Goal: Task Accomplishment & Management: Complete application form

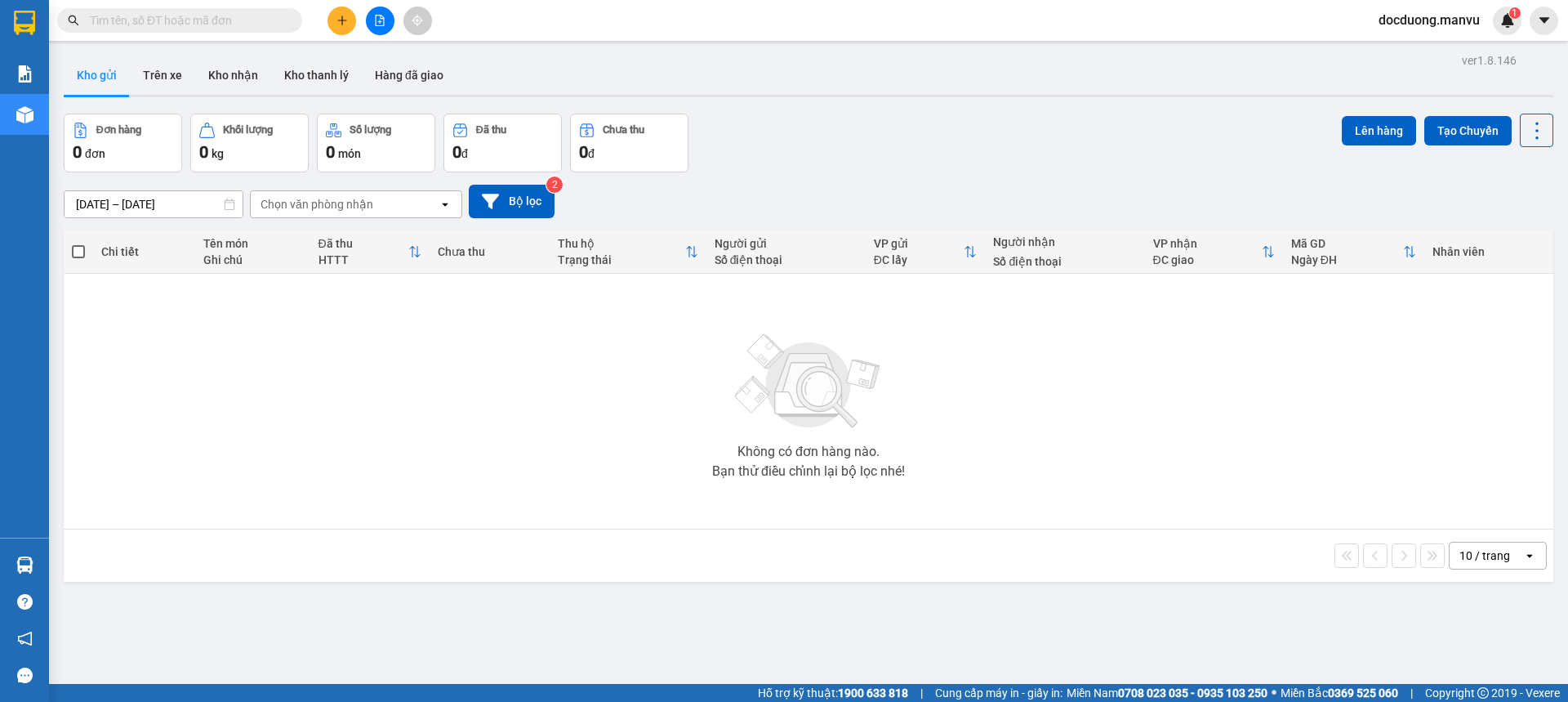
click at [355, 23] on button at bounding box center [341, 21] width 29 height 29
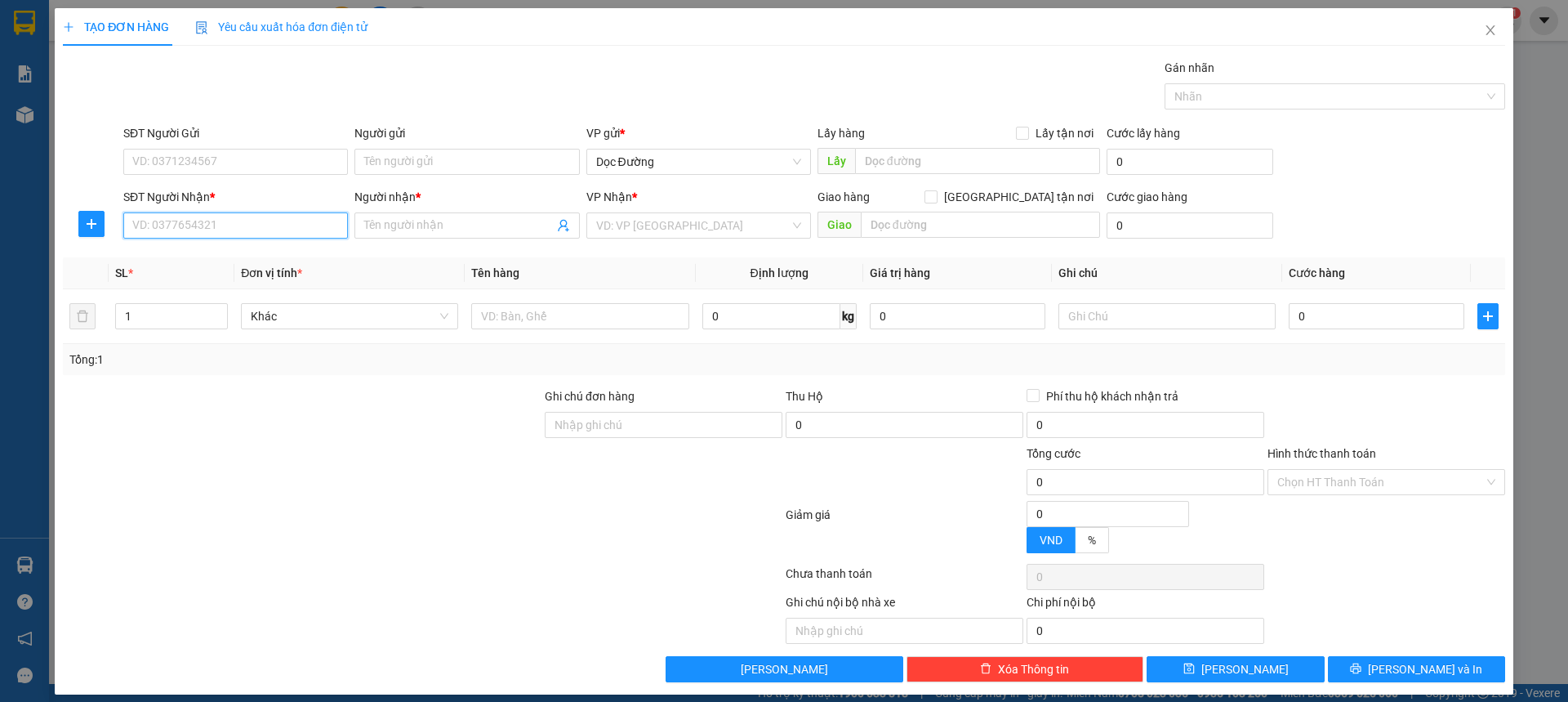
click at [180, 231] on input "SĐT Người Nhận *" at bounding box center [235, 225] width 224 height 26
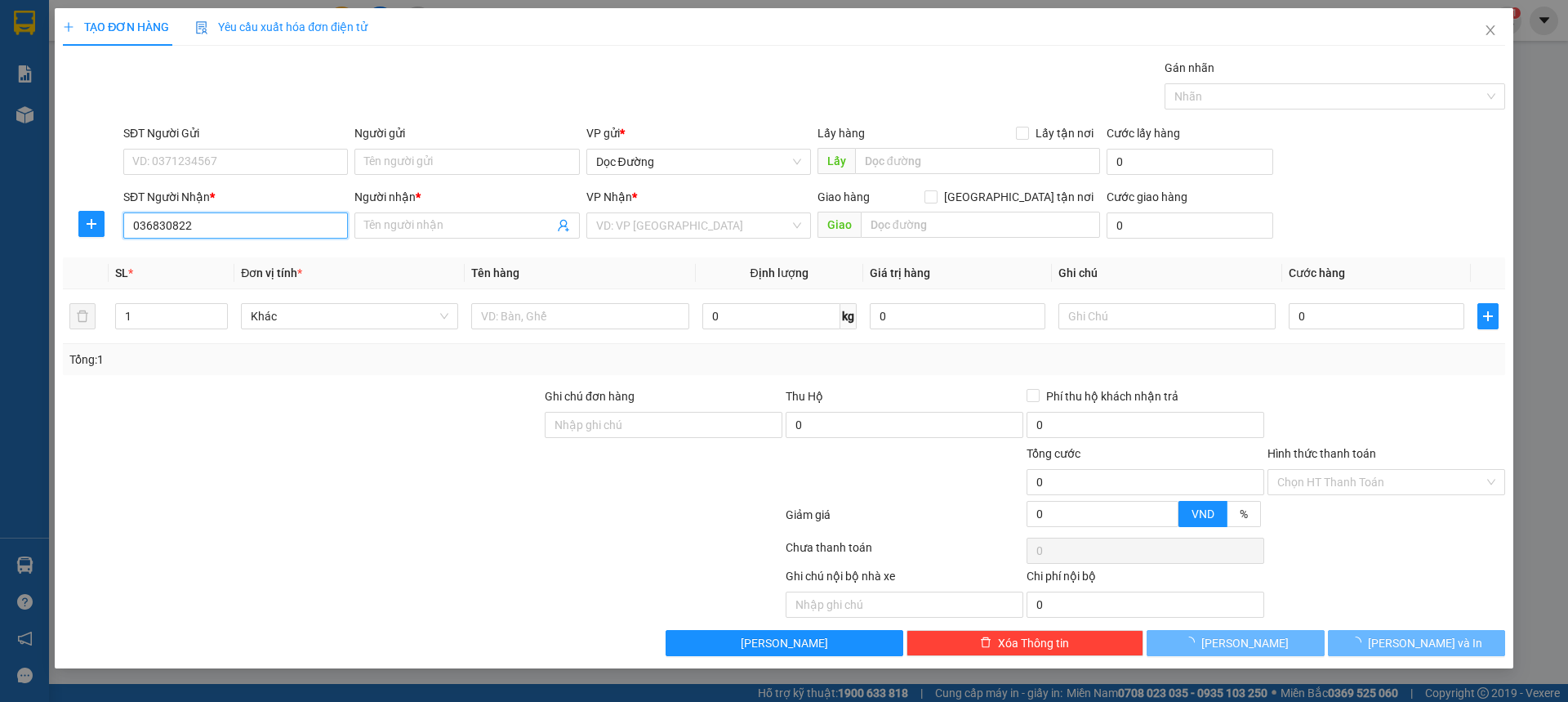
type input "0368308227"
click at [192, 255] on div "0368308227 - tri giá ko báo" at bounding box center [236, 258] width 205 height 18
type input "tri giá ko báo"
type input "[GEOGRAPHIC_DATA]"
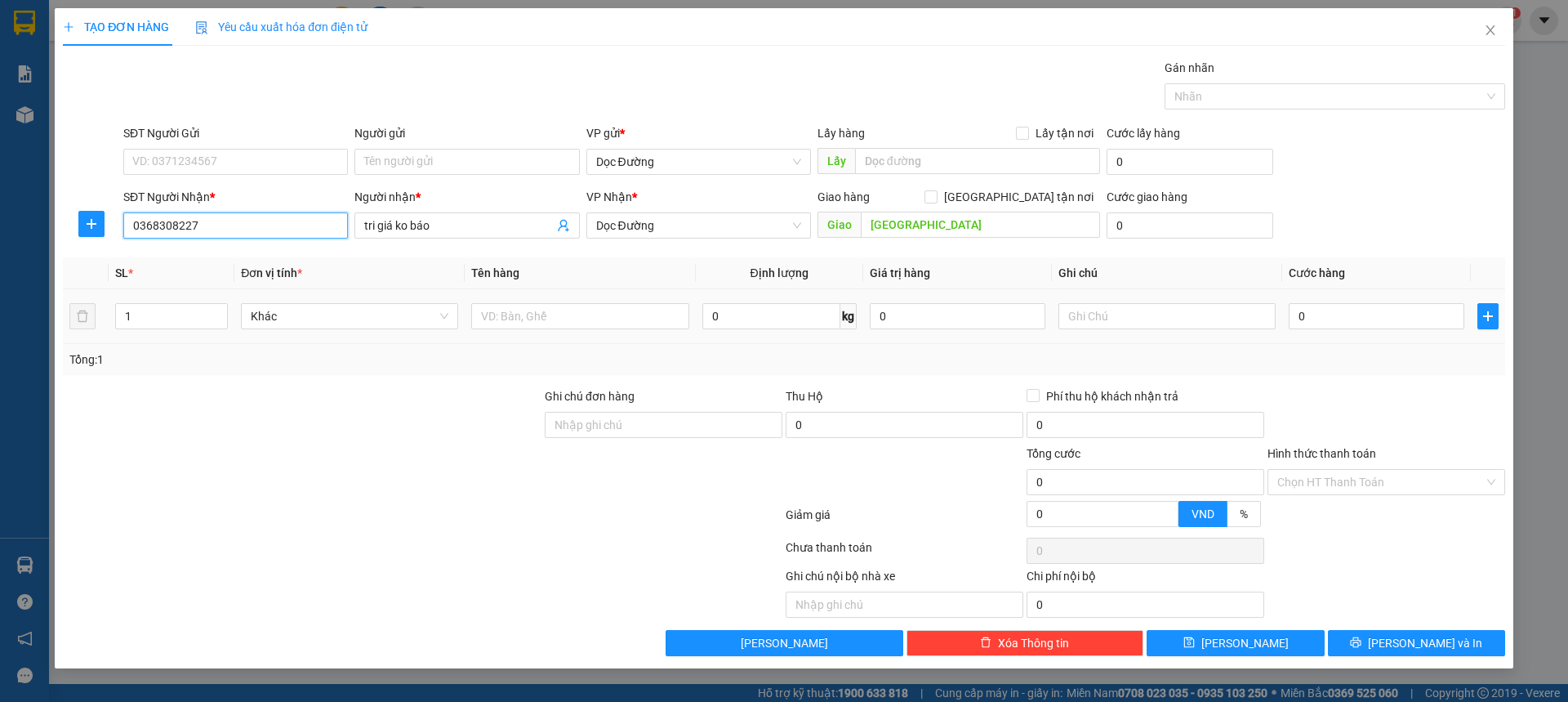
type input "0368308227"
click at [523, 299] on td at bounding box center [580, 316] width 230 height 55
click at [521, 311] on input "text" at bounding box center [580, 316] width 217 height 26
type input "1 xốp"
click at [1333, 314] on input "0" at bounding box center [1377, 316] width 176 height 26
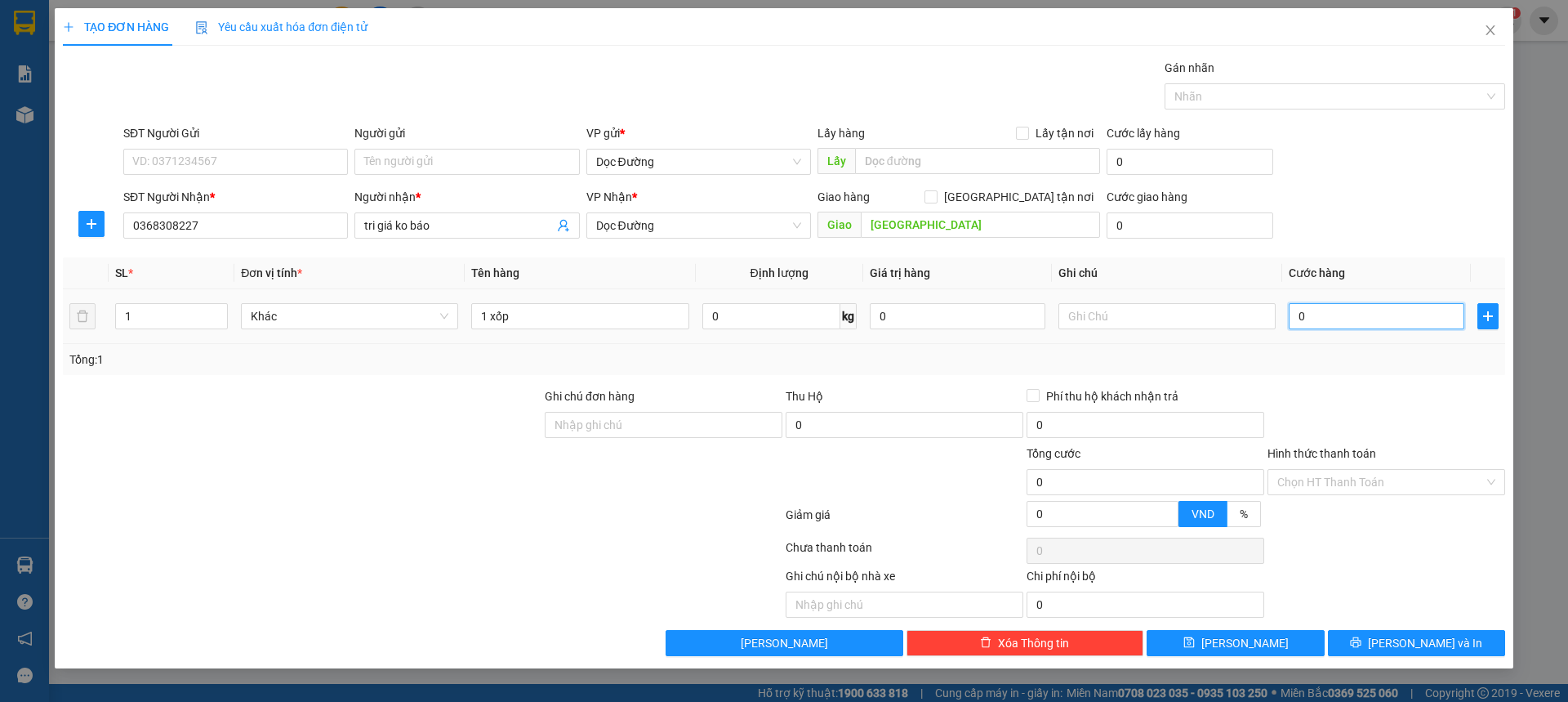
type input "005"
type input "5"
type input "0.050"
type input "50"
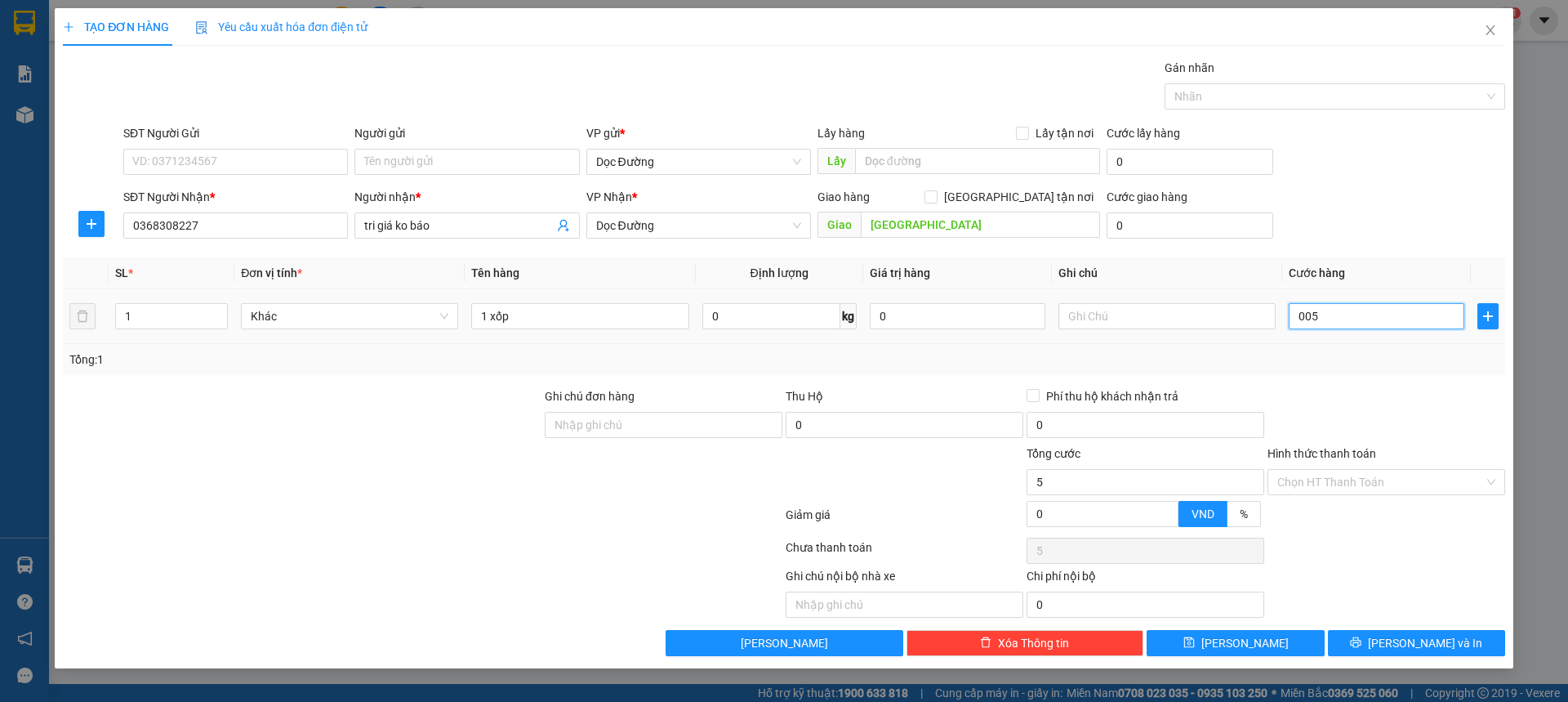
type input "50"
type input "00.500"
type input "500"
type input "0.005.000"
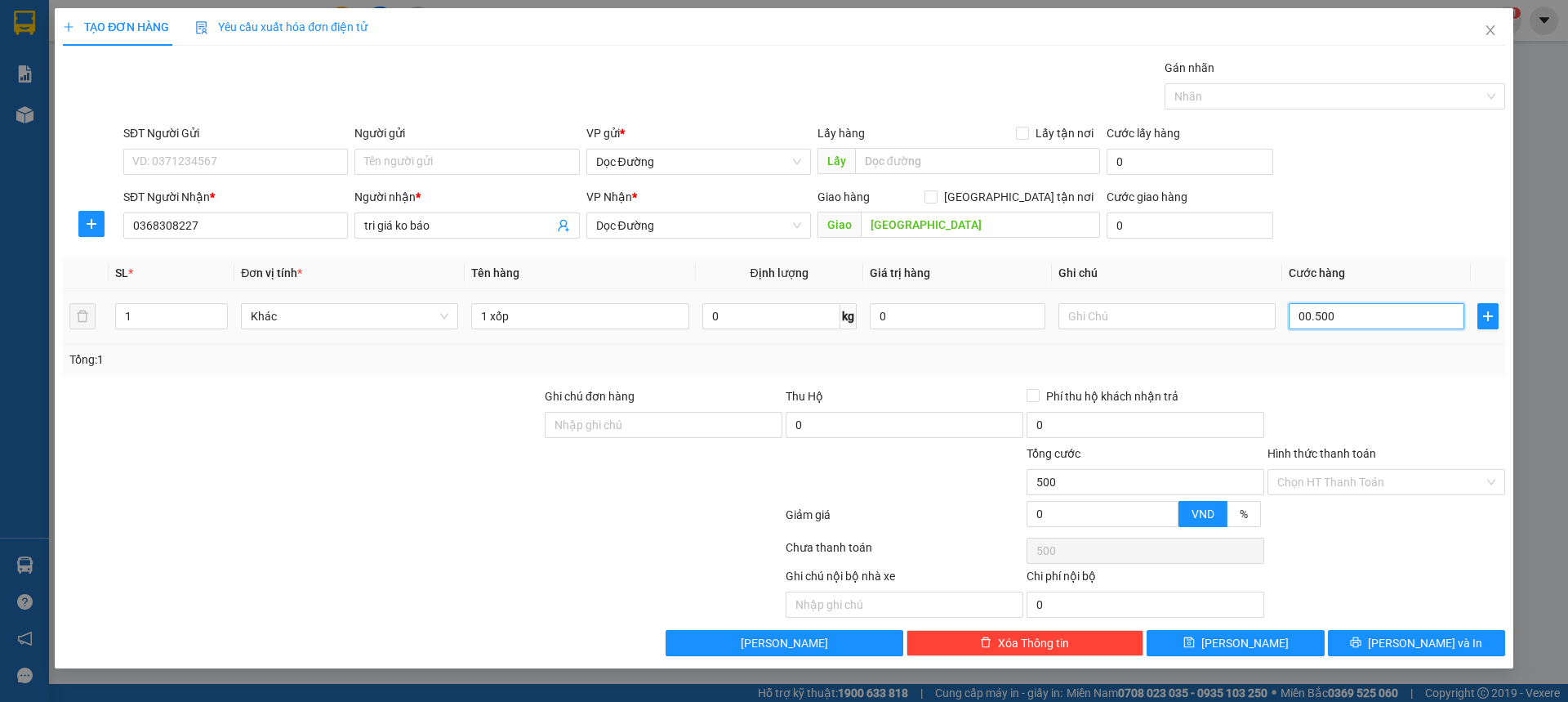
type input "5.000"
type input "000.050.000"
type input "50.000"
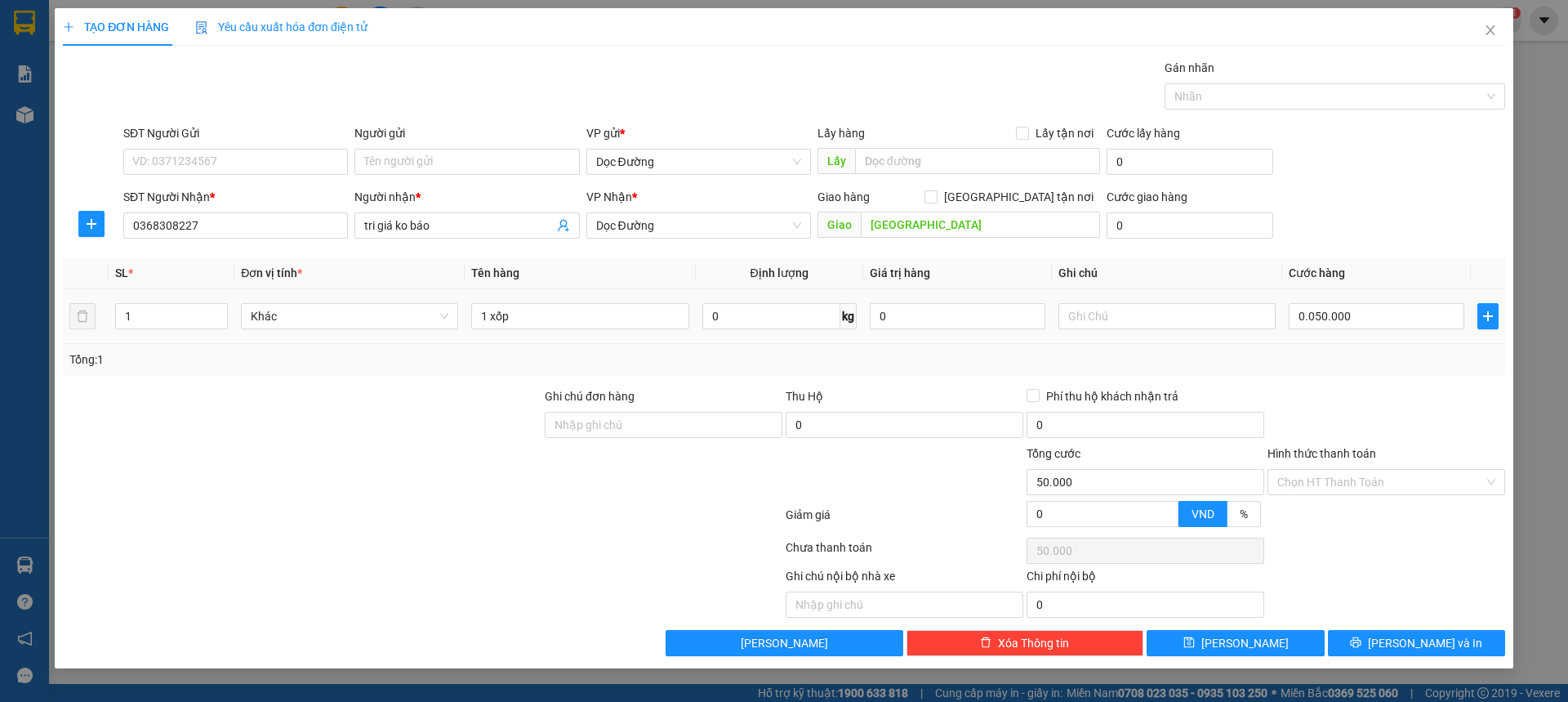
type input "50.000"
click at [1388, 231] on div "SĐT Người Nhận * 0368308227 Người nhận * tri giá ko báo VP Nhận * Dọc Đường Gia…" at bounding box center [814, 217] width 1389 height 57
click at [1371, 471] on input "Hình thức thanh toán" at bounding box center [1380, 482] width 207 height 24
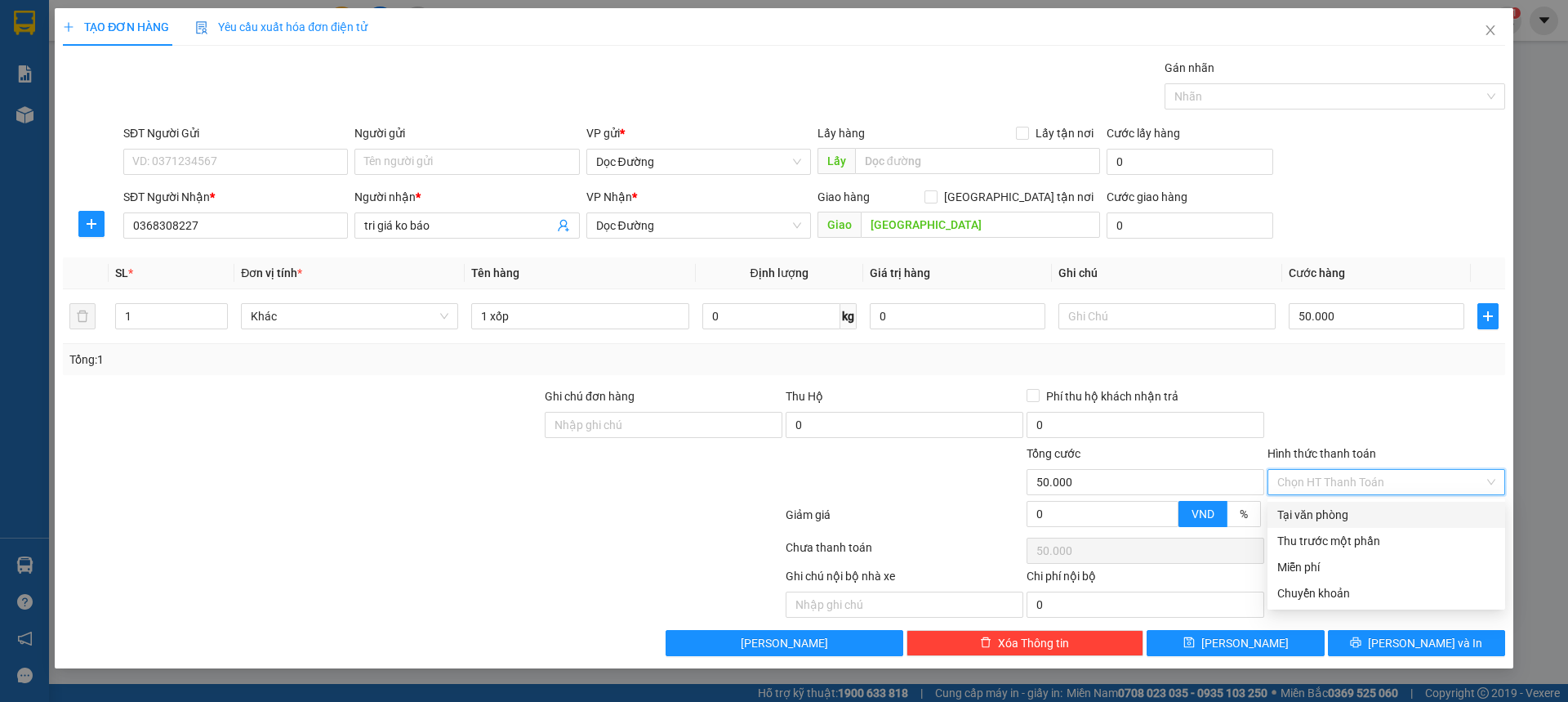
click at [1337, 502] on div "Tại văn phòng" at bounding box center [1386, 515] width 237 height 26
type input "0"
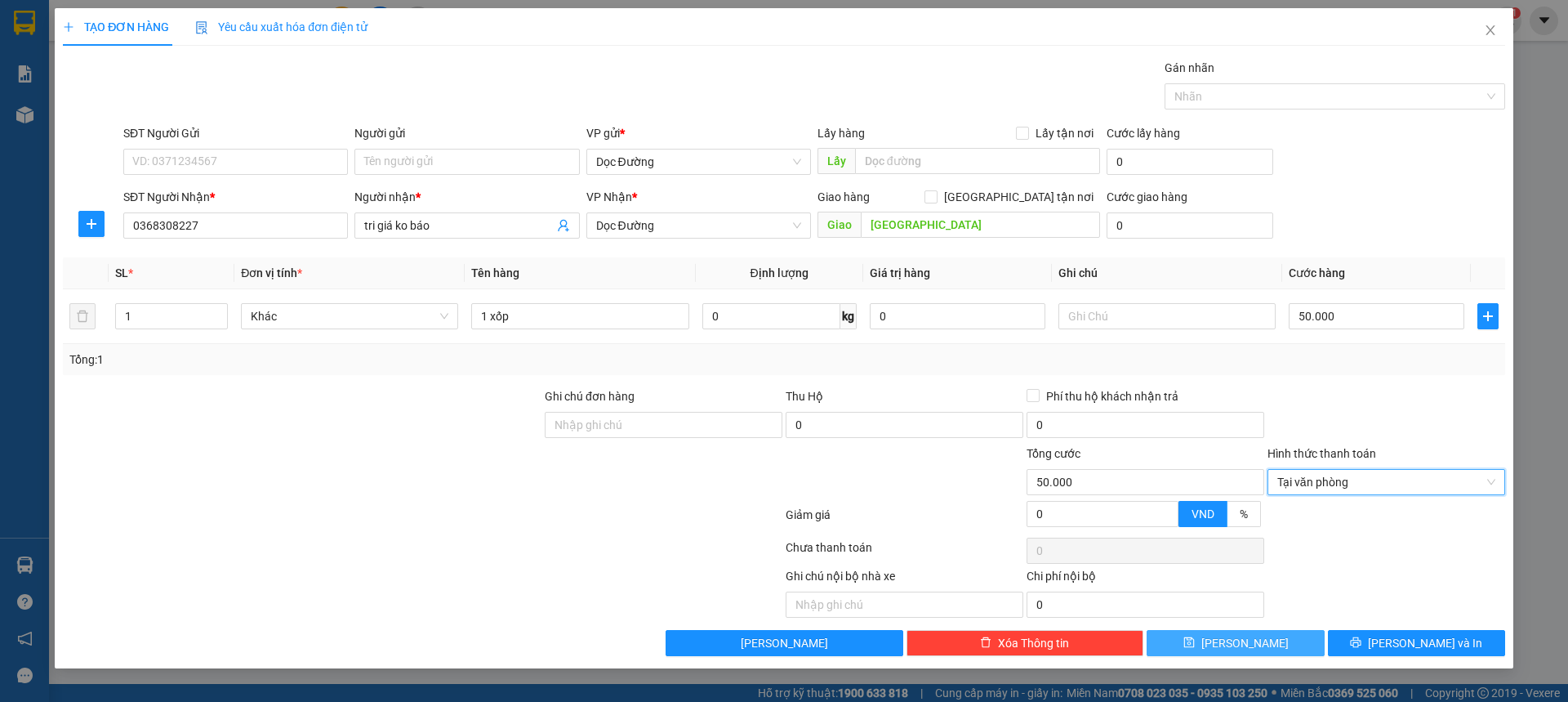
click at [1270, 650] on button "[PERSON_NAME]" at bounding box center [1235, 643] width 178 height 26
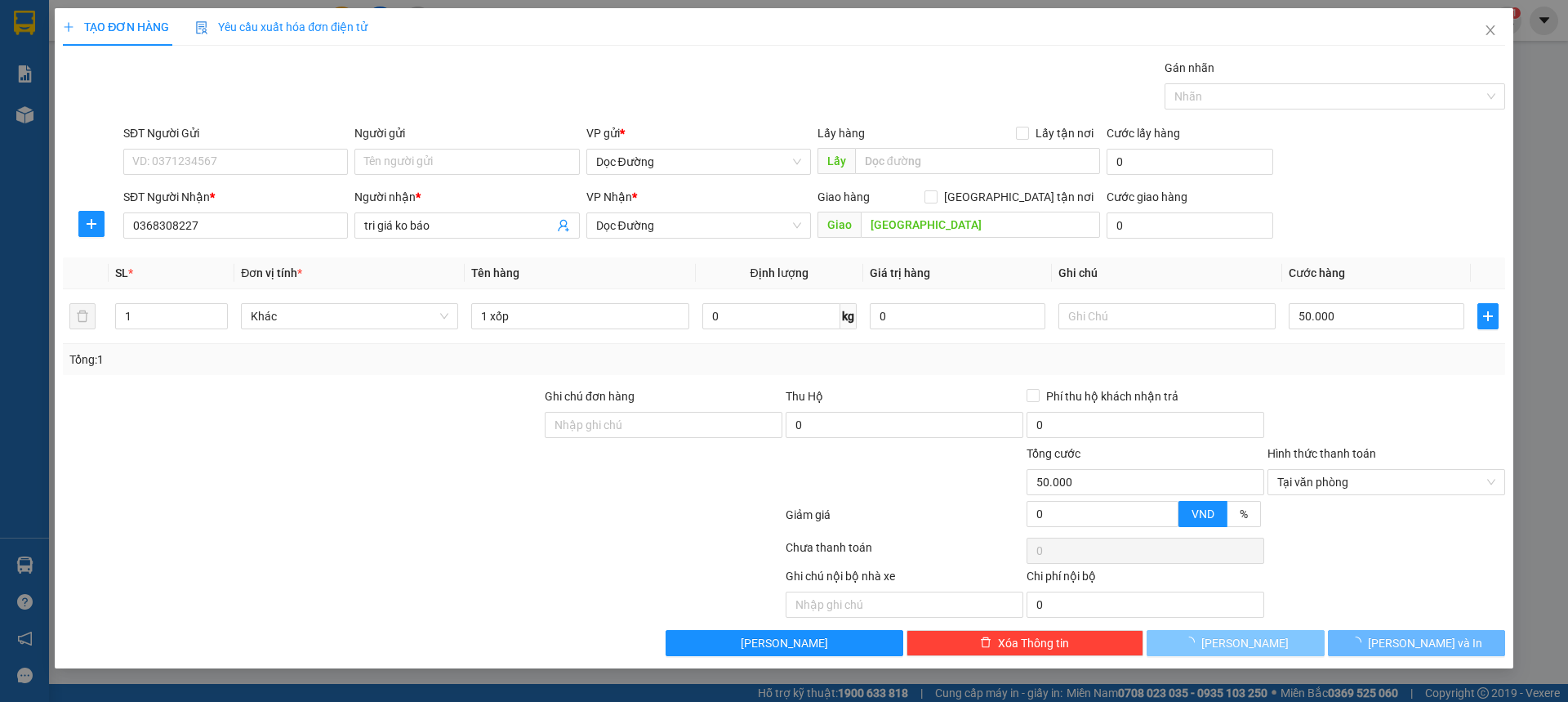
type input "0"
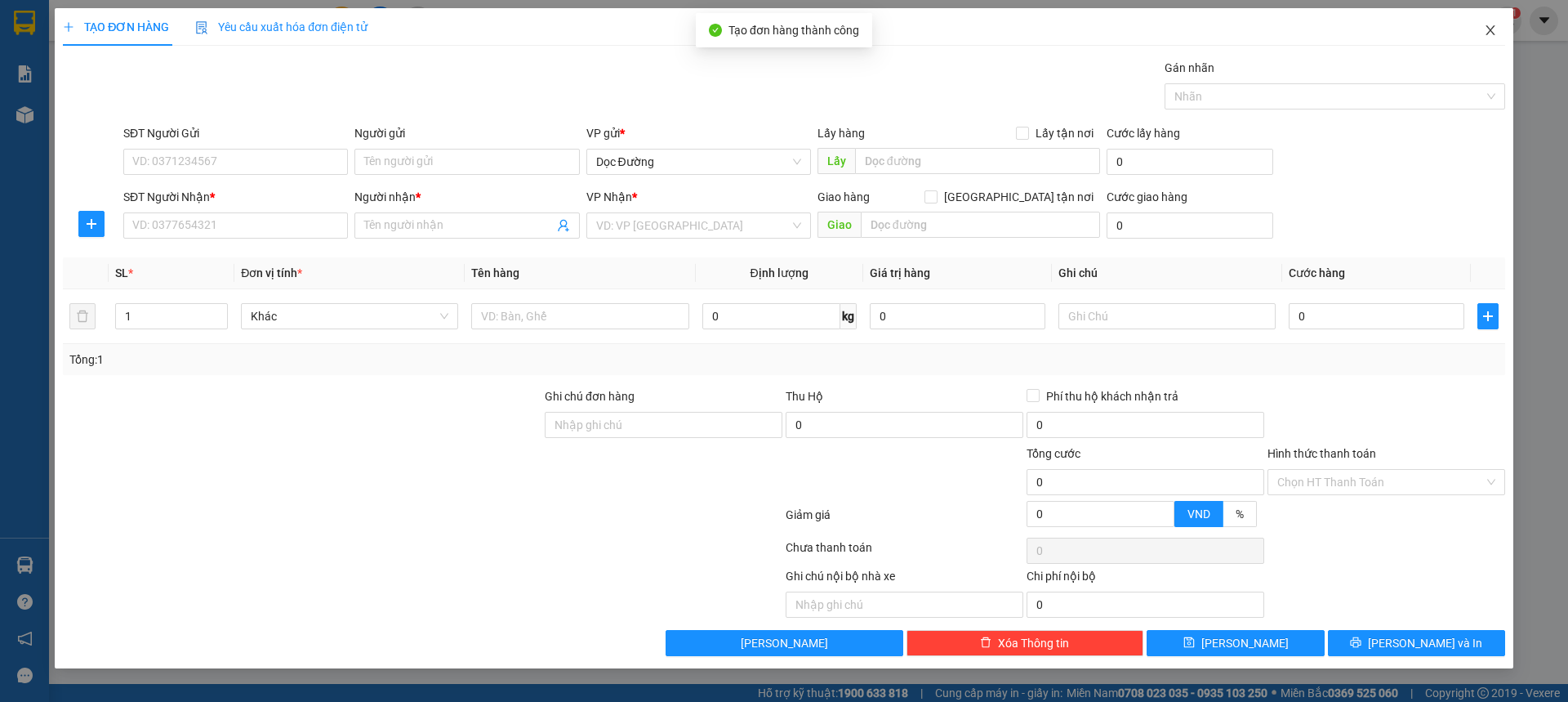
click at [1489, 26] on icon "close" at bounding box center [1490, 29] width 13 height 13
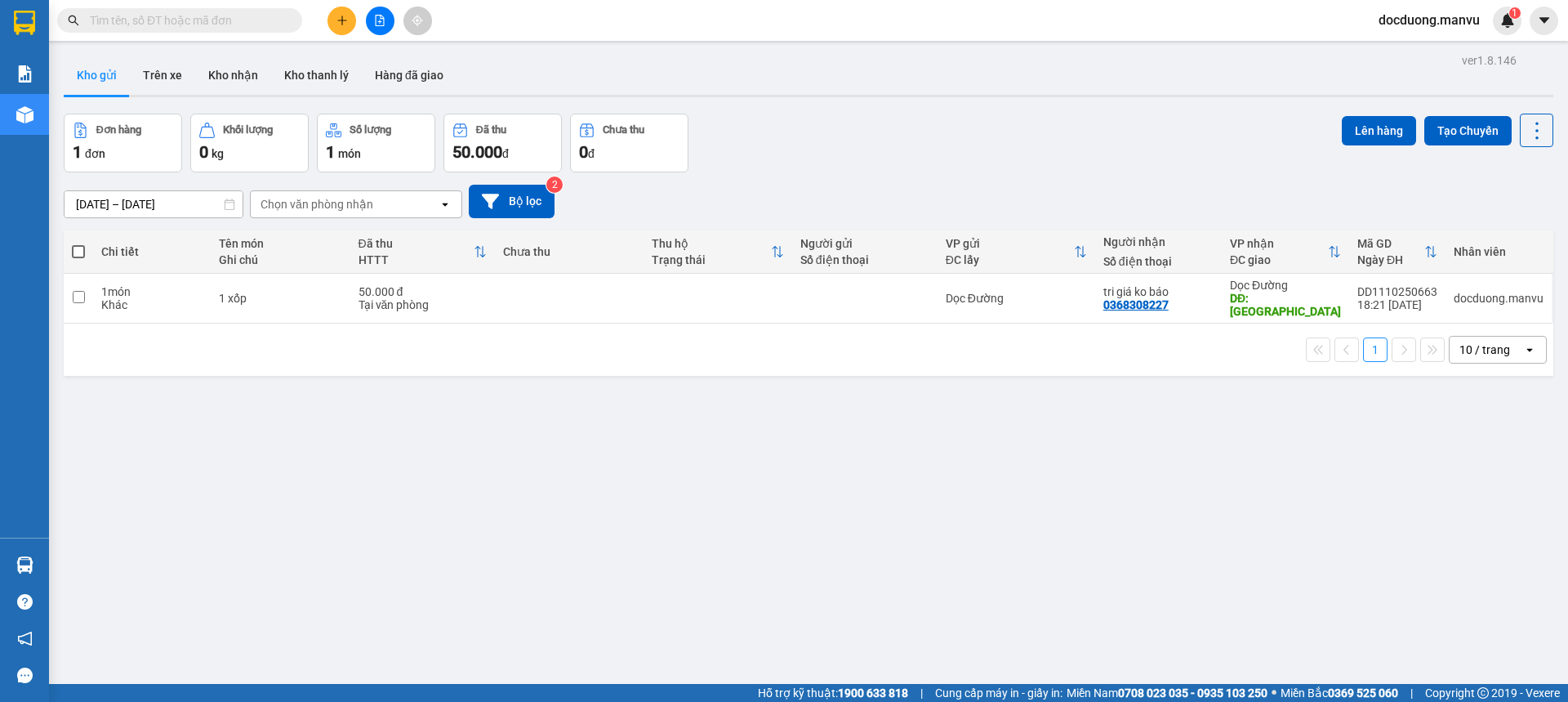
click at [347, 23] on icon "plus" at bounding box center [341, 20] width 11 height 11
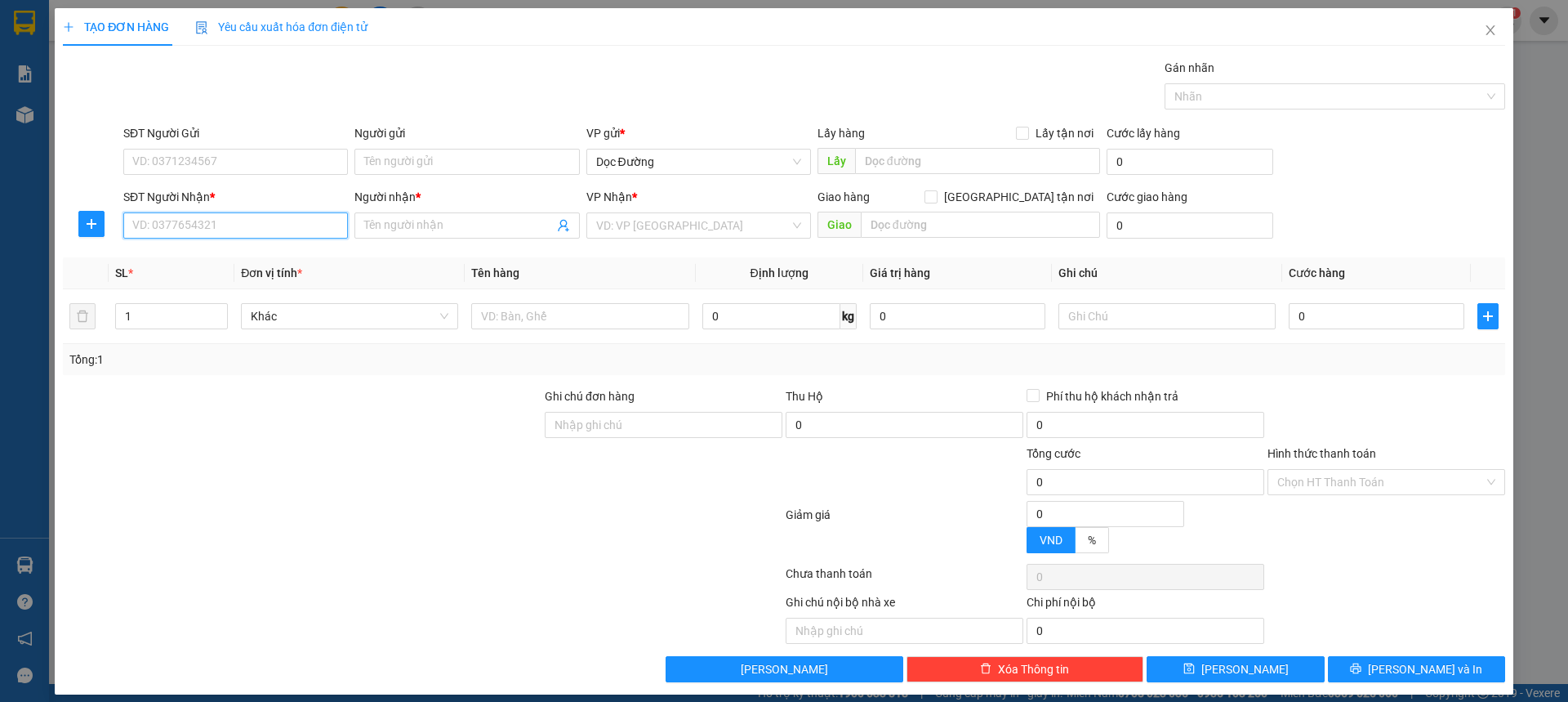
click at [259, 235] on input "SĐT Người Nhận *" at bounding box center [235, 225] width 224 height 26
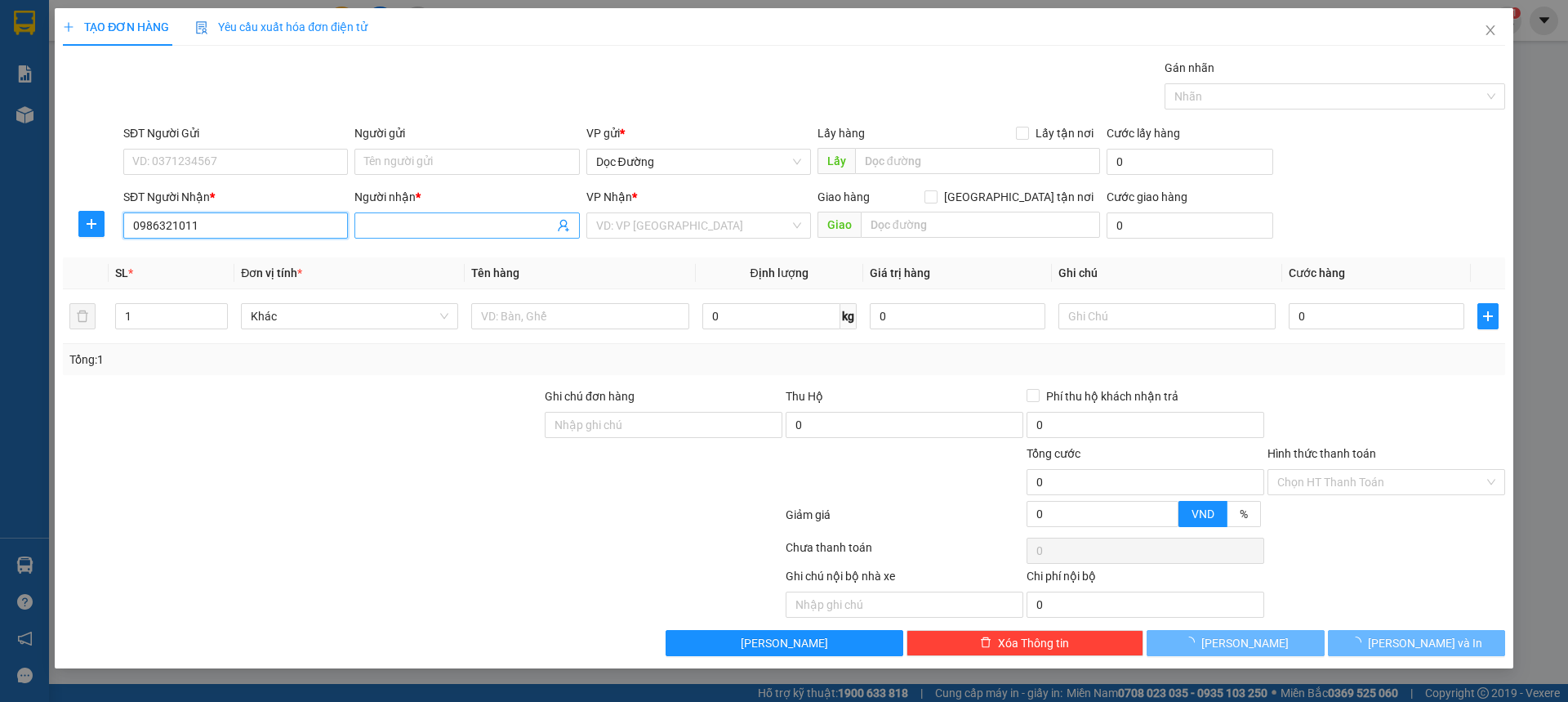
type input "0986321011"
click at [366, 231] on input "Người nhận *" at bounding box center [458, 225] width 189 height 18
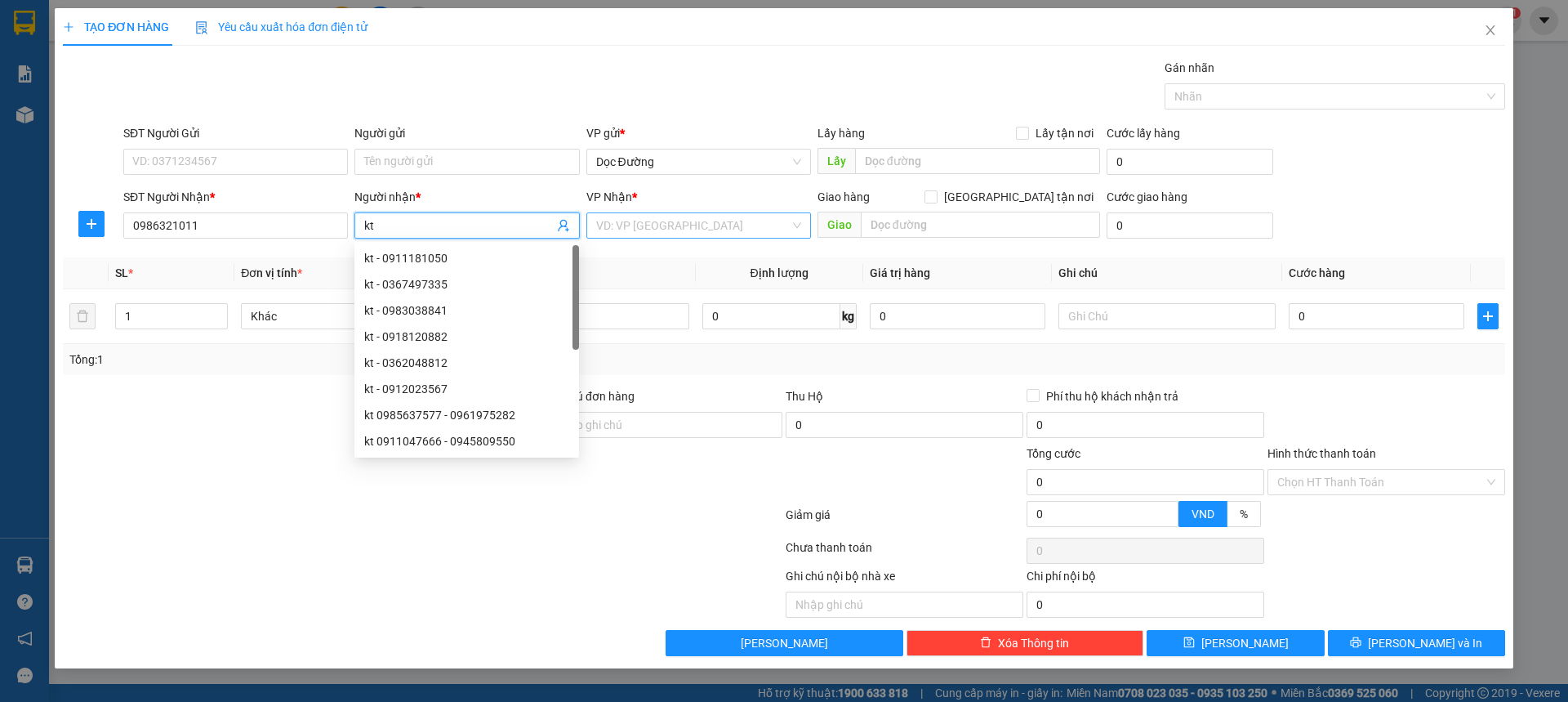
click at [592, 226] on div "VD: VP [GEOGRAPHIC_DATA]" at bounding box center [698, 225] width 224 height 26
type input "kt"
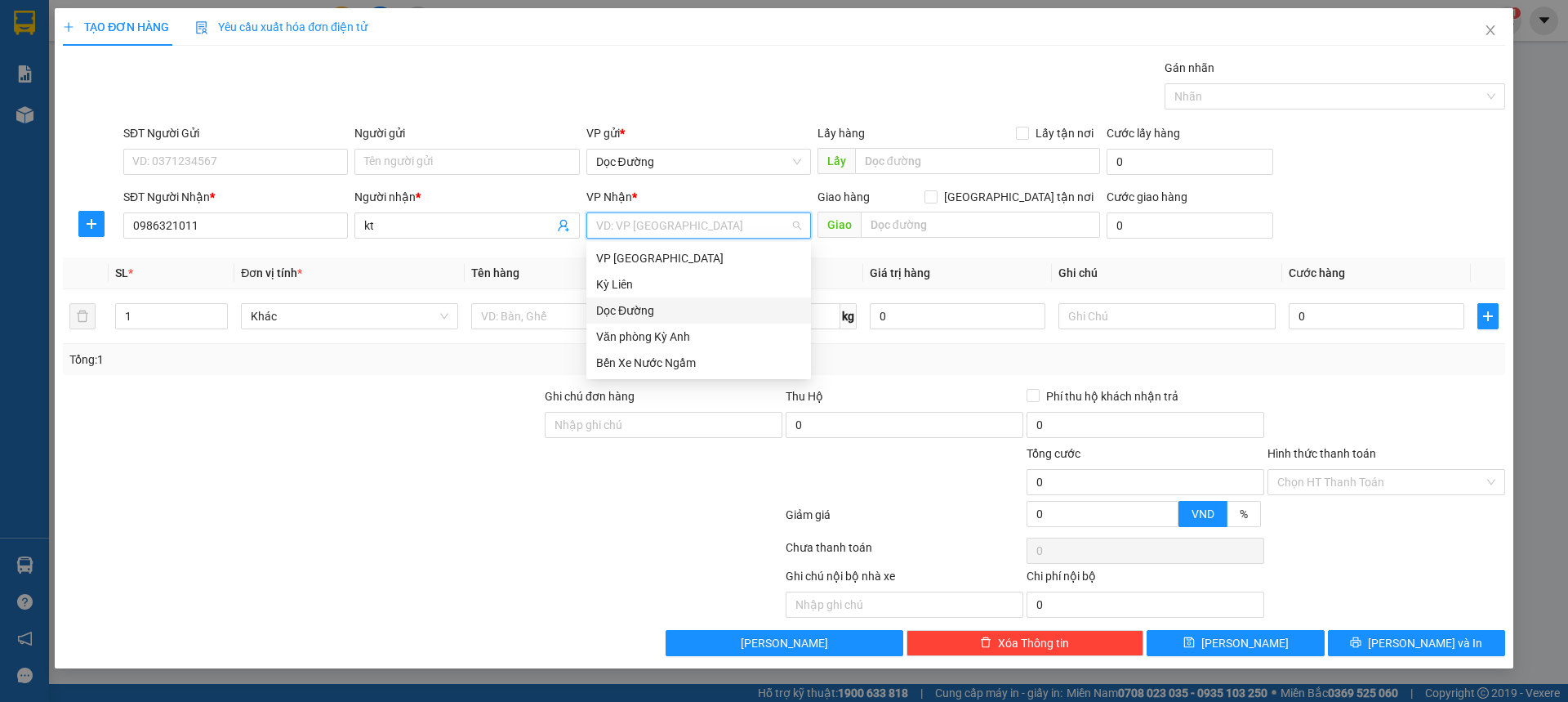
click at [649, 313] on div "Dọc Đường" at bounding box center [698, 310] width 205 height 18
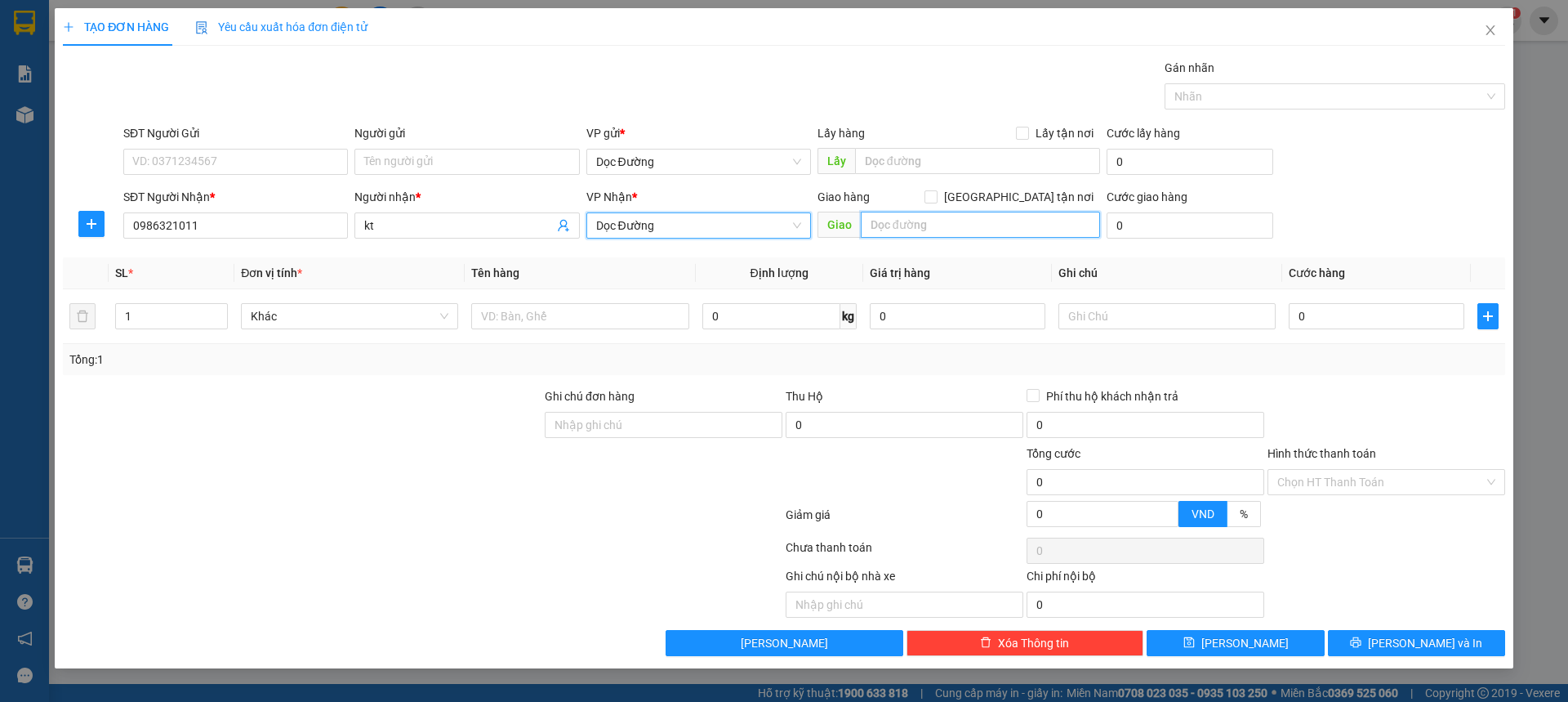
click at [882, 224] on input "text" at bounding box center [981, 224] width 239 height 26
type input "k thịnh"
click at [585, 331] on div at bounding box center [580, 316] width 217 height 33
click at [586, 330] on div at bounding box center [580, 316] width 217 height 33
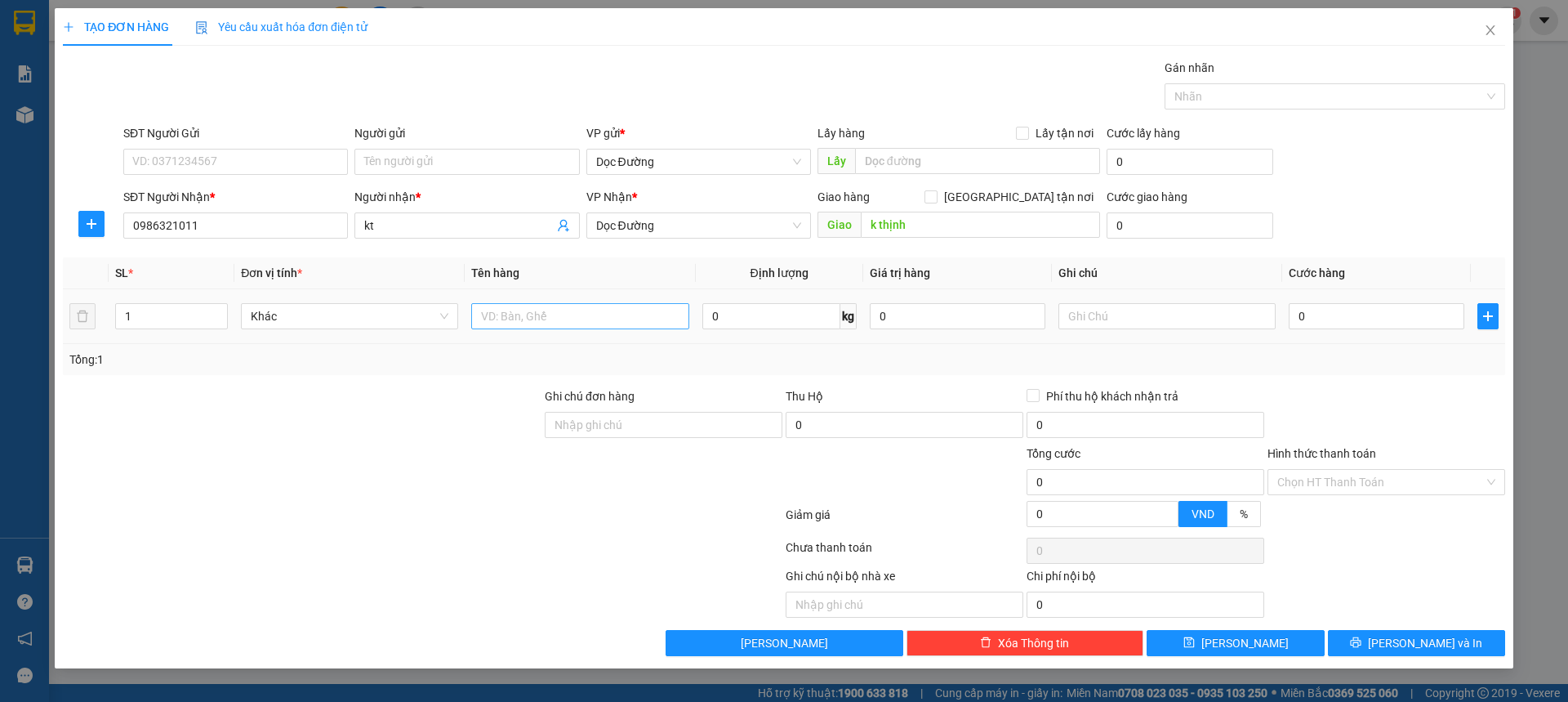
click at [593, 321] on input "text" at bounding box center [580, 316] width 217 height 26
type input "1 xốp"
click at [1385, 328] on div "0" at bounding box center [1377, 316] width 176 height 33
click at [1384, 328] on input "0" at bounding box center [1377, 316] width 176 height 26
type input "001"
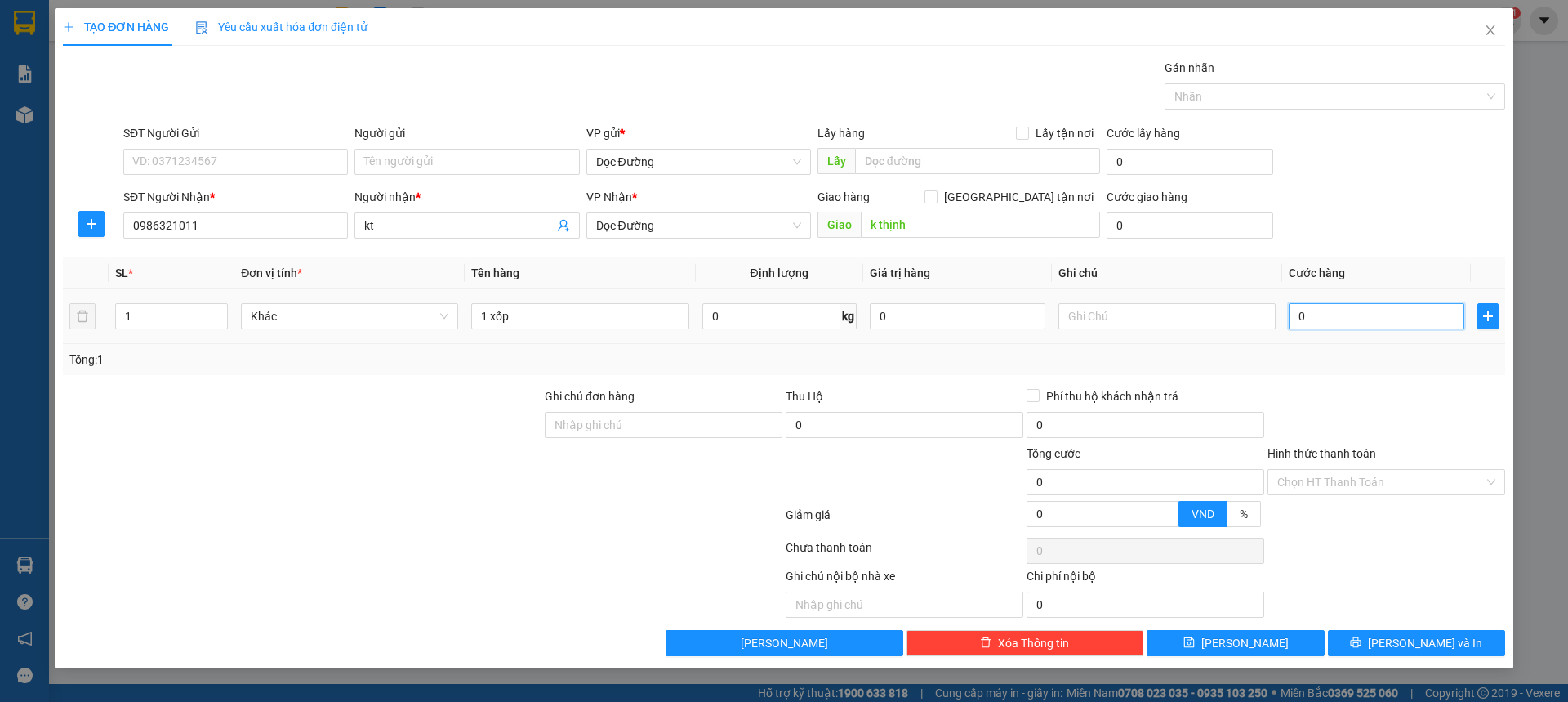
type input "1"
type input "0.010"
type input "10"
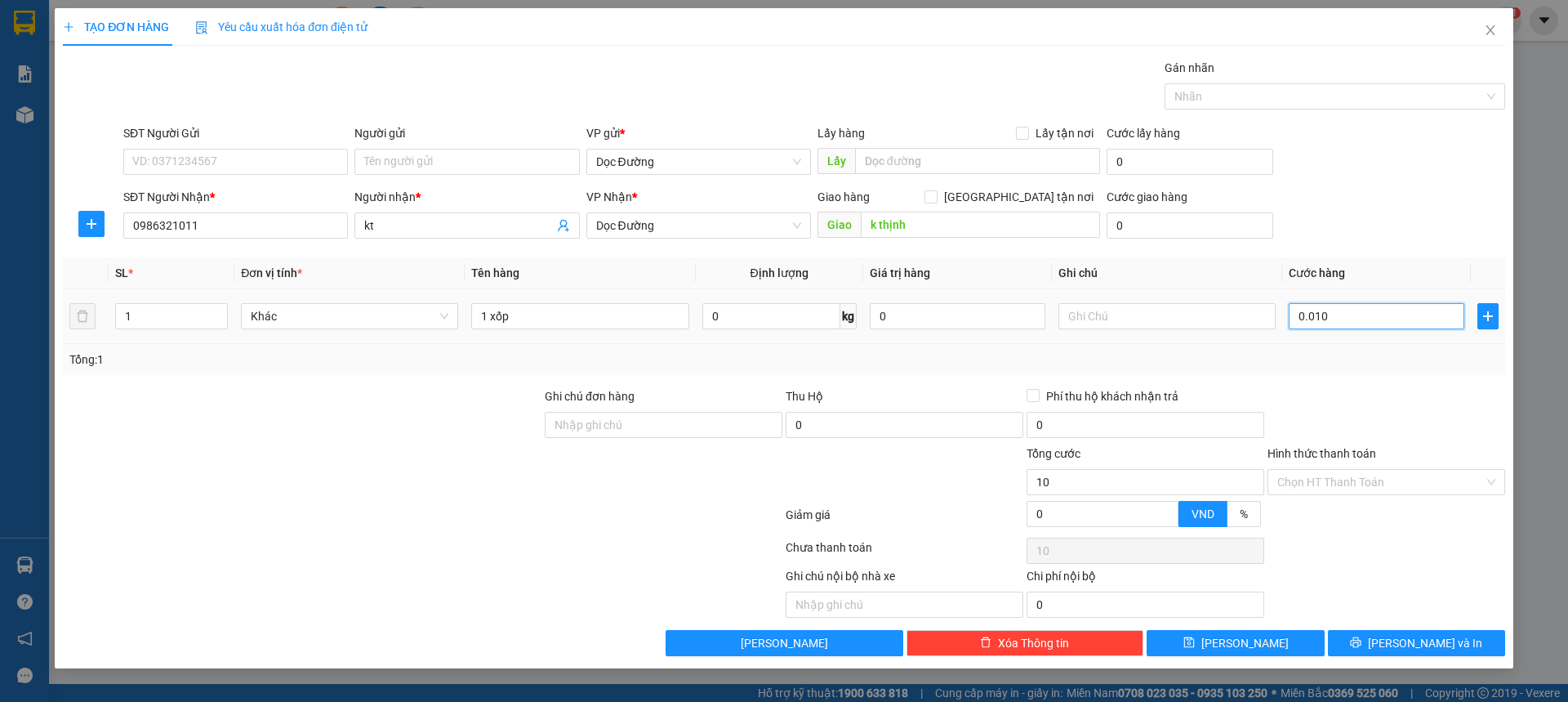
type input "00.100"
type input "100"
type input "0.001.000"
type input "1.000"
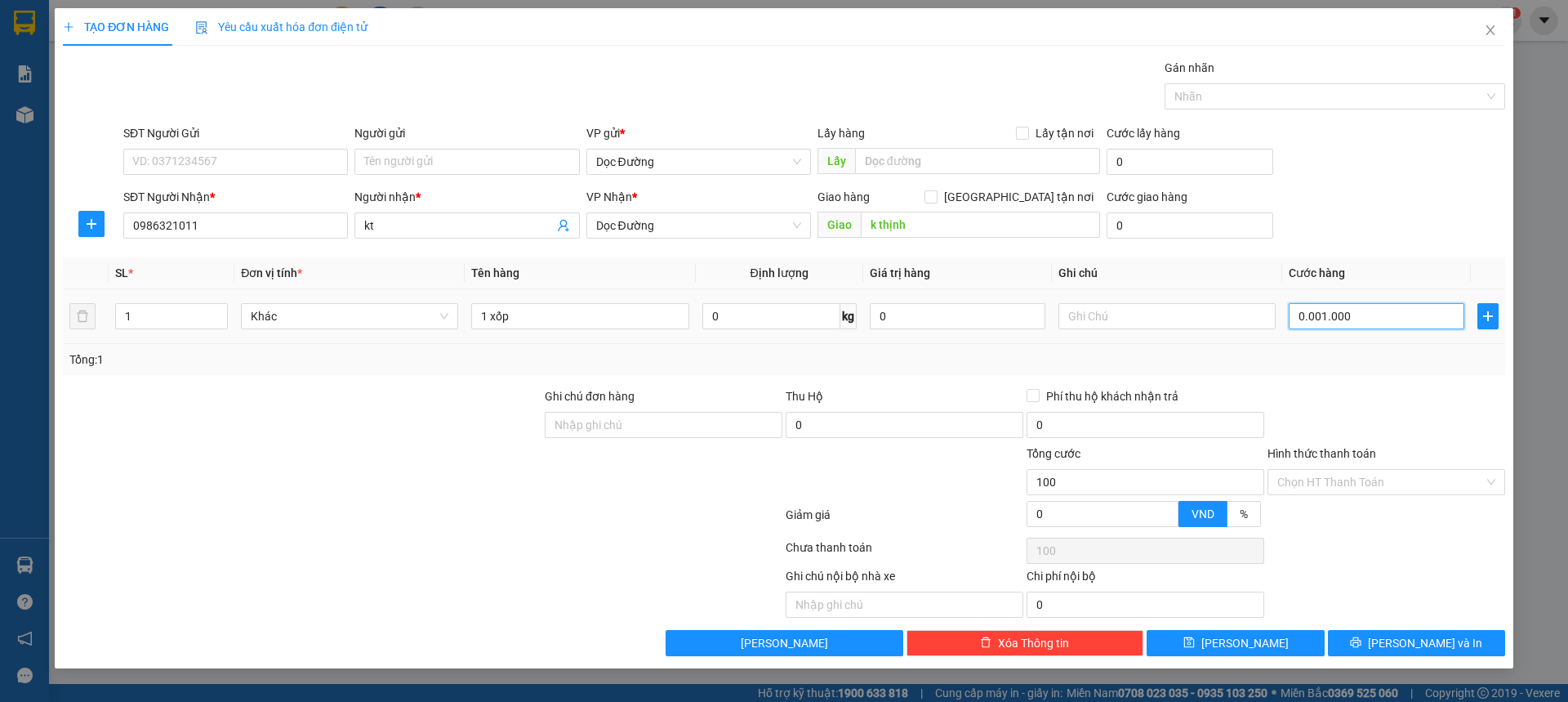
type input "1.000"
type input "000.010.000"
type input "10.000"
type input "00.000.100.000"
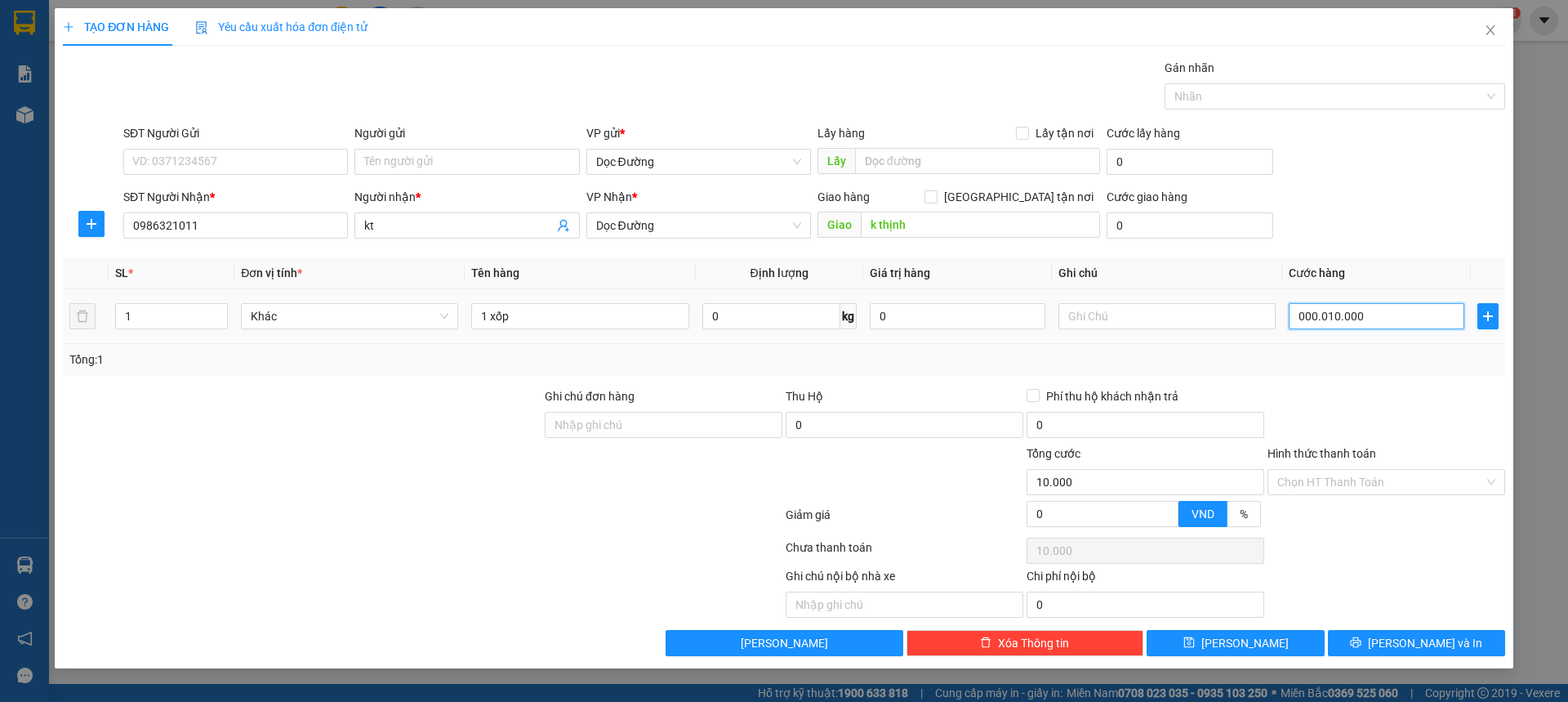
type input "100.000"
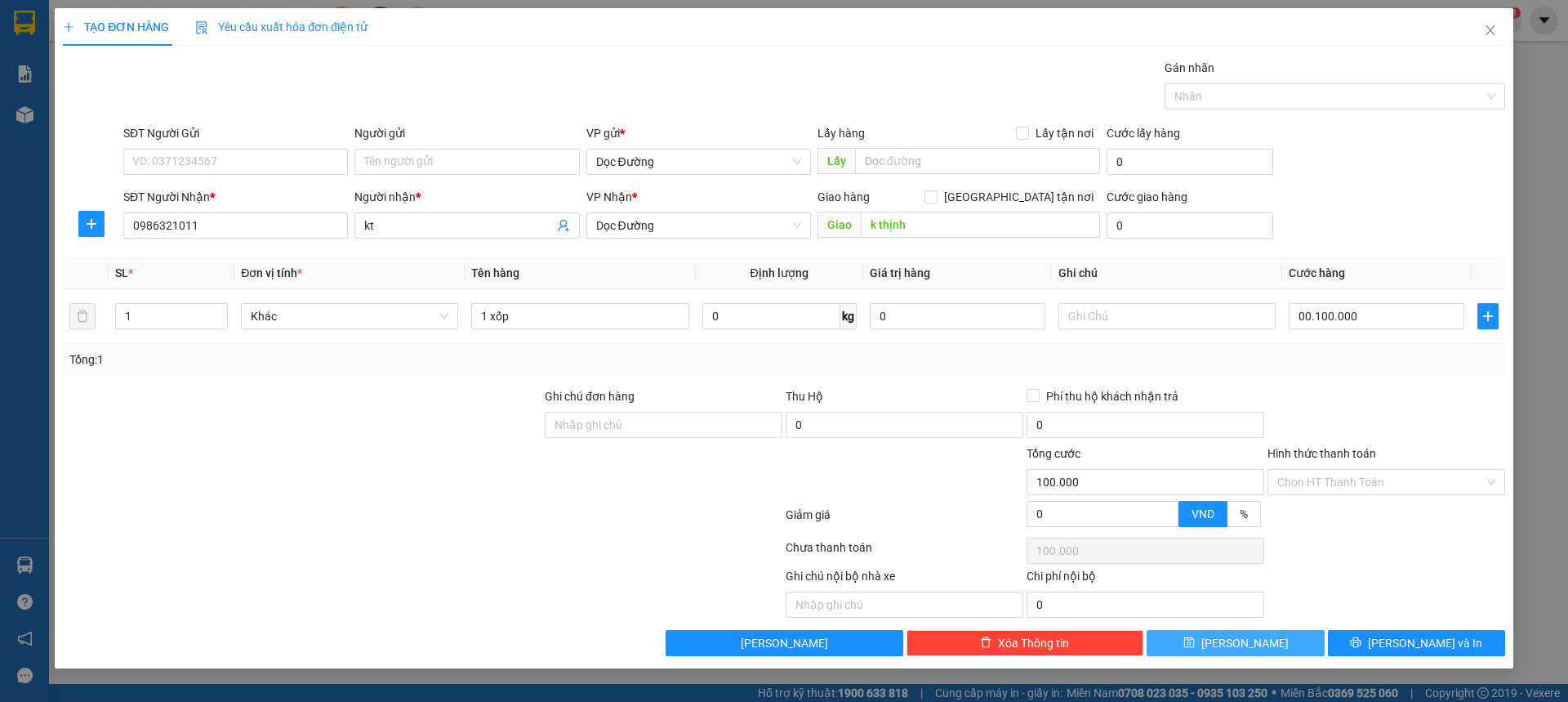
click at [1294, 648] on button "[PERSON_NAME]" at bounding box center [1235, 643] width 178 height 26
type input "100.000"
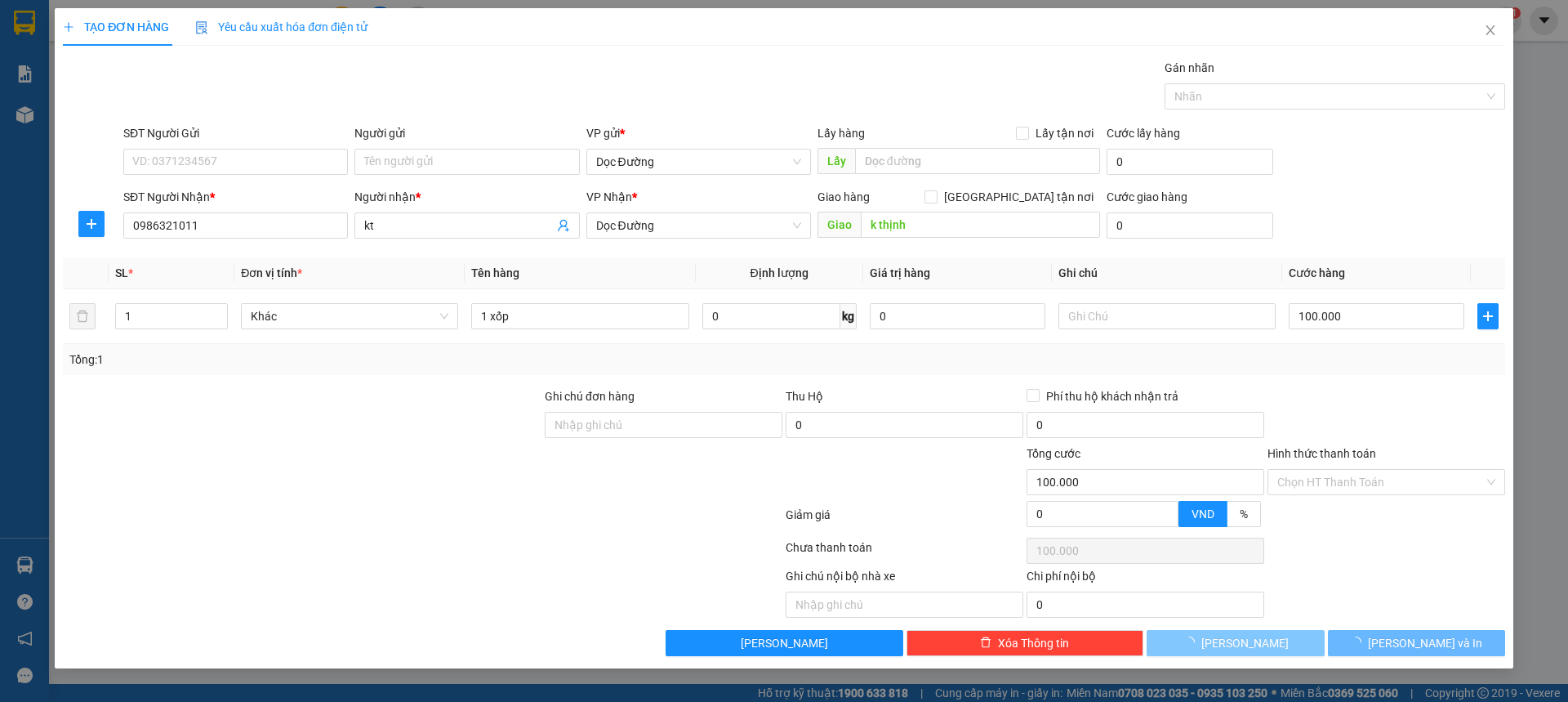
type input "0"
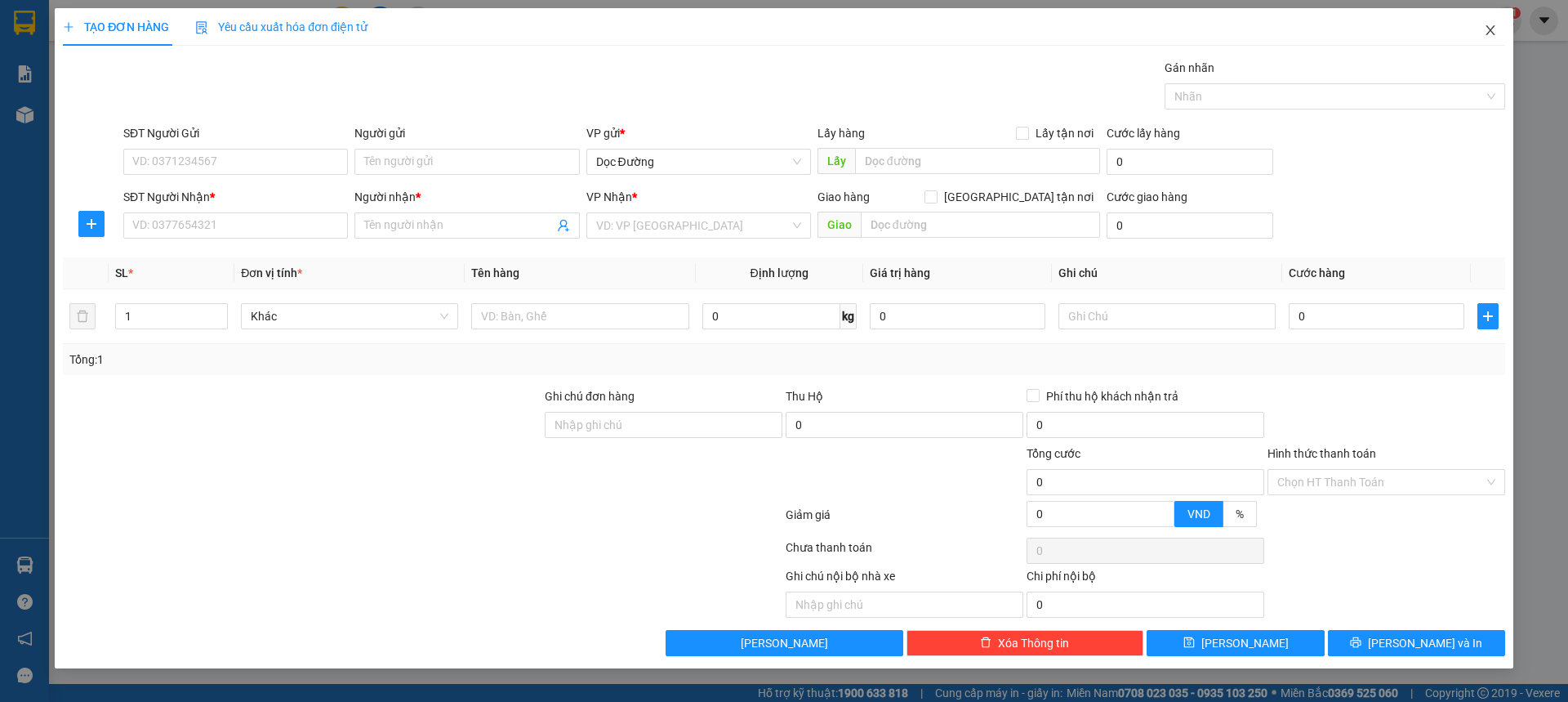
click at [1501, 35] on span "Close" at bounding box center [1490, 30] width 46 height 46
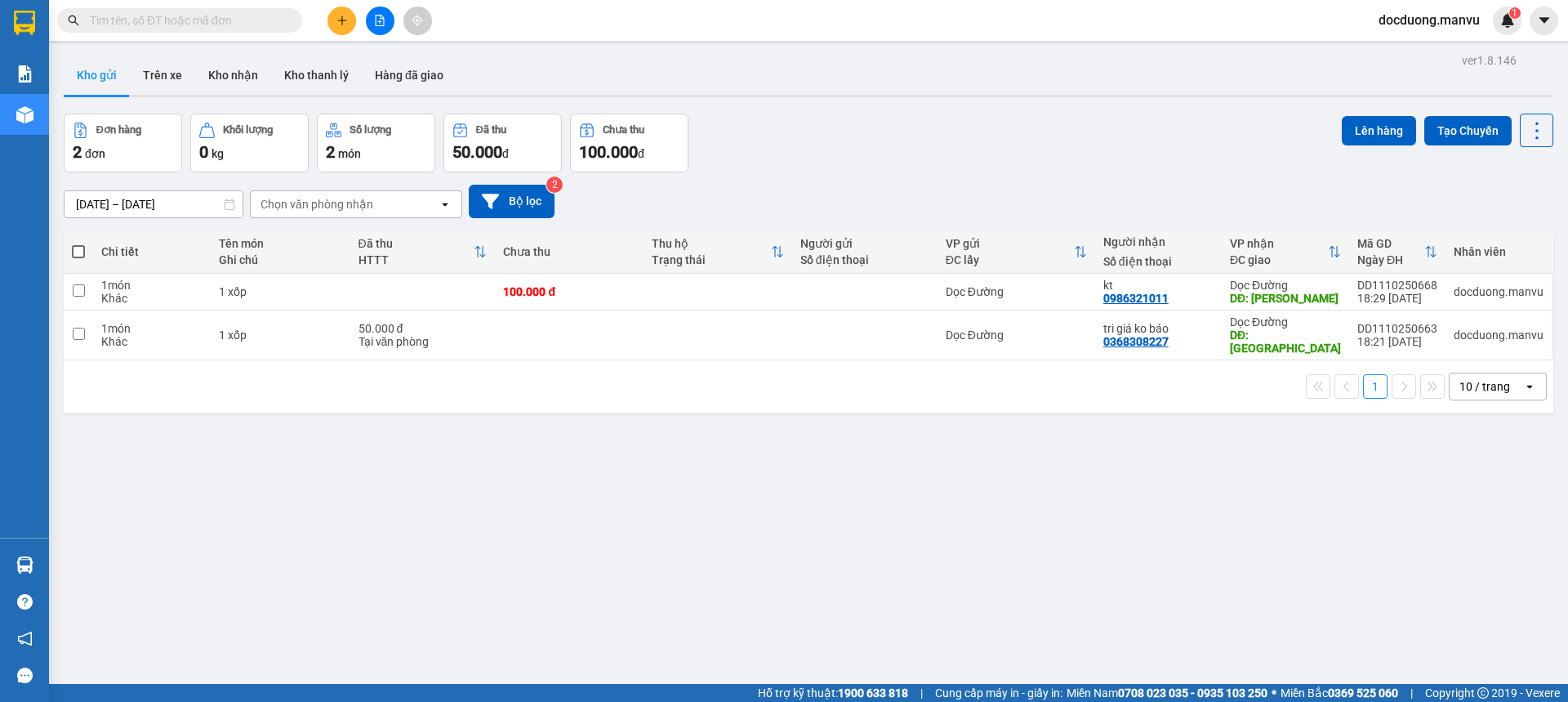
click at [335, 27] on button at bounding box center [341, 21] width 29 height 29
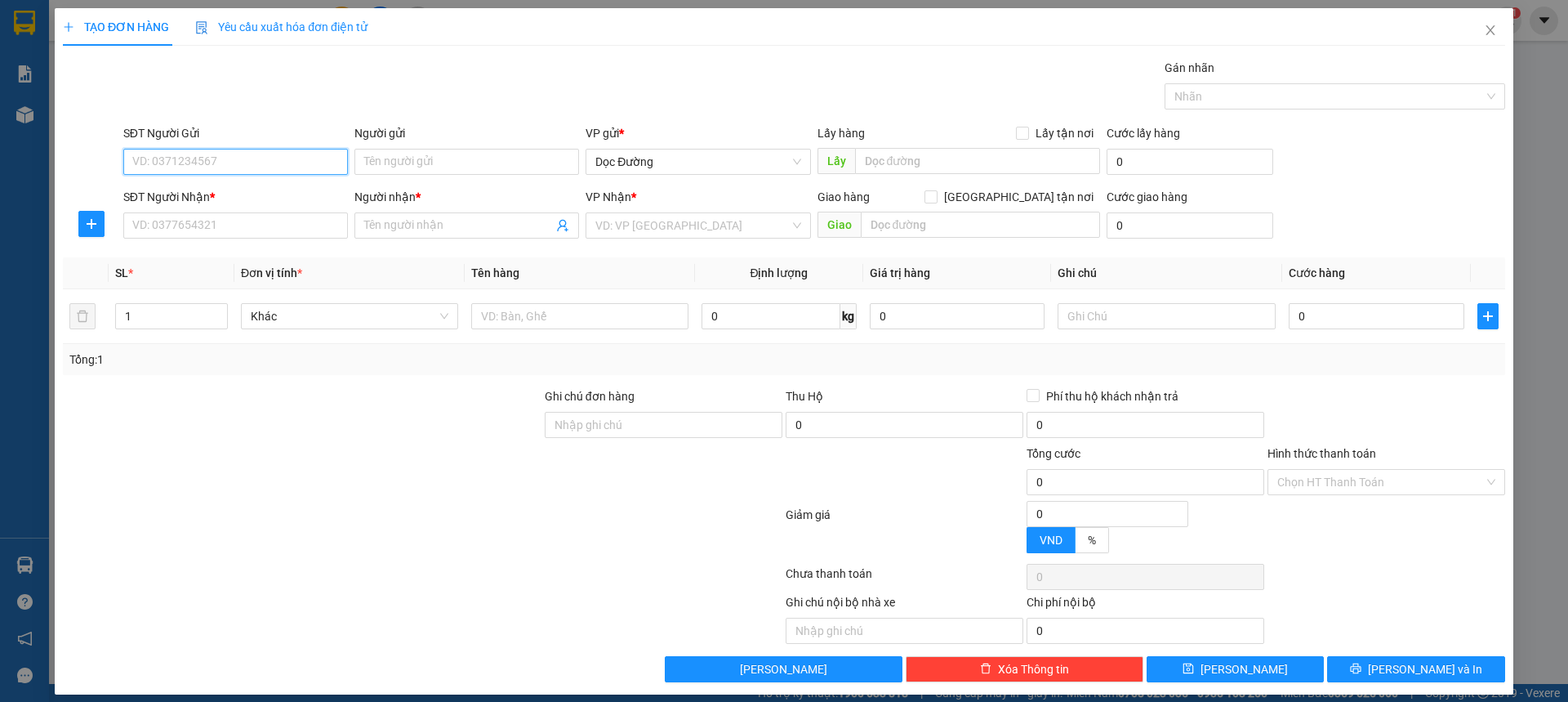
drag, startPoint x: 269, startPoint y: 207, endPoint x: 247, endPoint y: 240, distance: 39.7
click at [261, 219] on div "SĐT Người Nhận * VD: 0377654321" at bounding box center [235, 217] width 224 height 57
click at [247, 240] on div "SĐT Người Nhận * VD: 0377654321" at bounding box center [235, 217] width 224 height 57
click at [254, 234] on input "SĐT Người Nhận *" at bounding box center [235, 225] width 224 height 26
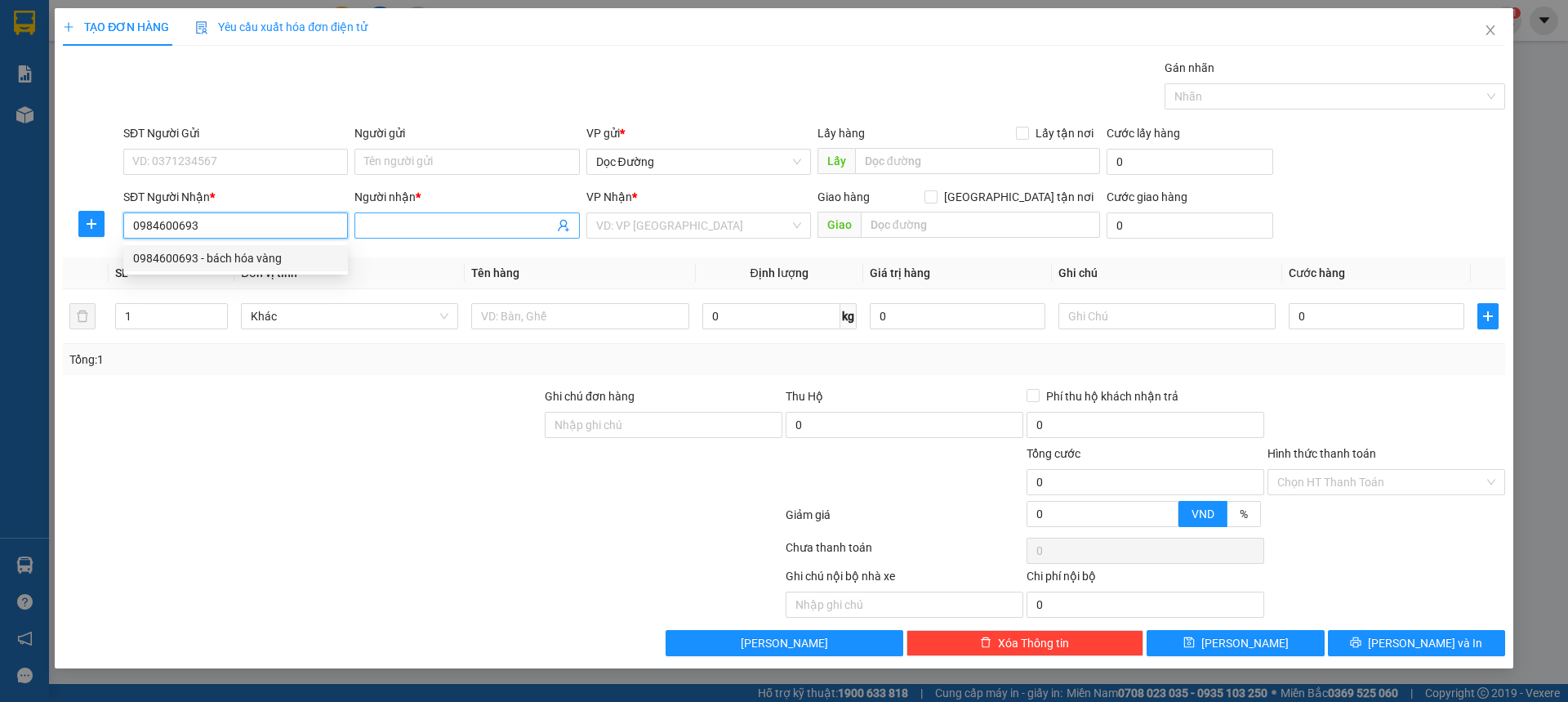
type input "0984600693"
click at [395, 229] on input "Người nhận *" at bounding box center [458, 225] width 189 height 18
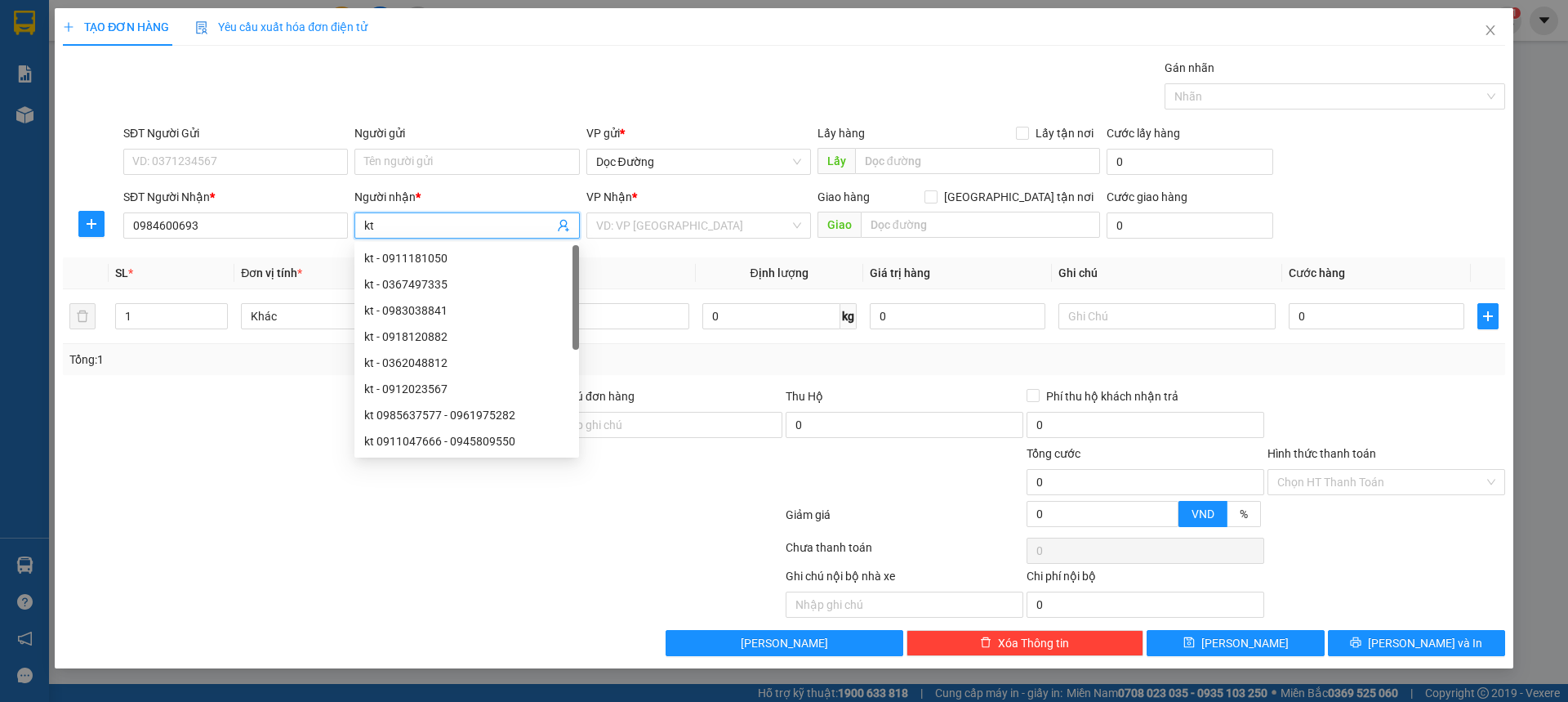
type input "kt"
click at [660, 211] on div "VP Nhận *" at bounding box center [698, 200] width 224 height 24
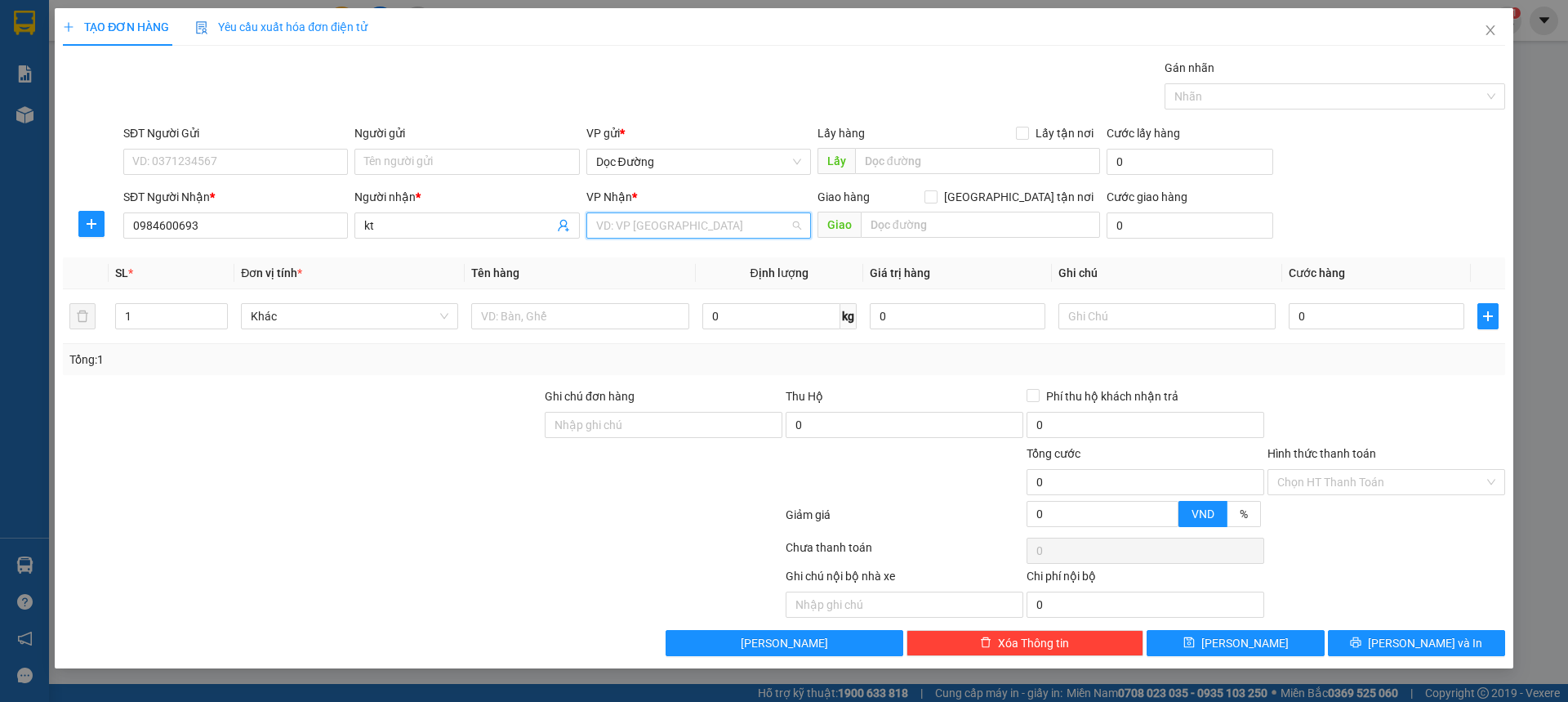
click at [656, 223] on input "search" at bounding box center [692, 225] width 193 height 24
click at [630, 303] on div "Dọc Đường" at bounding box center [698, 310] width 205 height 18
click at [934, 249] on div "Transit Pickup Surcharge Ids Transit Deliver Surcharge Ids Transit Deliver Surc…" at bounding box center [784, 357] width 1442 height 597
click at [947, 221] on input "text" at bounding box center [981, 224] width 239 height 26
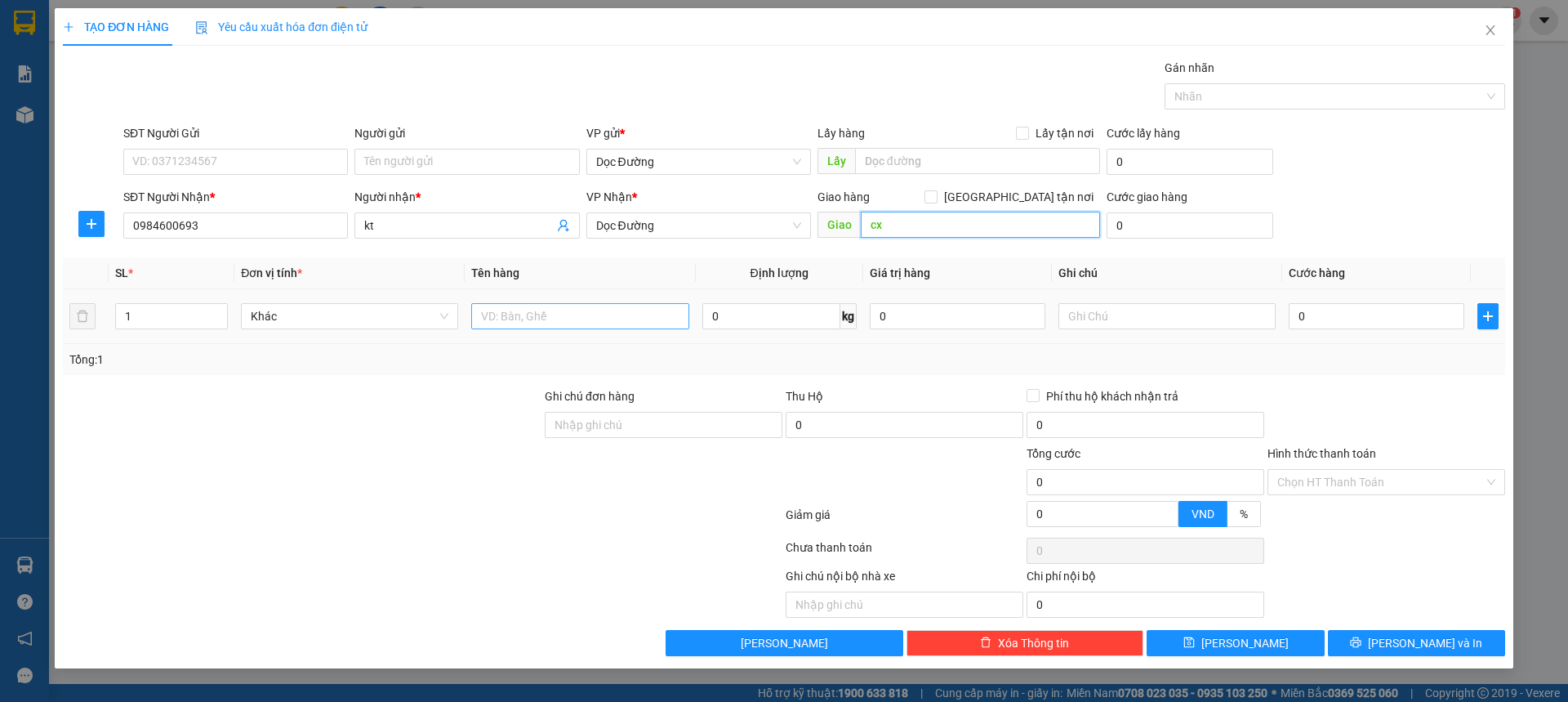
type input "cx"
click at [546, 309] on input "text" at bounding box center [580, 316] width 217 height 26
type input "7 thùng"
click at [1302, 313] on input "0" at bounding box center [1377, 316] width 176 height 26
type input "007"
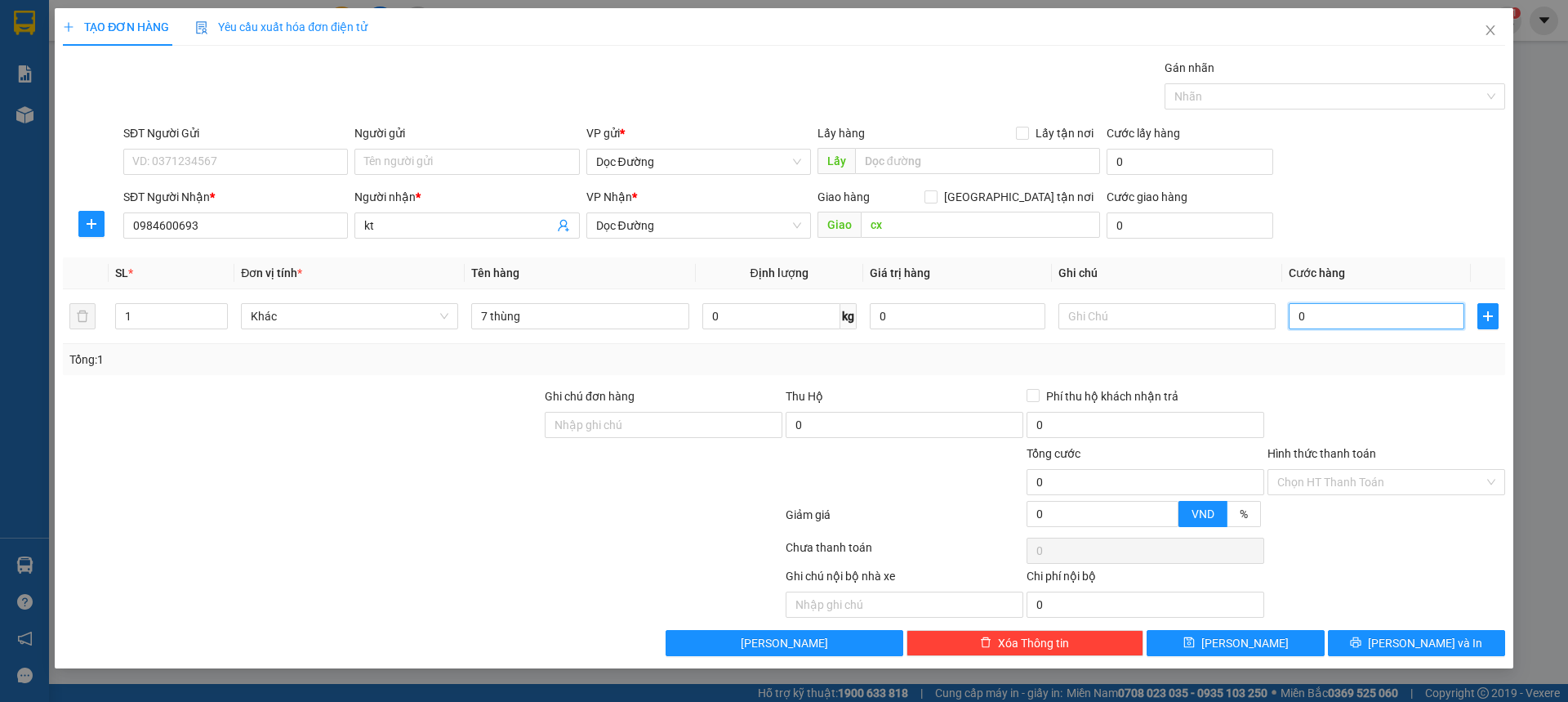
type input "7"
type input "0.070"
type input "70"
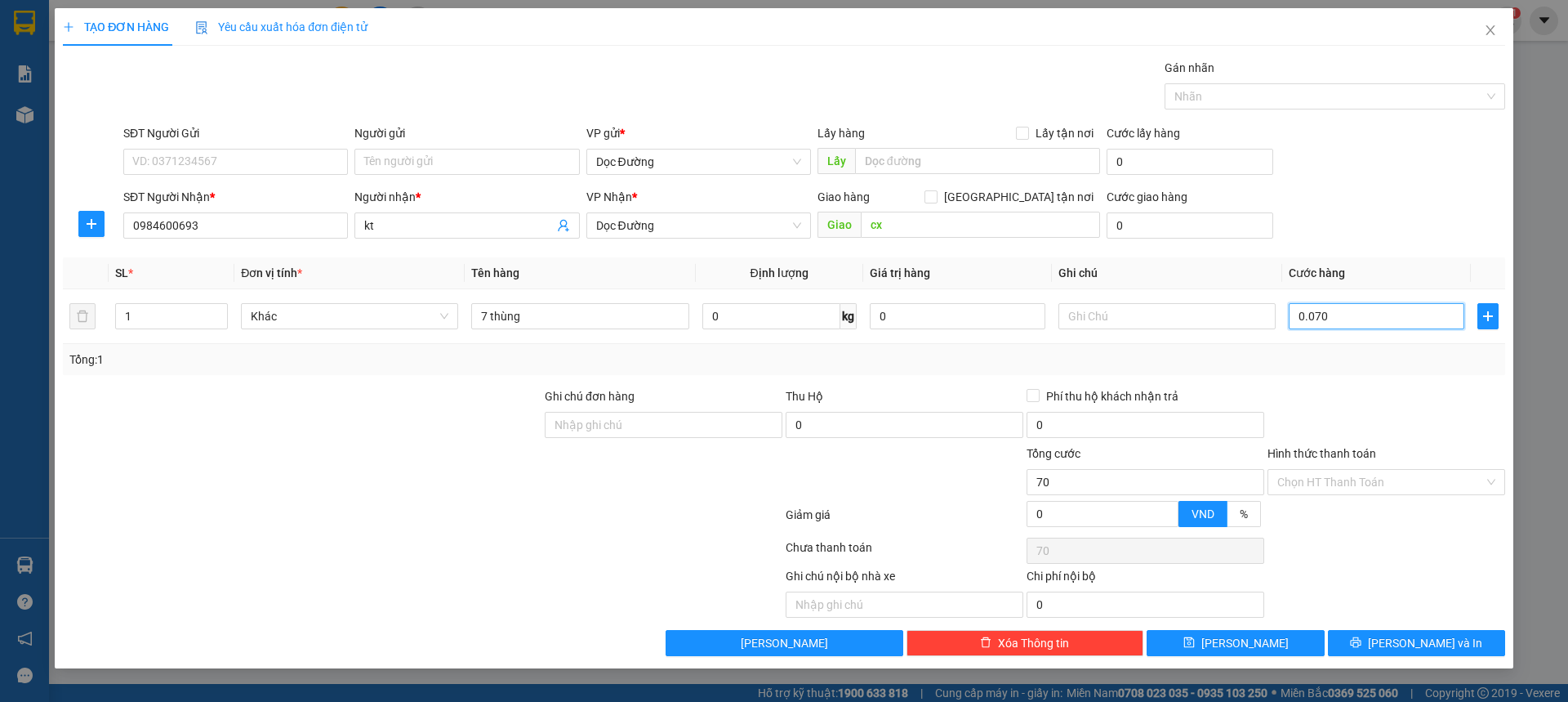
type input "00.700"
type input "700"
type input "0.007.000"
type input "7.000"
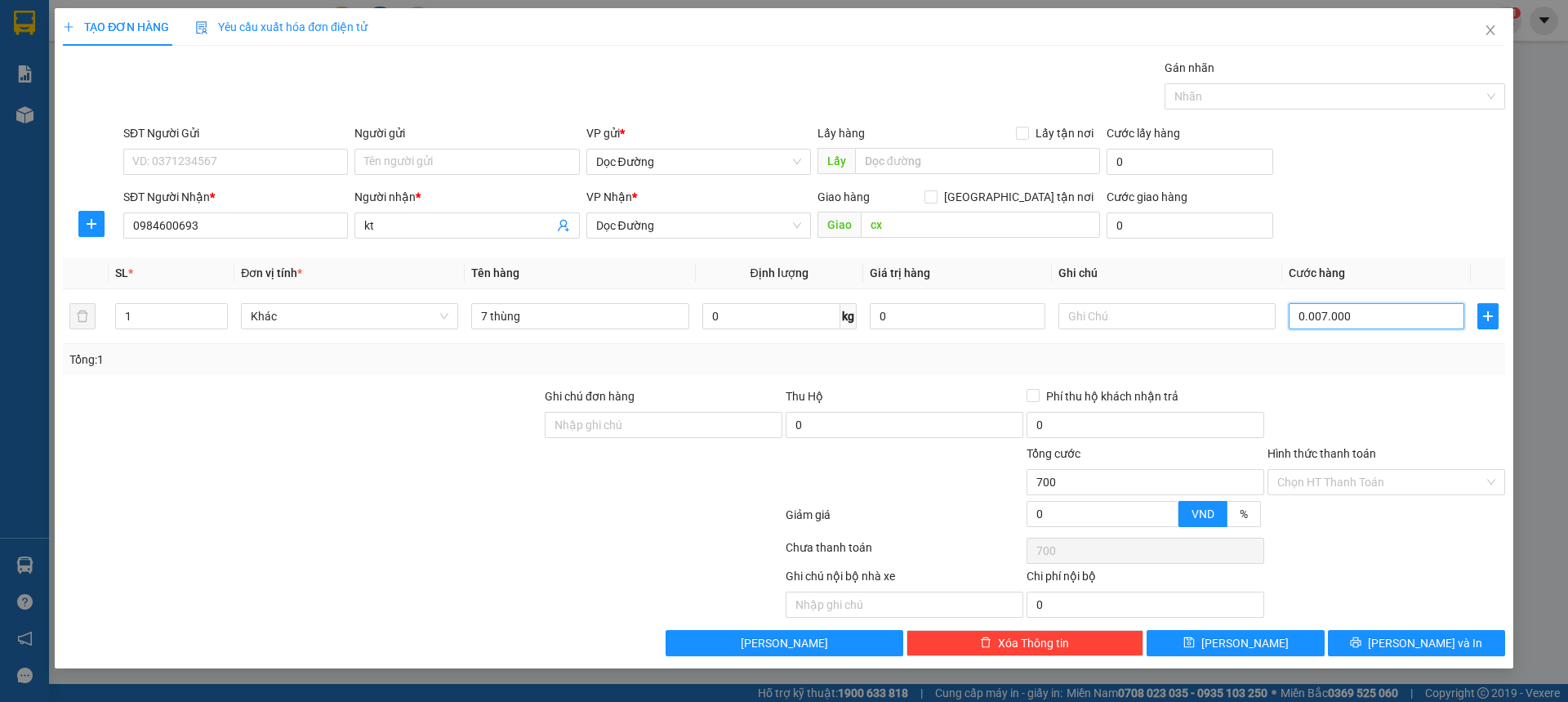
type input "7.000"
type input "000.070.000"
type input "70.000"
type input "[PHONE_NUMBER]"
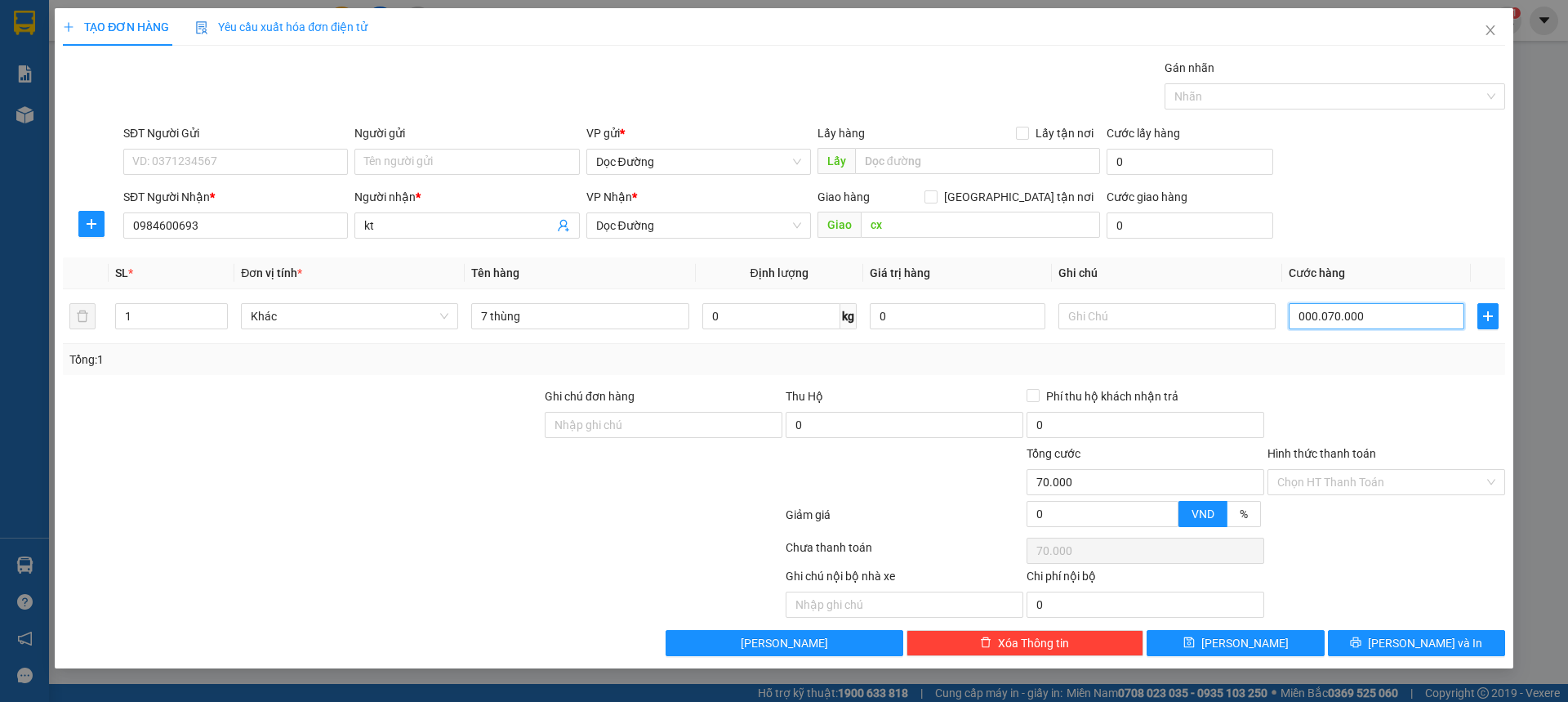
type input "700.000"
click at [1442, 179] on div "SĐT Người Gửi VD: 0371234567 Người gửi Tên người gửi VP gửi * Dọc Đường Lấy hàn…" at bounding box center [814, 153] width 1389 height 57
type input "700.000"
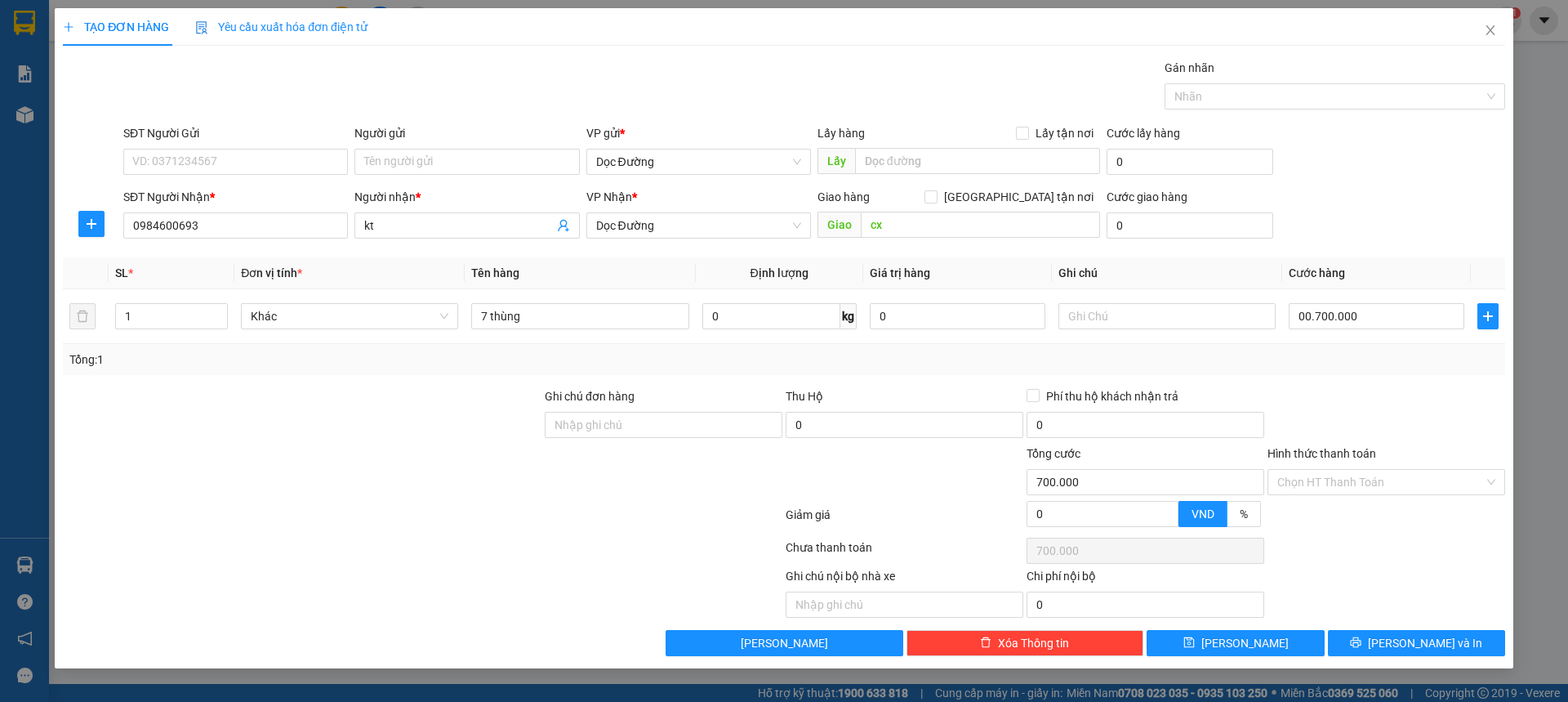
type input "700.000"
click at [1277, 644] on button "[PERSON_NAME]" at bounding box center [1235, 643] width 178 height 26
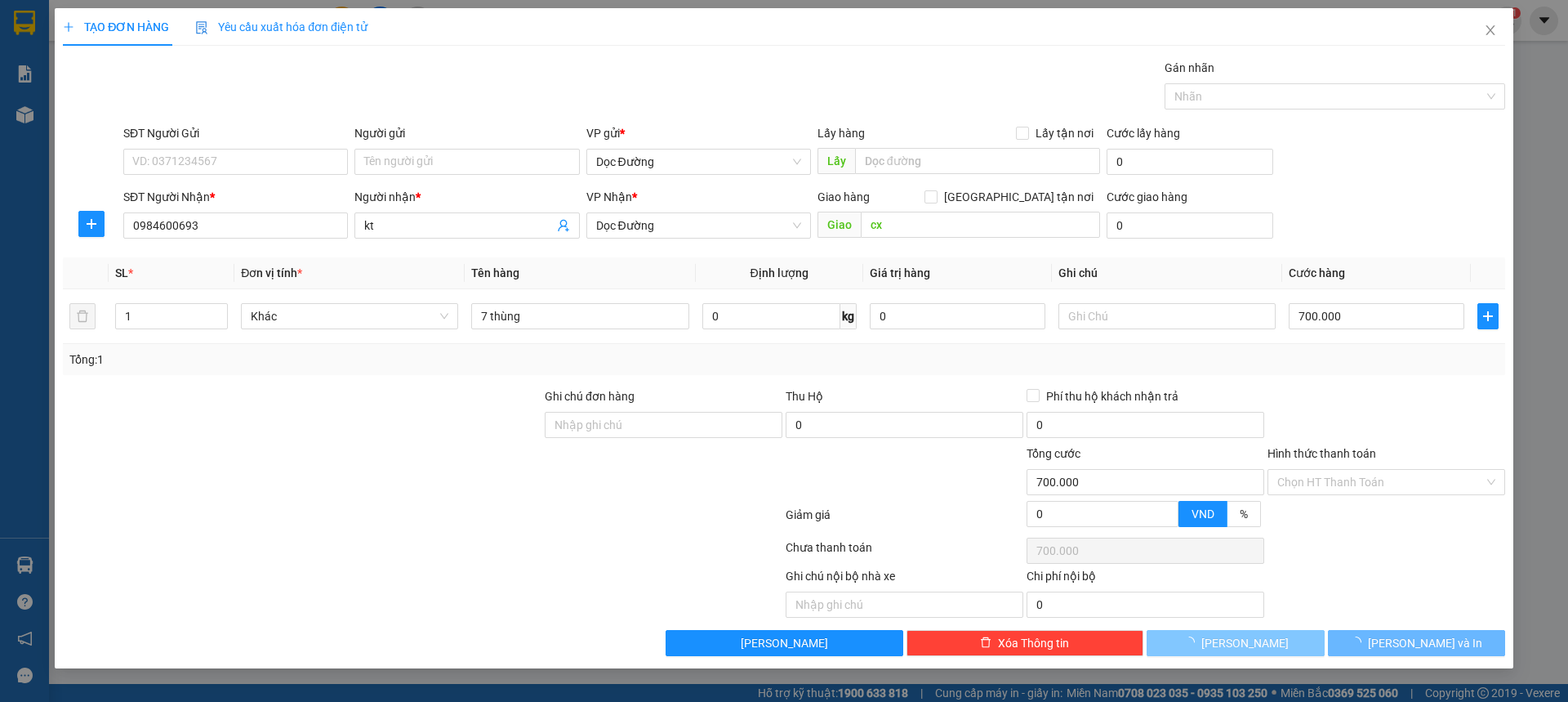
type input "0"
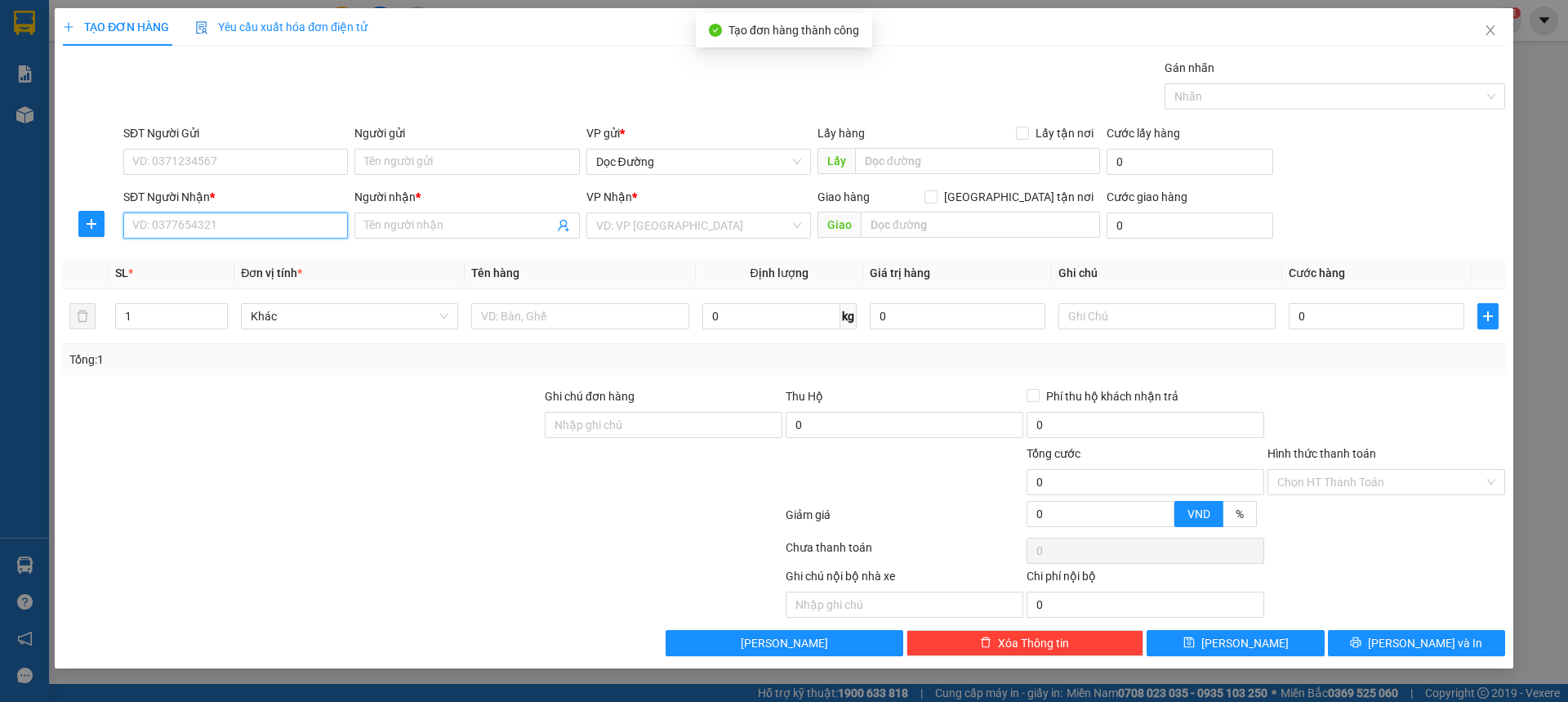
click at [252, 220] on input "SĐT Người Nhận *" at bounding box center [235, 225] width 224 height 26
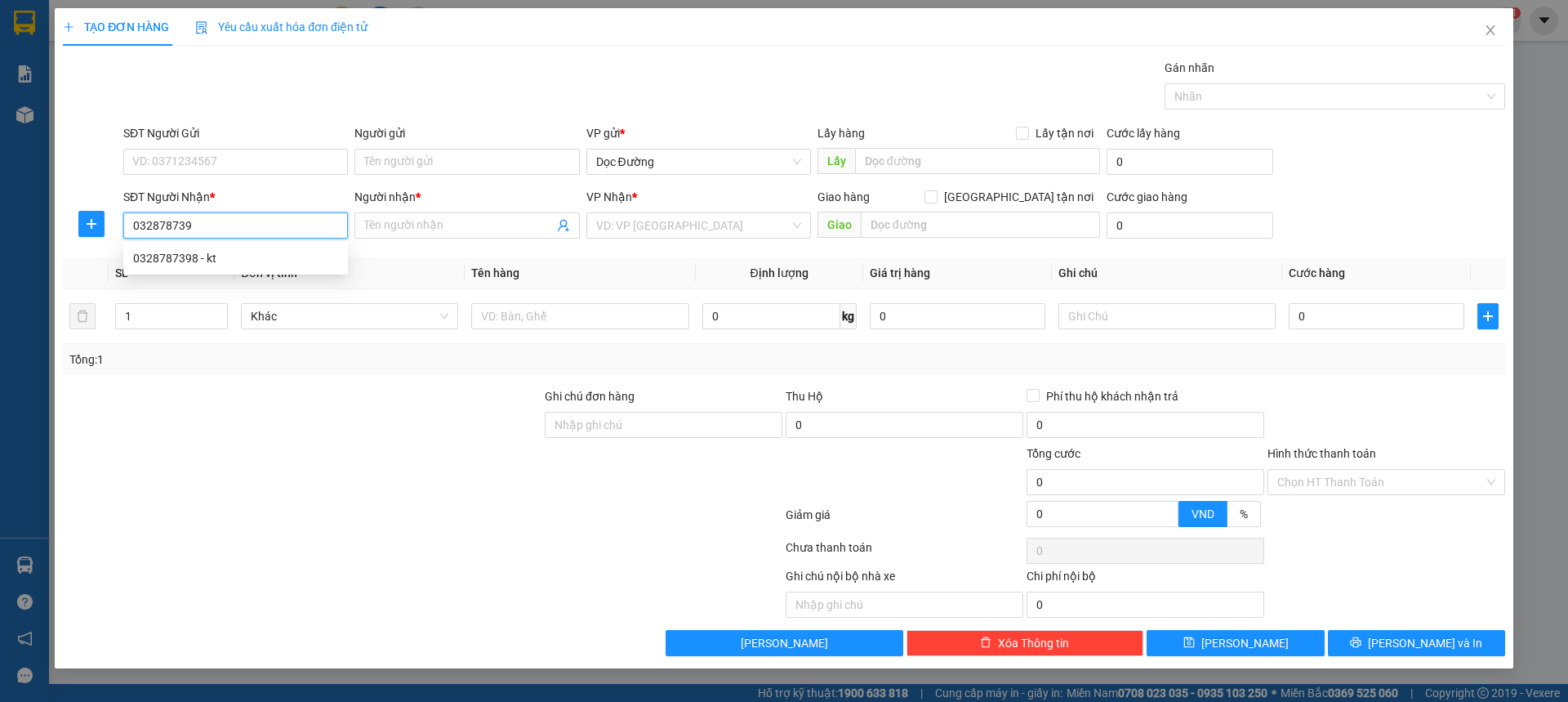
type input "0328787398"
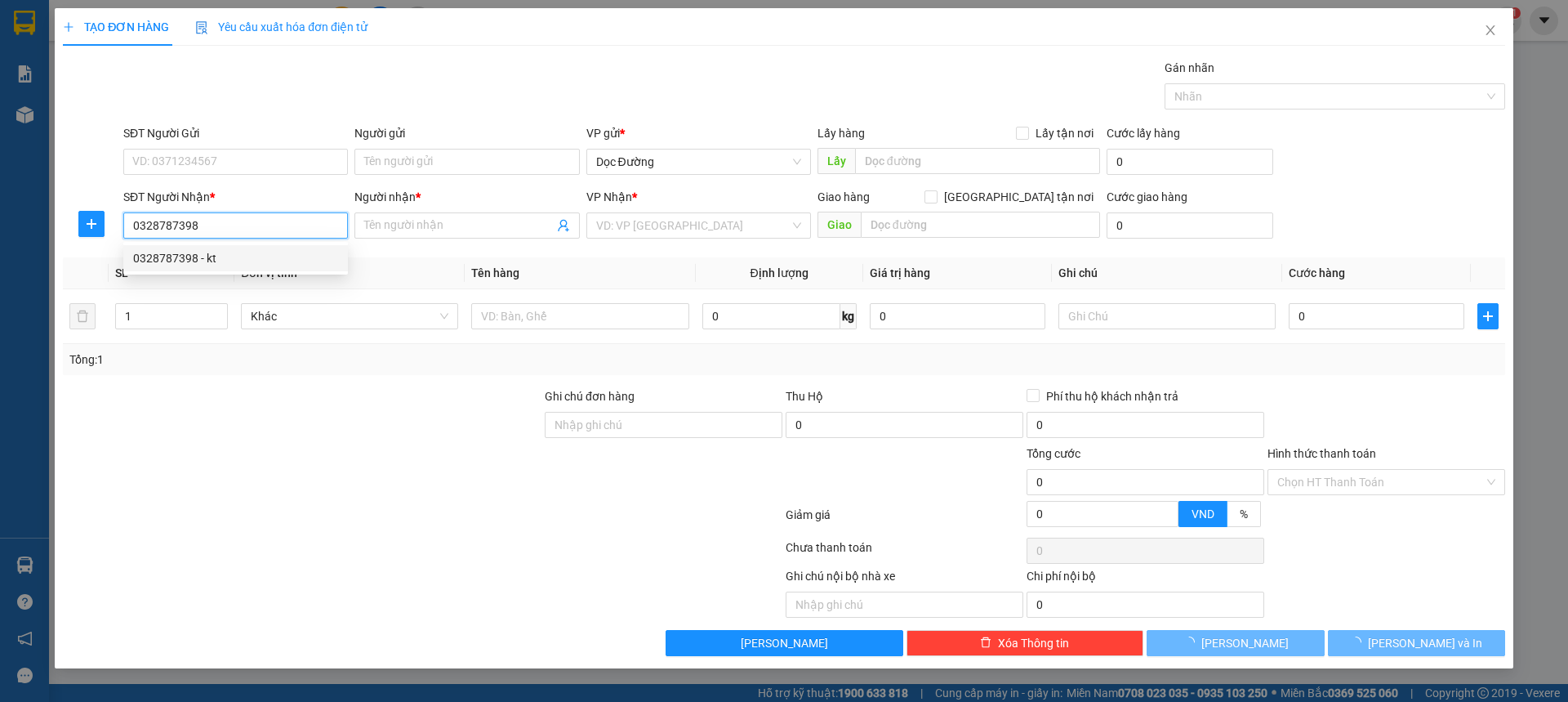
click at [230, 264] on div "0328787398 - kt" at bounding box center [236, 258] width 205 height 18
type input "kt"
type input "vinh"
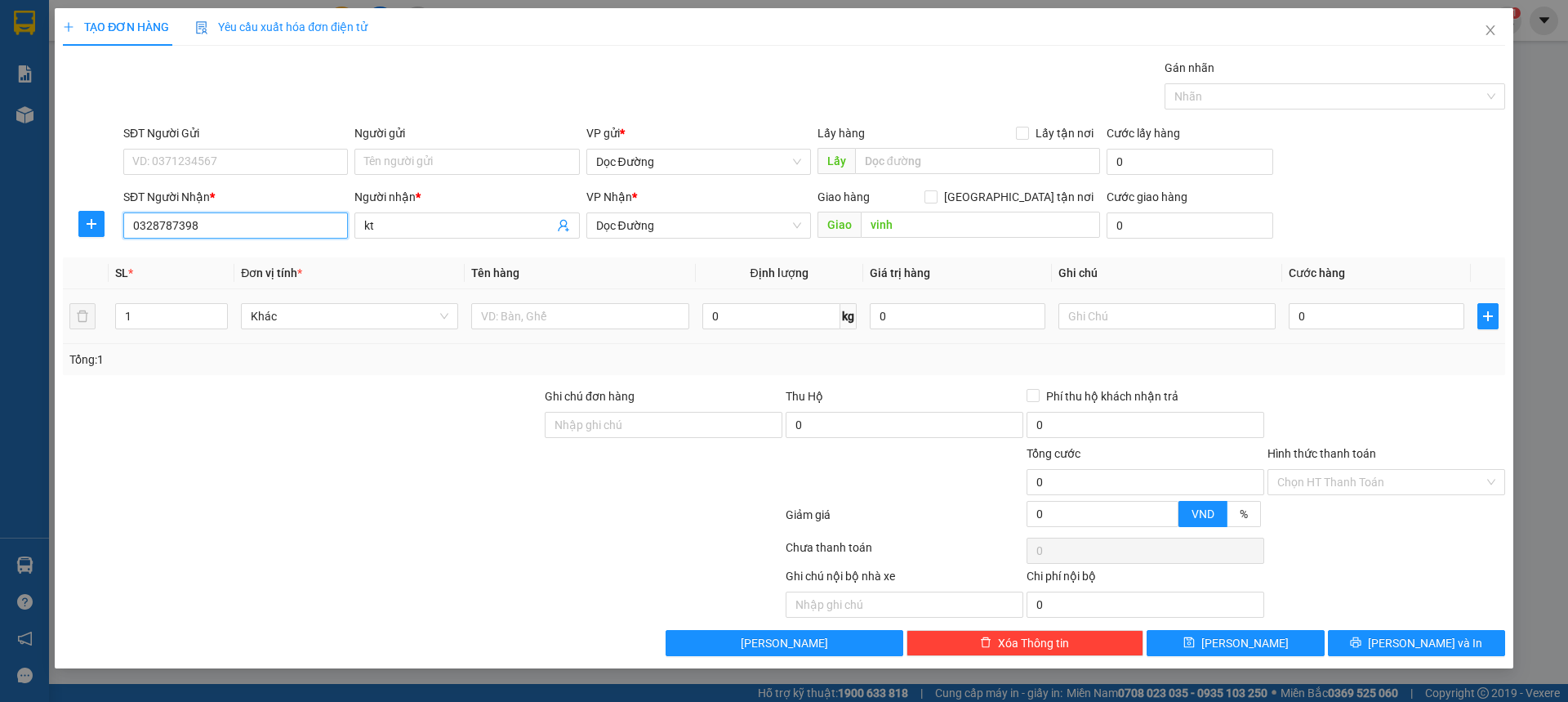
type input "0328787398"
click at [506, 294] on td at bounding box center [580, 316] width 230 height 55
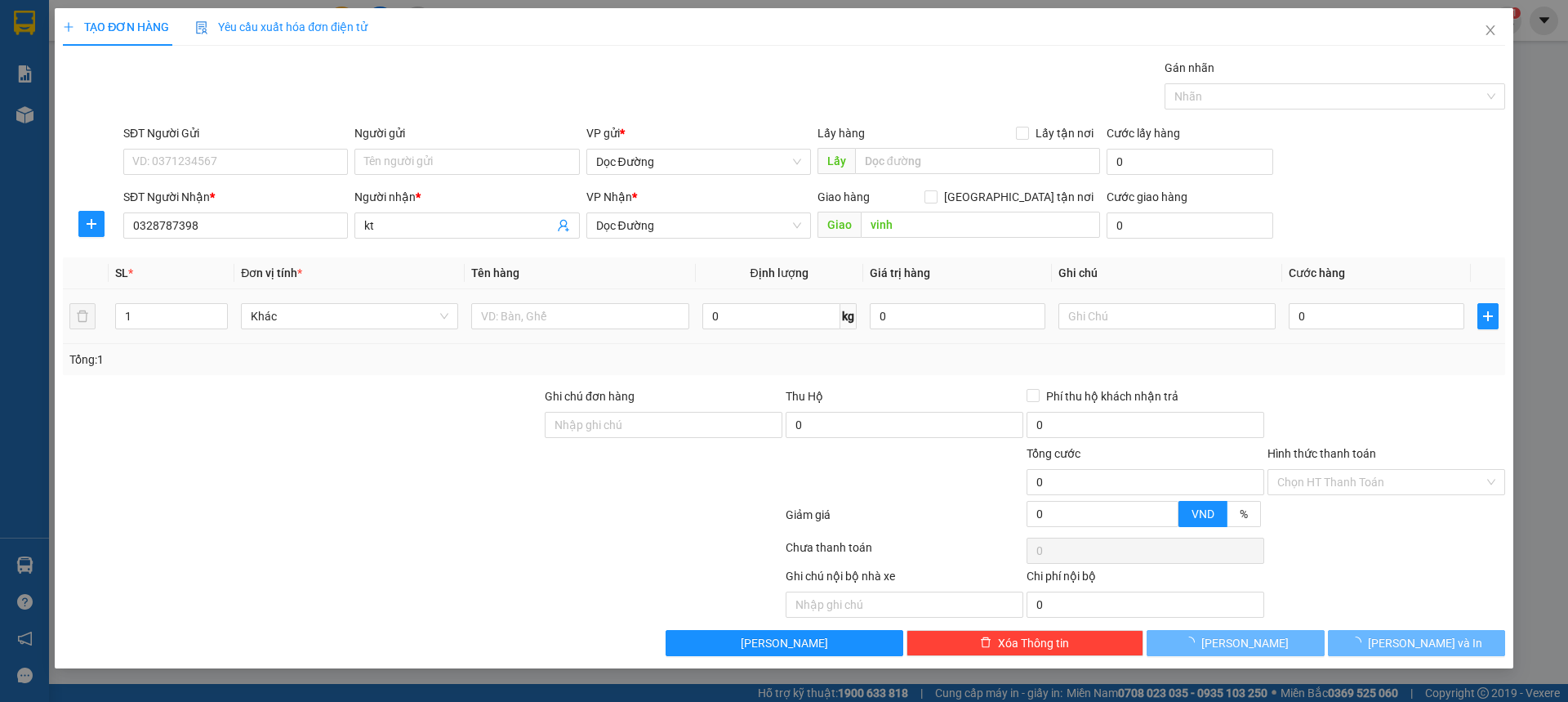
click at [624, 331] on div at bounding box center [580, 316] width 217 height 33
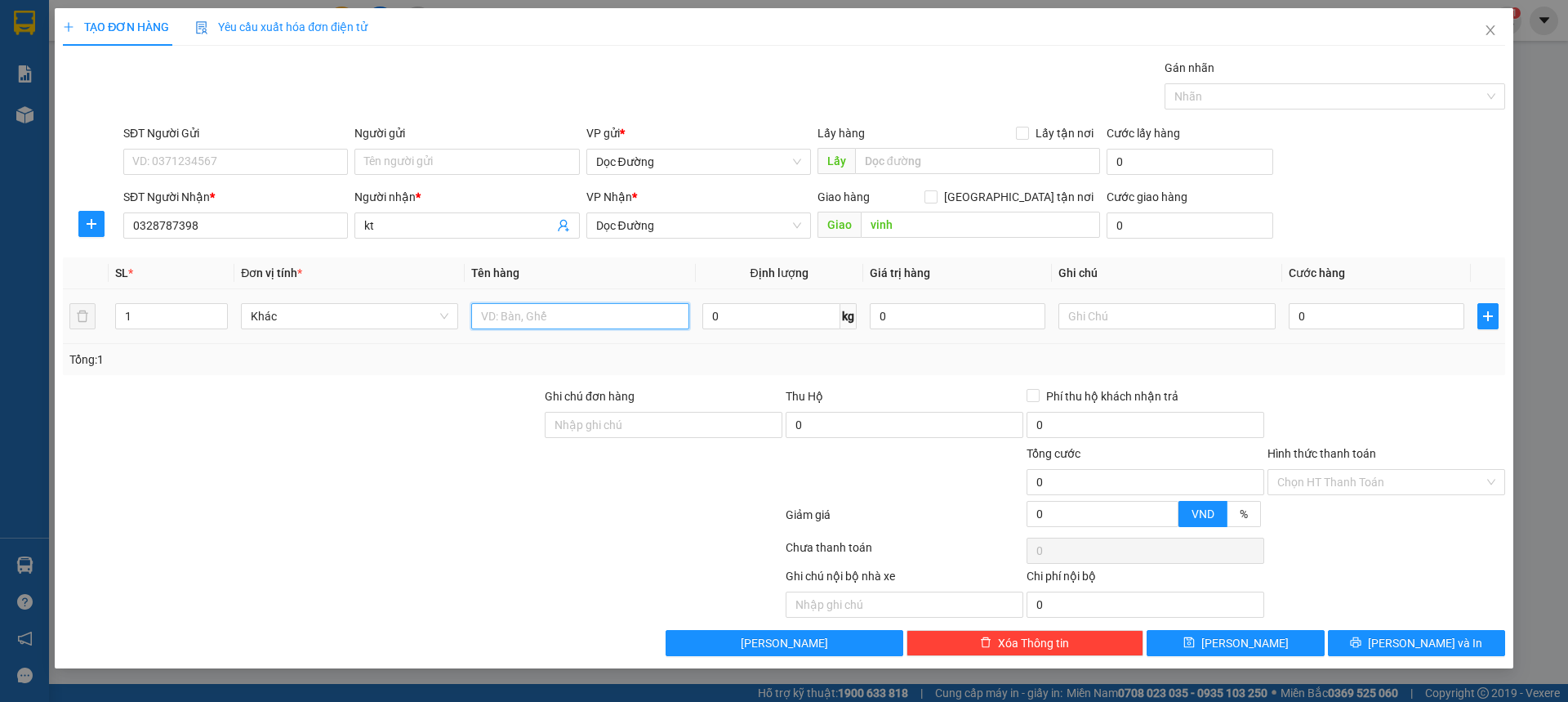
click at [618, 308] on input "text" at bounding box center [580, 316] width 217 height 26
type input "1 xốp"
click at [1299, 320] on input "0" at bounding box center [1377, 316] width 176 height 26
type input "005"
type input "5"
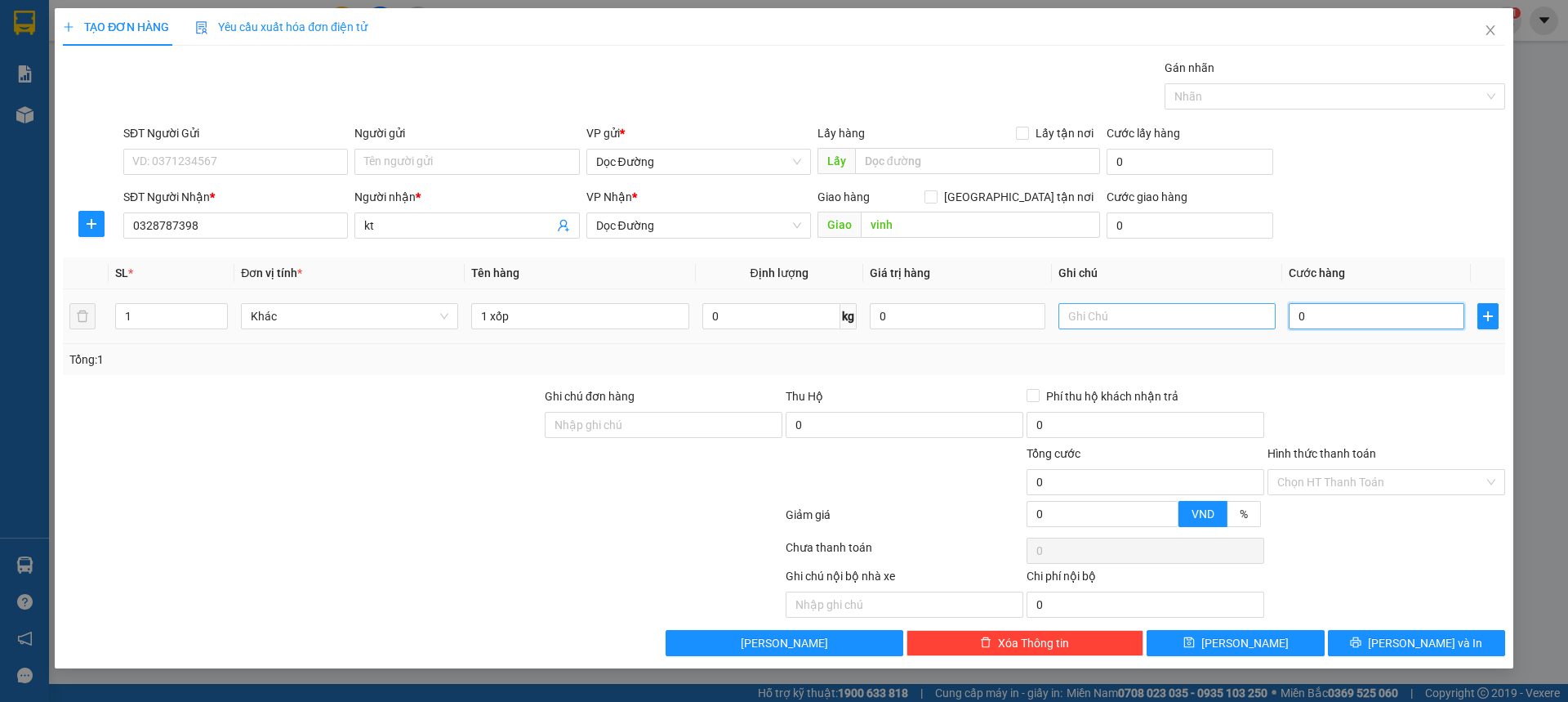
type input "5"
type input "0.050"
type input "50"
type input "00.500"
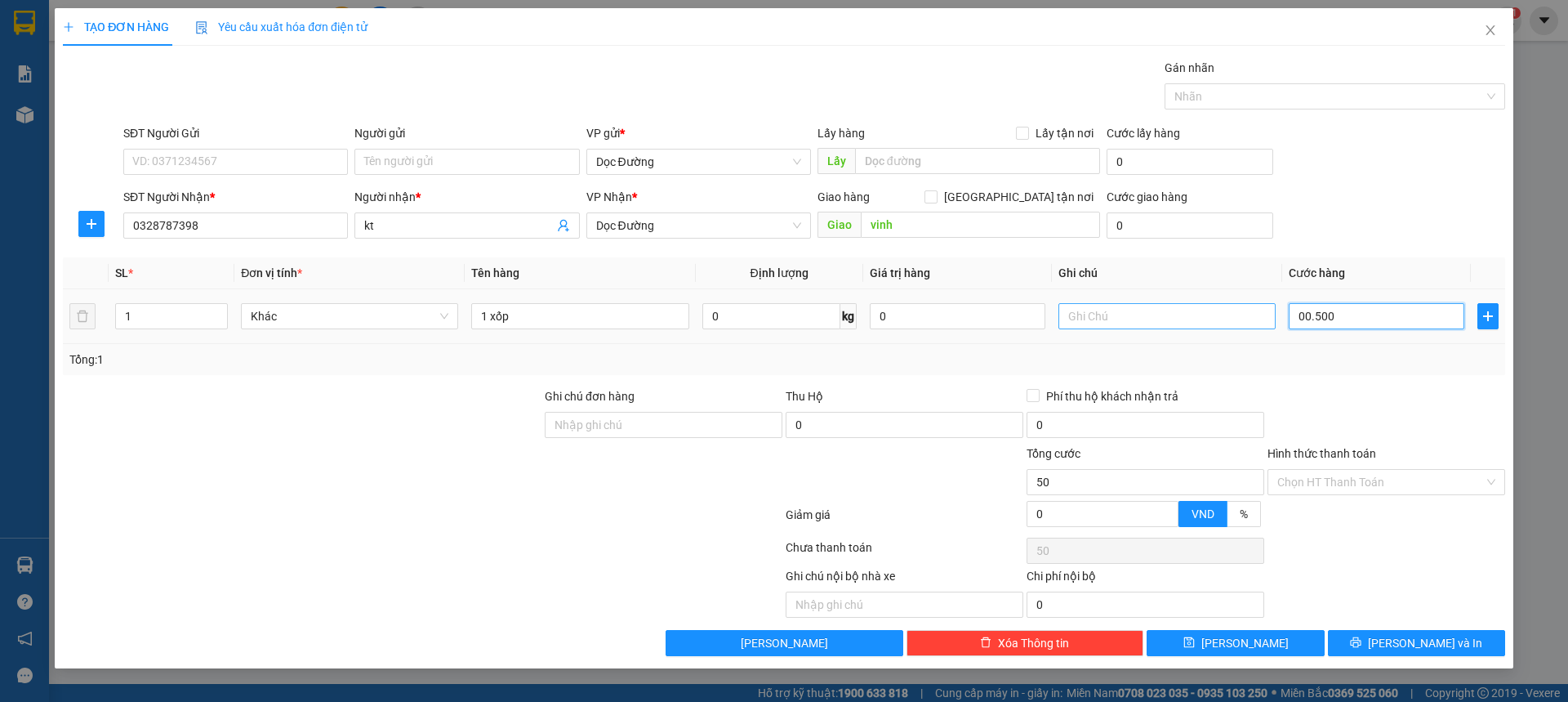
type input "500"
type input "0.005.000"
type input "5.000"
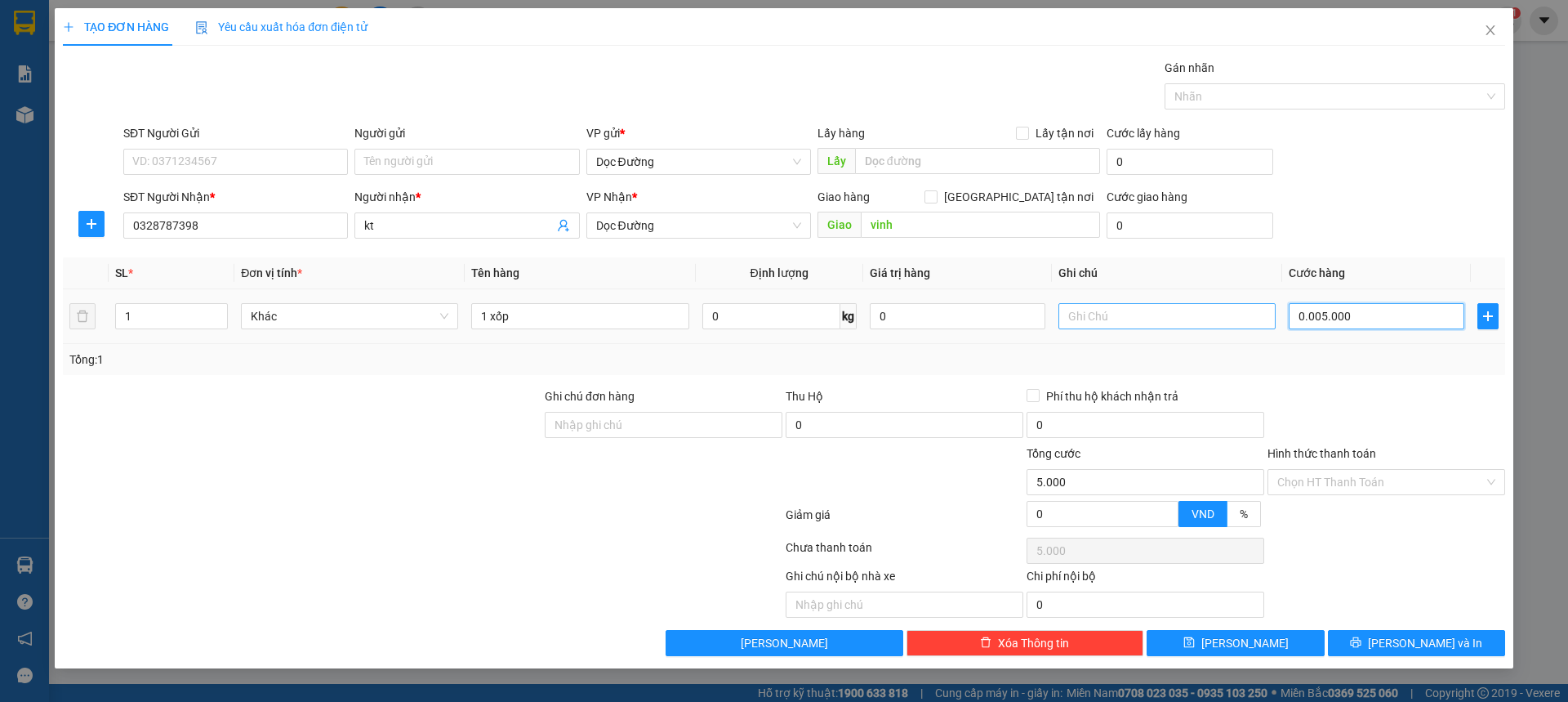
type input "000.050.000"
type input "50.000"
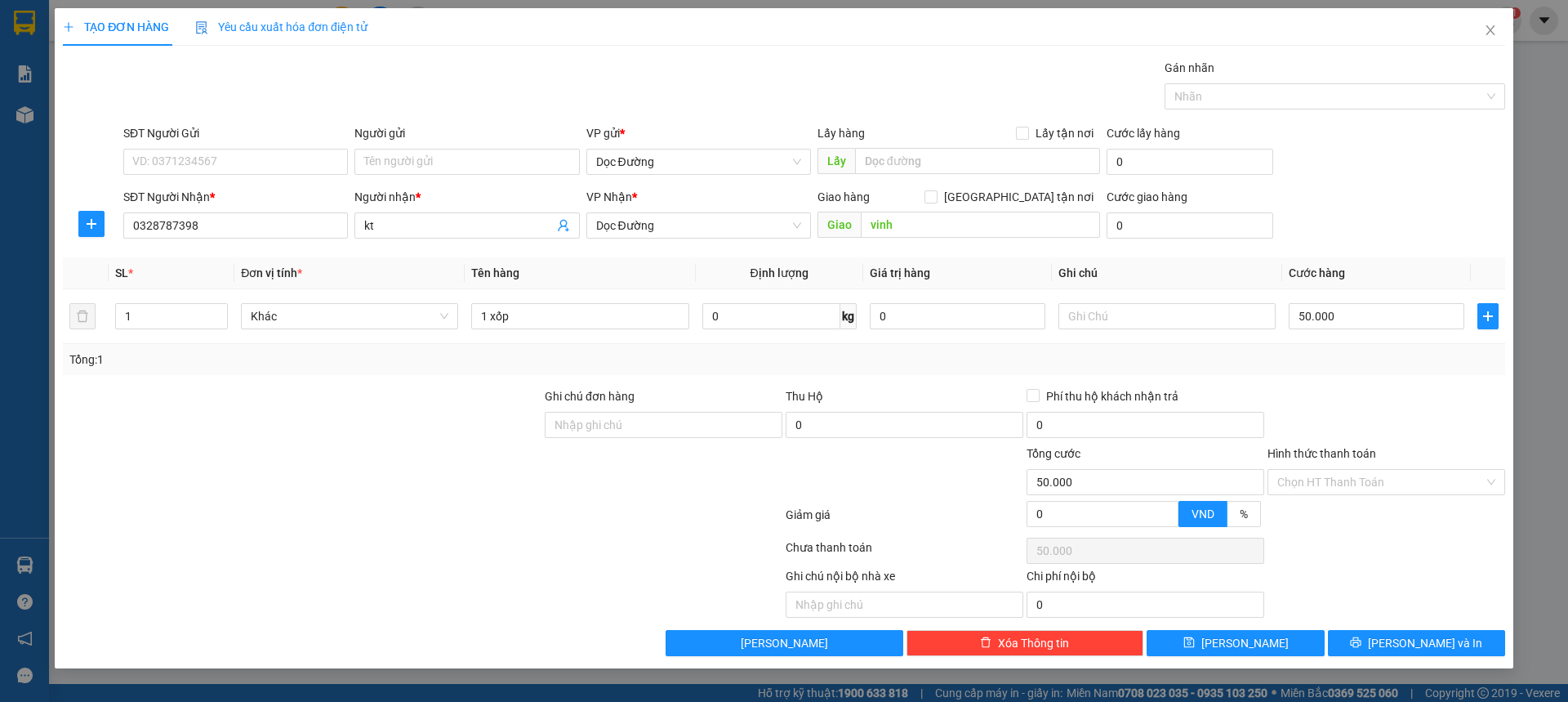
click at [1331, 217] on div "SĐT Người Nhận * 0328787398 Người nhận * kt VP Nhận * Dọc Đường Giao hàng [GEOG…" at bounding box center [814, 217] width 1389 height 57
drag, startPoint x: 1348, startPoint y: 476, endPoint x: 1341, endPoint y: 492, distance: 17.5
click at [1348, 476] on input "Hình thức thanh toán" at bounding box center [1380, 482] width 207 height 24
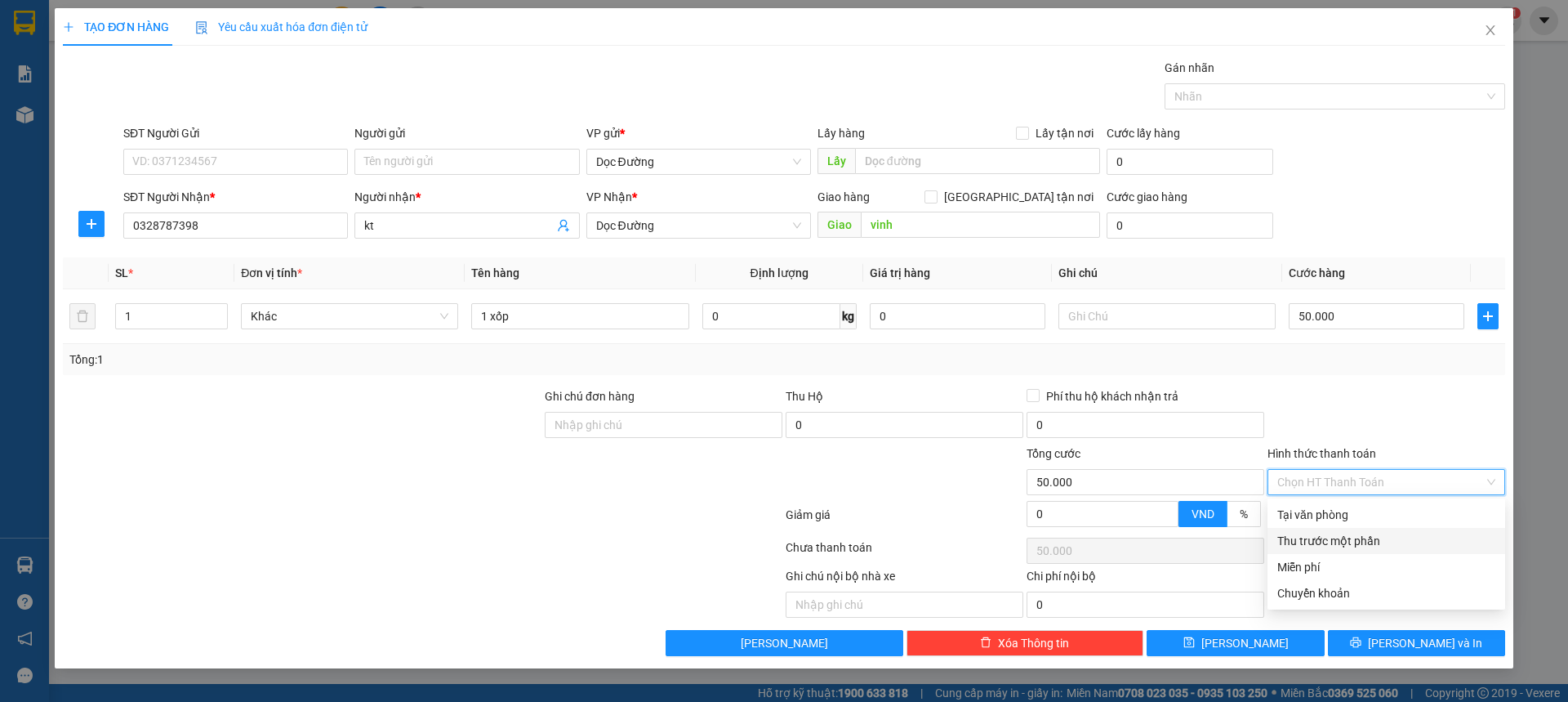
click at [1334, 530] on div "Thu trước một phần" at bounding box center [1386, 541] width 237 height 26
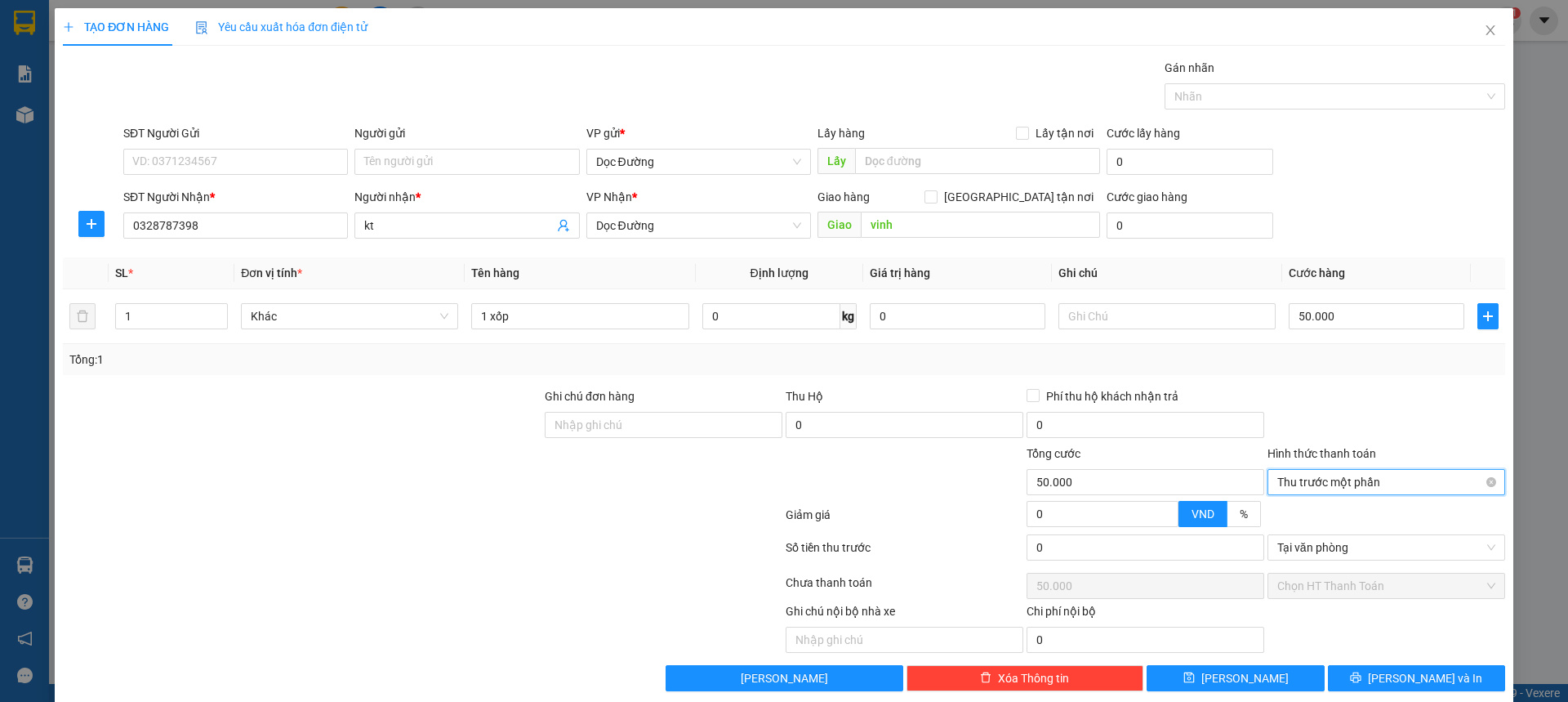
click at [1341, 487] on span "Thu trước một phần" at bounding box center [1386, 482] width 218 height 24
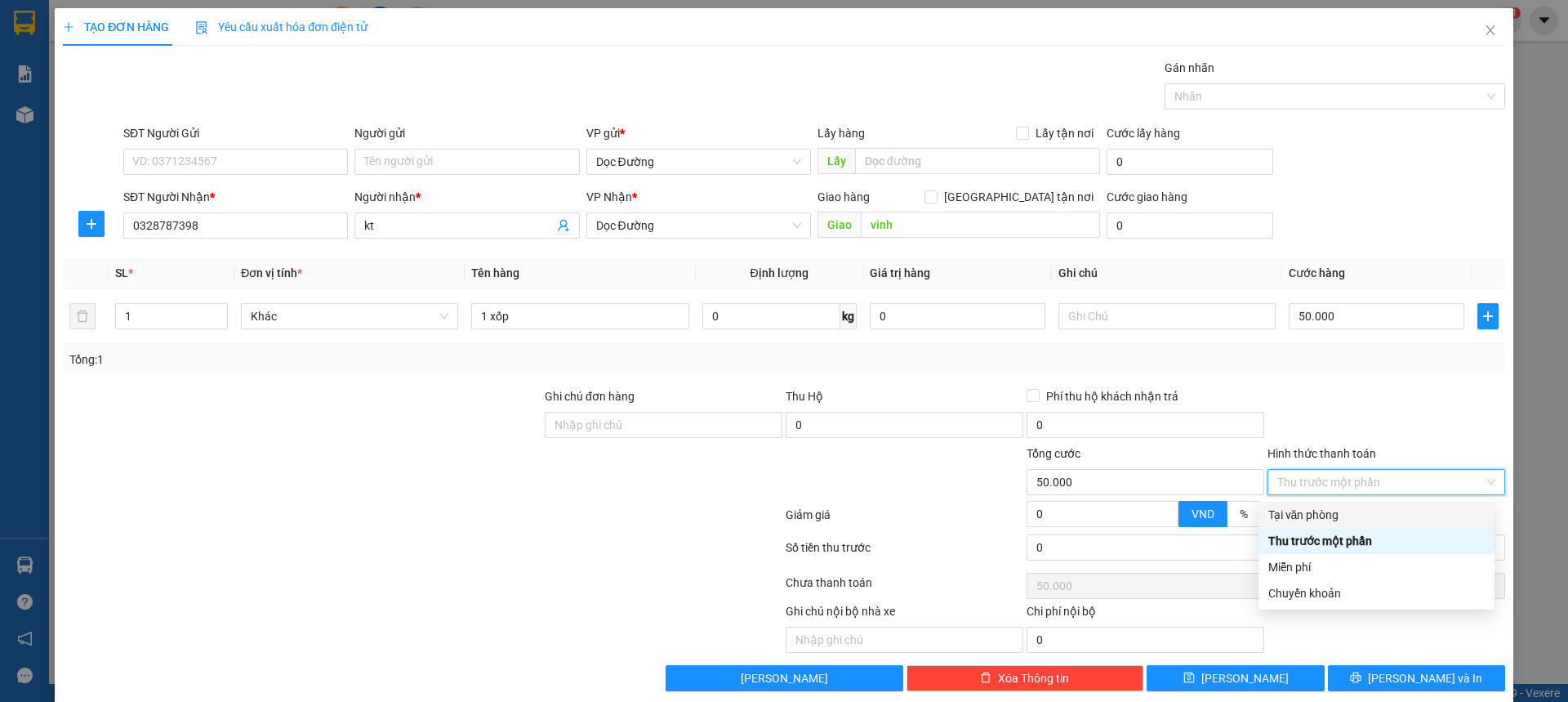
click at [1319, 523] on div "Tại văn phòng" at bounding box center [1377, 515] width 217 height 18
type input "0"
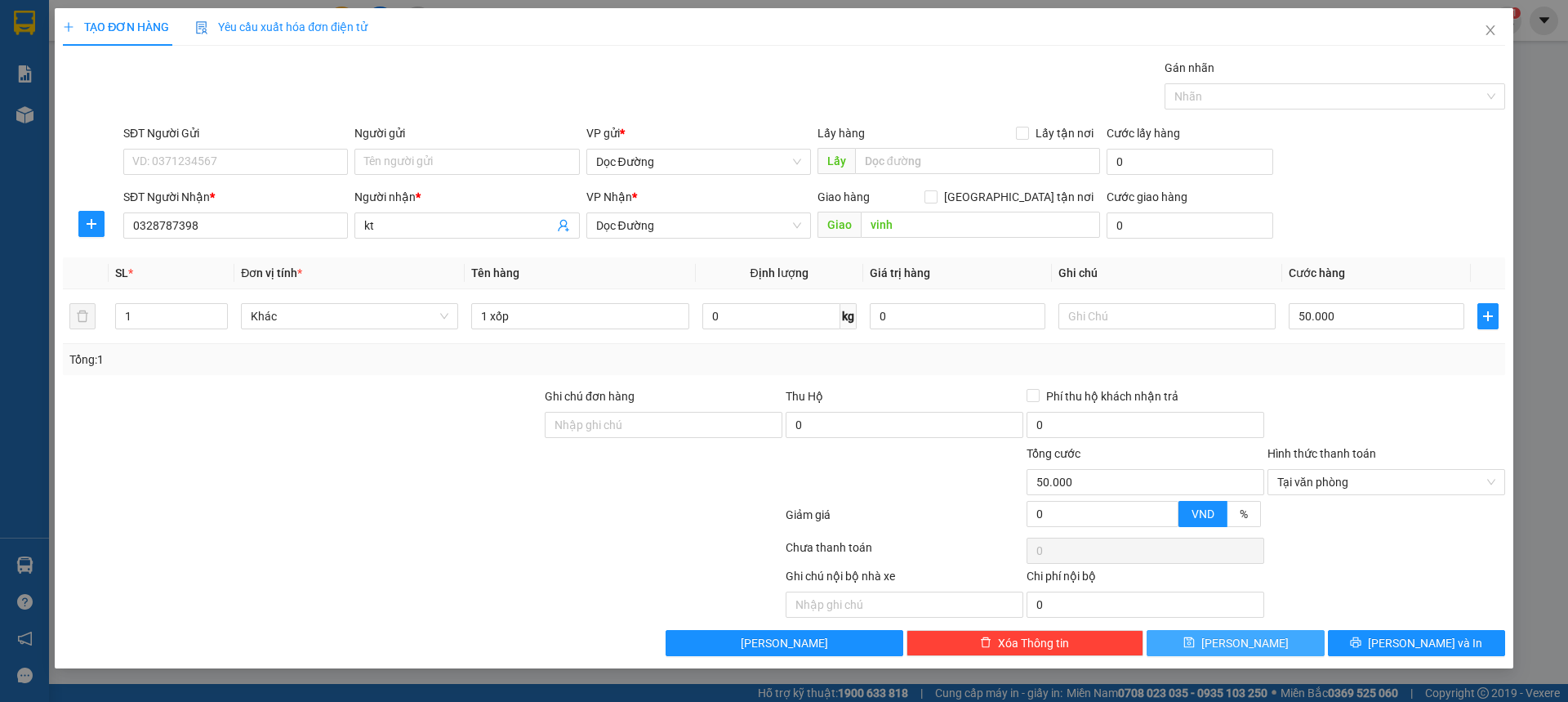
click at [1253, 643] on span "[PERSON_NAME]" at bounding box center [1245, 643] width 87 height 18
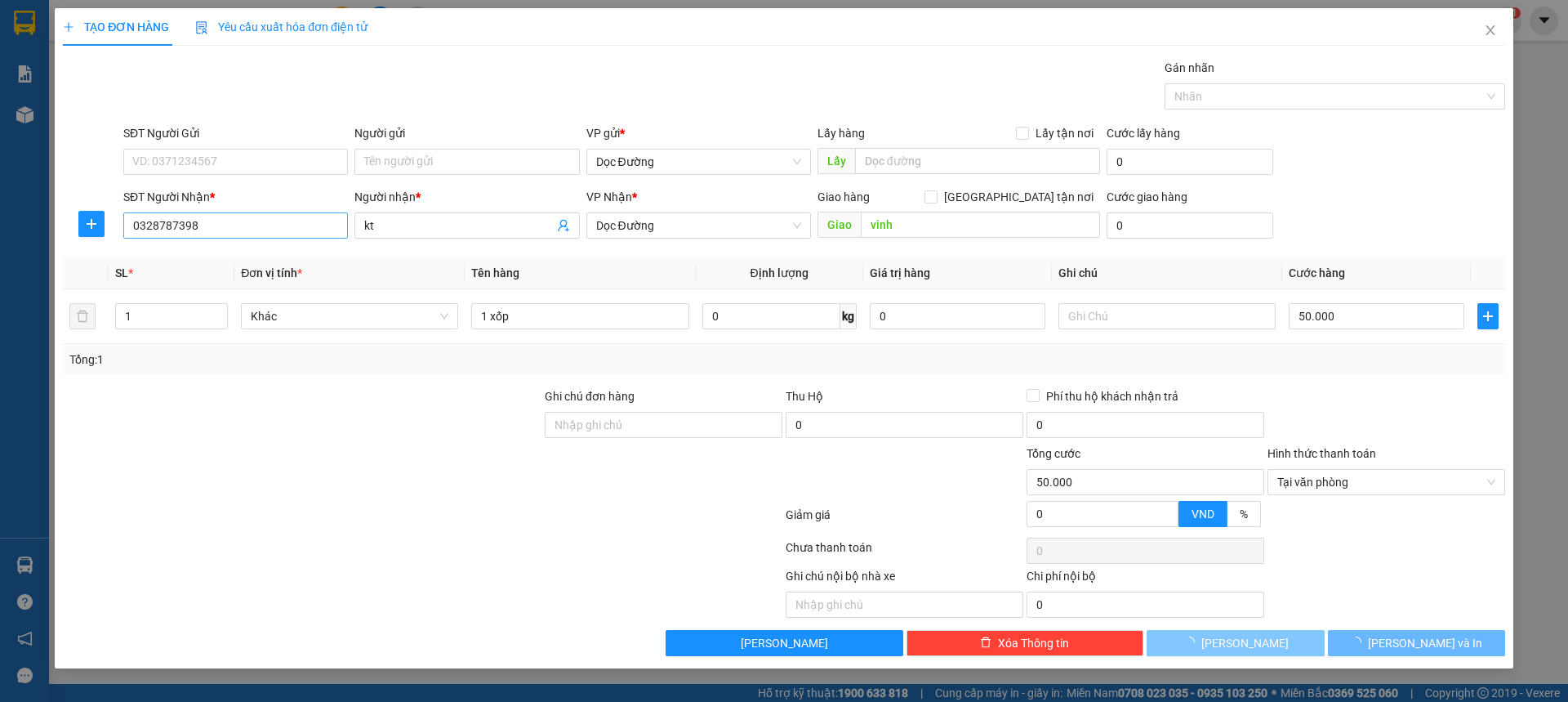
type input "0"
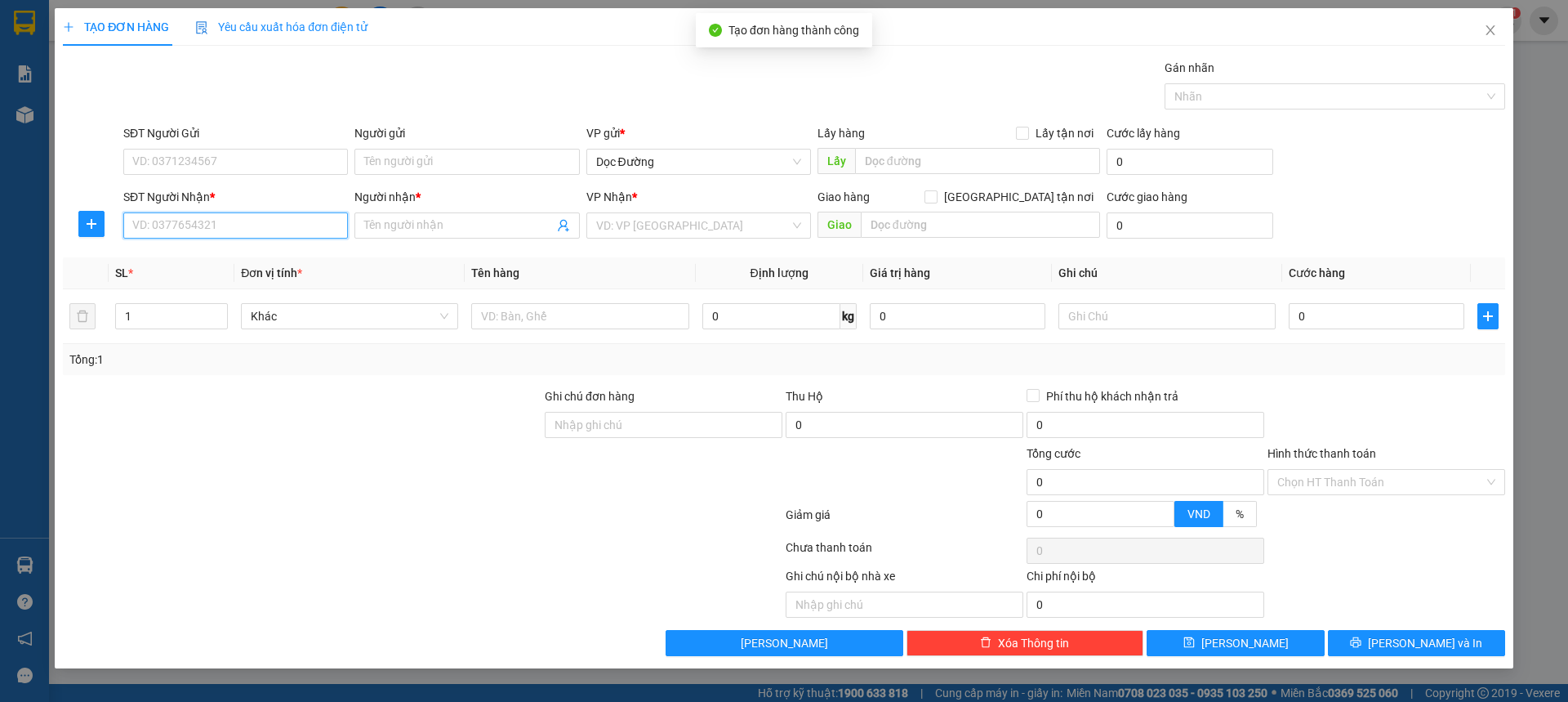
click at [232, 224] on input "SĐT Người Nhận *" at bounding box center [235, 225] width 224 height 26
type input "0862207763"
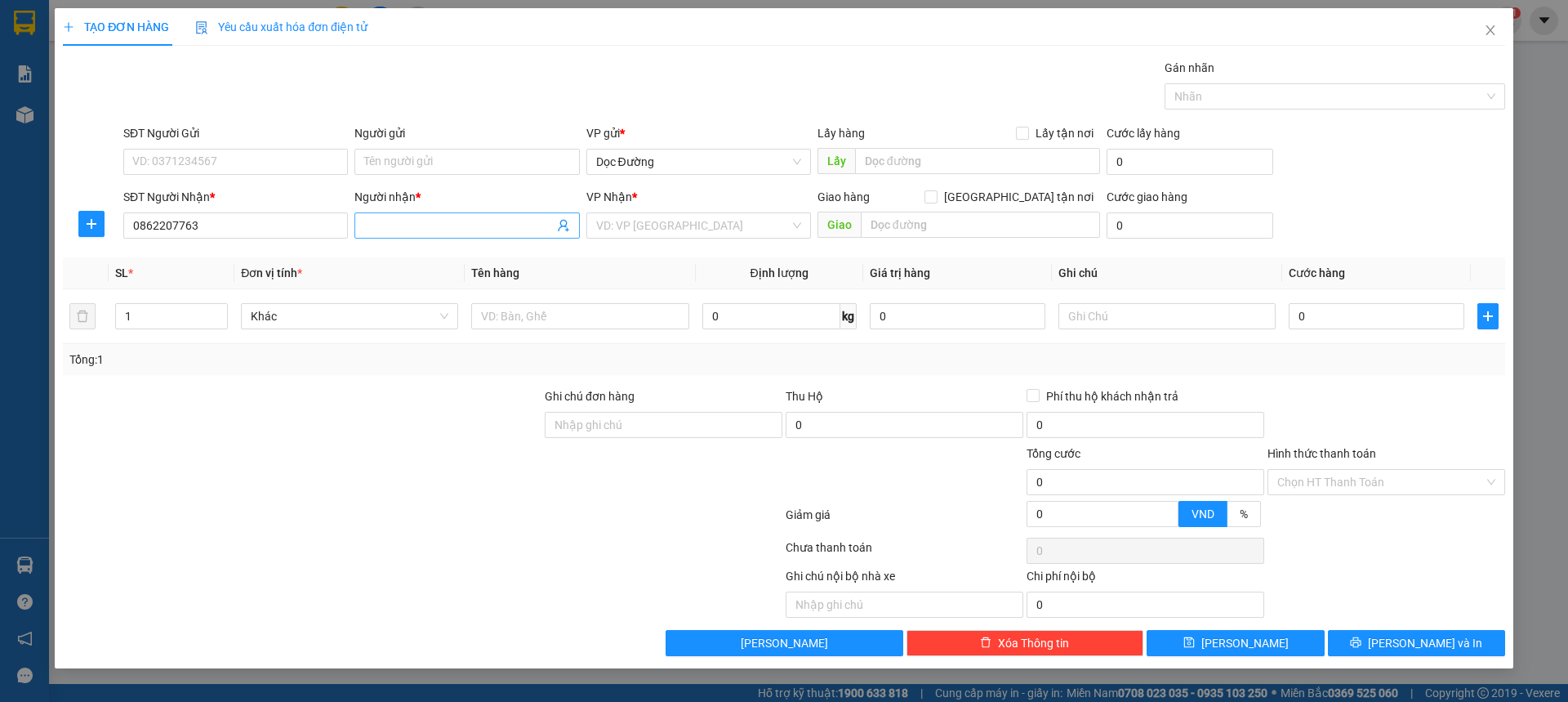
click at [406, 224] on input "Người nhận *" at bounding box center [458, 225] width 189 height 18
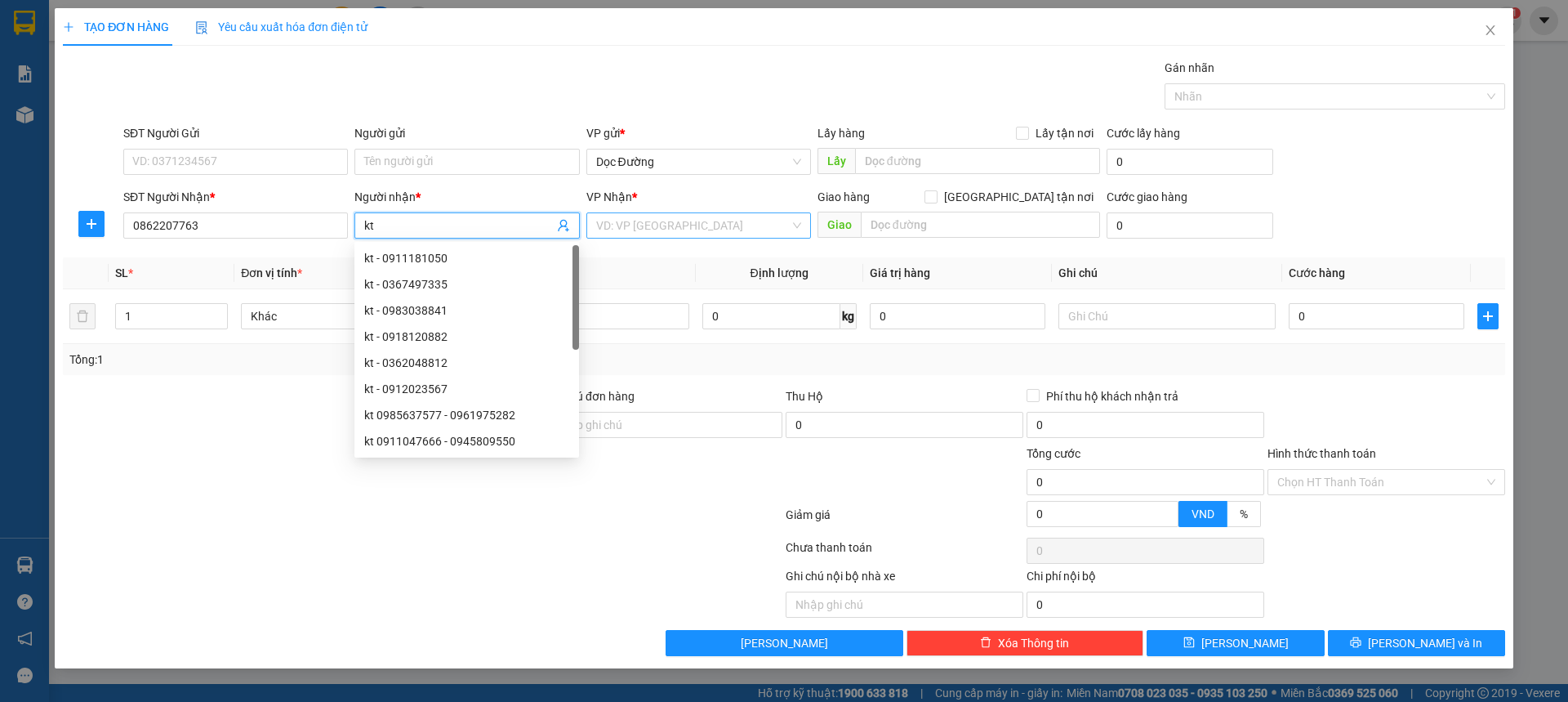
type input "kt"
click at [739, 224] on input "search" at bounding box center [692, 225] width 193 height 24
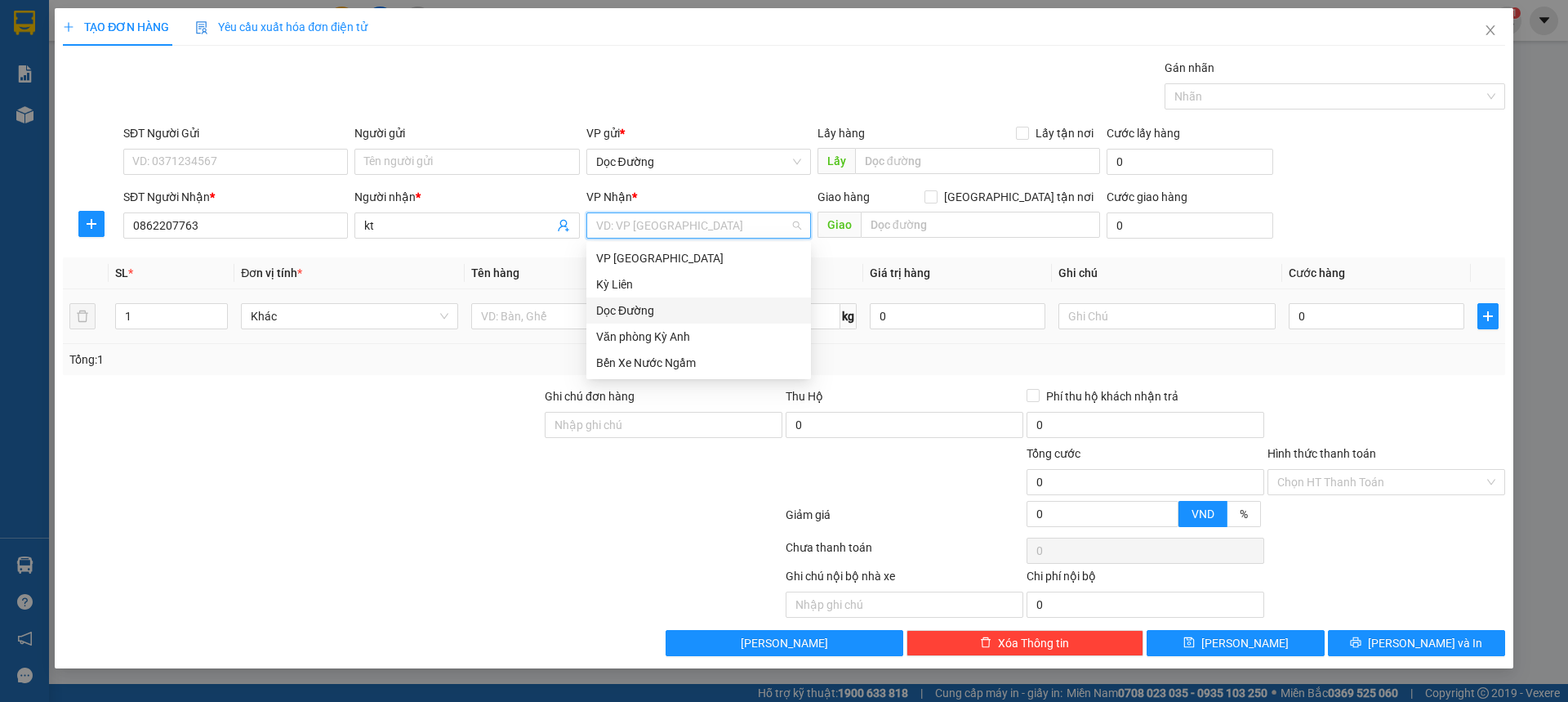
click at [675, 309] on div "Dọc Đường" at bounding box center [698, 310] width 205 height 18
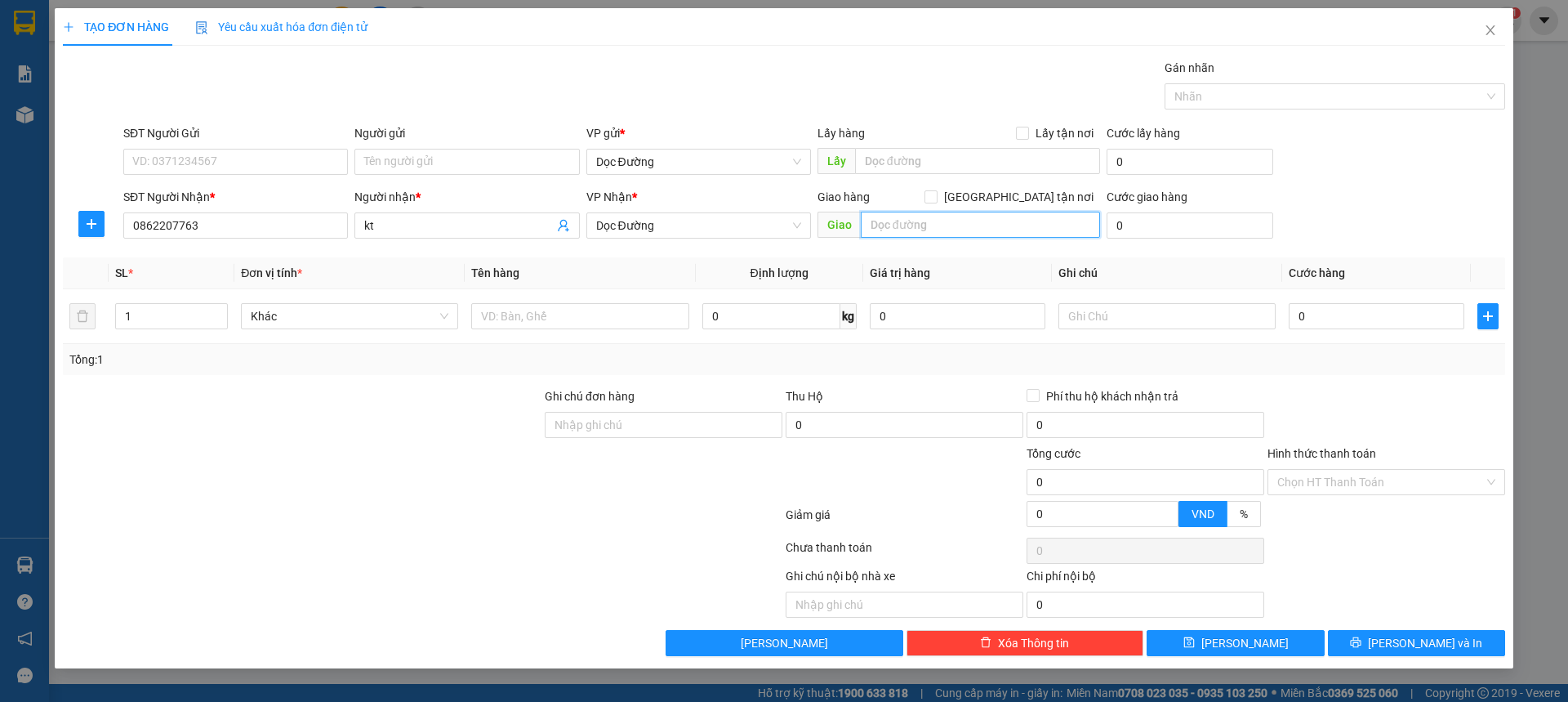
click at [883, 219] on input "text" at bounding box center [981, 224] width 239 height 26
type input "k khang"
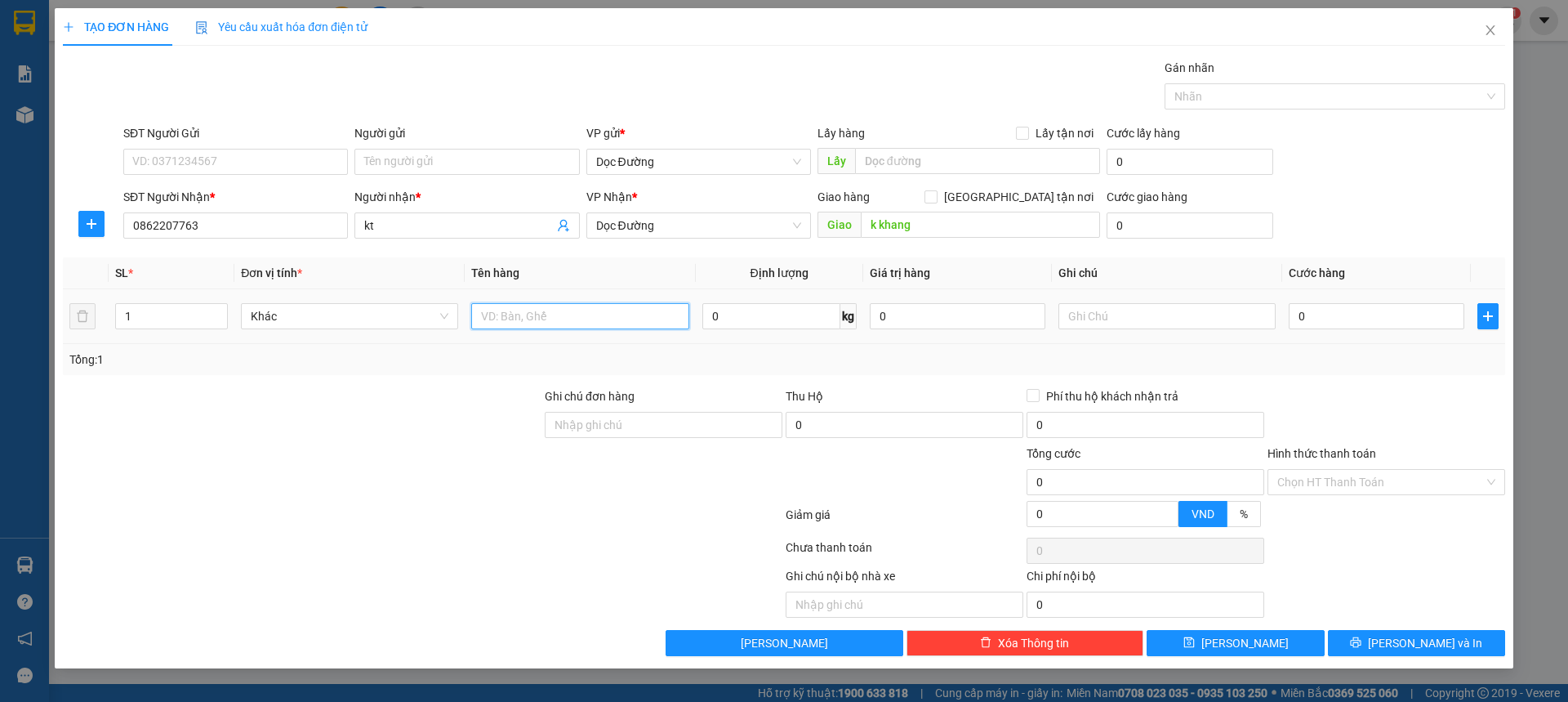
click at [600, 322] on input "text" at bounding box center [580, 316] width 217 height 26
type input "1 bọc"
click at [1389, 312] on input "0" at bounding box center [1377, 316] width 176 height 26
type input "005"
type input "5"
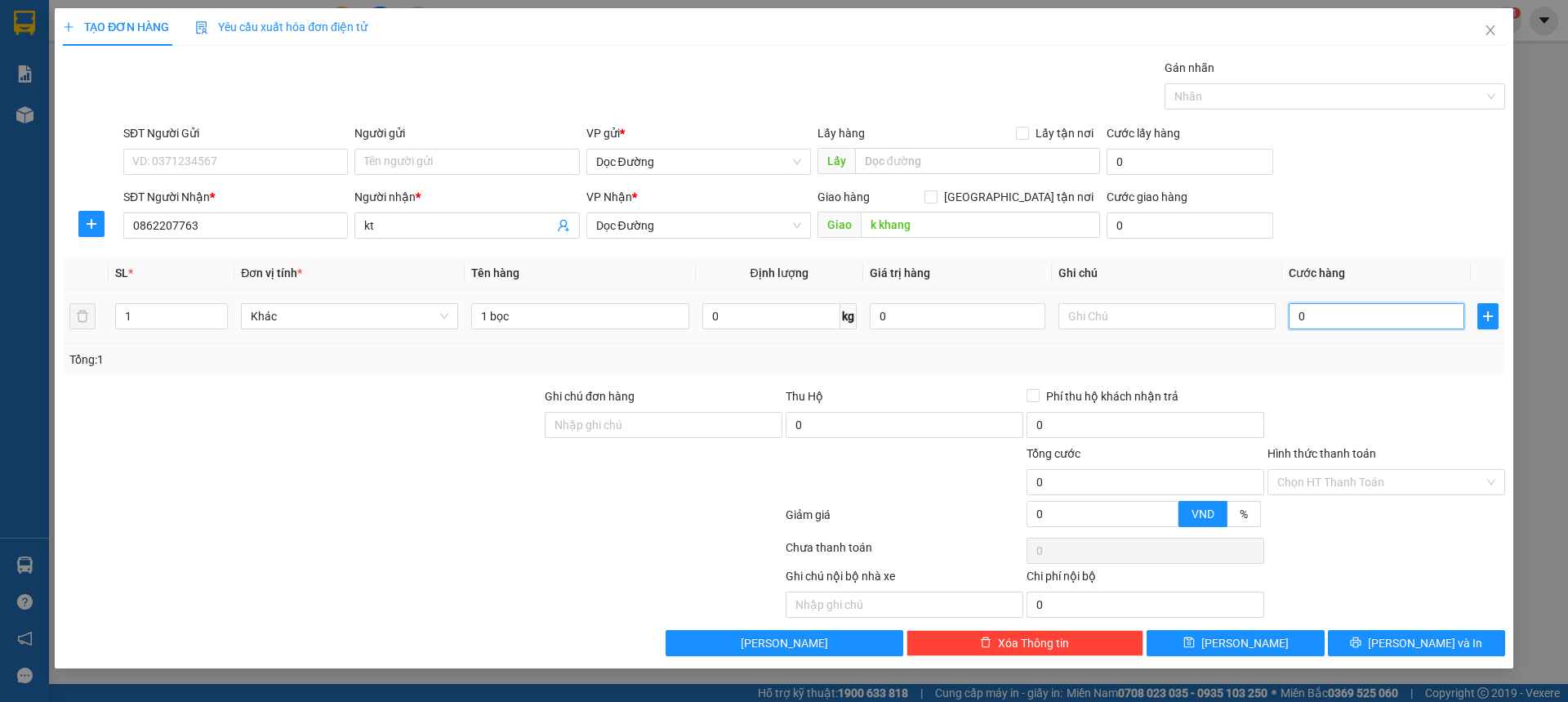
type input "5"
type input "0.050"
type input "50"
type input "00.500"
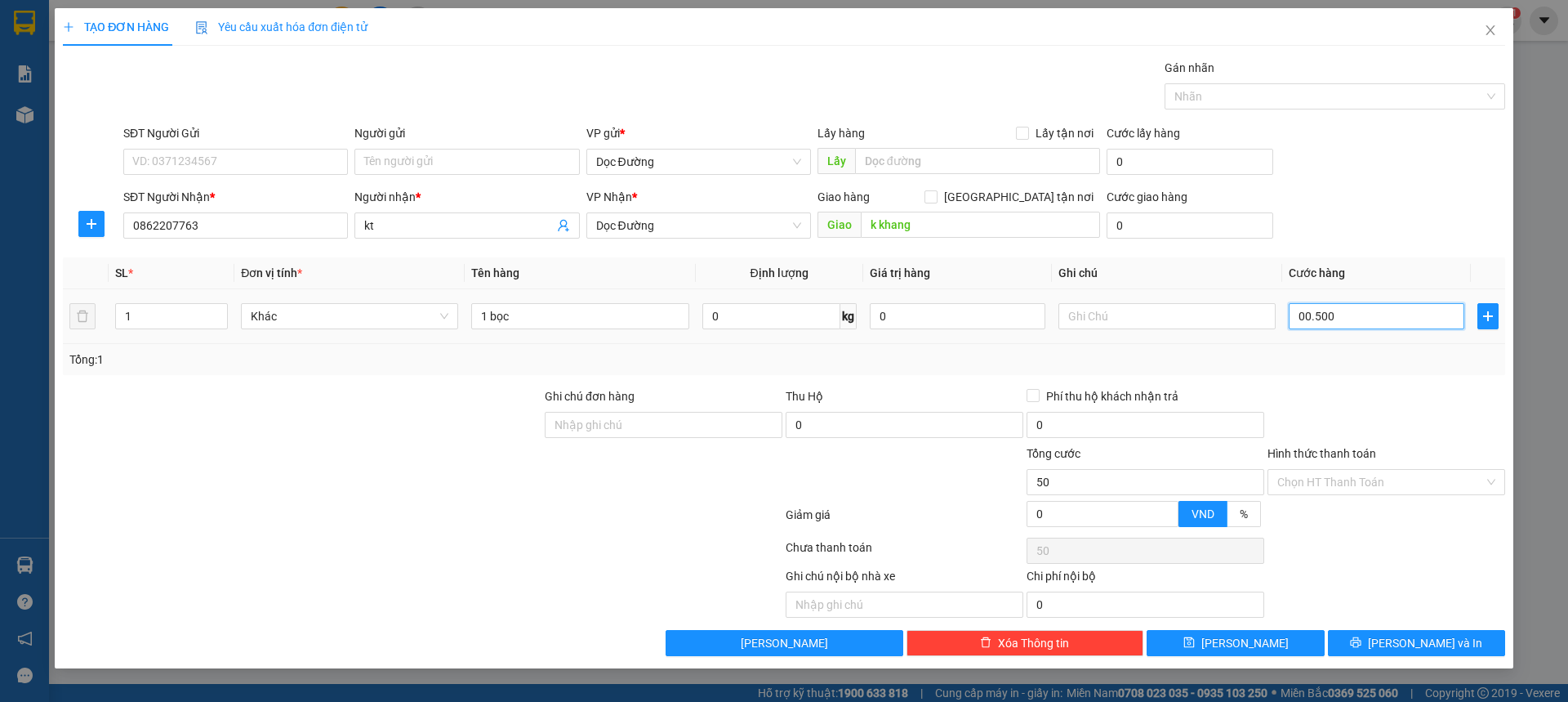
type input "500"
type input "0.005.000"
type input "5.000"
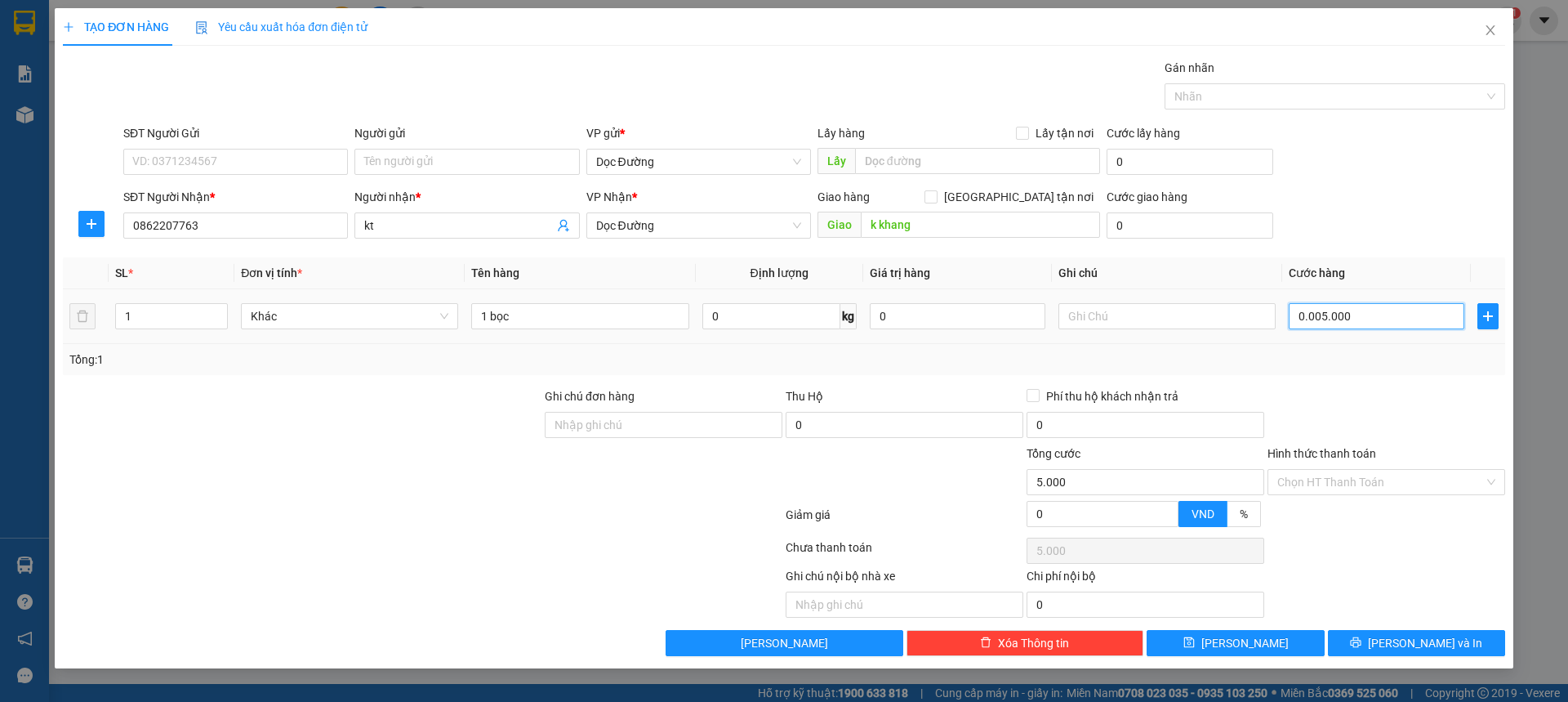
type input "000.050.000"
type input "50.000"
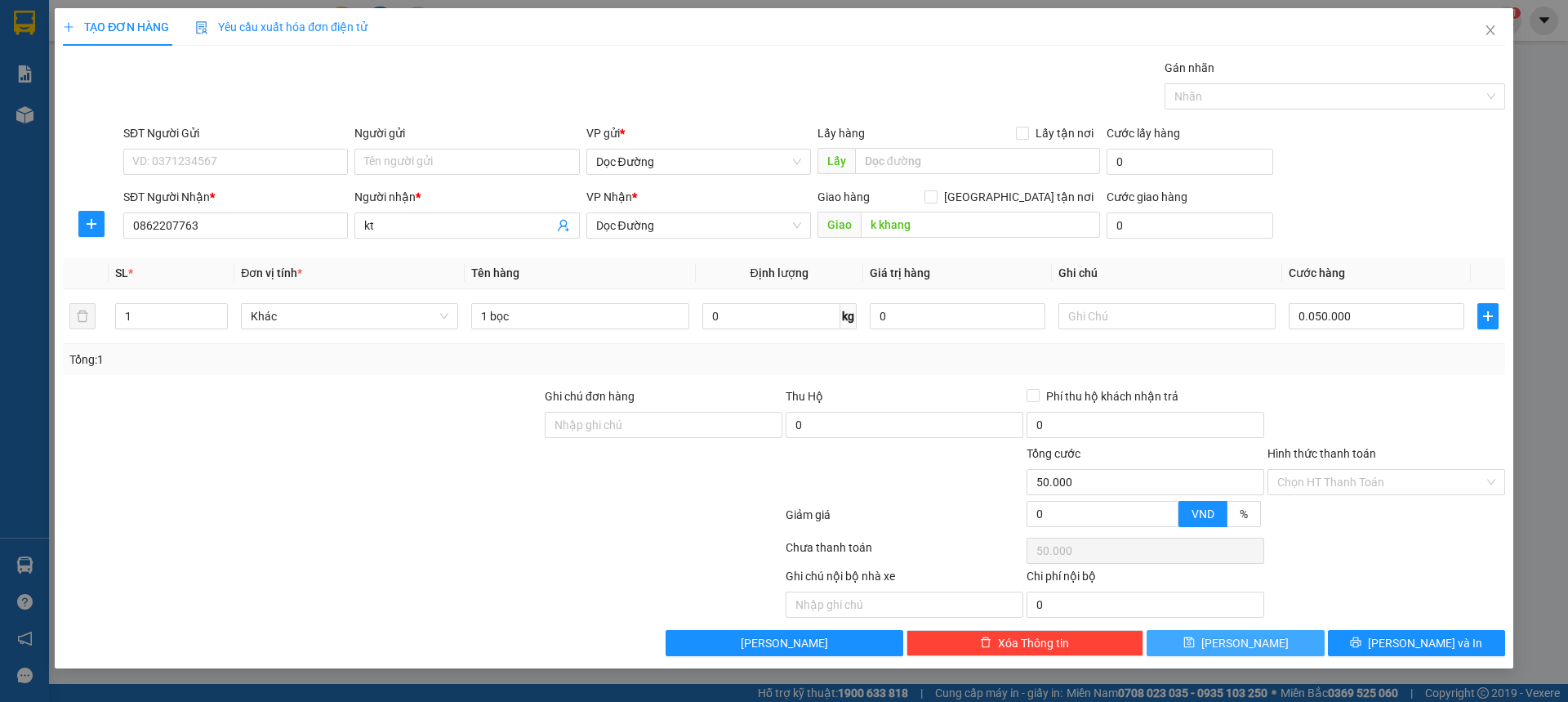
type input "50.000"
click at [1234, 634] on button "[PERSON_NAME]" at bounding box center [1235, 643] width 178 height 26
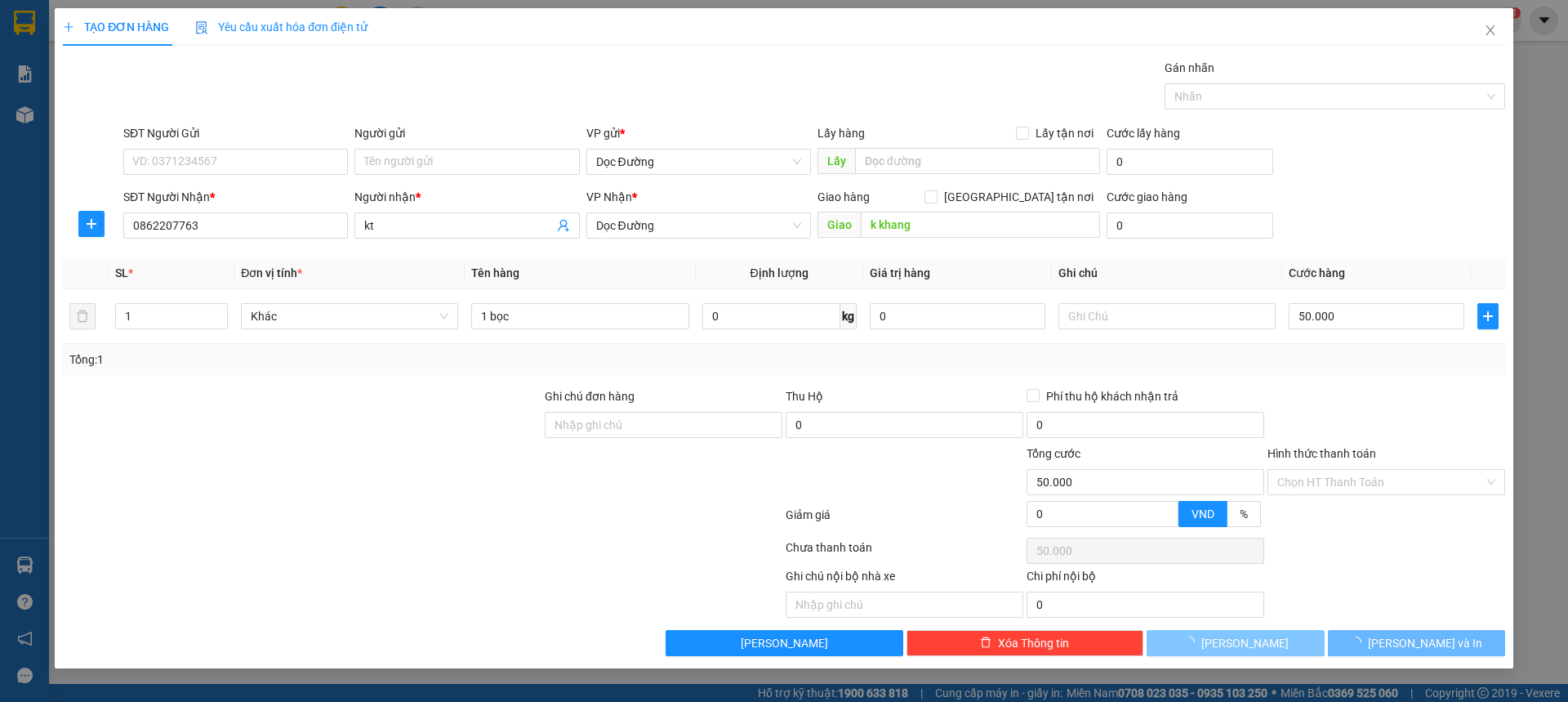
type input "0"
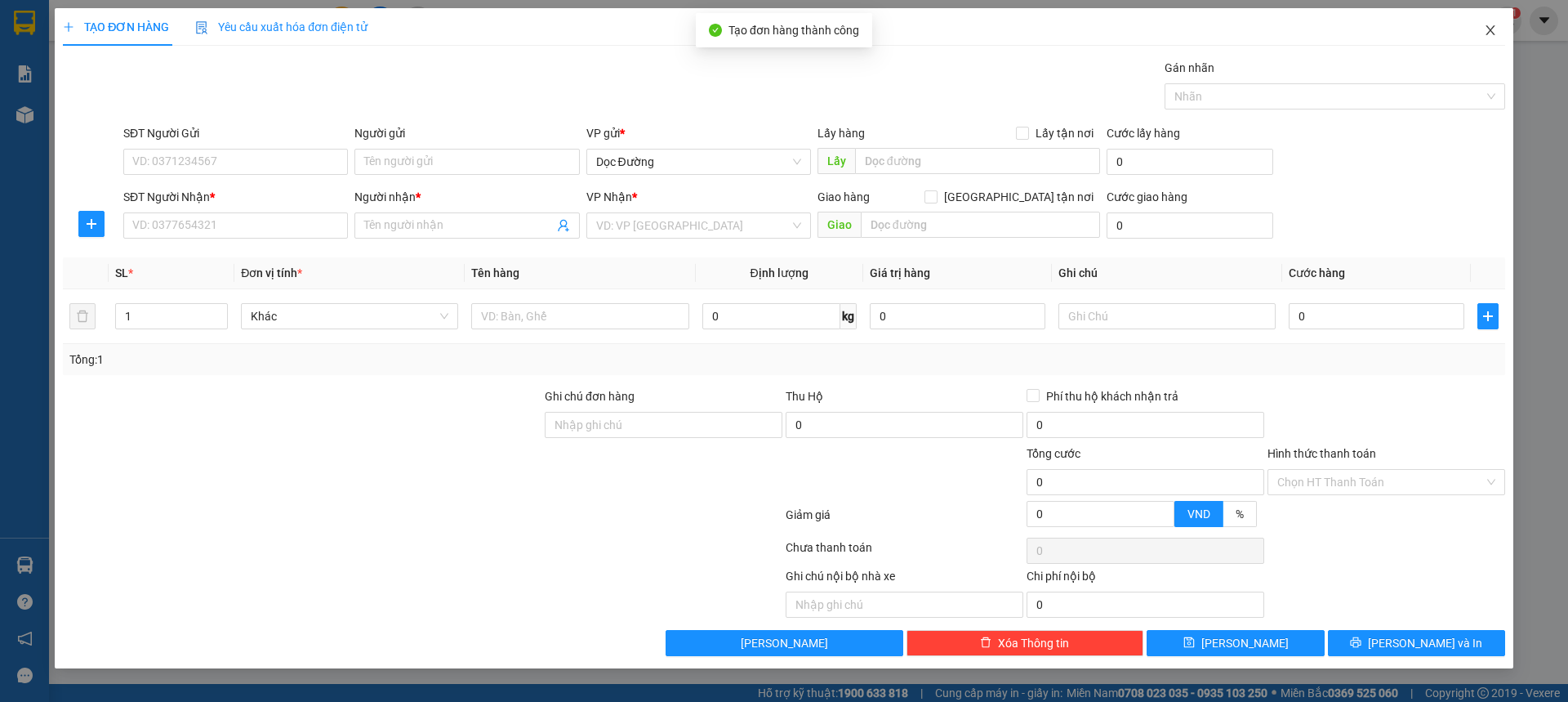
click at [1476, 41] on span "Close" at bounding box center [1490, 30] width 46 height 46
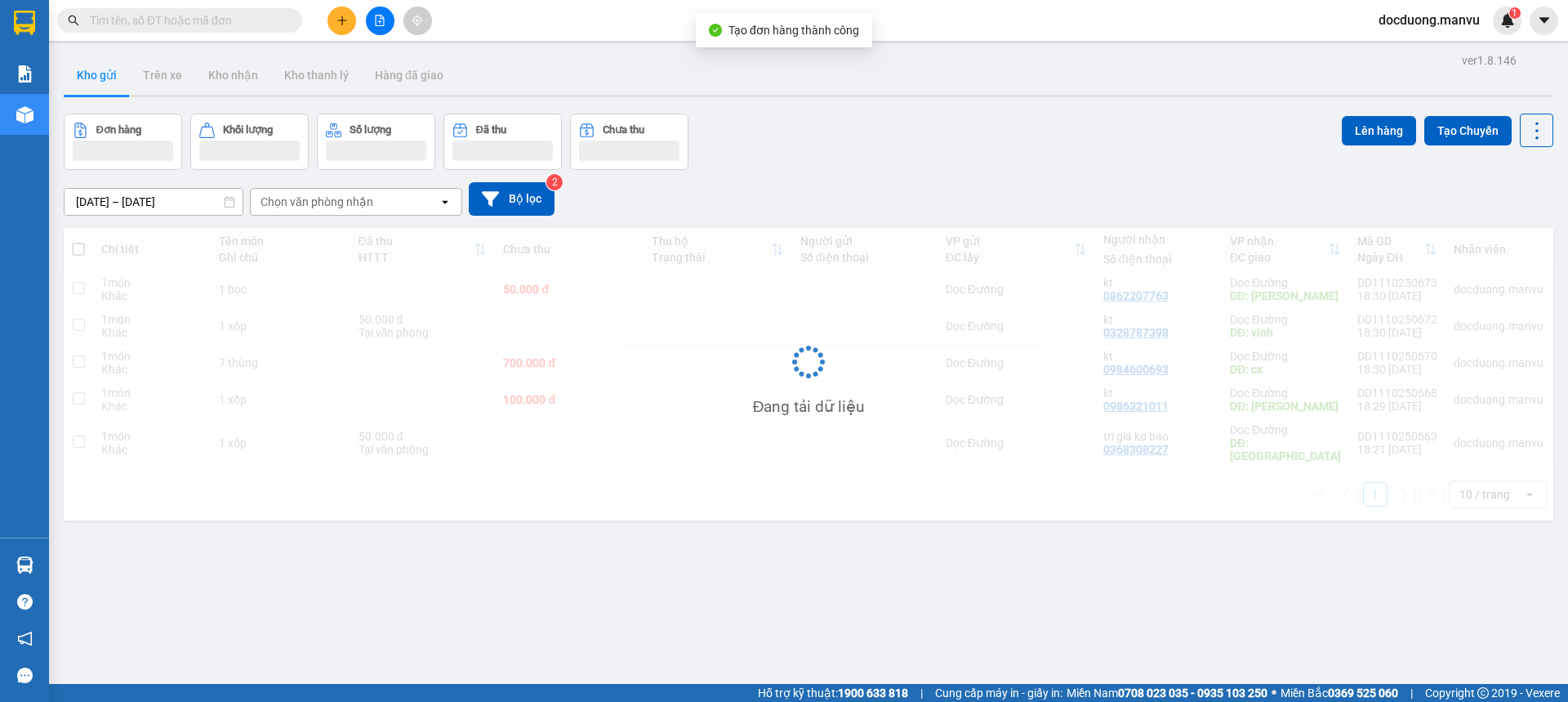
click at [549, 281] on td "50.000 đ" at bounding box center [569, 289] width 149 height 36
checkbox input "true"
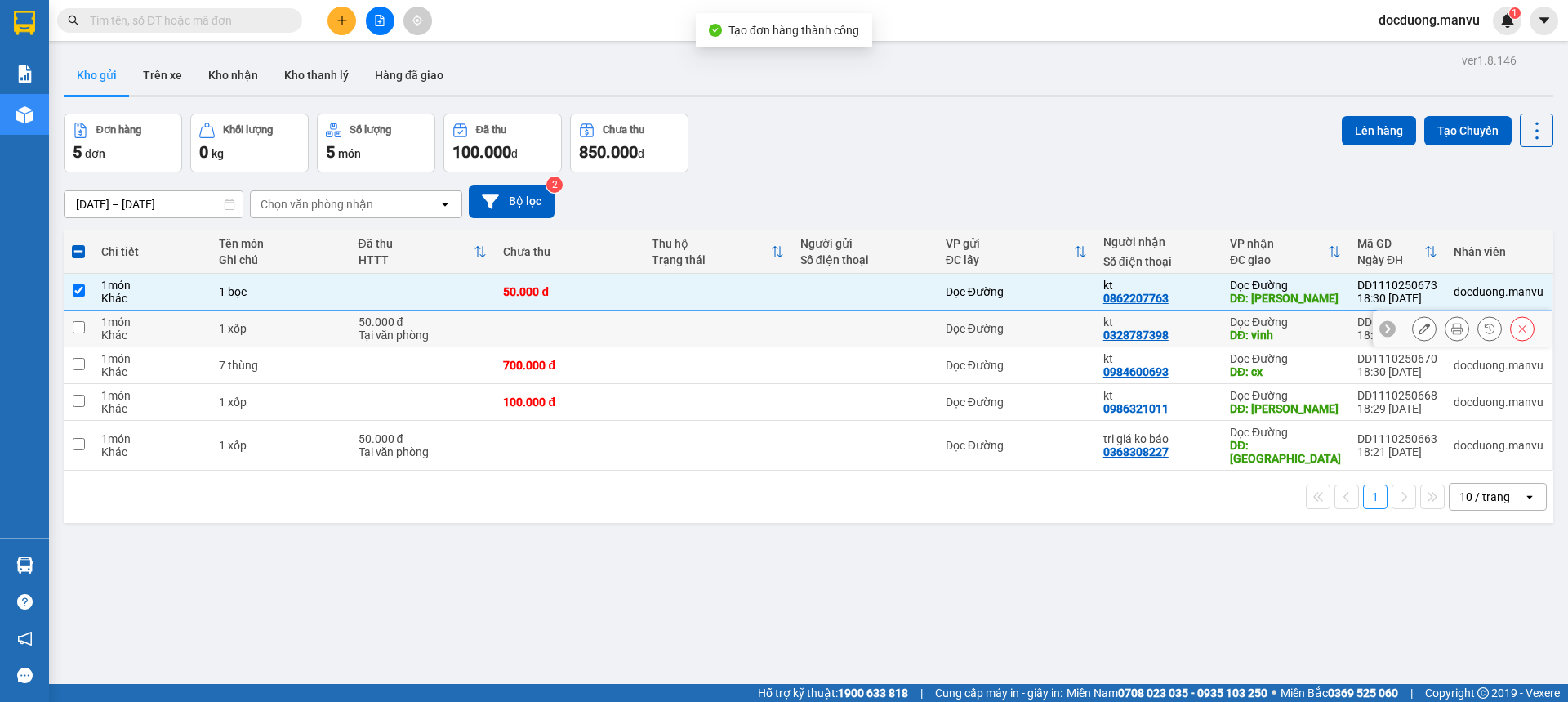
click at [522, 328] on td at bounding box center [569, 328] width 149 height 36
checkbox input "true"
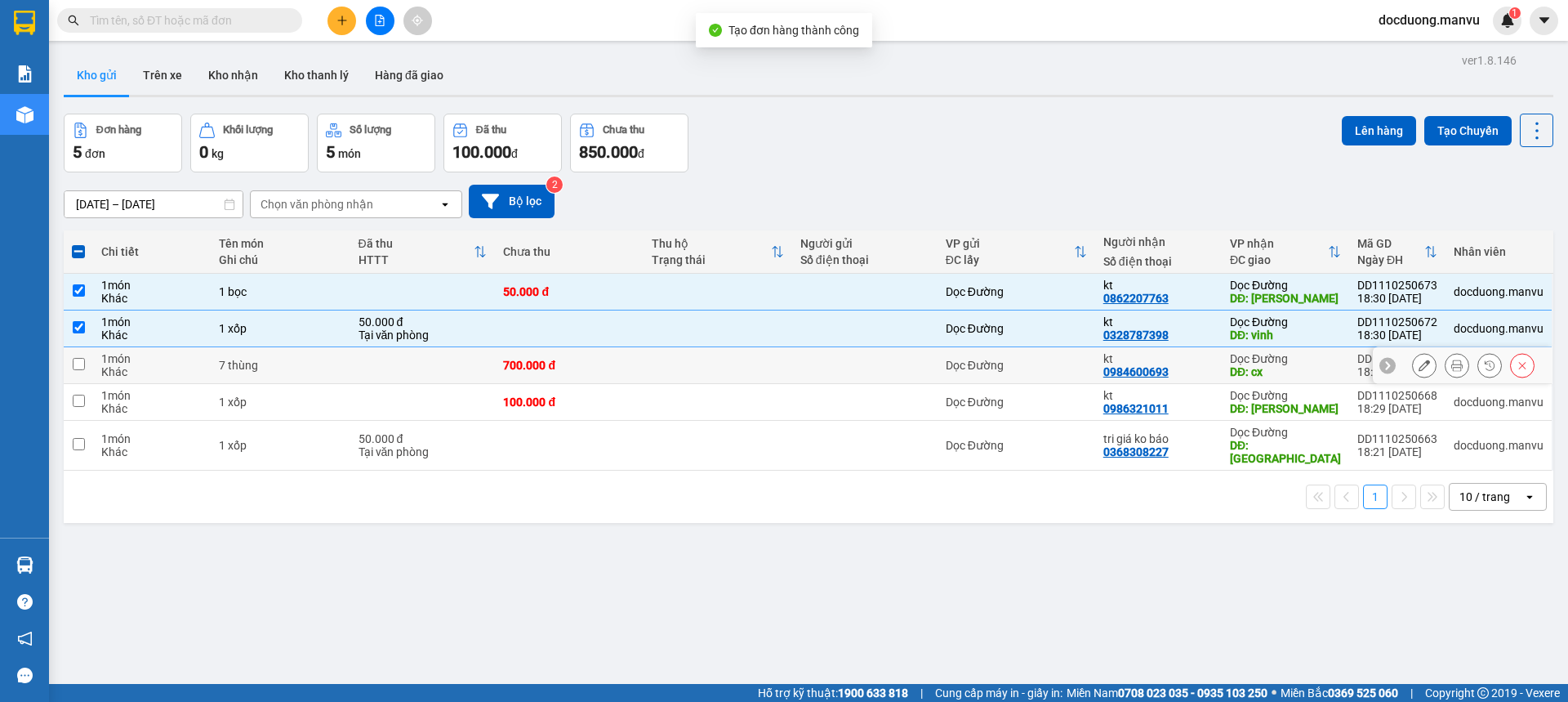
click at [512, 362] on div "700.000 đ" at bounding box center [569, 365] width 133 height 13
checkbox input "true"
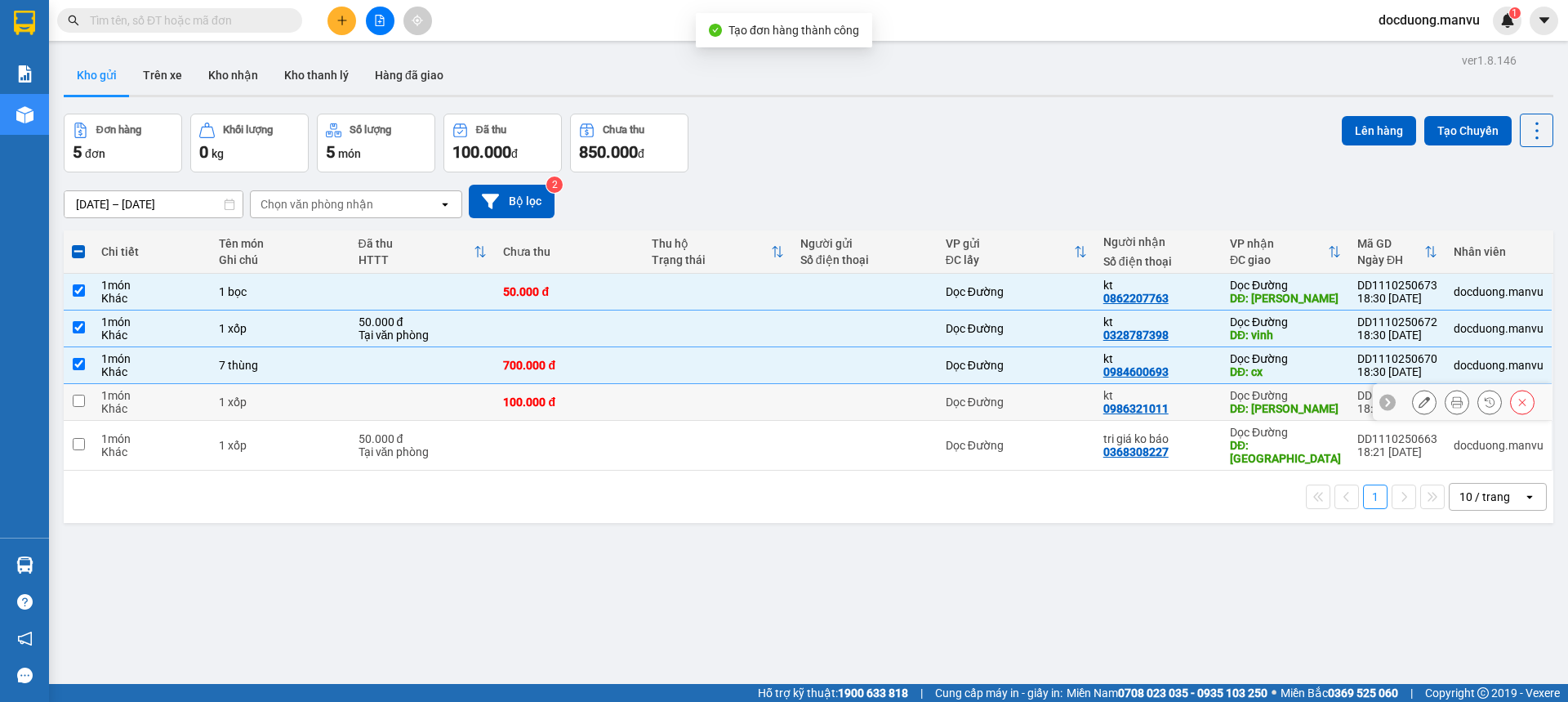
click at [509, 399] on div "100.000 đ" at bounding box center [569, 401] width 133 height 13
checkbox input "true"
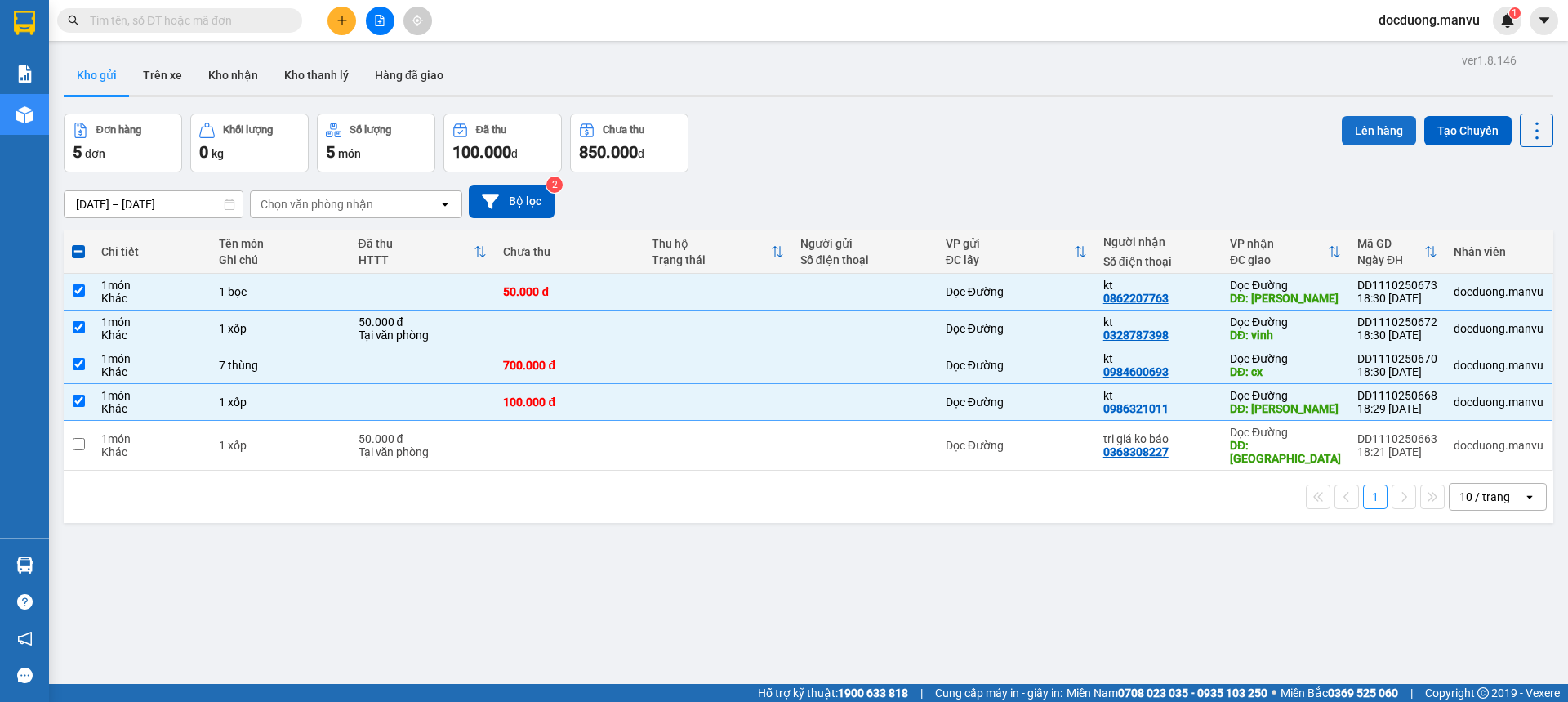
click at [1369, 119] on button "Lên hàng" at bounding box center [1379, 131] width 75 height 29
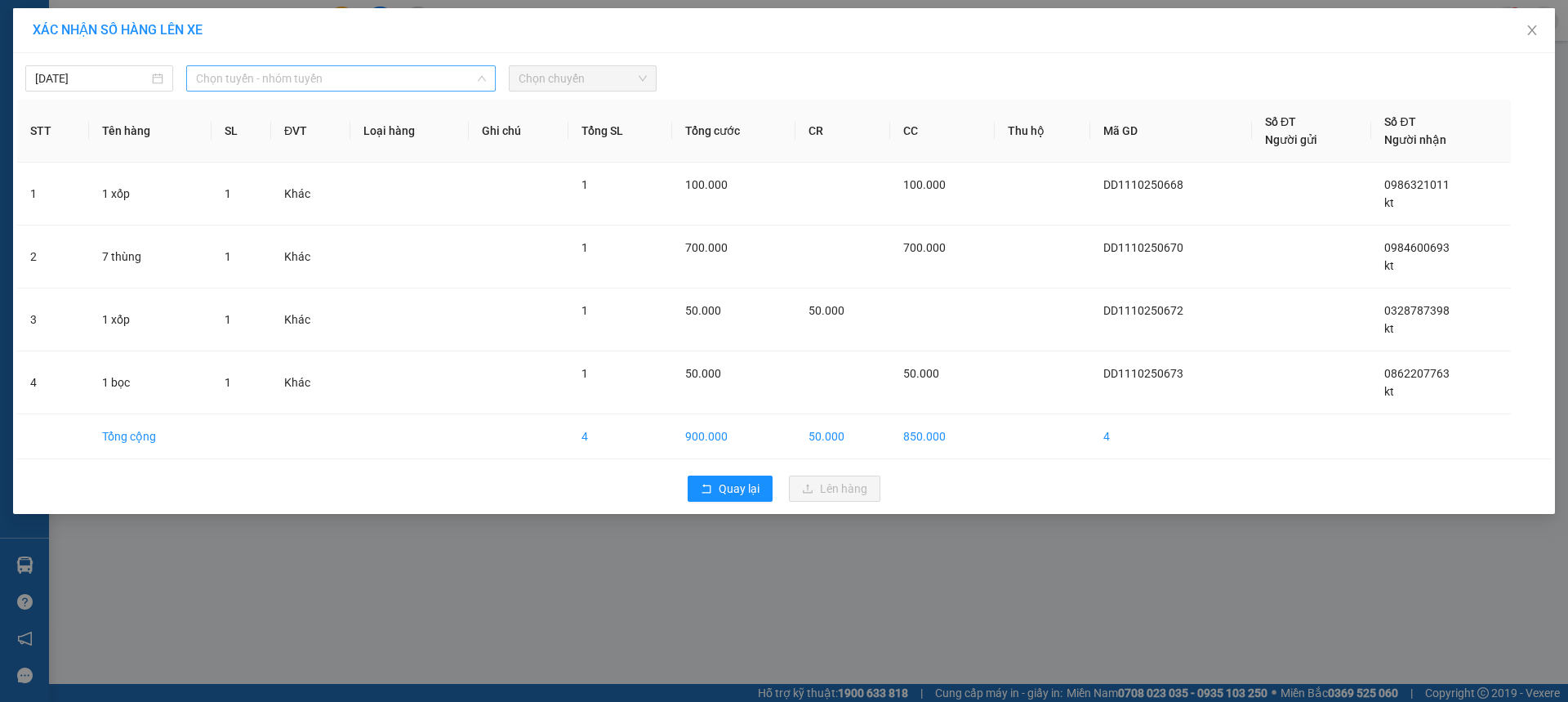
click at [360, 87] on span "Chọn tuyến - nhóm tuyến" at bounding box center [340, 78] width 290 height 24
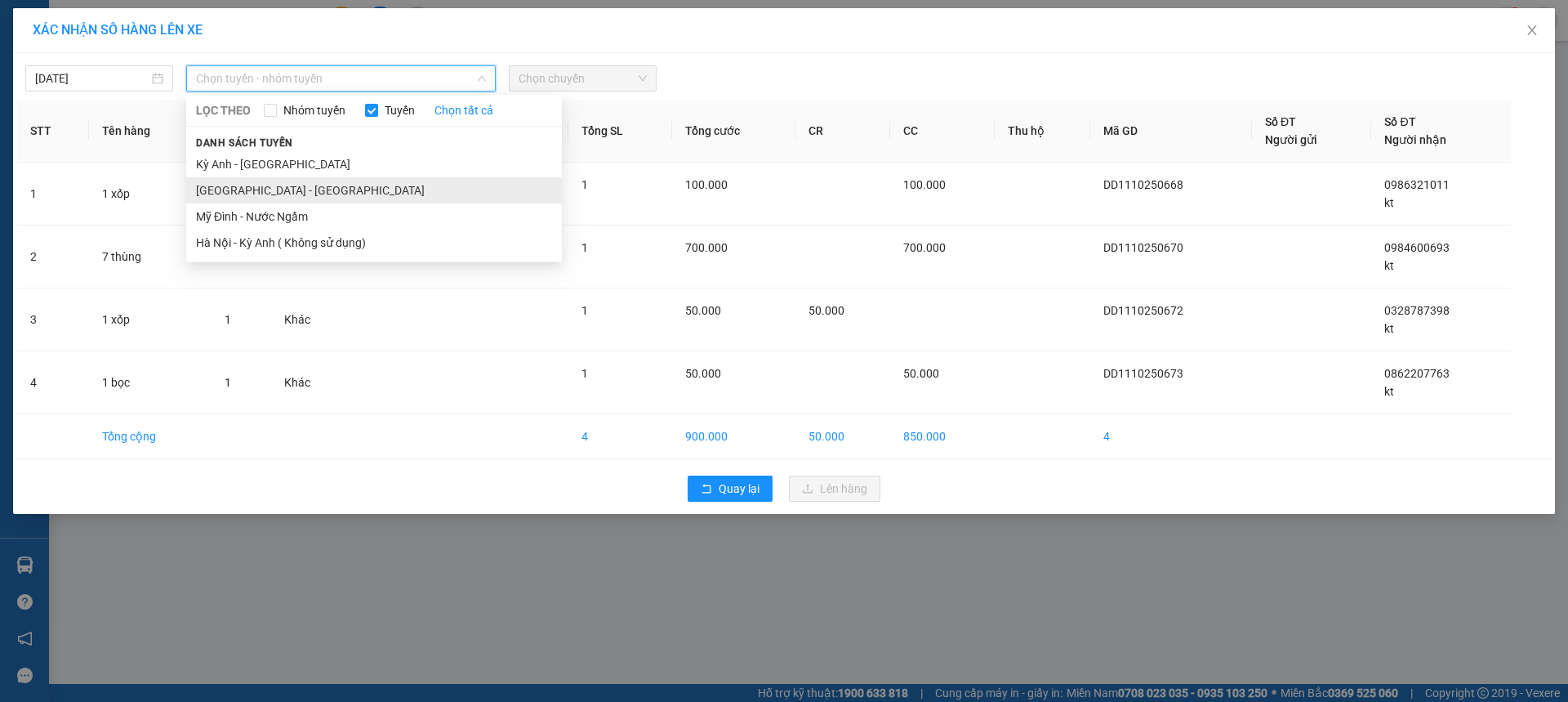
click at [289, 179] on li "[GEOGRAPHIC_DATA] - [GEOGRAPHIC_DATA]" at bounding box center [374, 191] width 376 height 26
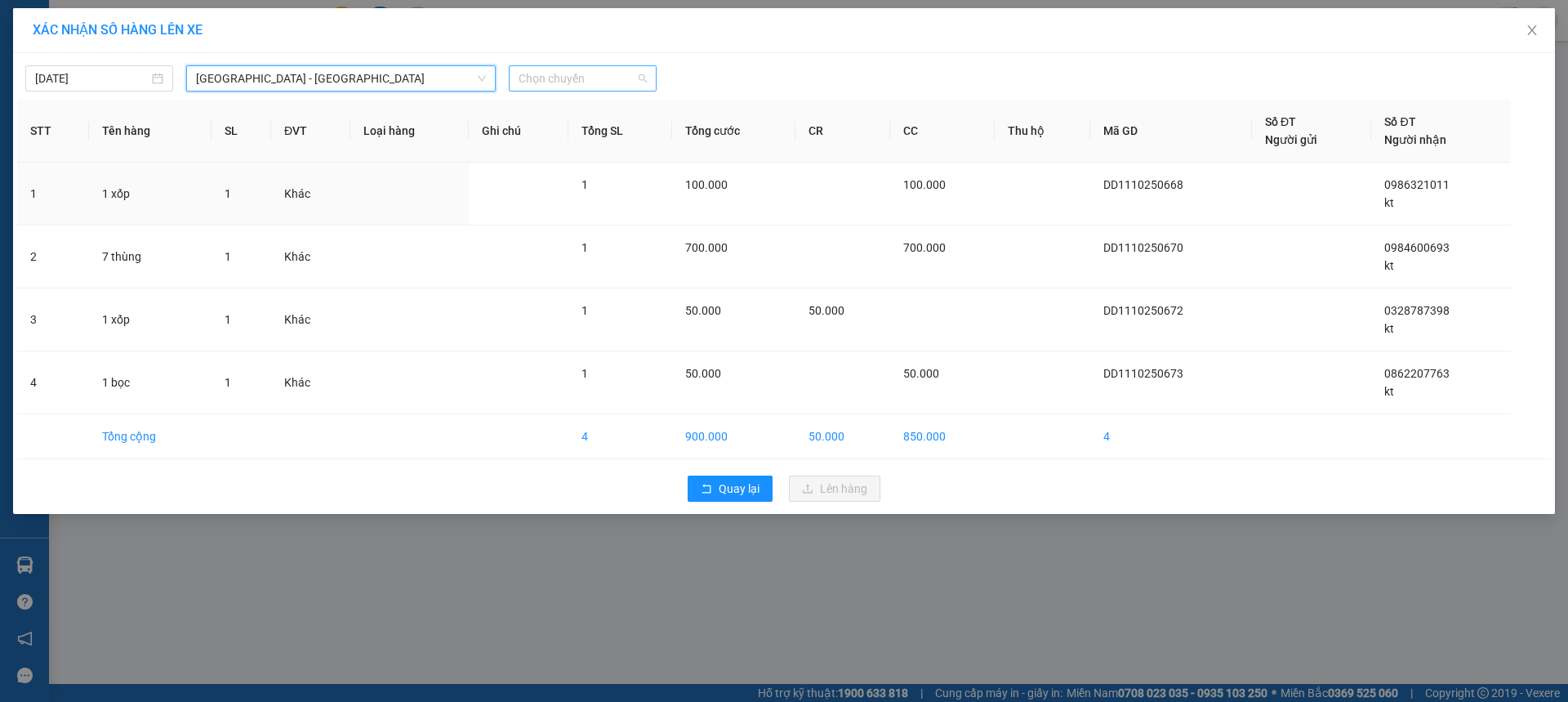
click at [592, 76] on span "Chọn chuyến" at bounding box center [583, 78] width 128 height 24
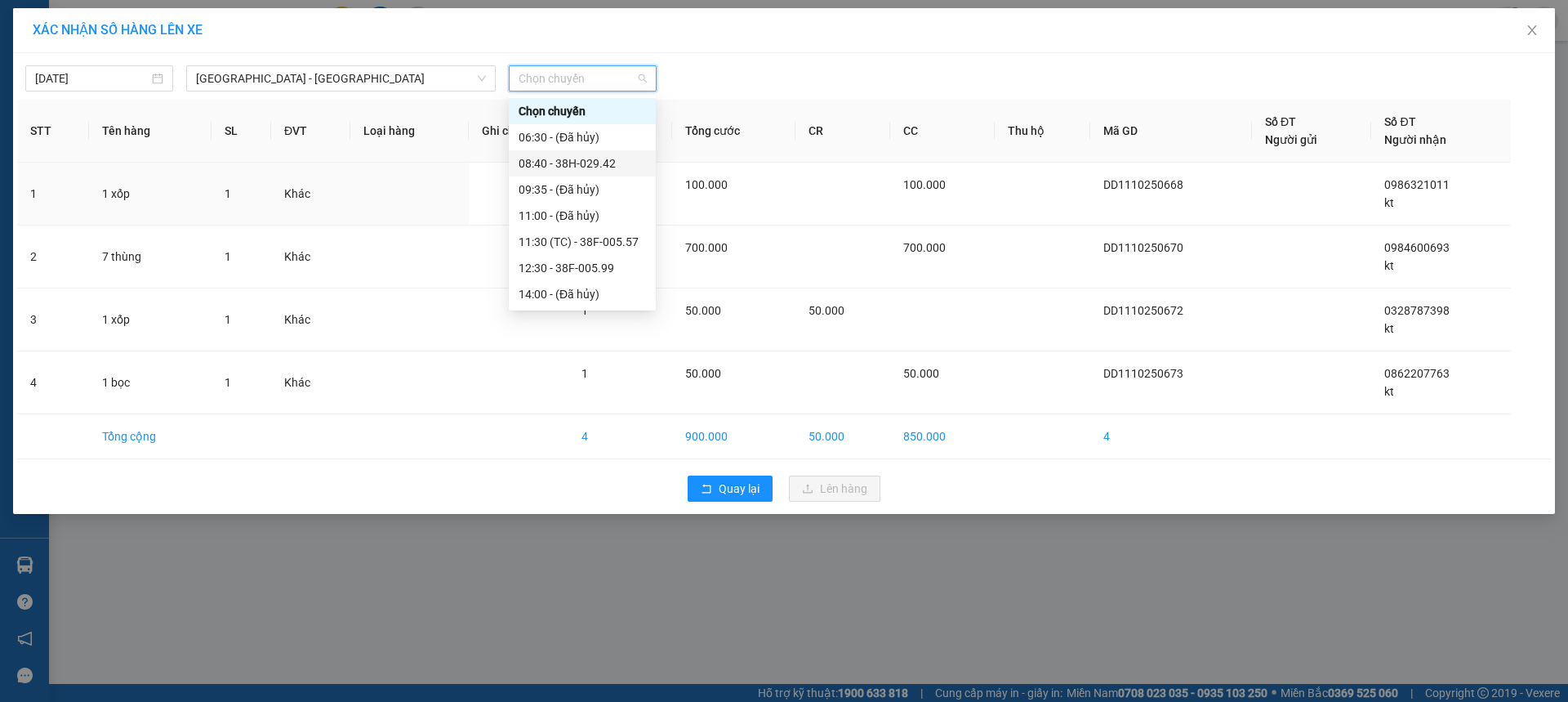
click at [614, 153] on div "08:40 - 38H-029.42" at bounding box center [582, 163] width 147 height 26
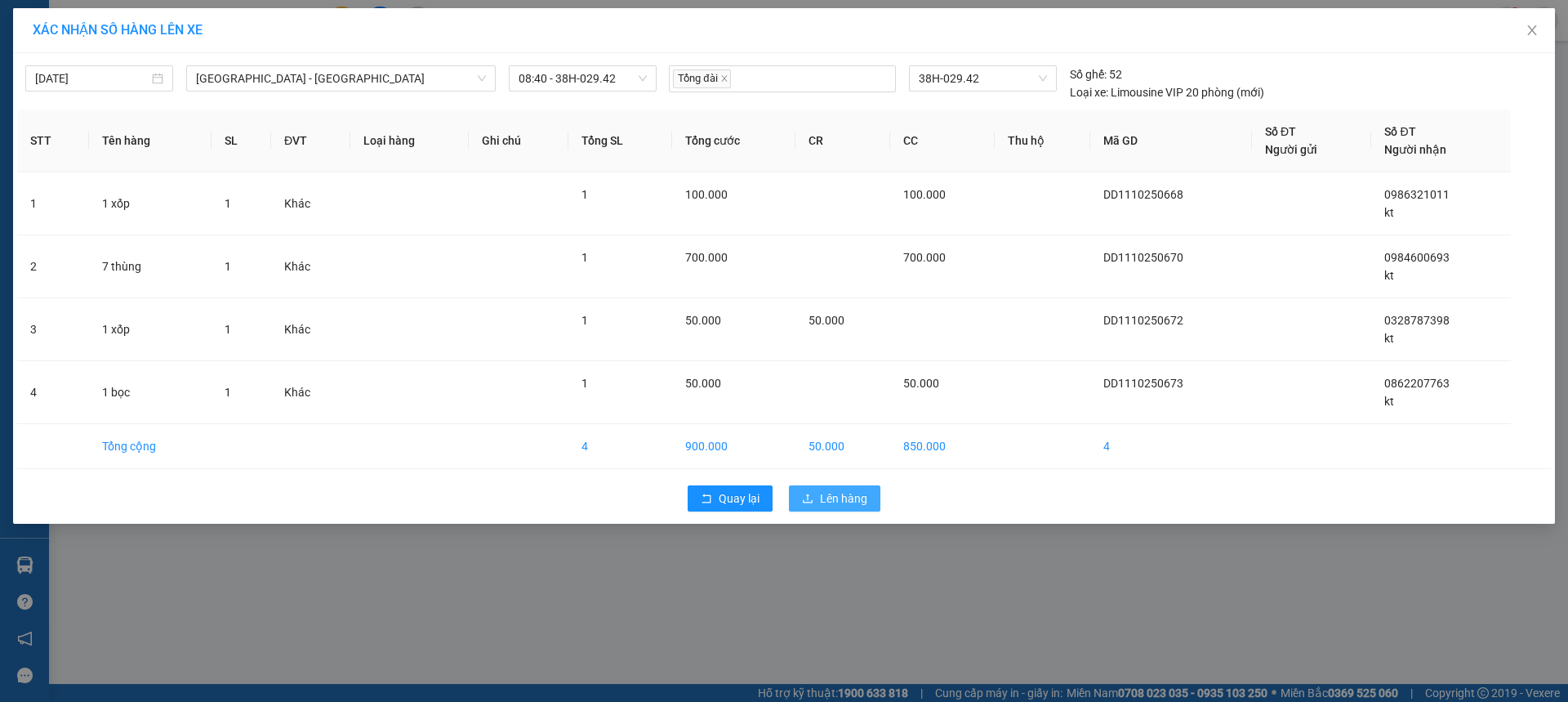
click at [838, 497] on span "Lên hàng" at bounding box center [844, 498] width 48 height 18
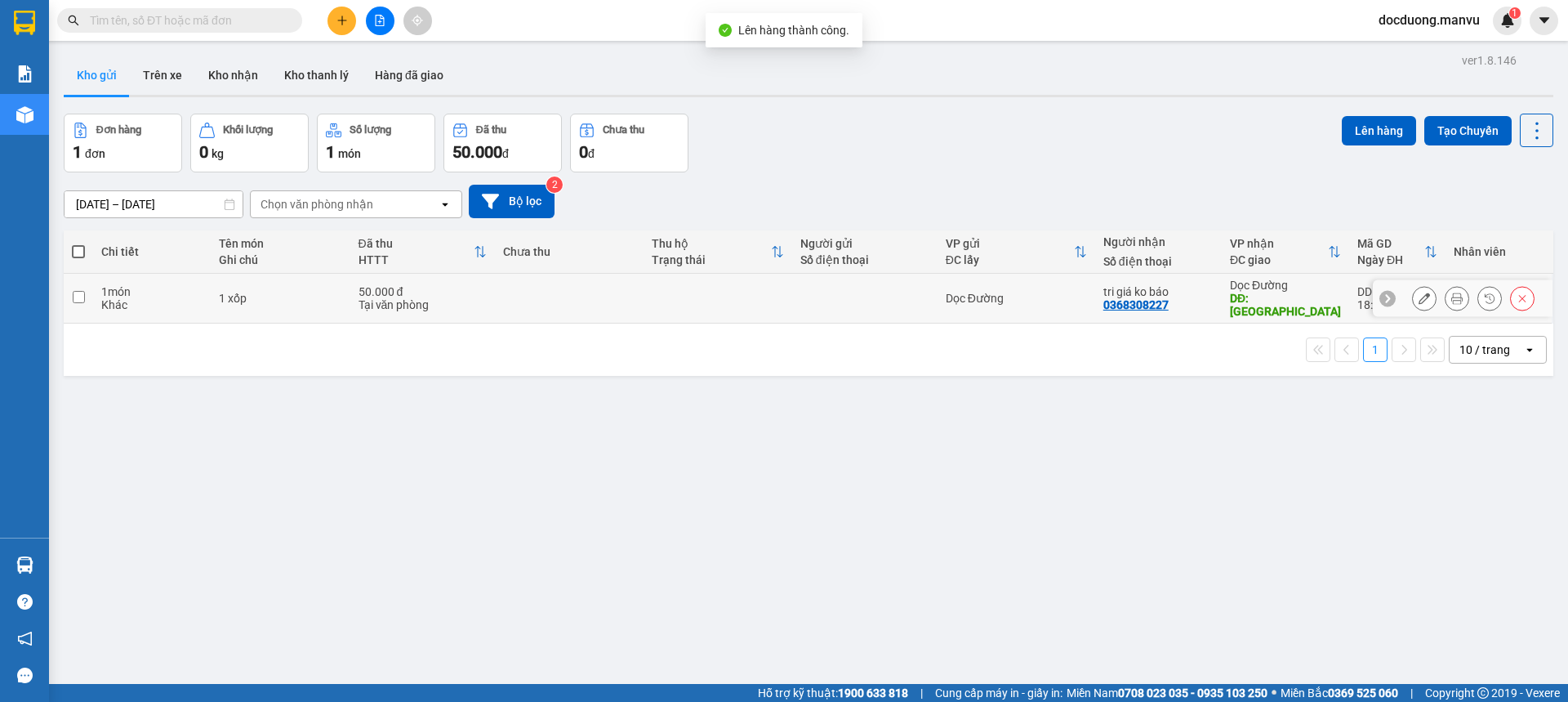
click at [516, 288] on td at bounding box center [569, 299] width 149 height 50
checkbox input "true"
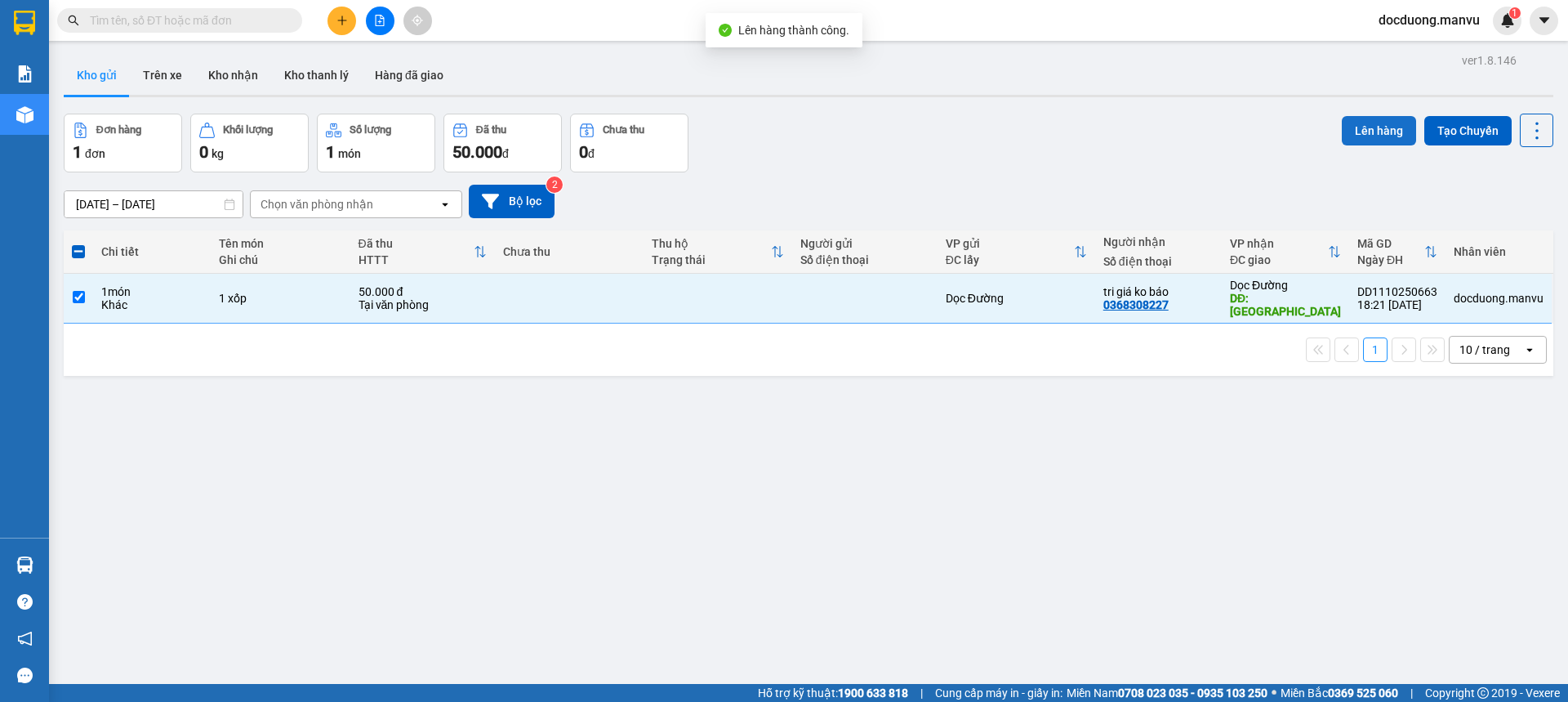
click at [1342, 130] on button "Lên hàng" at bounding box center [1379, 131] width 75 height 29
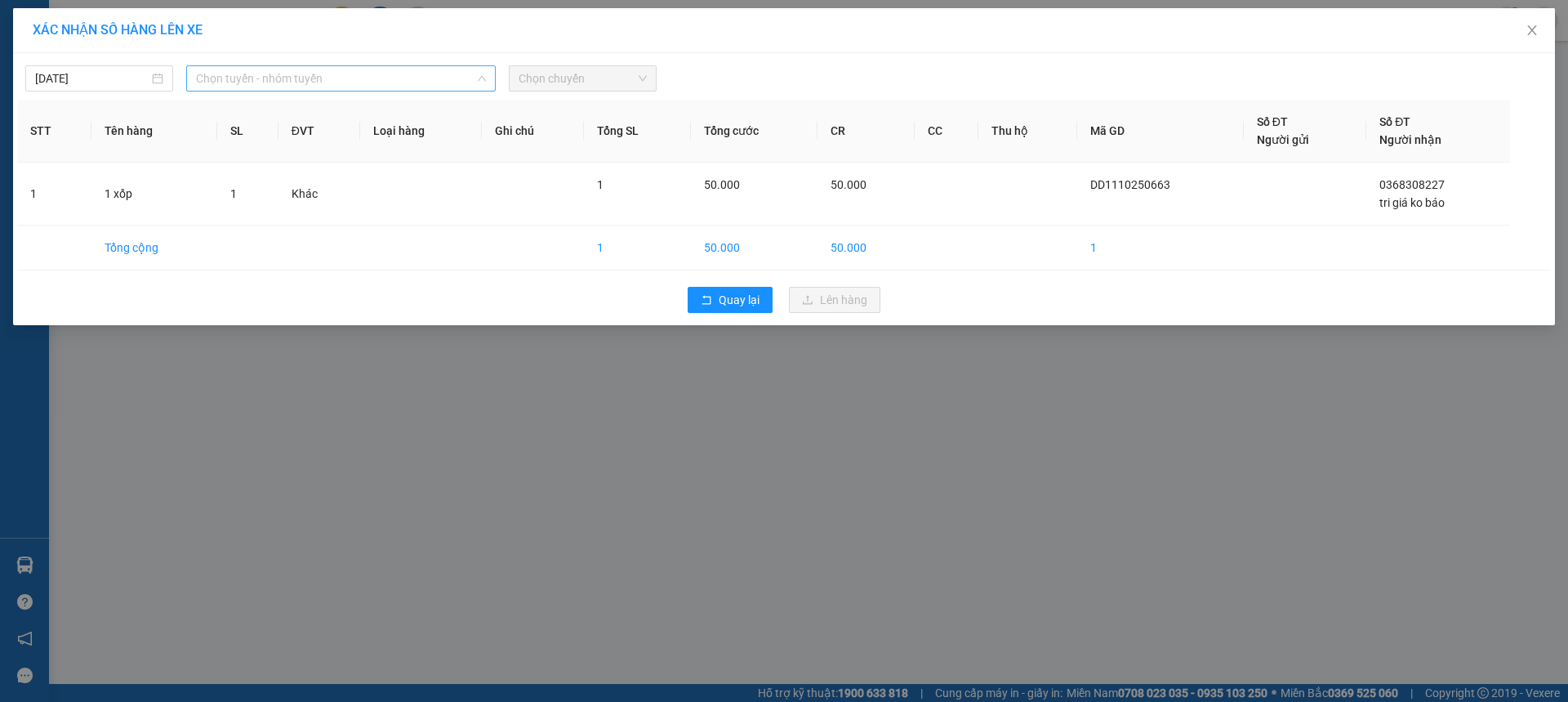
click at [261, 80] on span "Chọn tuyến - nhóm tuyến" at bounding box center [340, 78] width 290 height 24
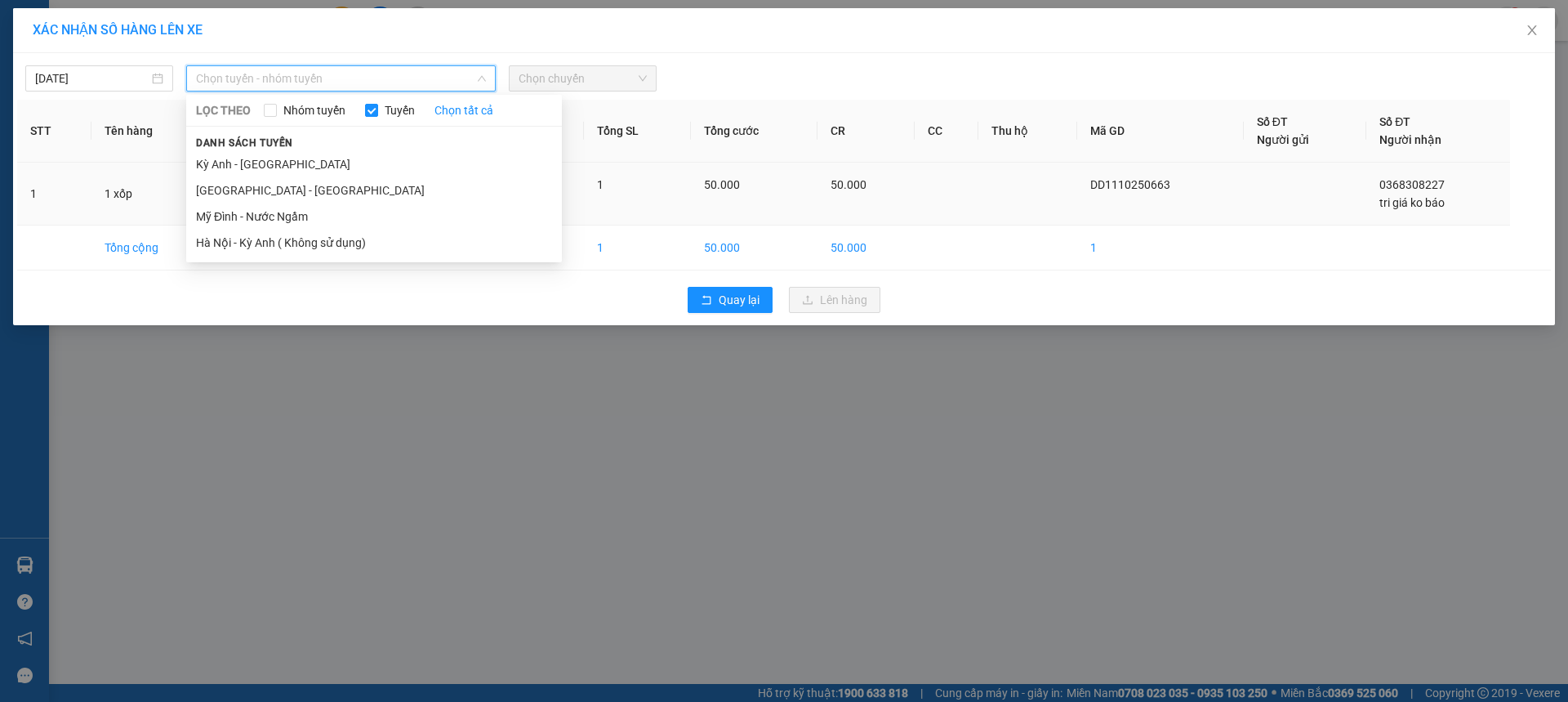
drag, startPoint x: 251, startPoint y: 164, endPoint x: 278, endPoint y: 163, distance: 27.0
click at [251, 164] on li "Kỳ Anh - [GEOGRAPHIC_DATA]" at bounding box center [374, 164] width 376 height 26
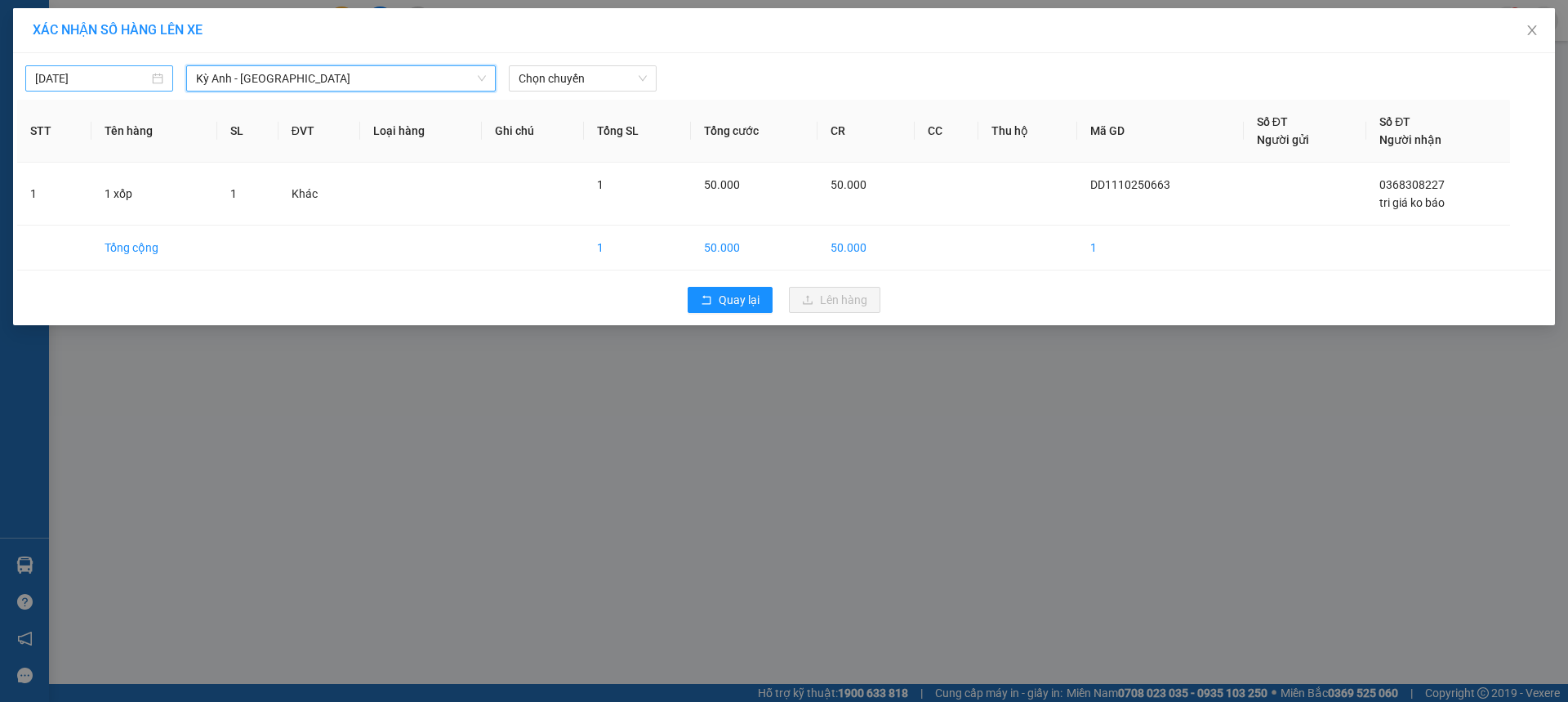
drag, startPoint x: 43, startPoint y: 68, endPoint x: 112, endPoint y: 91, distance: 72.7
click at [46, 69] on div "[DATE]" at bounding box center [99, 78] width 148 height 26
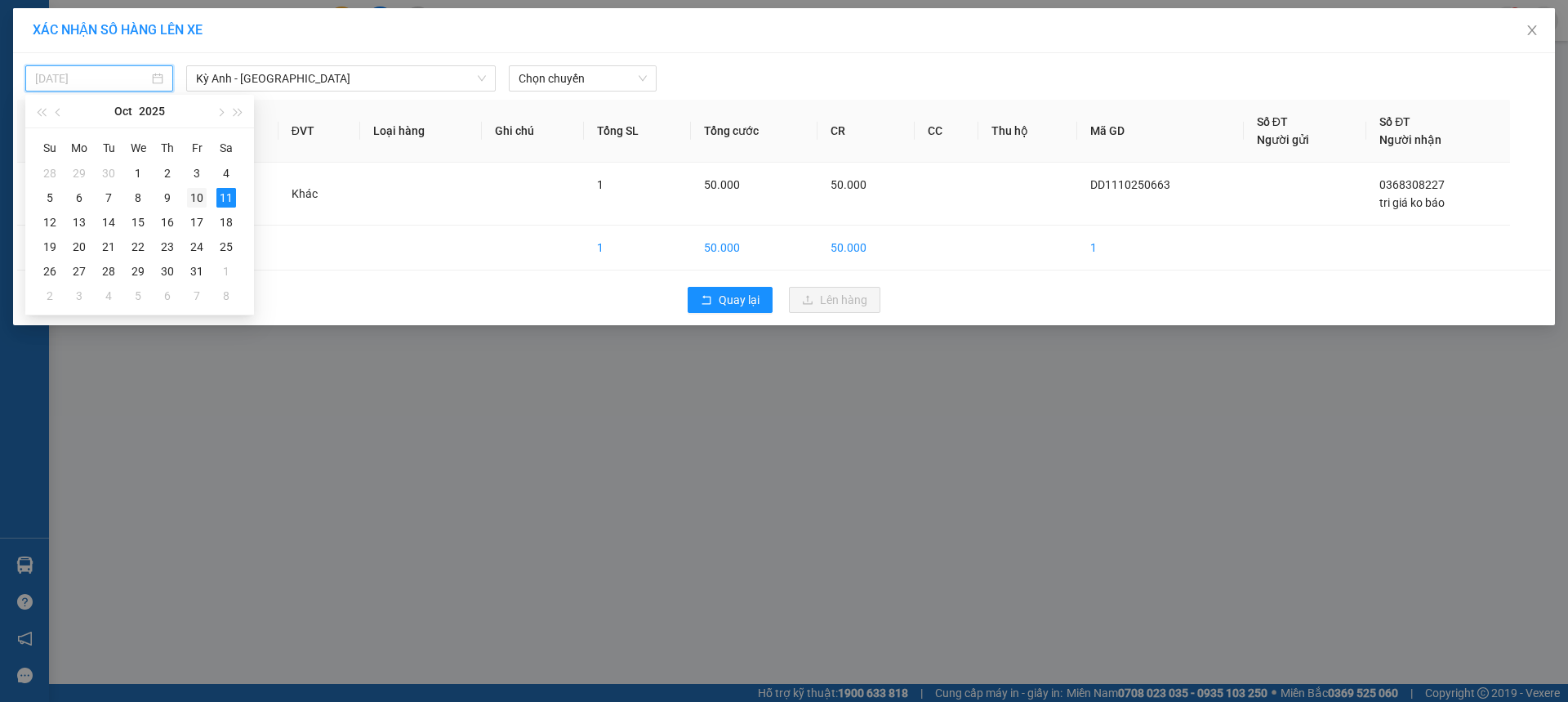
click at [204, 206] on div "10" at bounding box center [197, 198] width 20 height 20
type input "[DATE]"
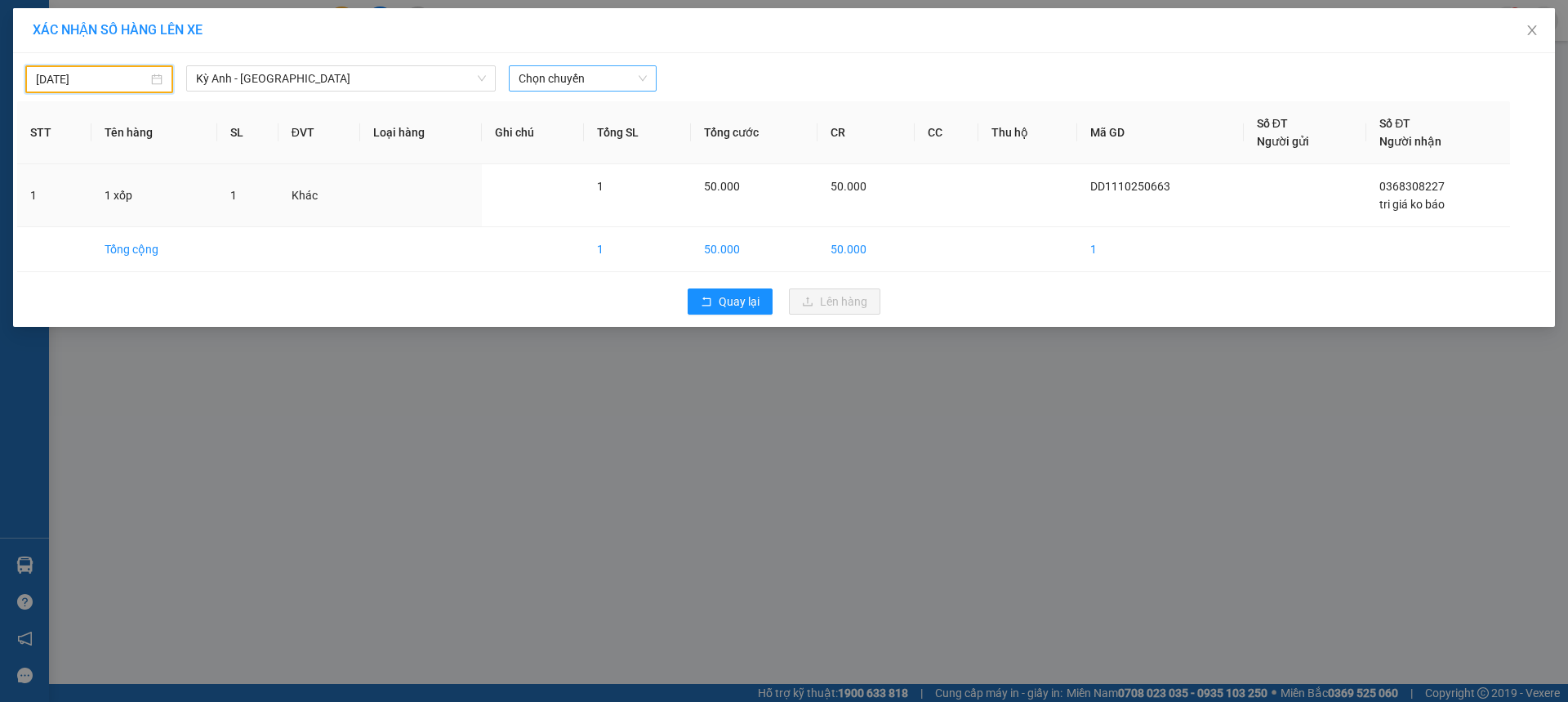
click at [603, 79] on span "Chọn chuyến" at bounding box center [583, 78] width 128 height 24
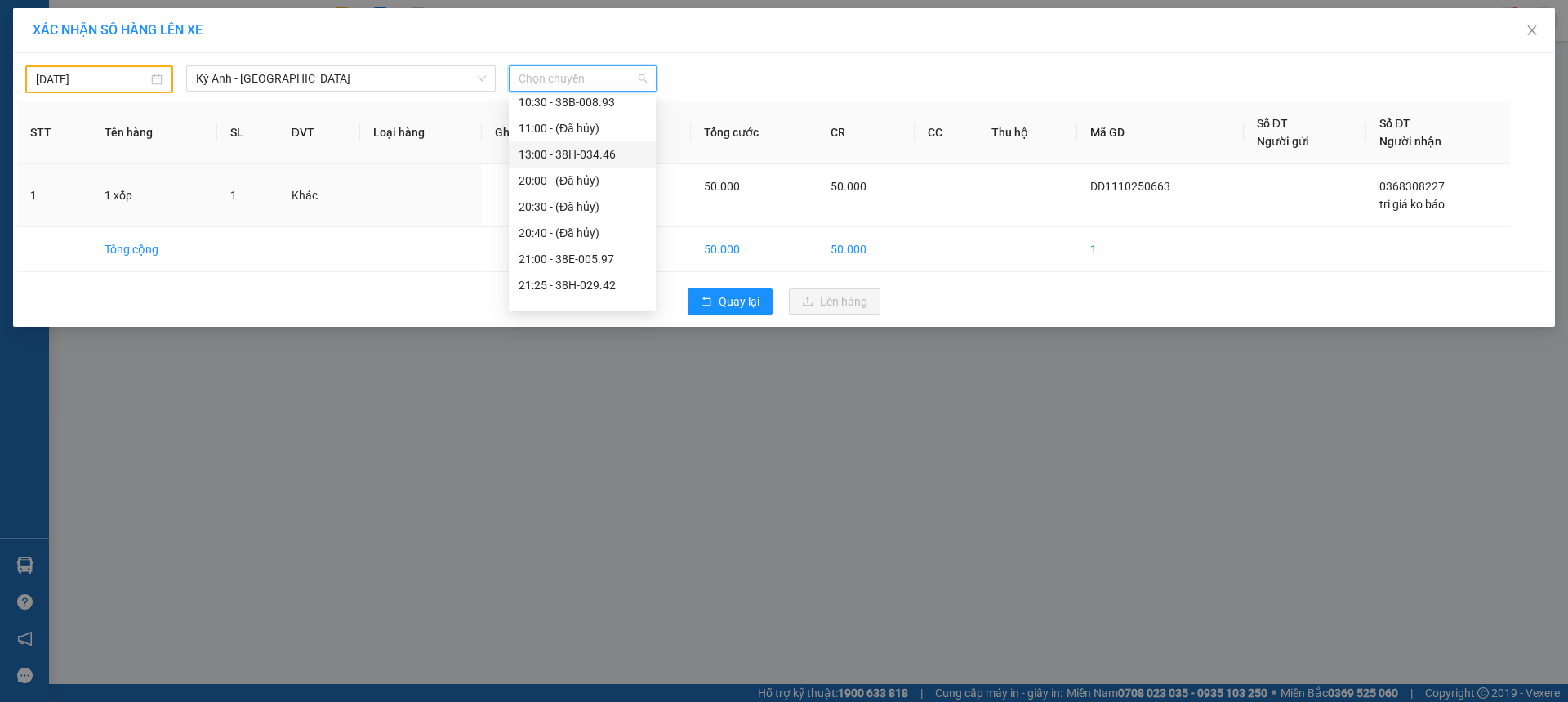
scroll to position [131, 0]
click at [611, 248] on div "21:25 - 38H-029.42" at bounding box center [582, 242] width 127 height 18
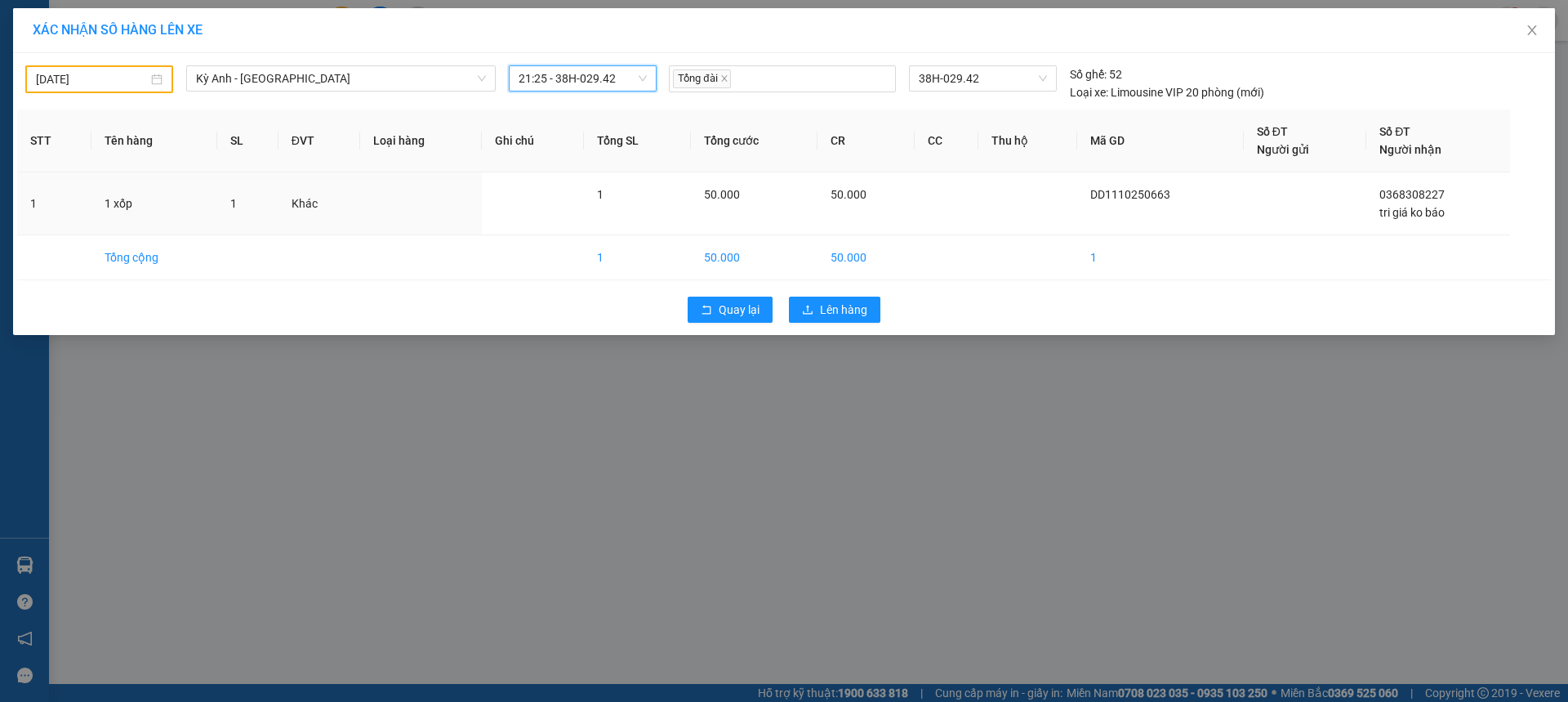
click at [836, 330] on div "Quay lại Lên hàng" at bounding box center [784, 309] width 1533 height 42
click at [836, 316] on span "Lên hàng" at bounding box center [844, 309] width 48 height 18
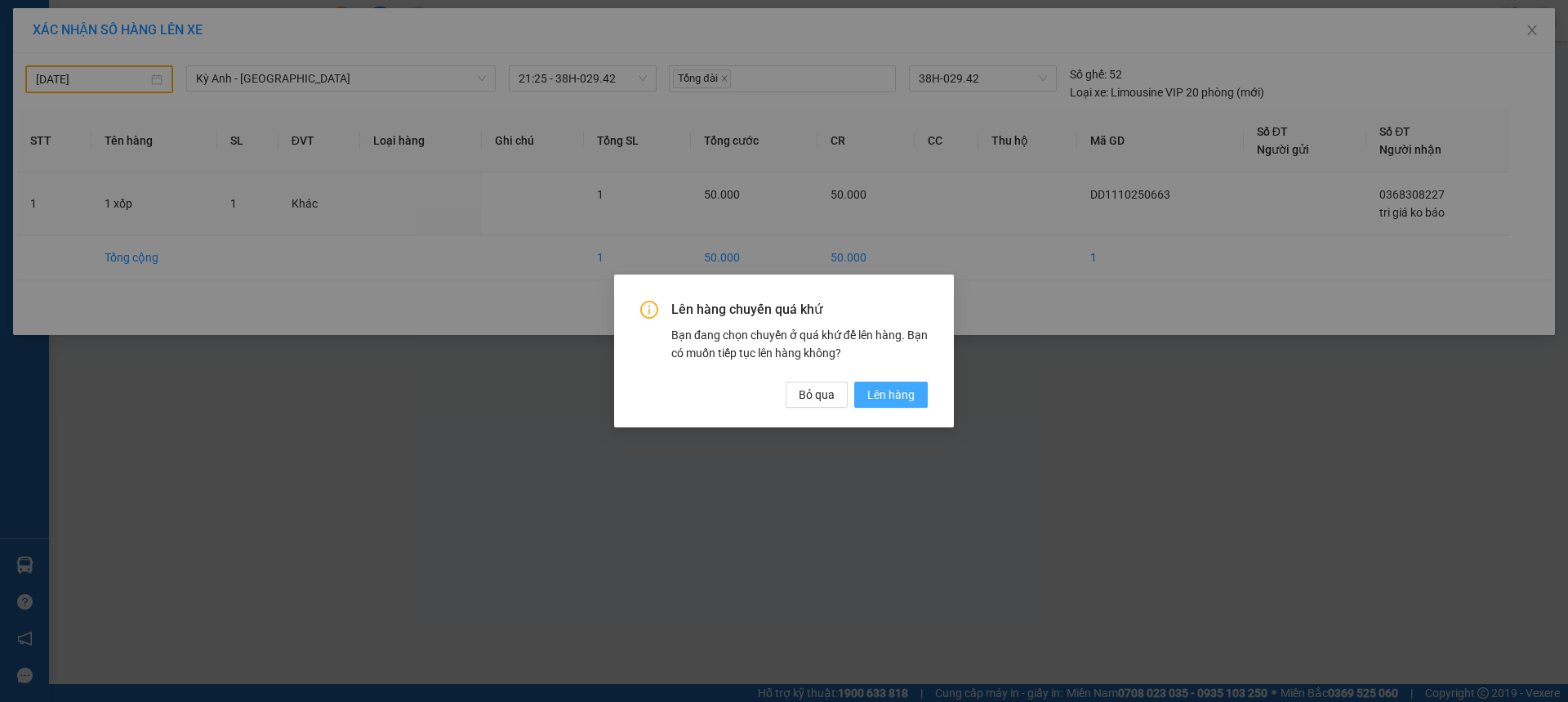
click at [878, 381] on button "Lên hàng" at bounding box center [891, 394] width 74 height 26
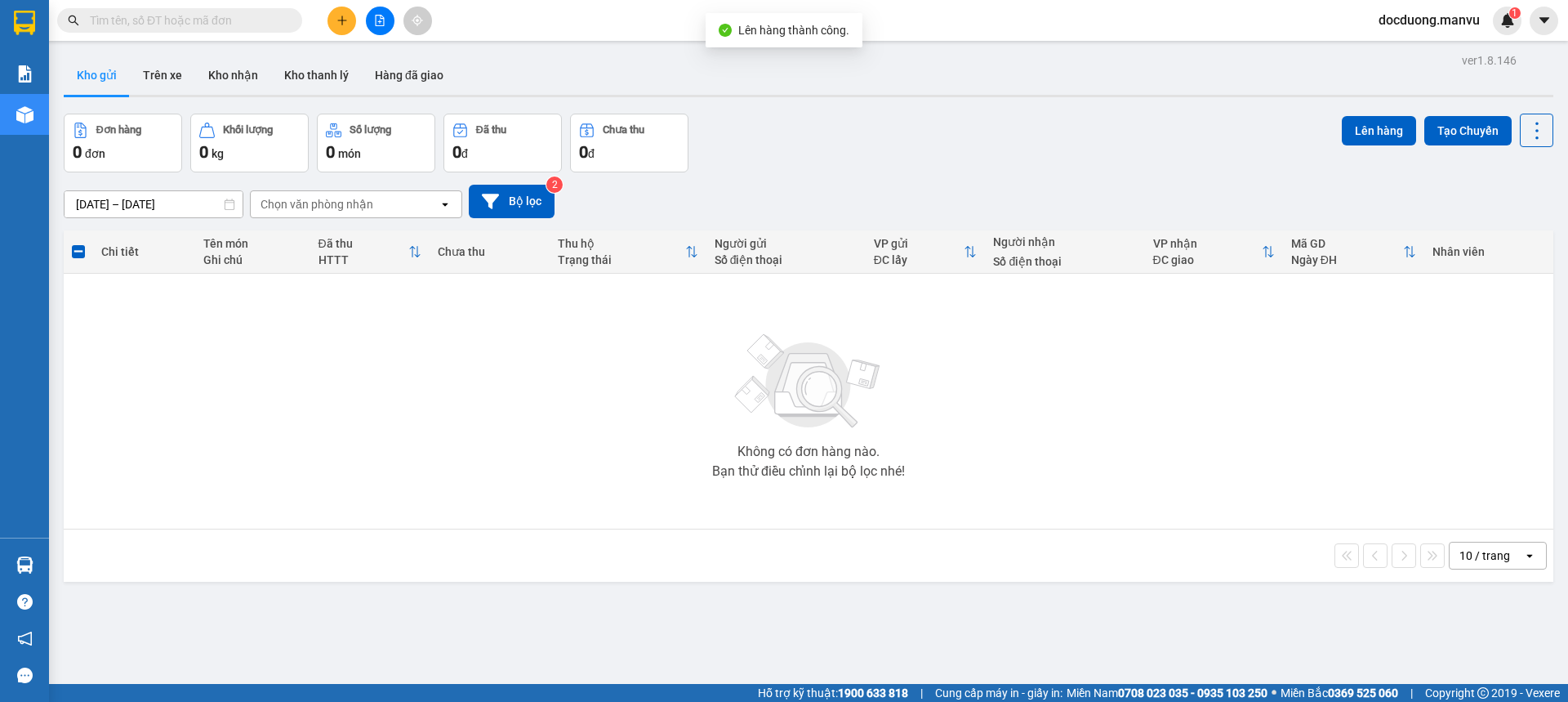
click at [342, 17] on icon "plus" at bounding box center [341, 20] width 1 height 9
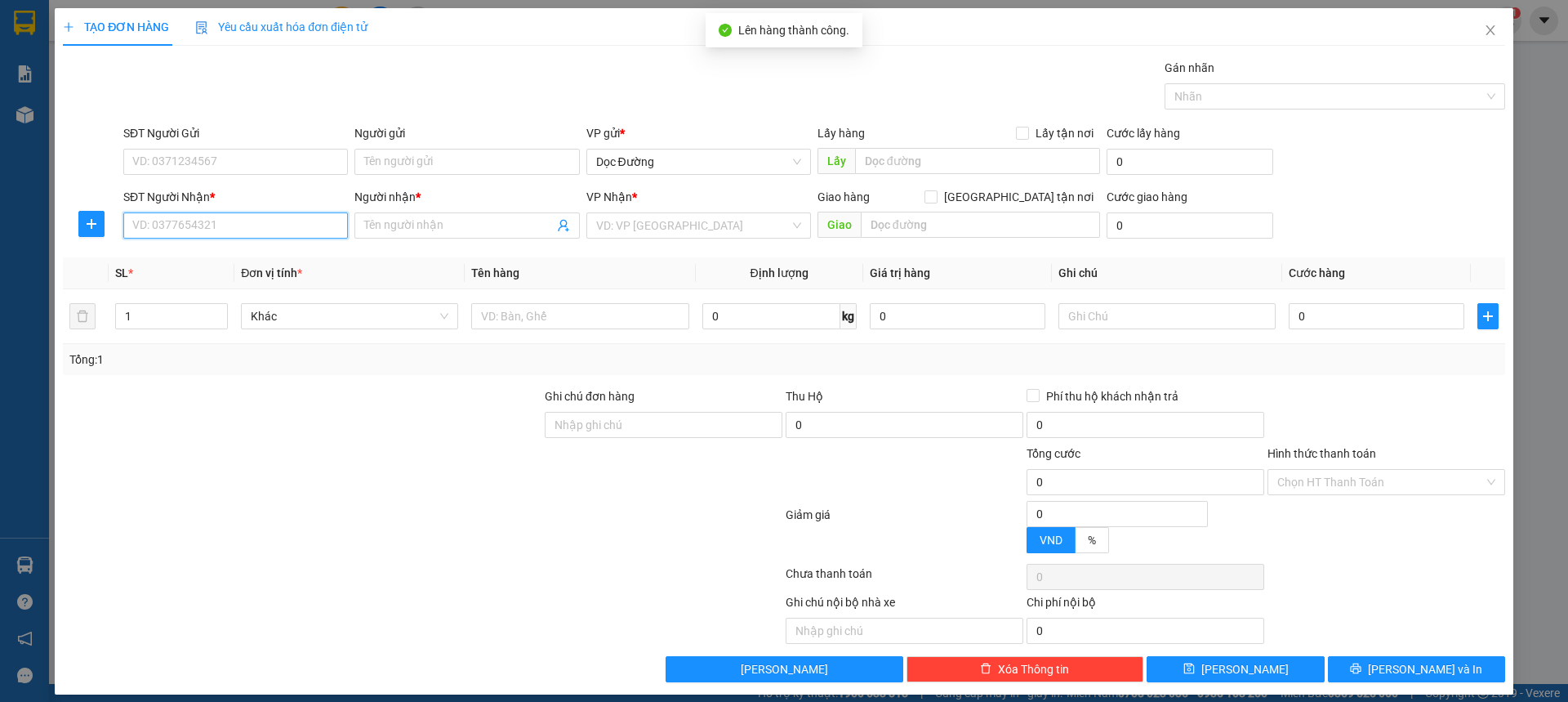
click at [227, 233] on input "SĐT Người Nhận *" at bounding box center [235, 225] width 224 height 26
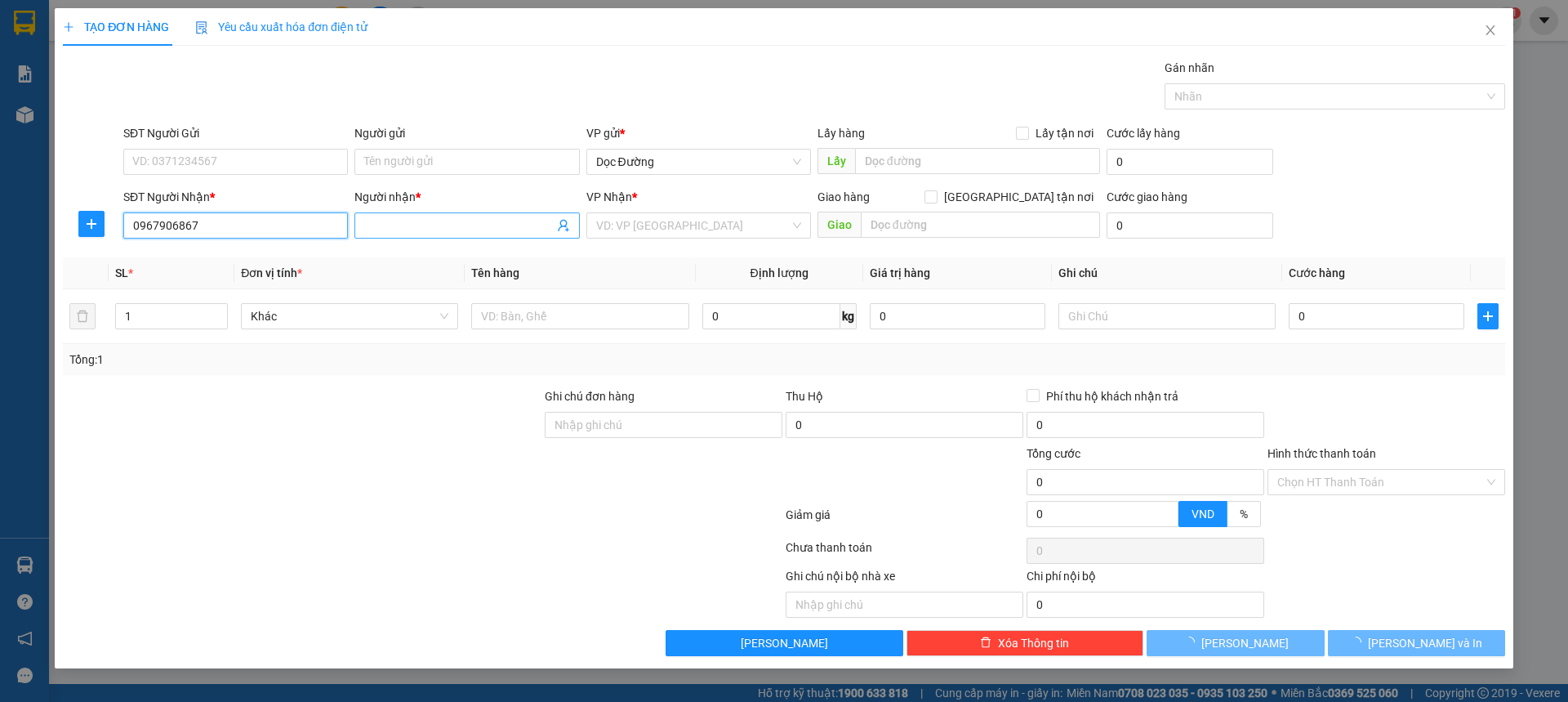
type input "0967906867"
click at [376, 235] on span at bounding box center [466, 225] width 224 height 26
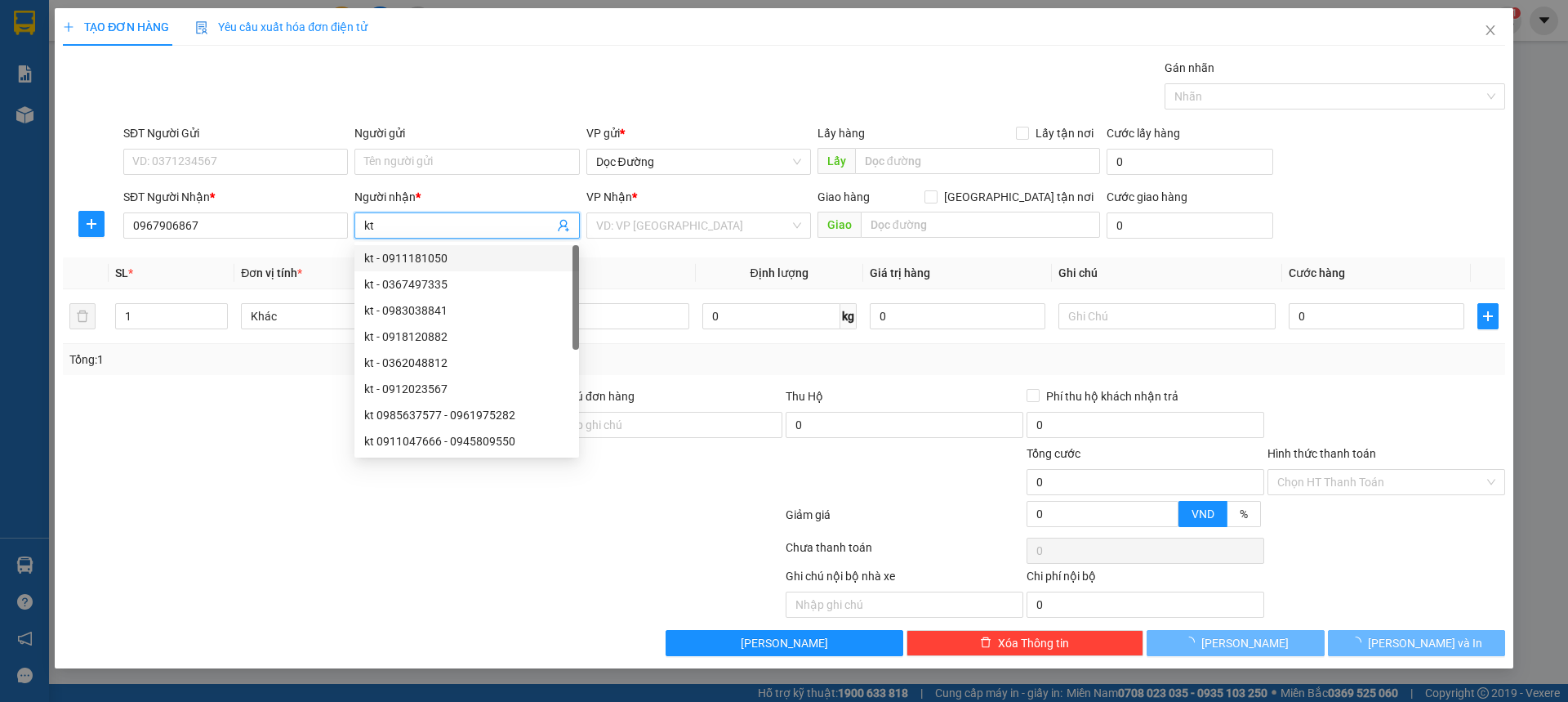
type input "kt"
click at [706, 205] on div "VP Nhận *" at bounding box center [698, 197] width 224 height 18
click at [684, 222] on input "search" at bounding box center [692, 225] width 193 height 24
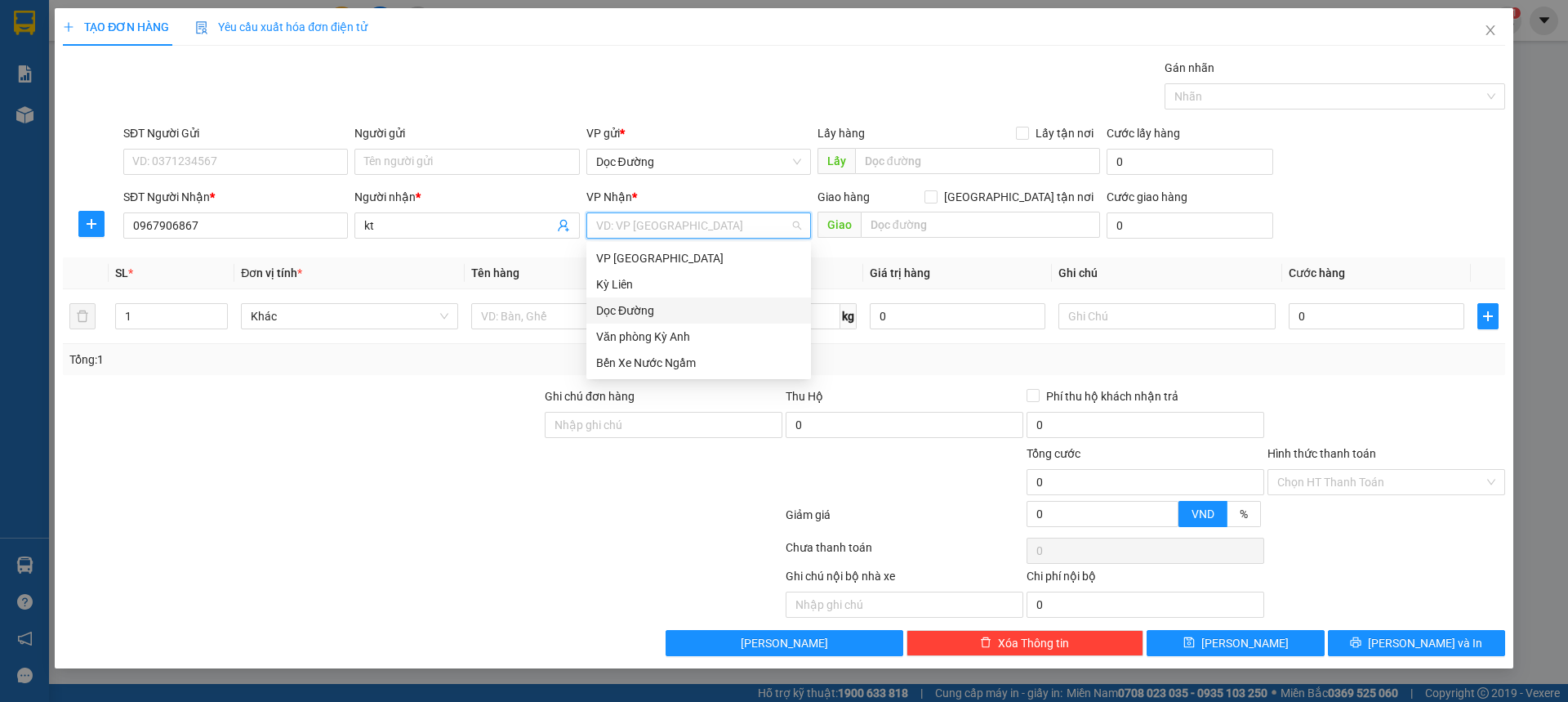
click at [640, 307] on div "Dọc Đường" at bounding box center [698, 310] width 205 height 18
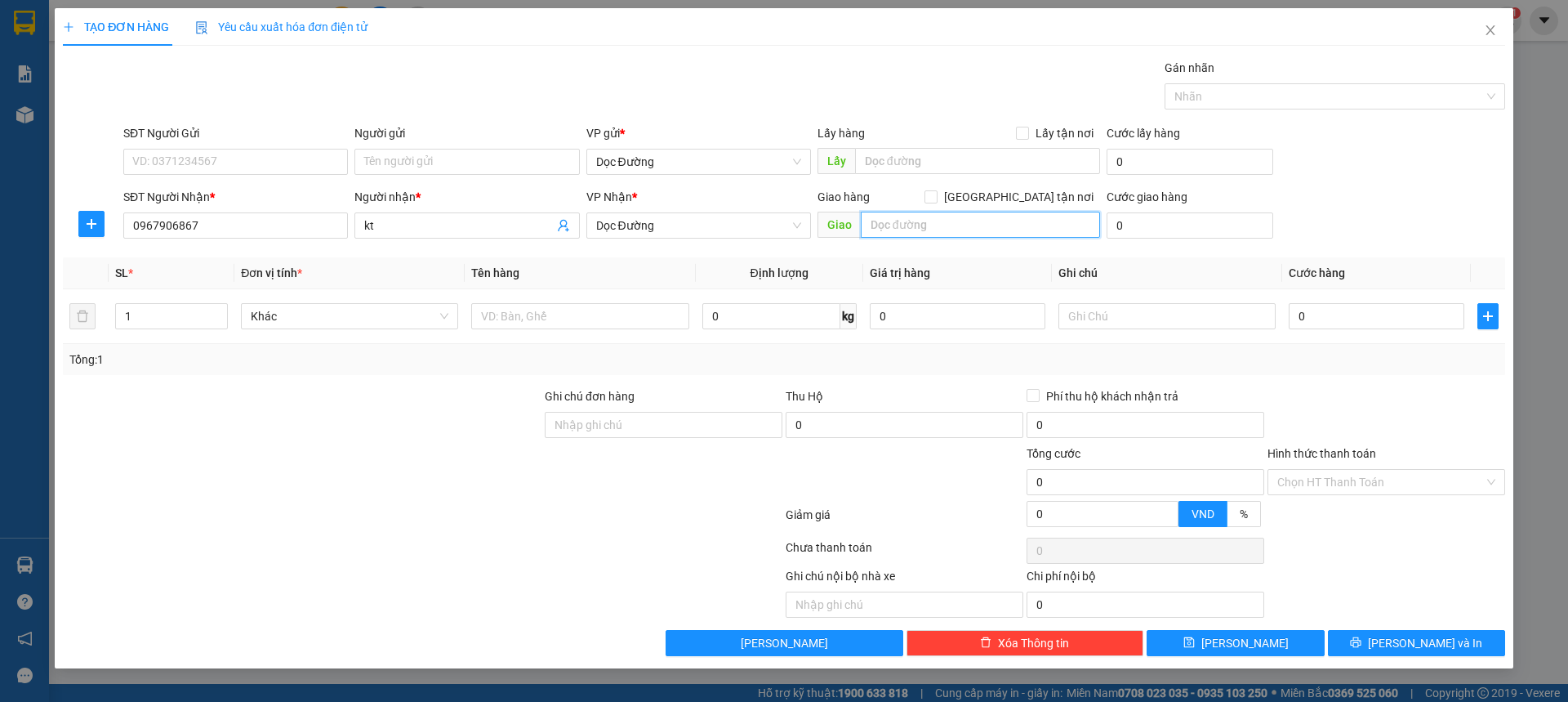
click at [923, 221] on input "text" at bounding box center [981, 224] width 239 height 26
type input "tp"
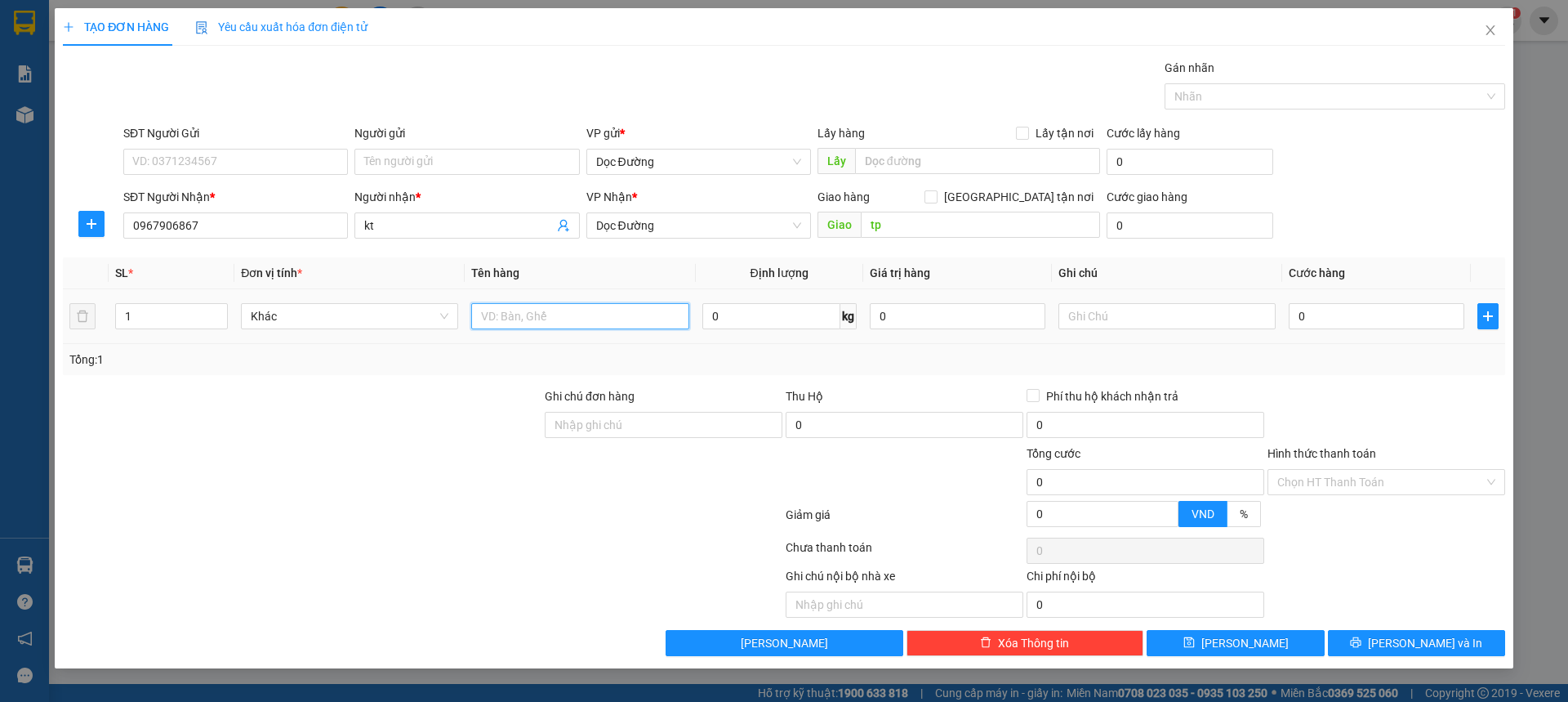
click at [493, 315] on input "text" at bounding box center [580, 316] width 217 height 26
type input "1 hộp"
click at [1294, 324] on input "0" at bounding box center [1377, 316] width 176 height 26
type input "005"
type input "5"
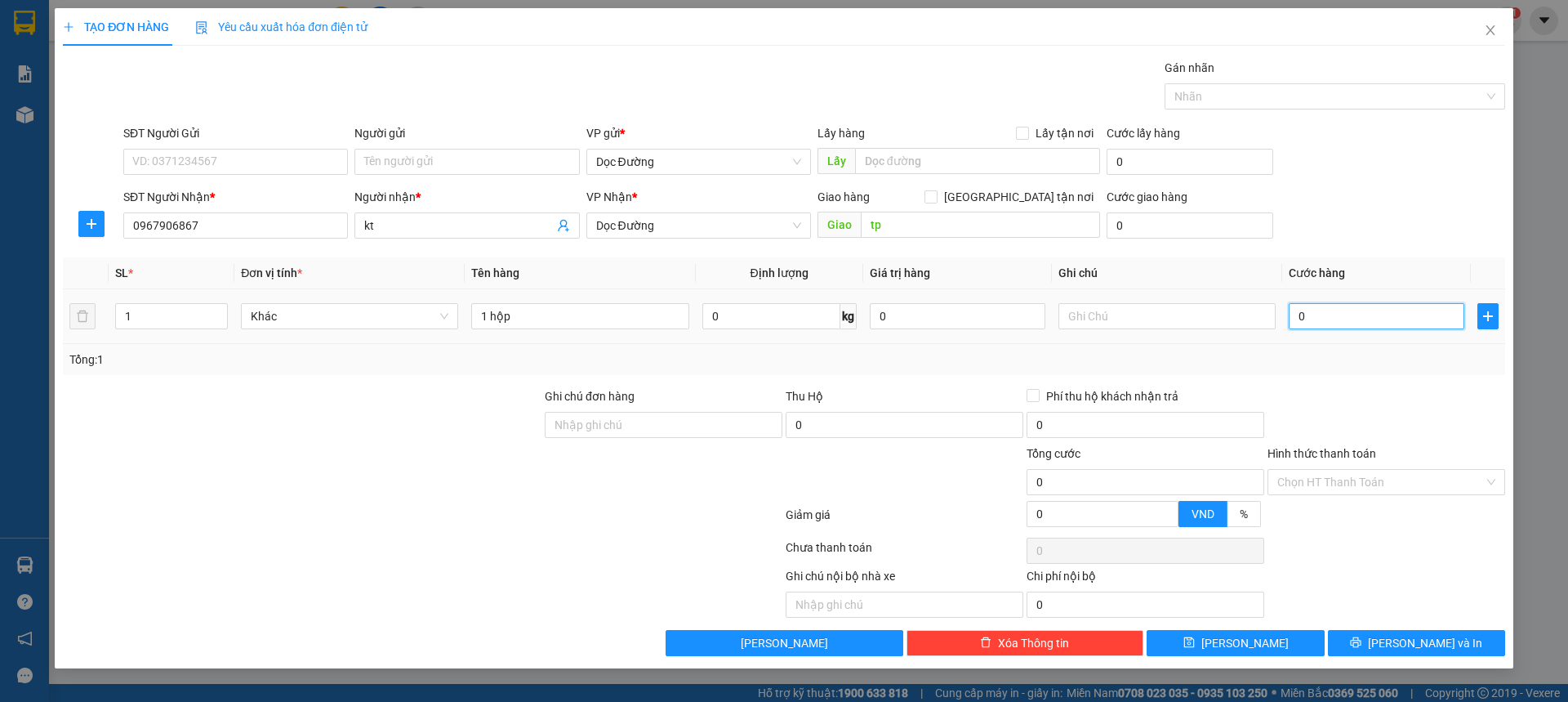
type input "5"
type input "0.050"
type input "50"
type input "00.500"
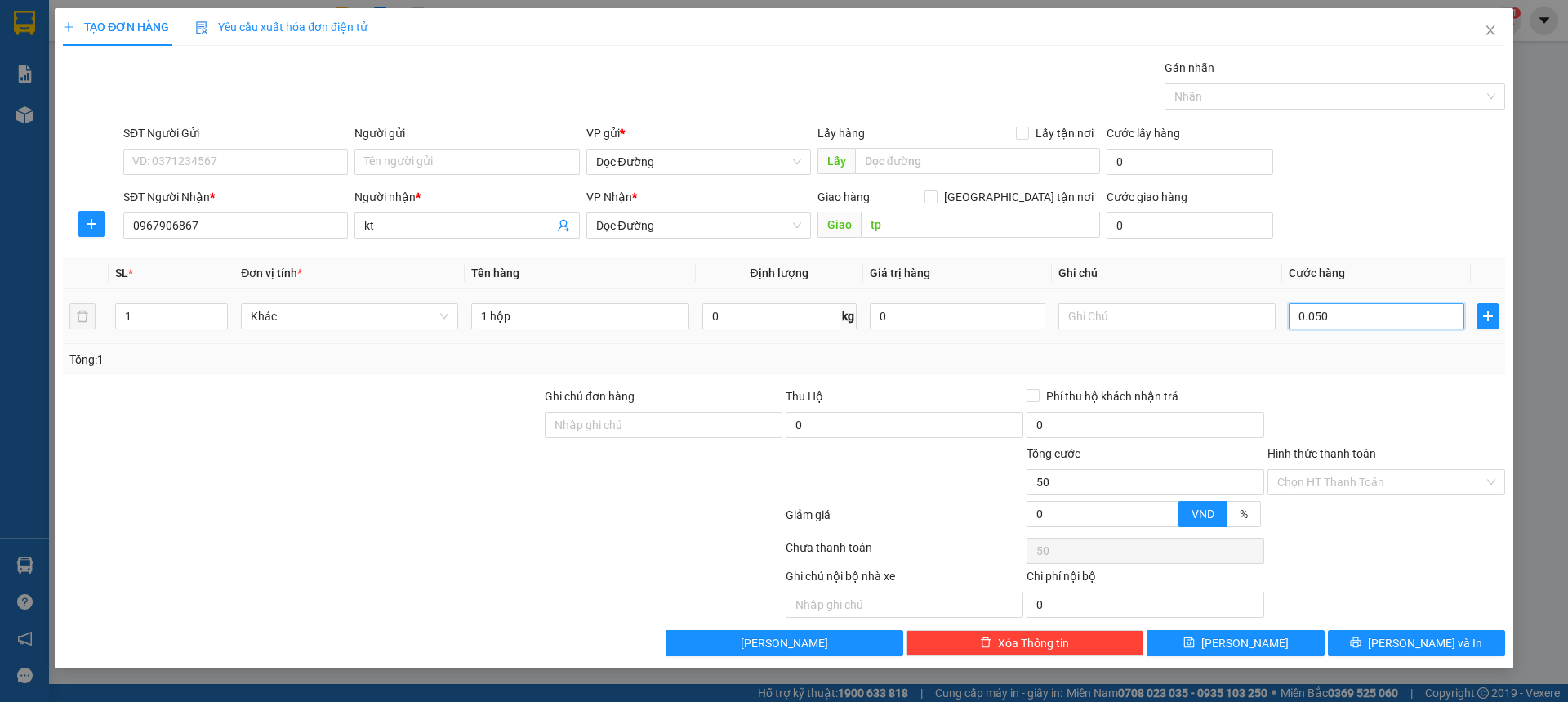
type input "500"
type input "0.005.000"
type input "5.000"
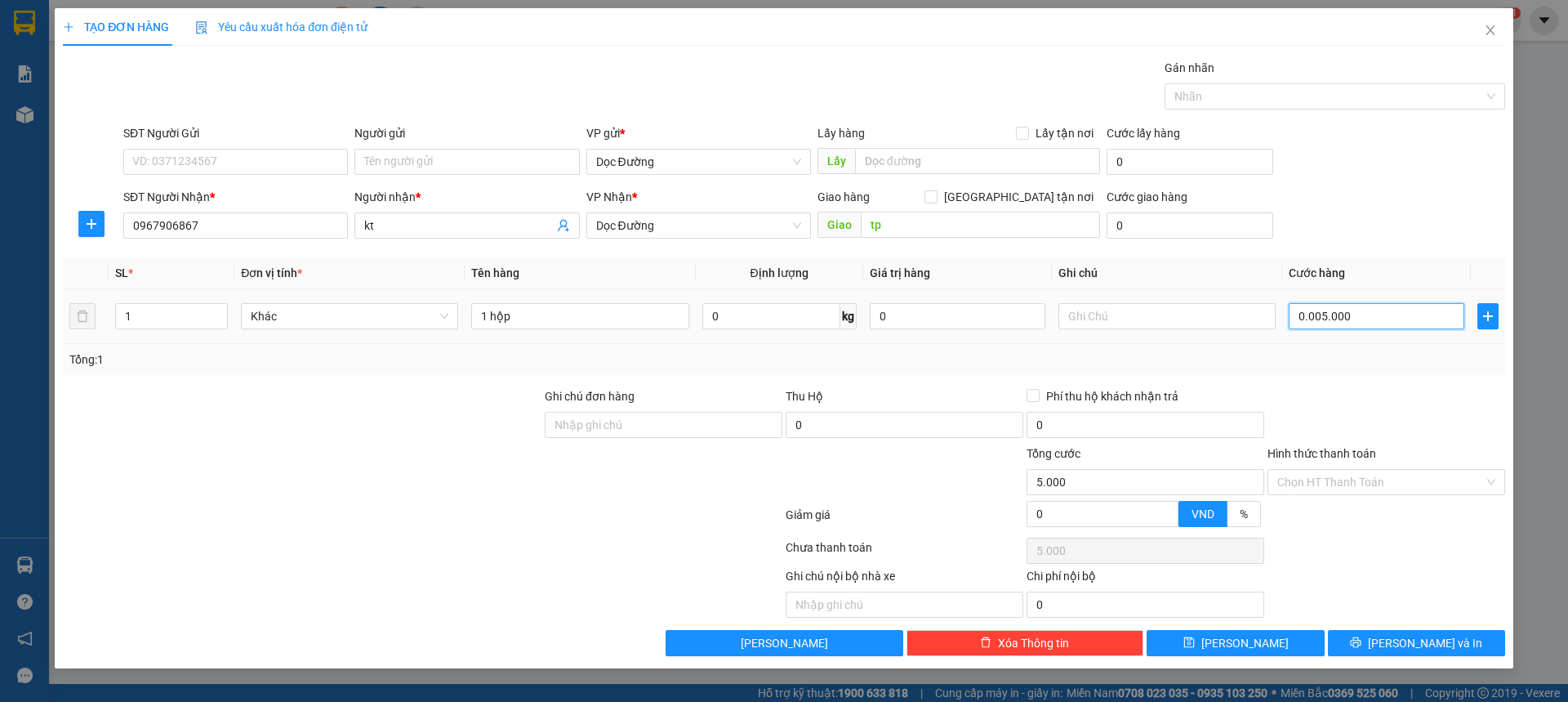
type input "000.050.000"
type input "50.000"
click at [1221, 664] on div "TẠO ĐƠN HÀNG Yêu cầu xuất hóa đơn điện tử Transit Pickup Surcharge Ids Transit …" at bounding box center [784, 338] width 1459 height 660
type input "50.000"
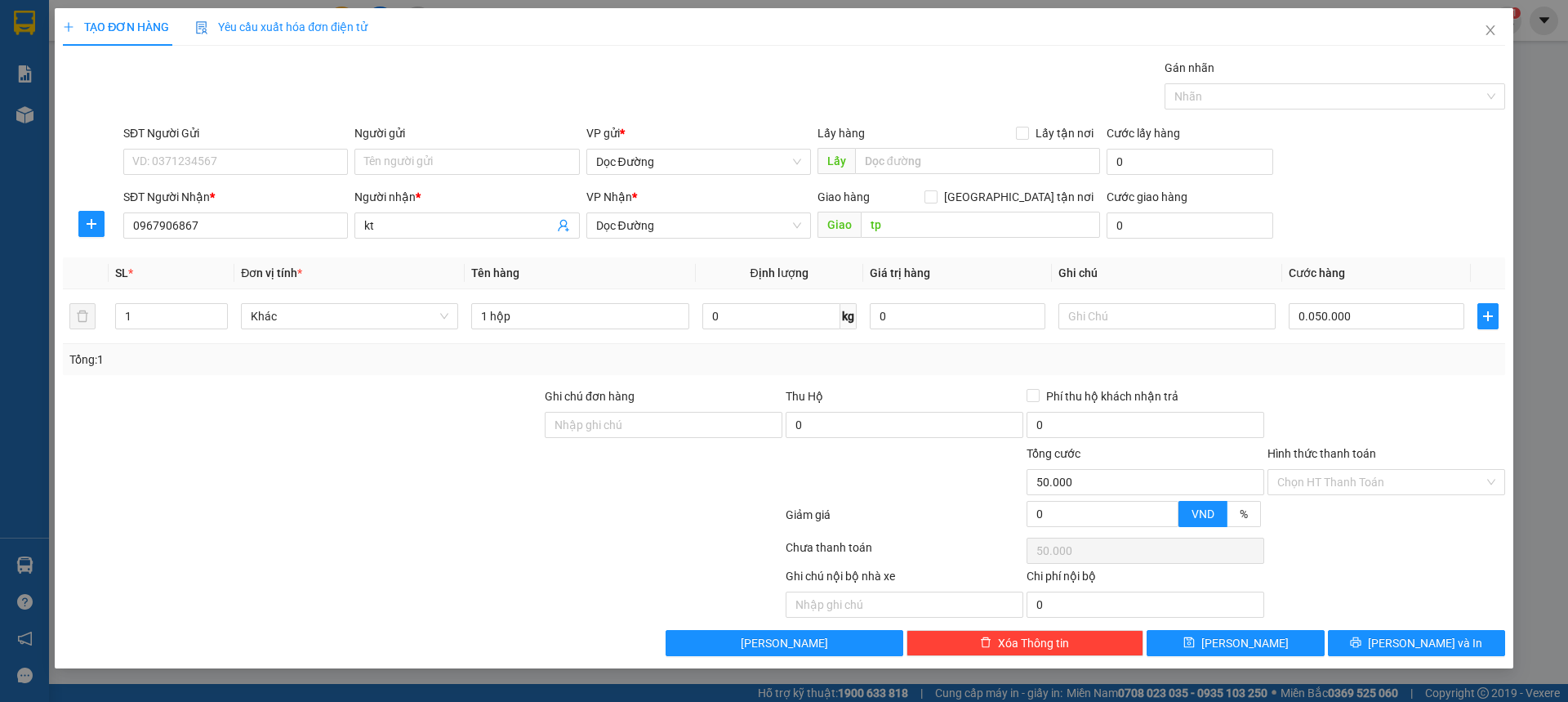
type input "50.000"
click at [1223, 656] on div "TẠO ĐƠN HÀNG Yêu cầu xuất hóa đơn điện tử Transit Pickup Surcharge Ids Transit …" at bounding box center [784, 338] width 1459 height 660
click at [1231, 633] on button "[PERSON_NAME]" at bounding box center [1235, 643] width 178 height 26
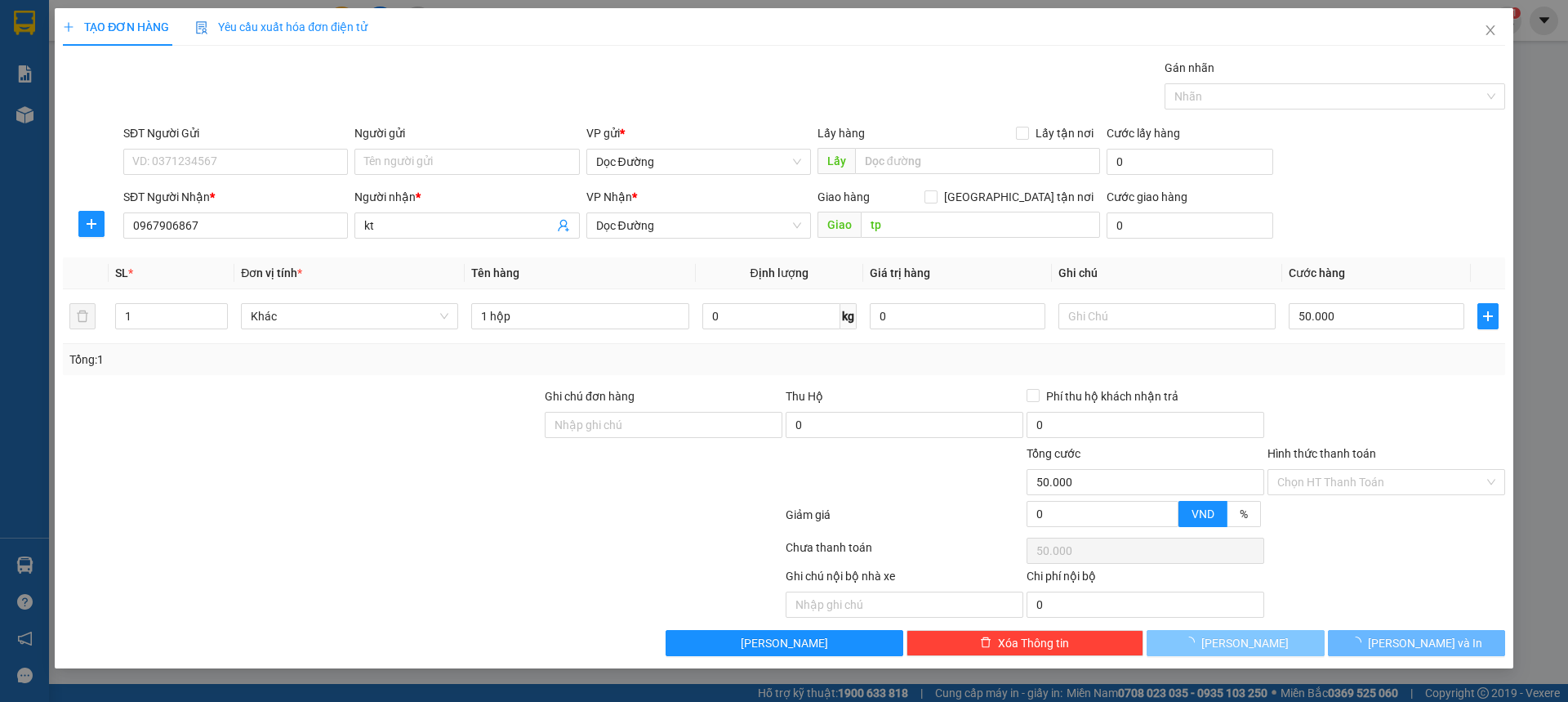
type input "0"
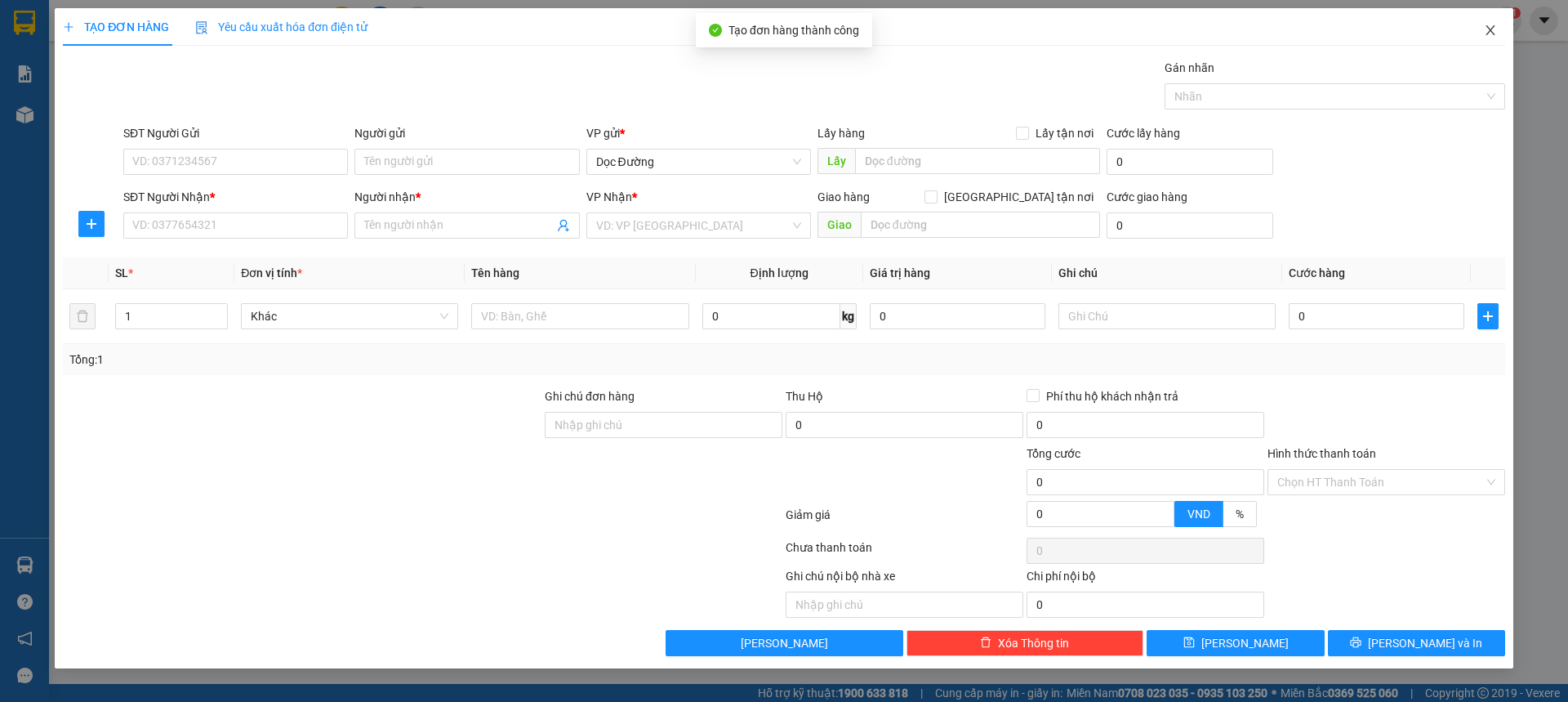
click at [1480, 22] on span "Close" at bounding box center [1490, 30] width 46 height 46
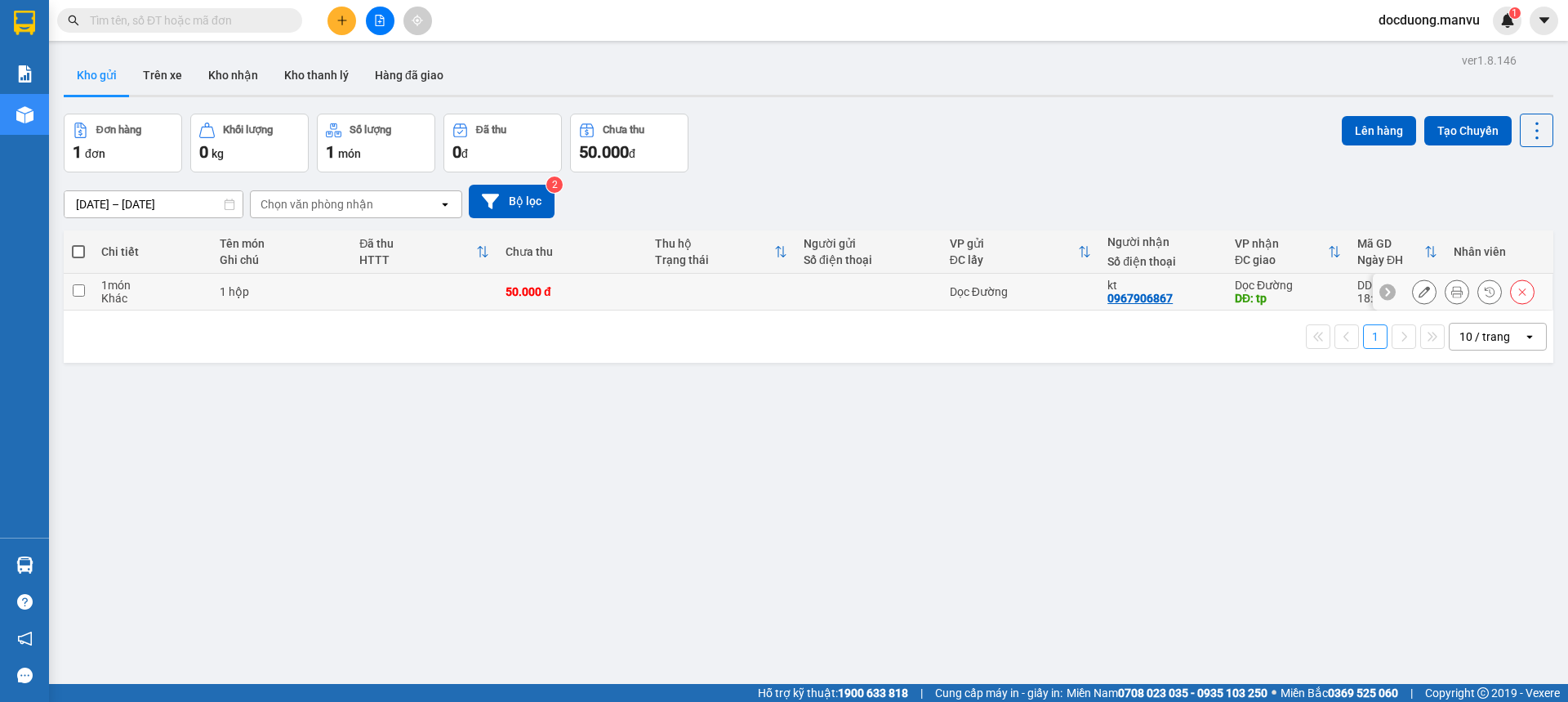
click at [625, 278] on td "50.000 đ" at bounding box center [572, 292] width 149 height 36
checkbox input "true"
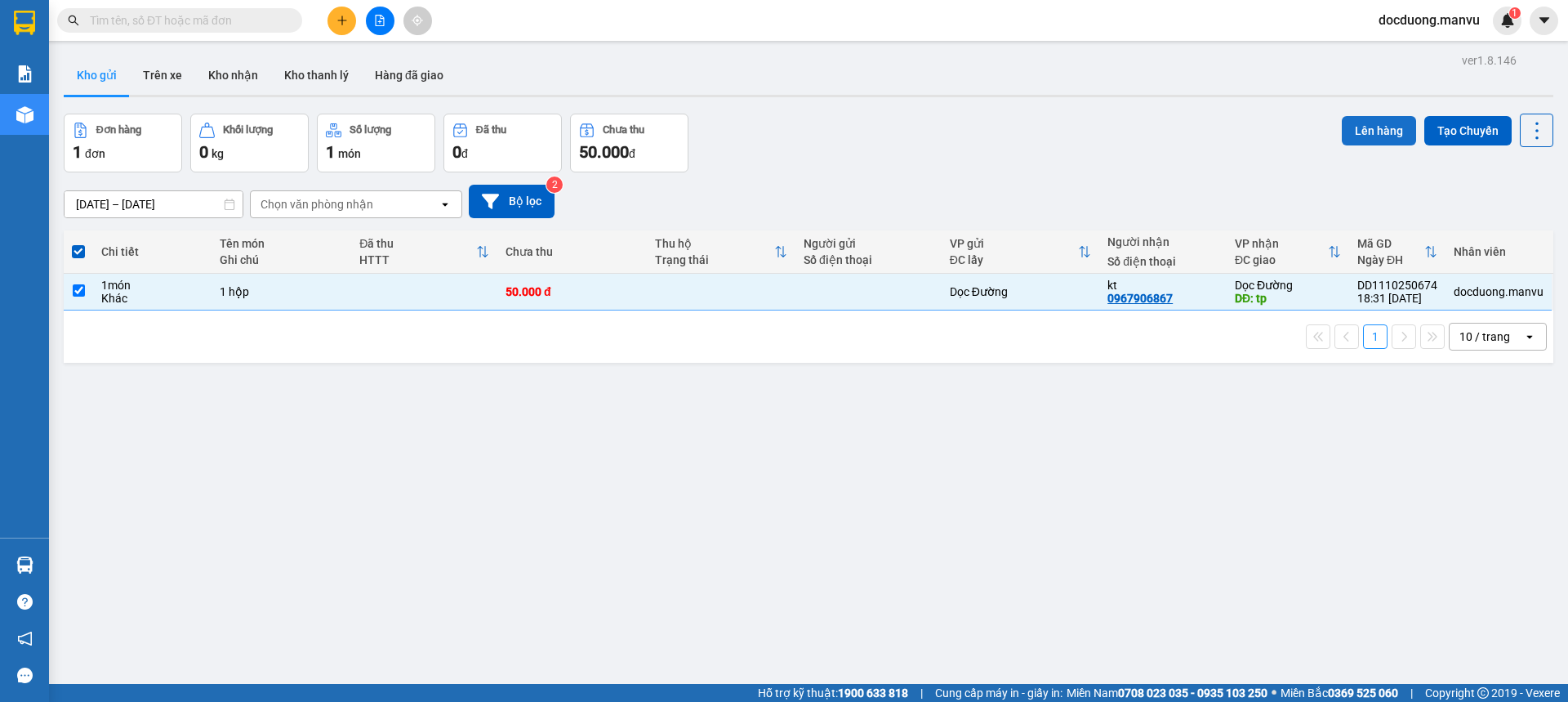
click at [1383, 128] on button "Lên hàng" at bounding box center [1379, 131] width 75 height 29
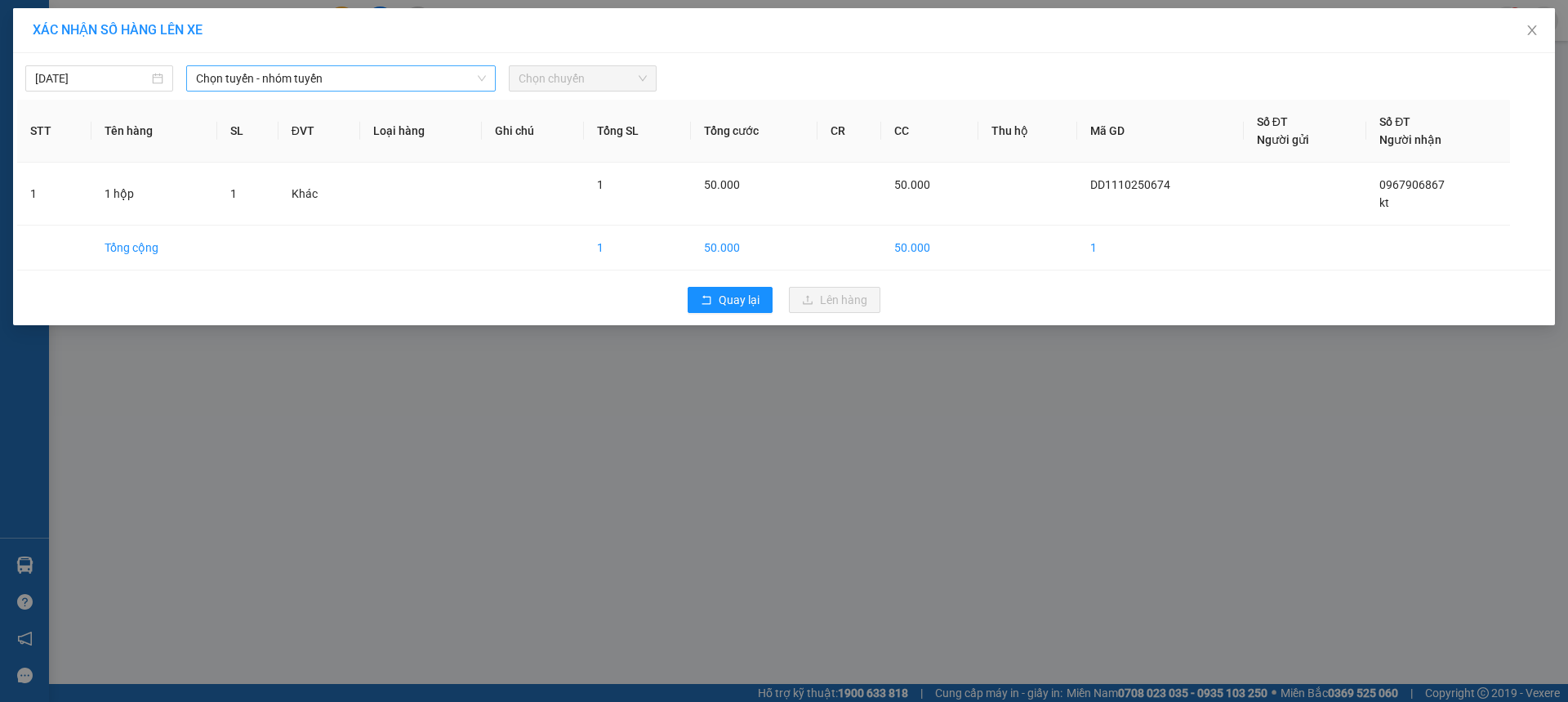
click at [417, 81] on span "Chọn tuyến - nhóm tuyến" at bounding box center [340, 78] width 290 height 24
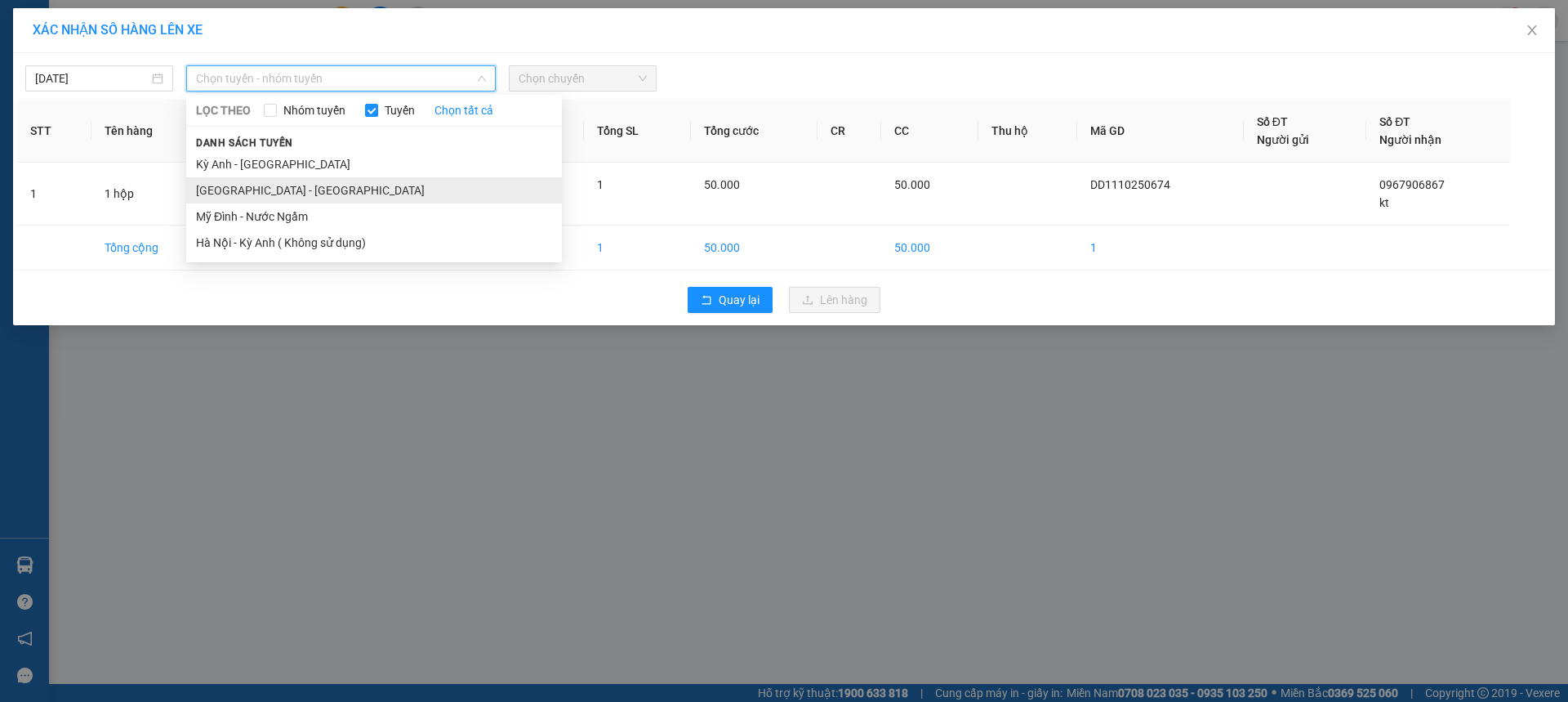
click at [301, 185] on li "[GEOGRAPHIC_DATA] - [GEOGRAPHIC_DATA]" at bounding box center [374, 191] width 376 height 26
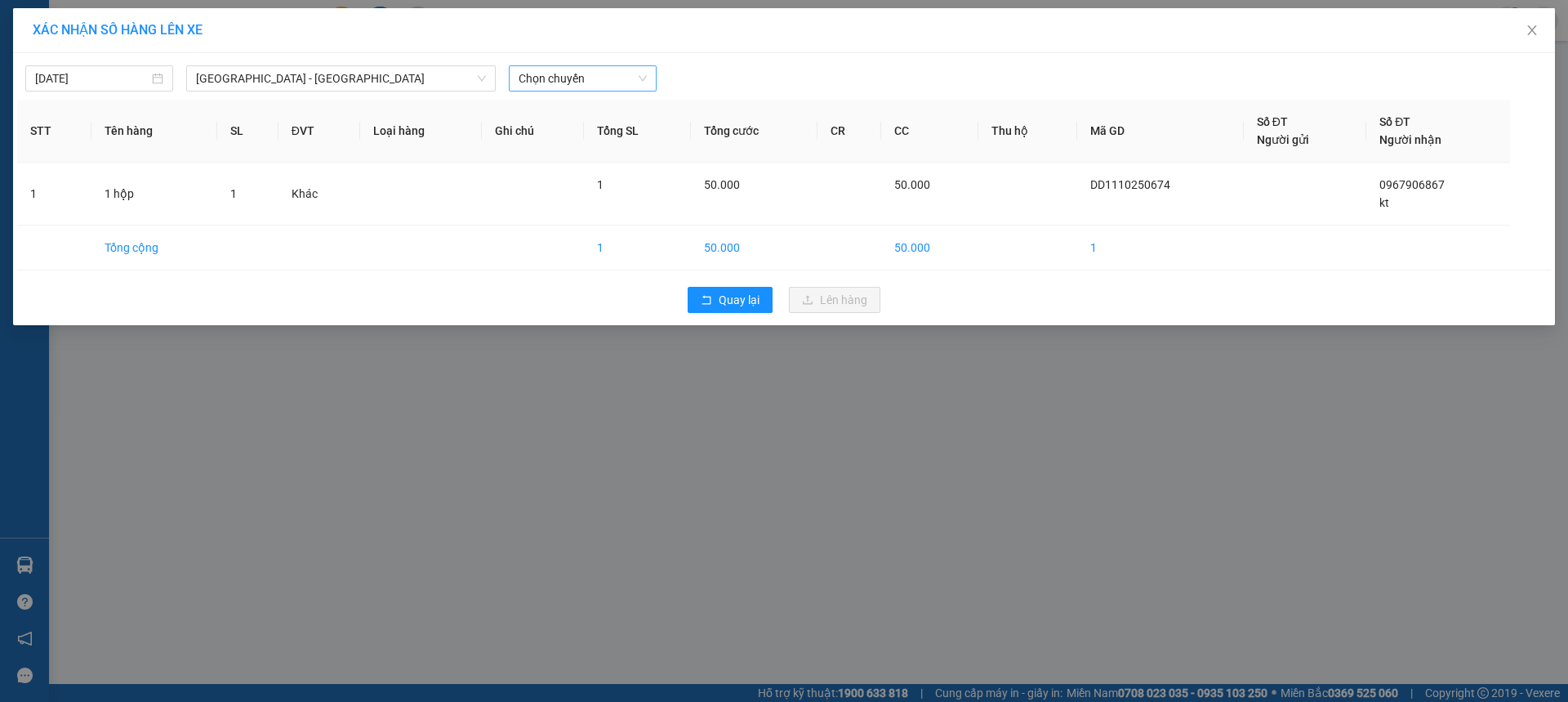
drag, startPoint x: 564, startPoint y: 95, endPoint x: 591, endPoint y: 78, distance: 31.9
click at [568, 93] on div "[DATE] [GEOGRAPHIC_DATA] - [GEOGRAPHIC_DATA] Anh LỌC THEO Nhóm tuyến Tuyến Chọn…" at bounding box center [784, 189] width 1542 height 272
click at [591, 78] on span "Chọn chuyến" at bounding box center [583, 78] width 128 height 24
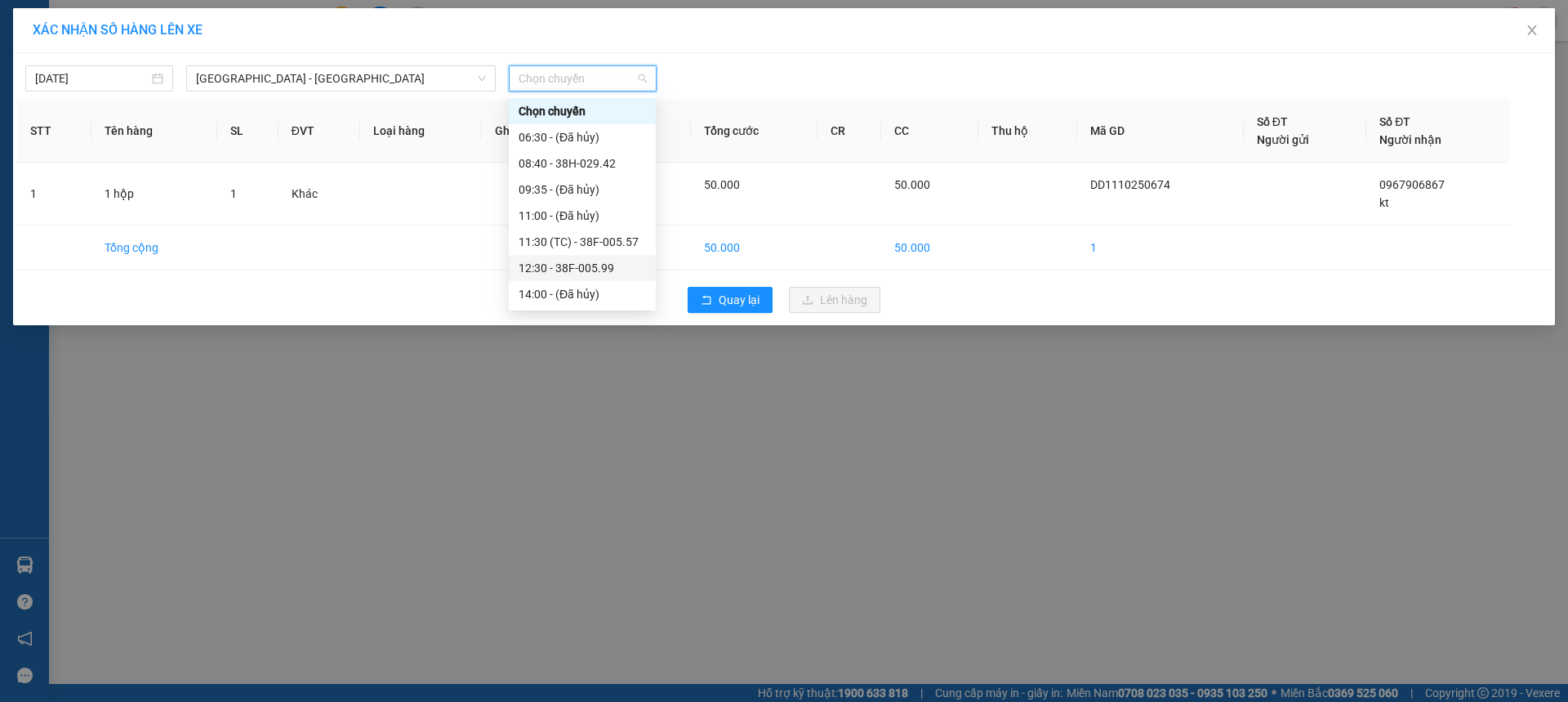
click at [619, 270] on div "12:30 - 38F-005.99" at bounding box center [582, 268] width 127 height 18
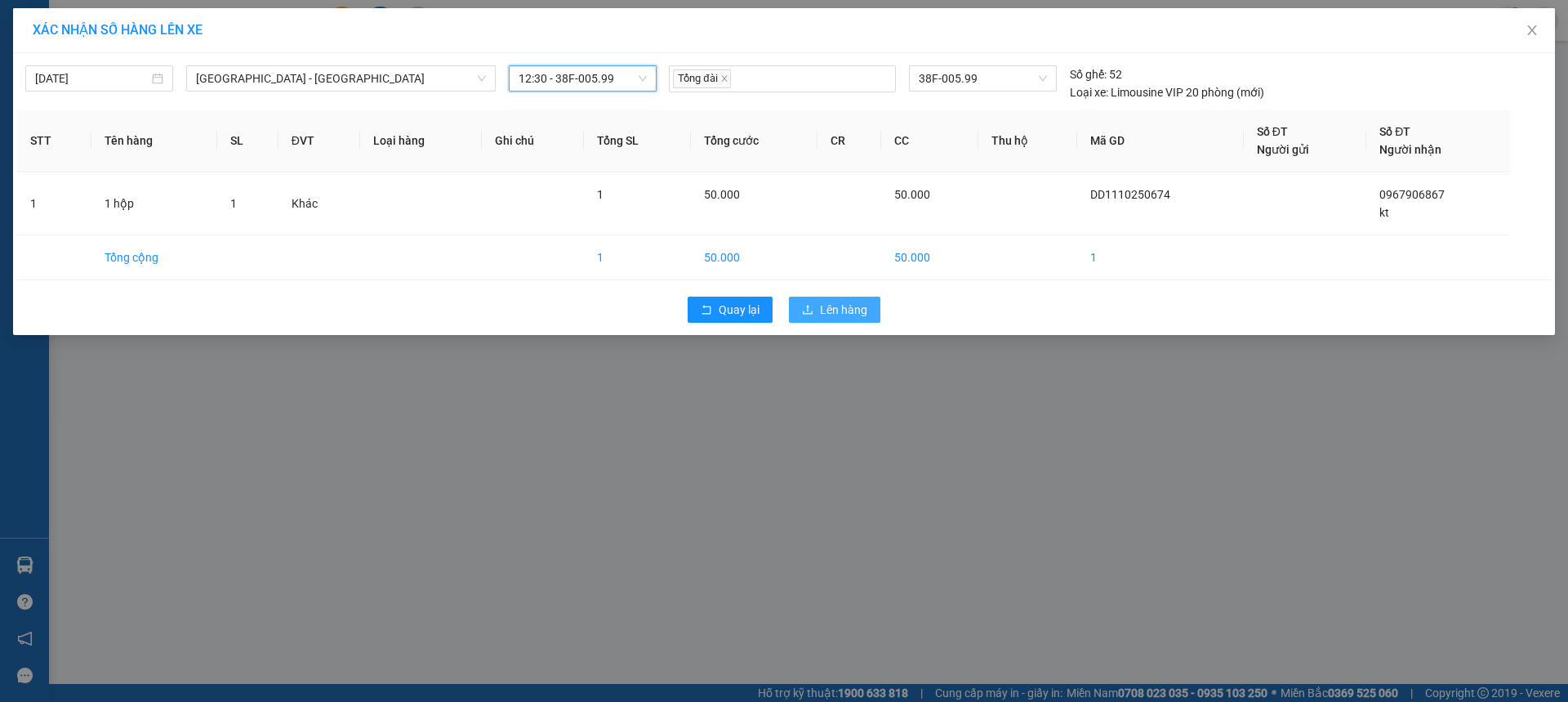
click at [826, 312] on span "Lên hàng" at bounding box center [844, 309] width 48 height 18
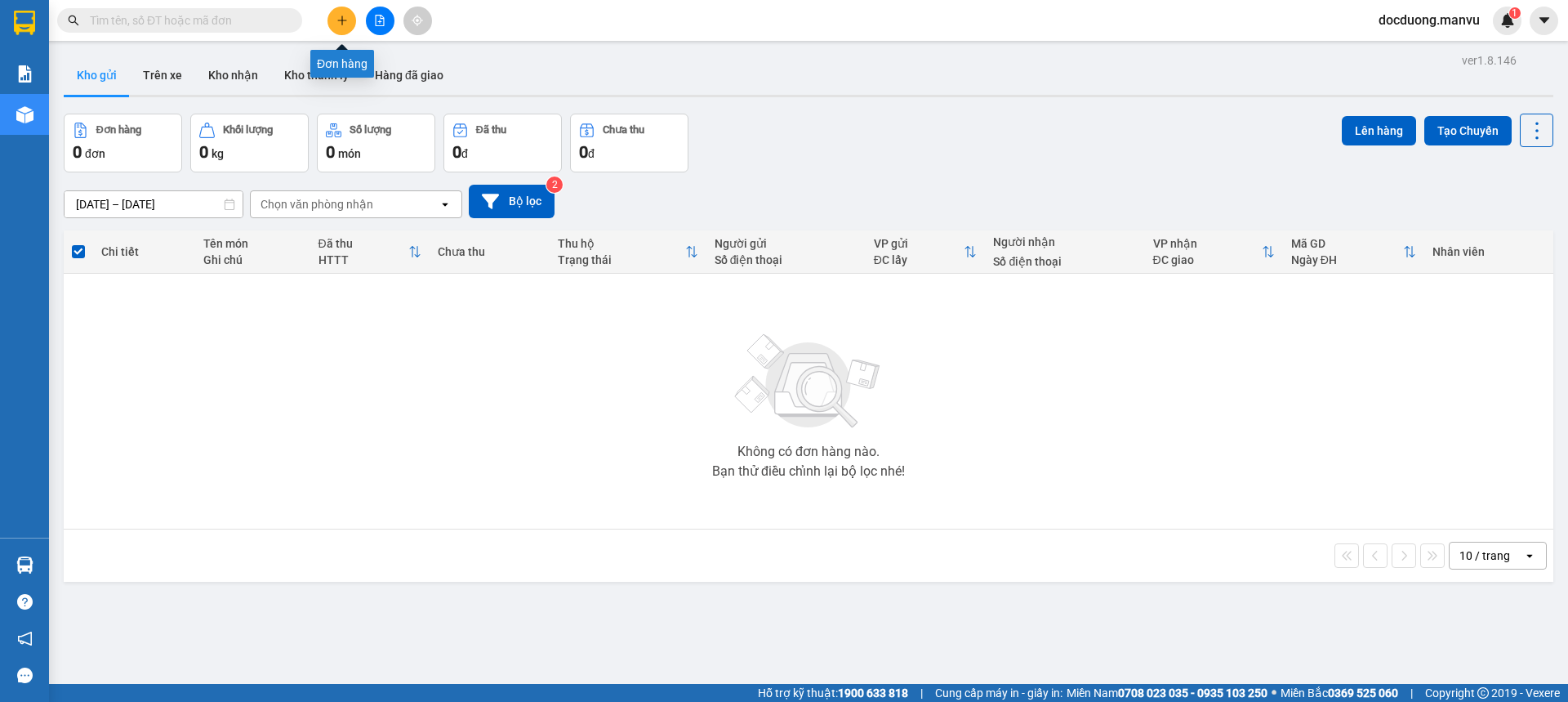
click at [342, 22] on icon "plus" at bounding box center [341, 20] width 1 height 9
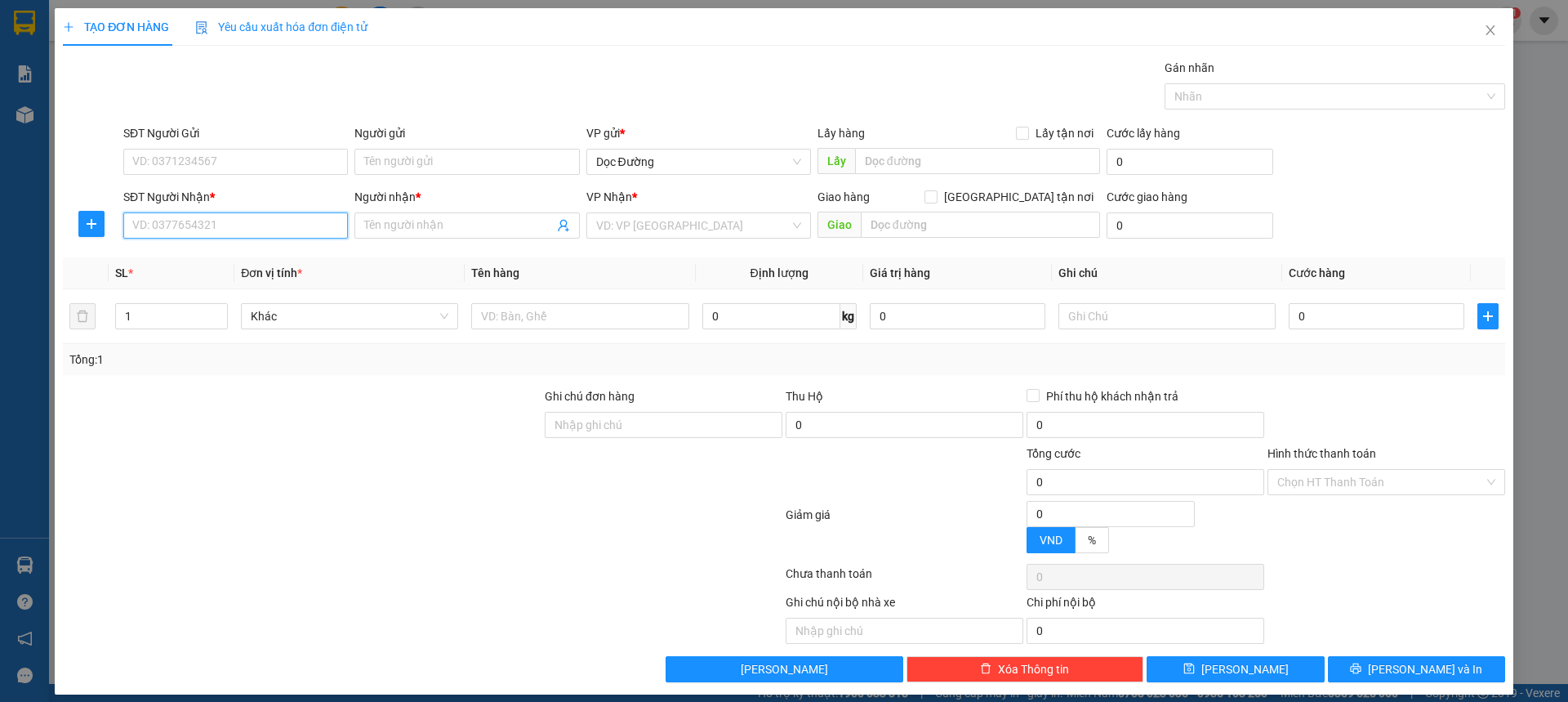
click at [201, 214] on input "SĐT Người Nhận *" at bounding box center [235, 225] width 224 height 26
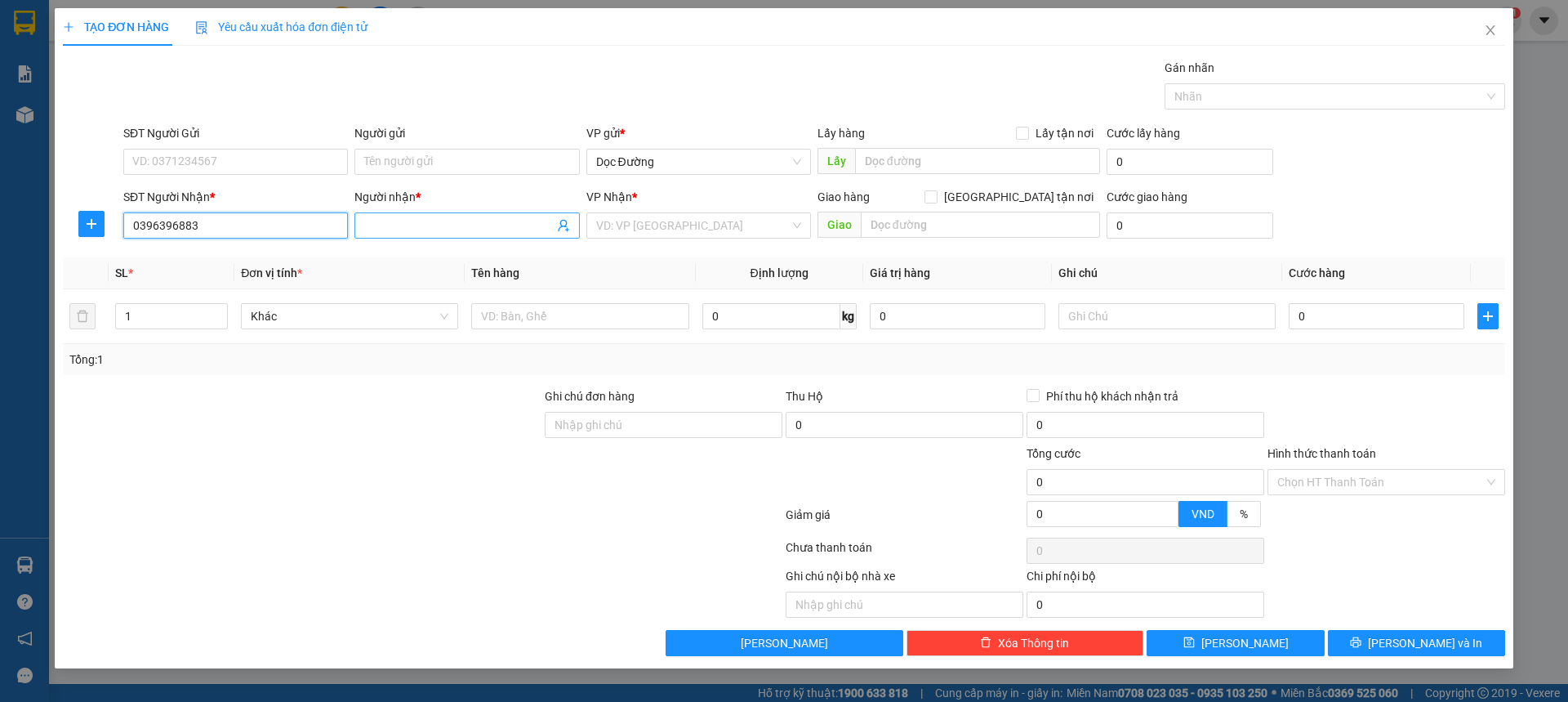
type input "0396396883"
click at [408, 231] on input "Người nhận *" at bounding box center [458, 225] width 189 height 18
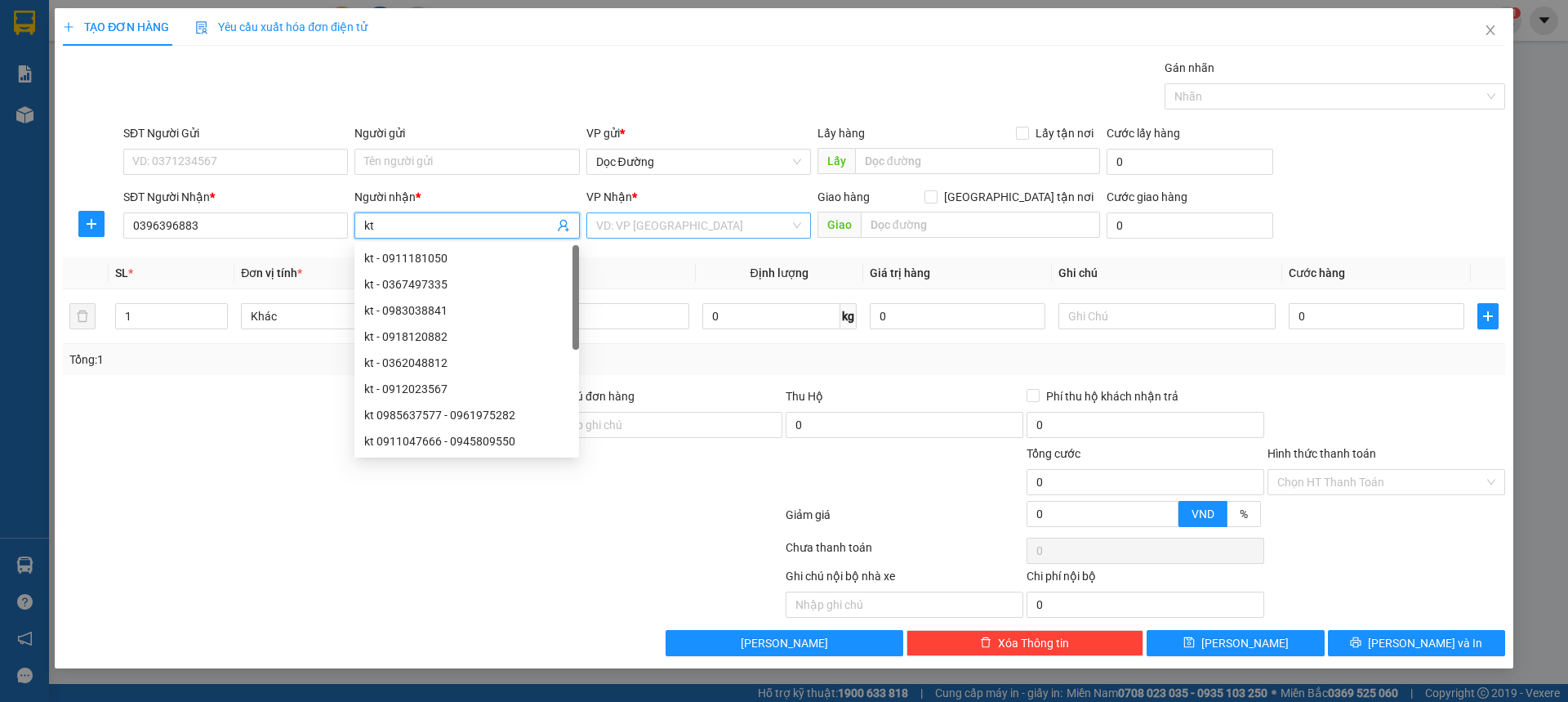
type input "kt"
click at [643, 223] on input "search" at bounding box center [692, 225] width 193 height 24
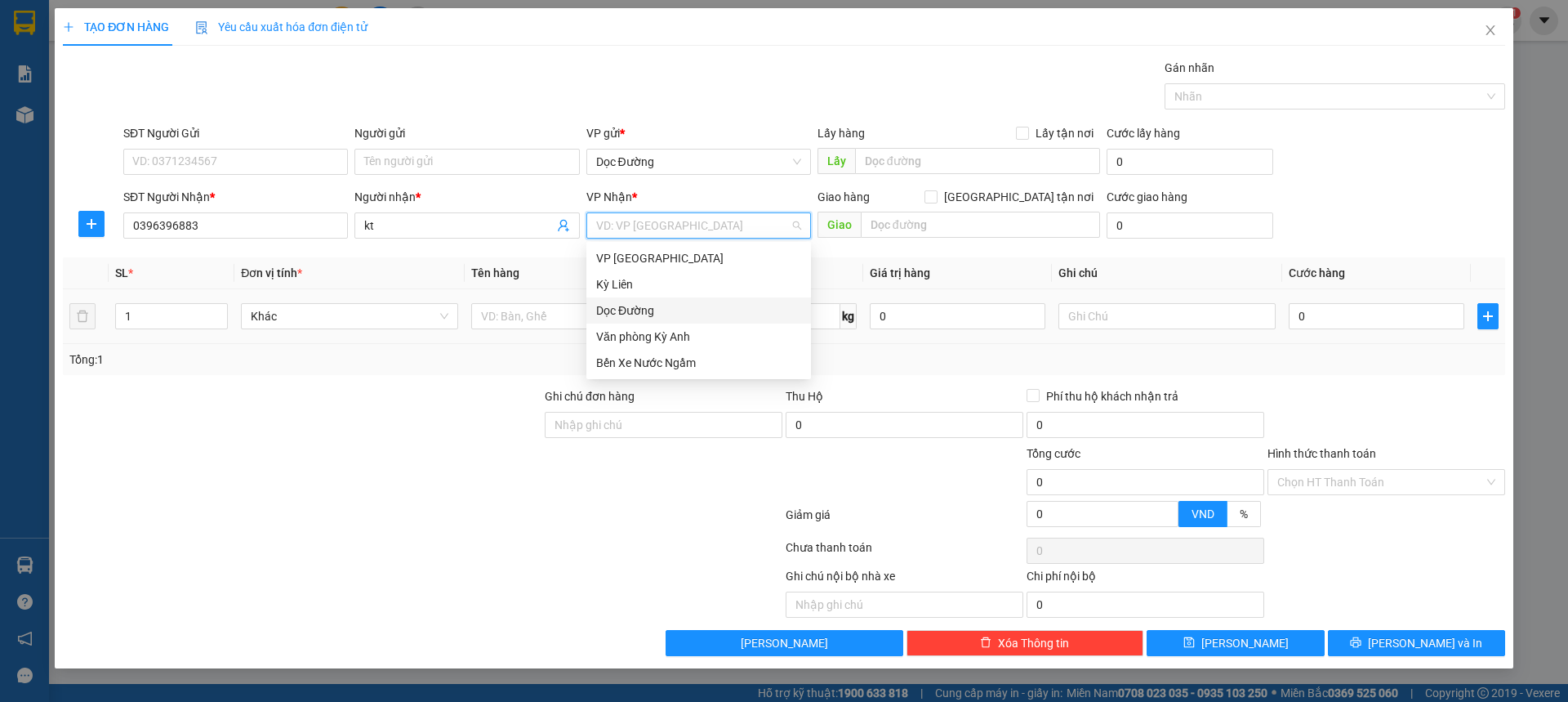
click at [636, 306] on div "Dọc Đường" at bounding box center [698, 310] width 205 height 18
drag, startPoint x: 860, startPoint y: 244, endPoint x: 897, endPoint y: 229, distance: 39.9
click at [865, 243] on div "Giao hàng [GEOGRAPHIC_DATA] tận nơi [GEOGRAPHIC_DATA]" at bounding box center [959, 217] width 282 height 57
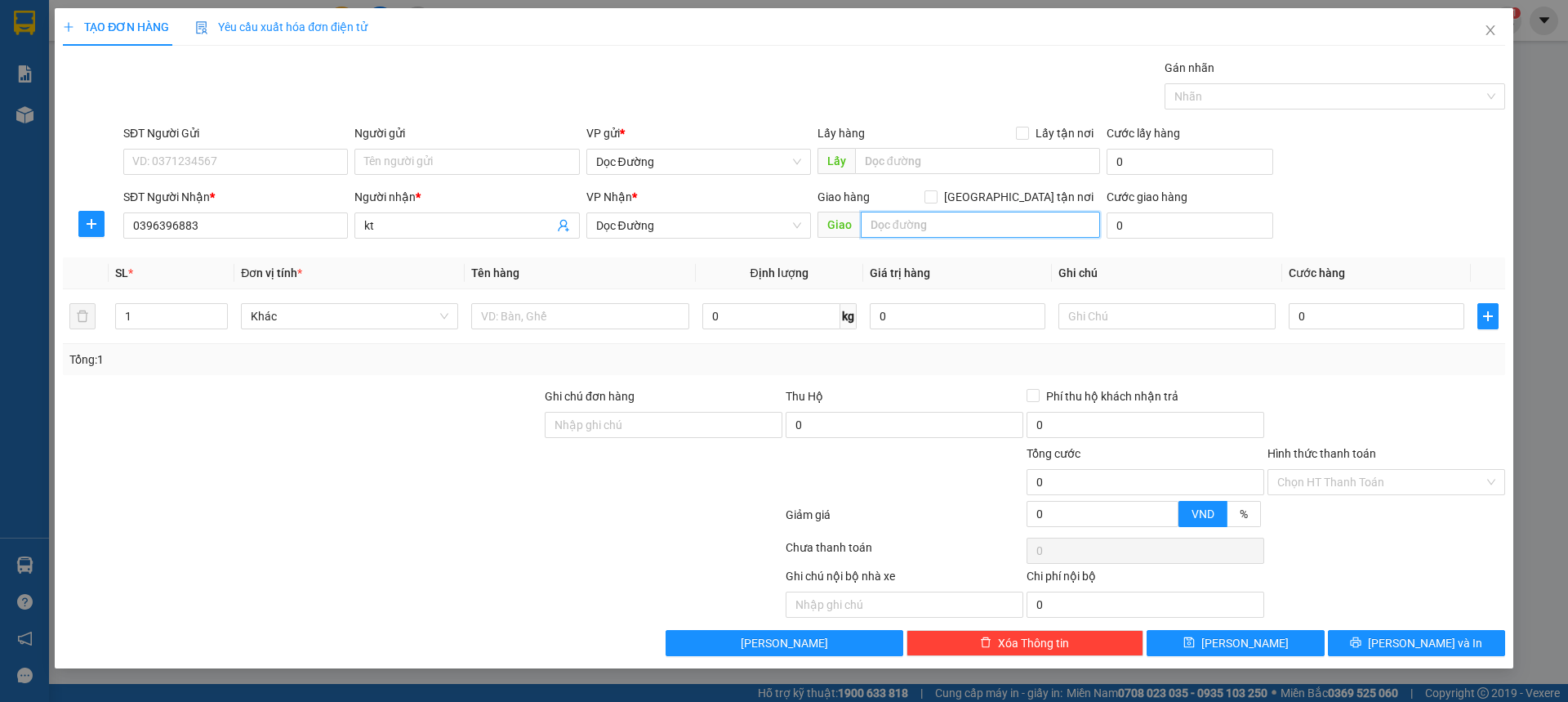
click at [897, 229] on input "text" at bounding box center [981, 224] width 239 height 26
type input "v áng"
drag, startPoint x: 522, startPoint y: 331, endPoint x: 528, endPoint y: 322, distance: 10.8
click at [523, 331] on div at bounding box center [580, 316] width 217 height 33
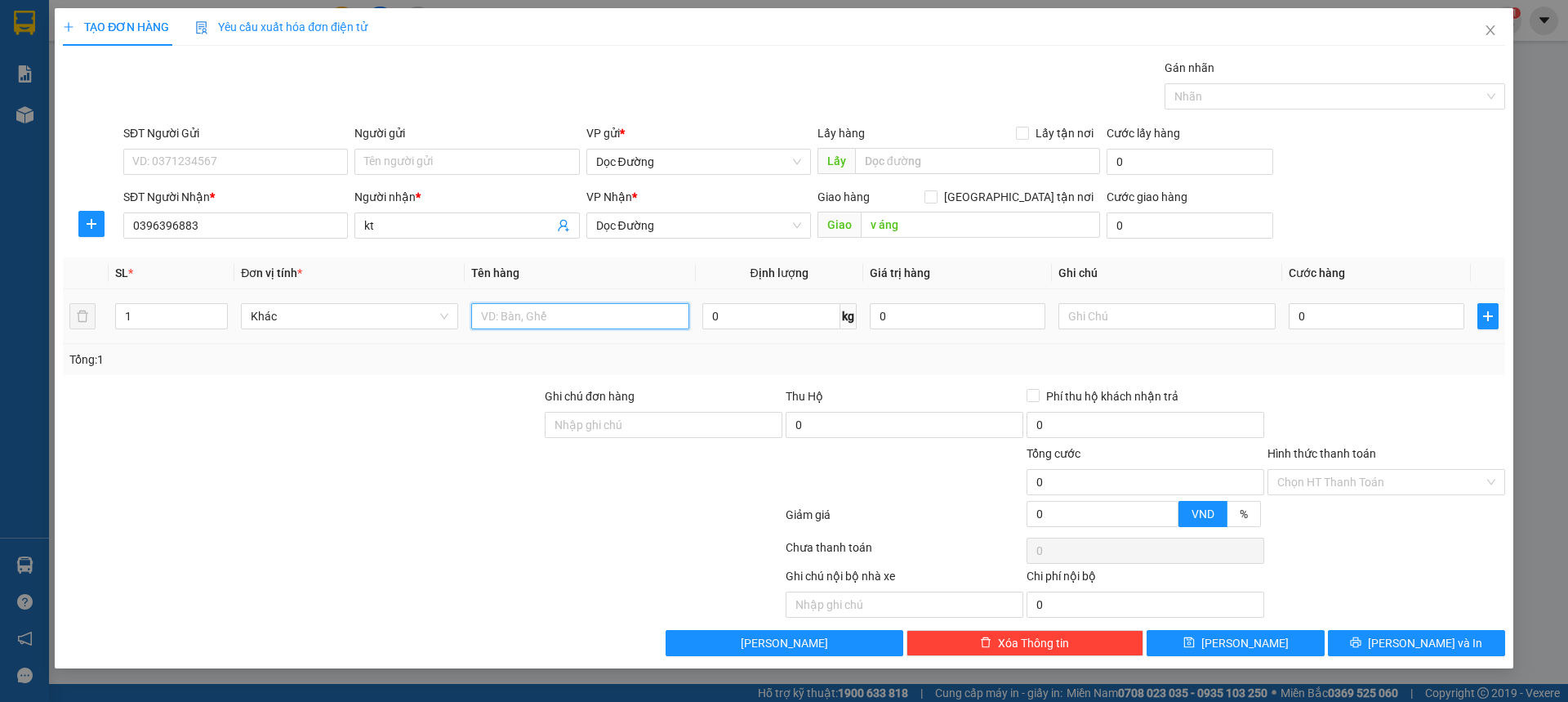
click at [528, 321] on input "text" at bounding box center [580, 316] width 217 height 26
type input "1 hộp +1 dây"
click at [1306, 327] on input "0" at bounding box center [1377, 316] width 176 height 26
type input "005"
type input "5"
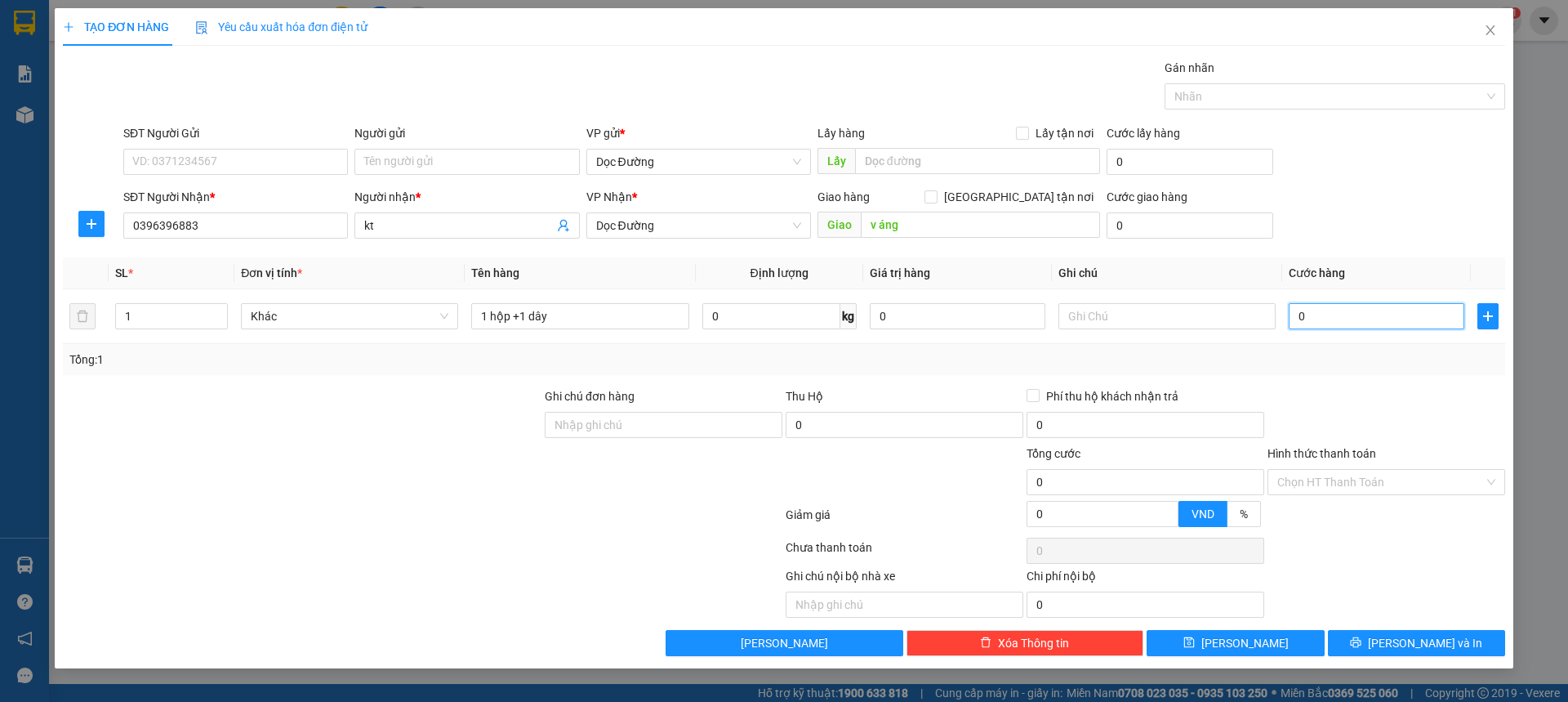
type input "5"
type input "0.050"
type input "50"
type input "00.500"
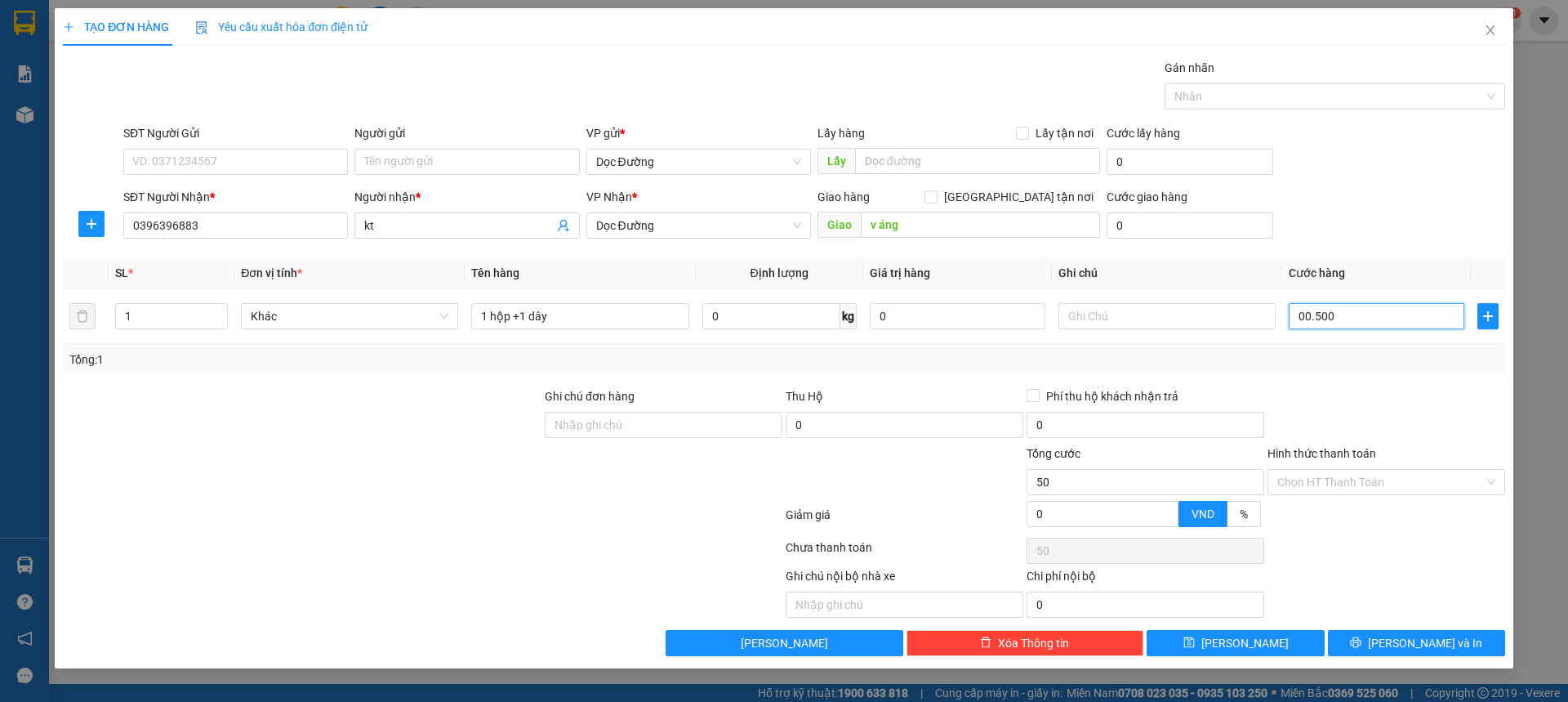
type input "500"
click at [1264, 654] on button "[PERSON_NAME]" at bounding box center [1235, 643] width 178 height 26
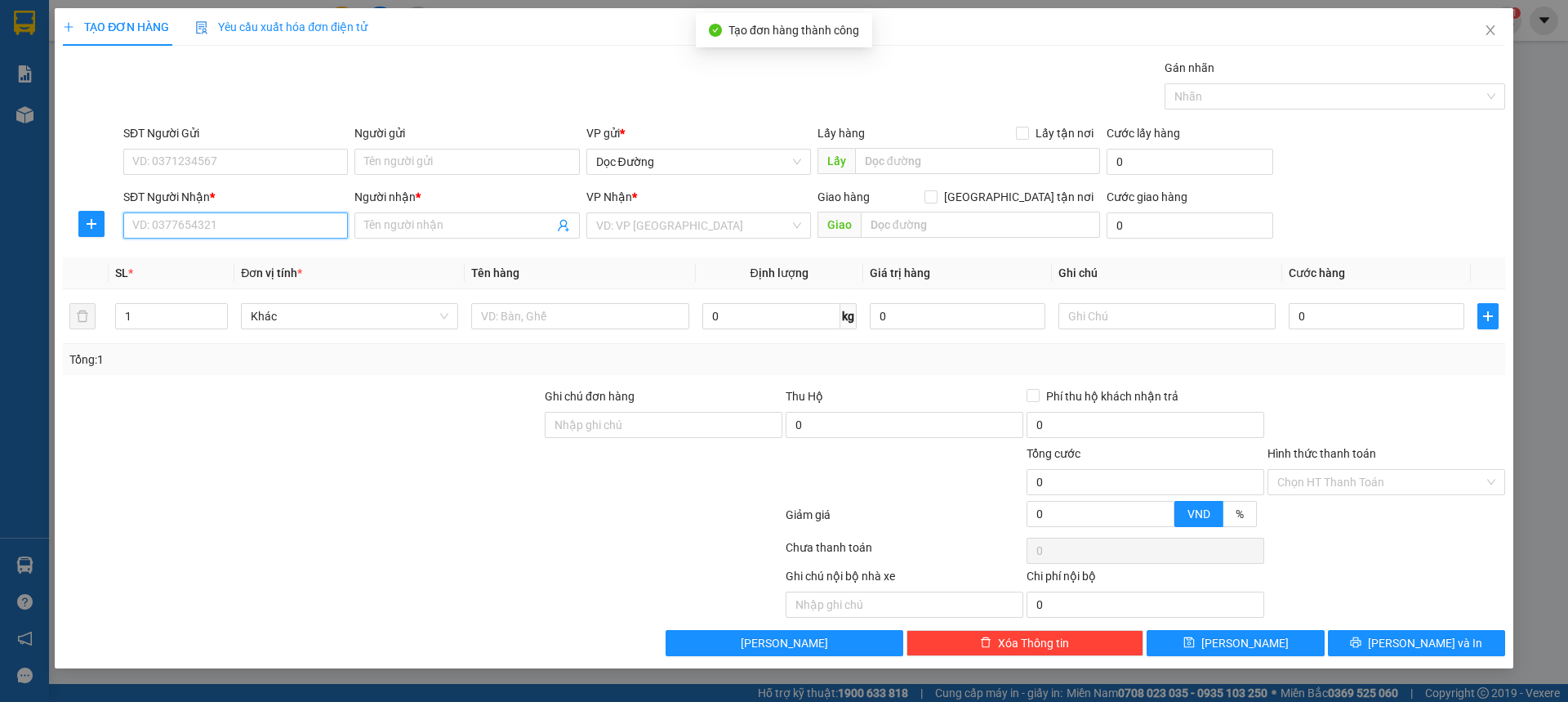
click at [236, 224] on input "SĐT Người Nhận *" at bounding box center [235, 225] width 224 height 26
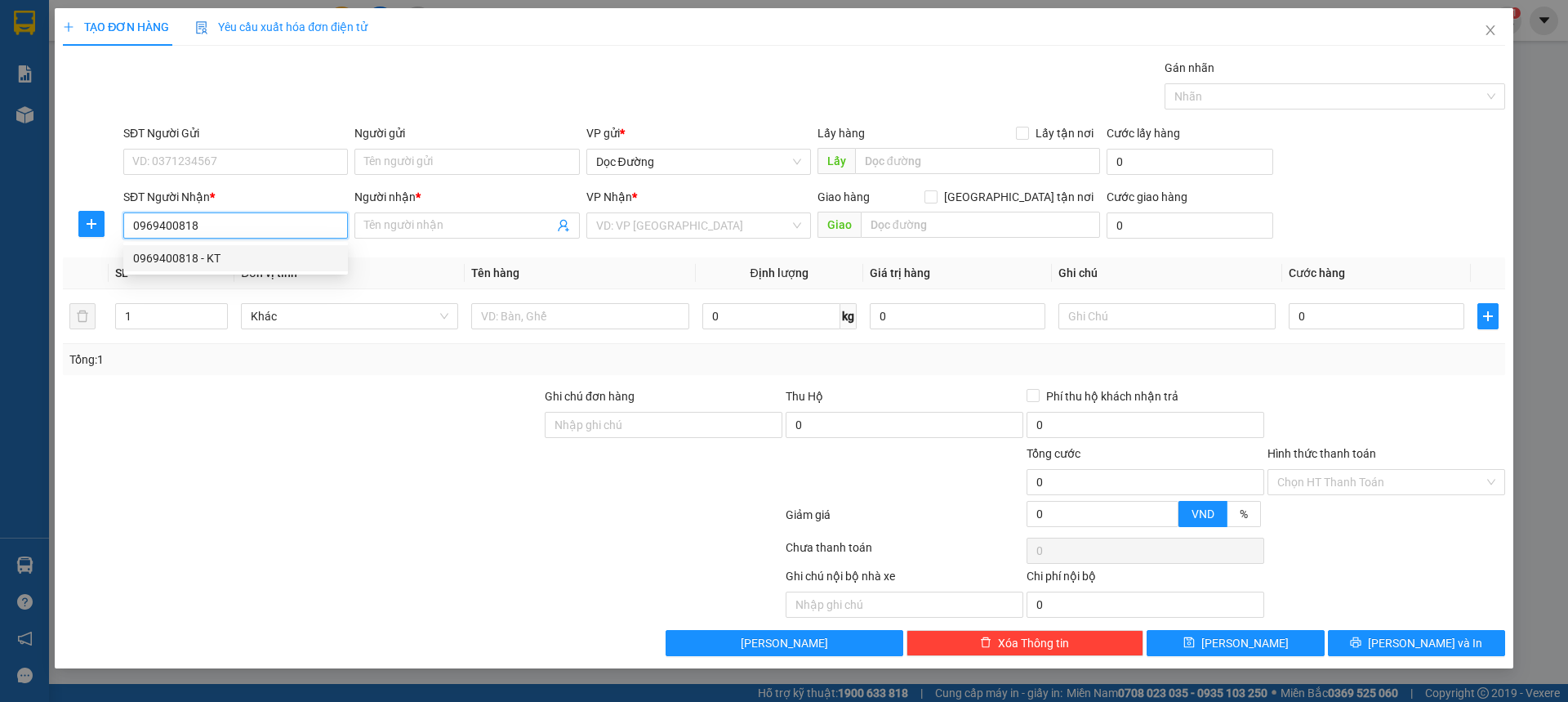
click at [260, 250] on div "0969400818 - KT" at bounding box center [236, 258] width 205 height 18
click at [554, 302] on div at bounding box center [580, 316] width 217 height 33
click at [553, 330] on div at bounding box center [580, 316] width 217 height 33
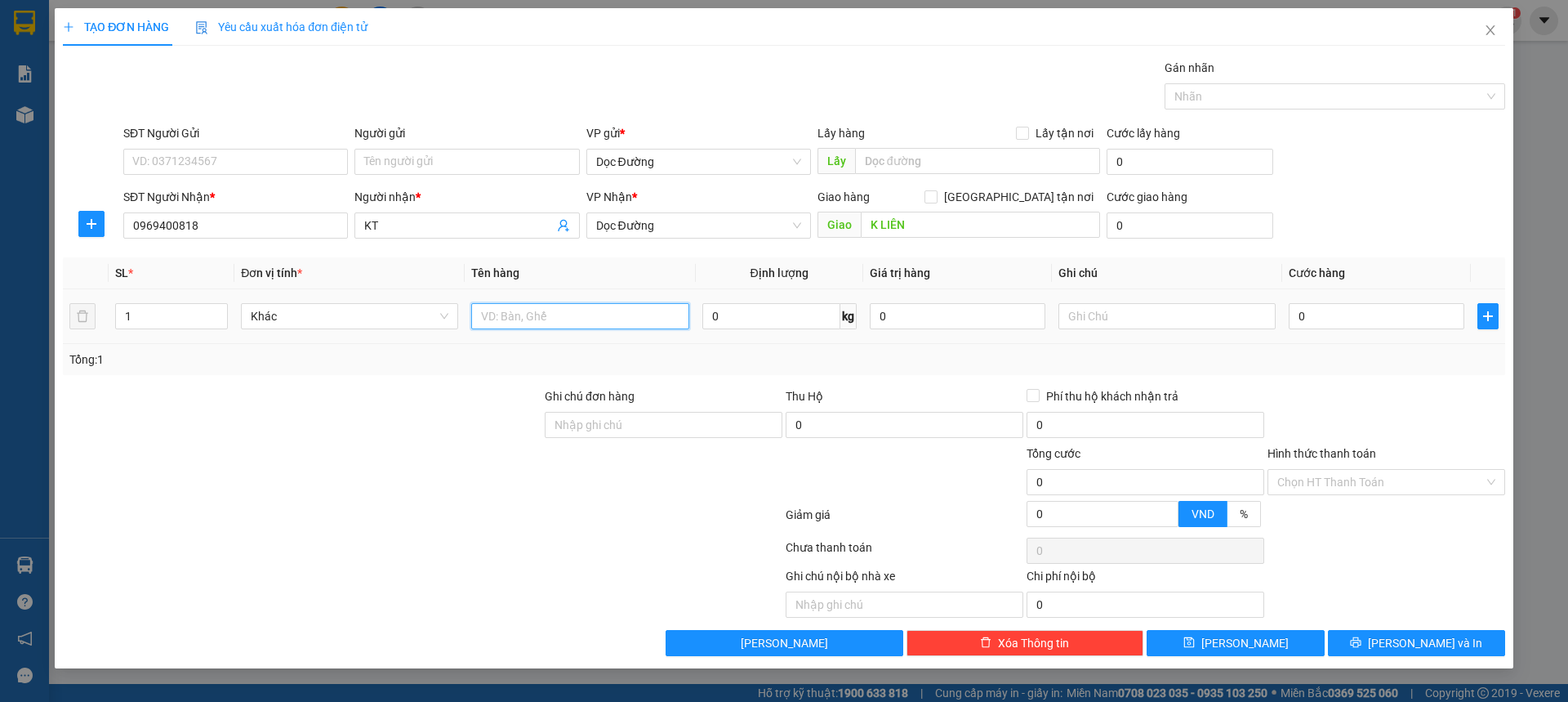
click at [554, 328] on input "text" at bounding box center [580, 316] width 217 height 26
click at [1313, 318] on input "0" at bounding box center [1377, 316] width 176 height 26
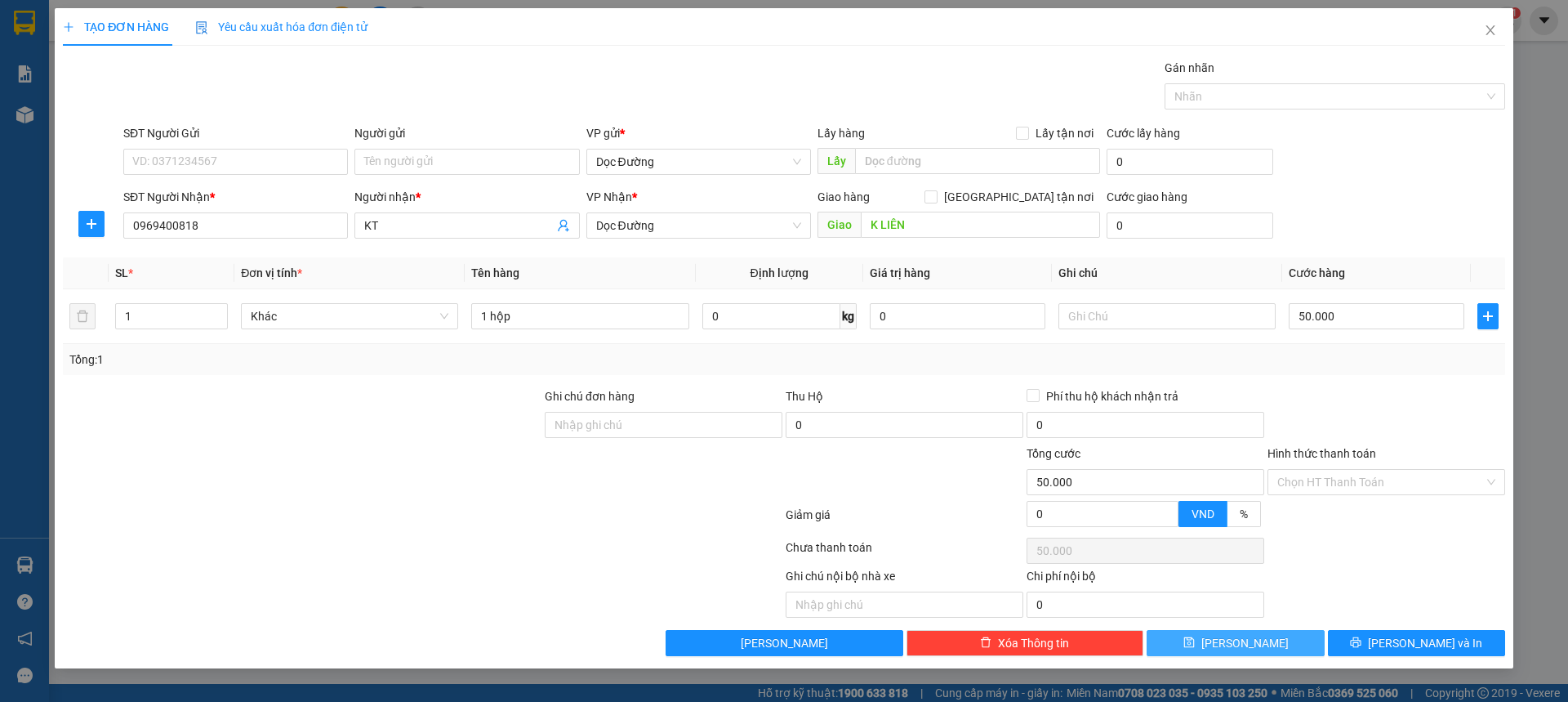
click at [1319, 638] on button "[PERSON_NAME]" at bounding box center [1235, 643] width 178 height 26
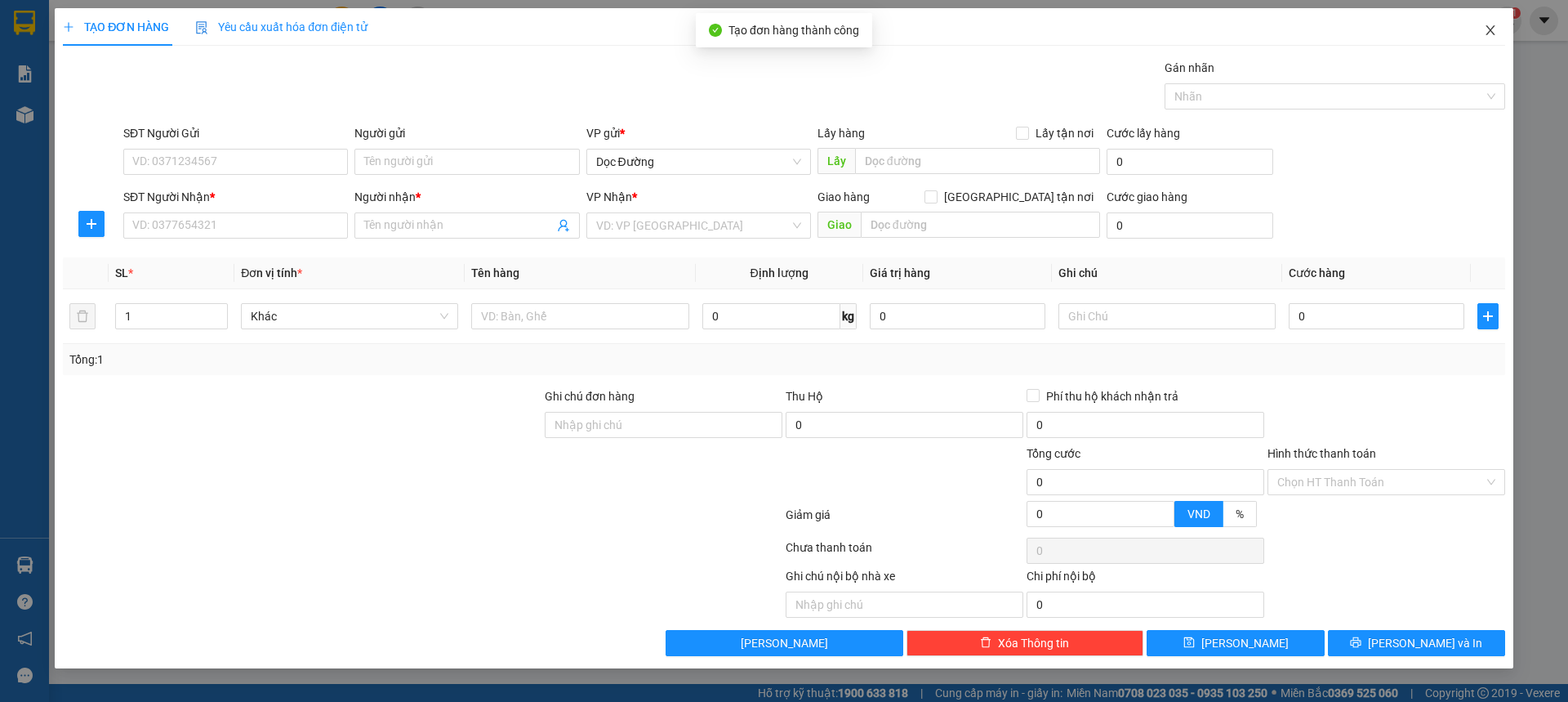
click at [1484, 37] on span "Close" at bounding box center [1490, 30] width 46 height 46
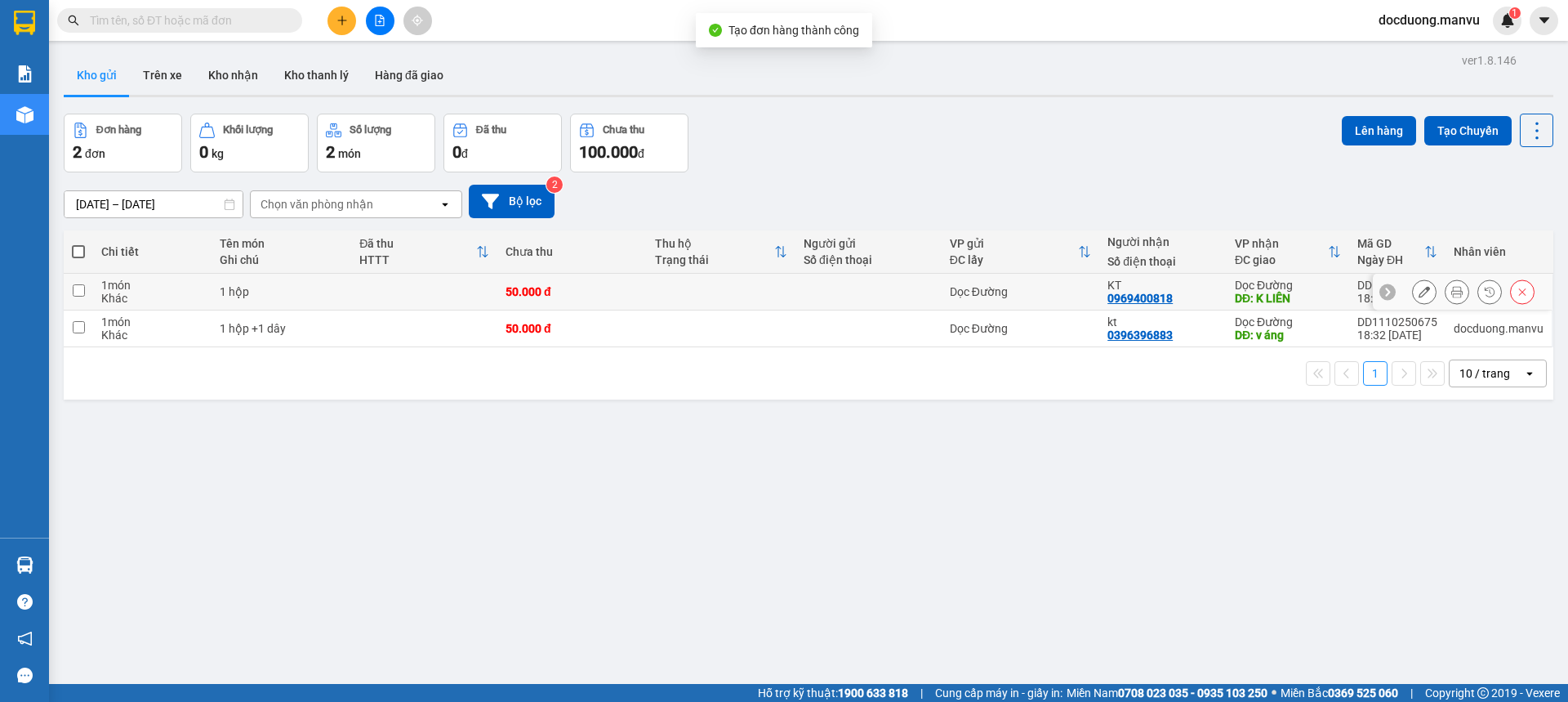
click at [741, 306] on td at bounding box center [722, 292] width 149 height 36
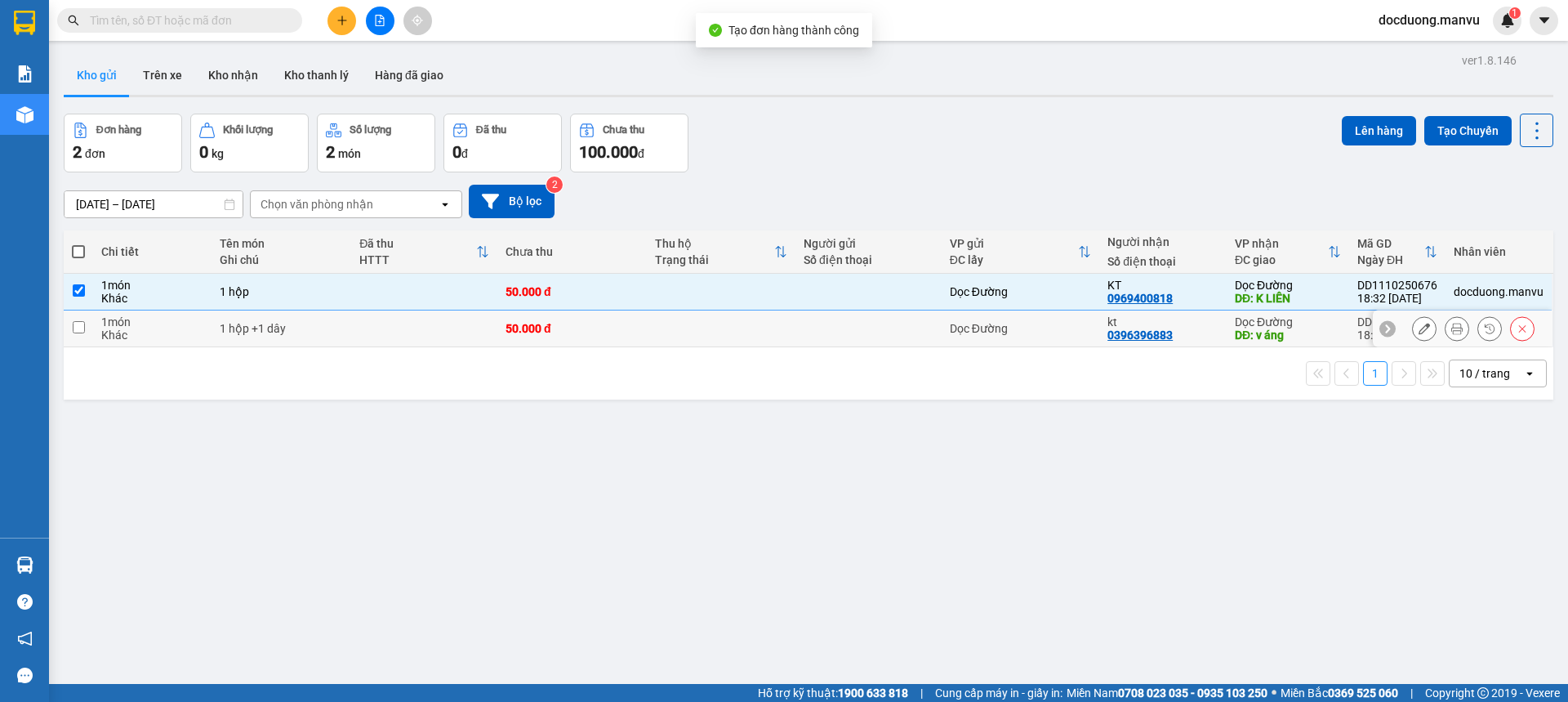
click at [680, 339] on td at bounding box center [722, 328] width 149 height 36
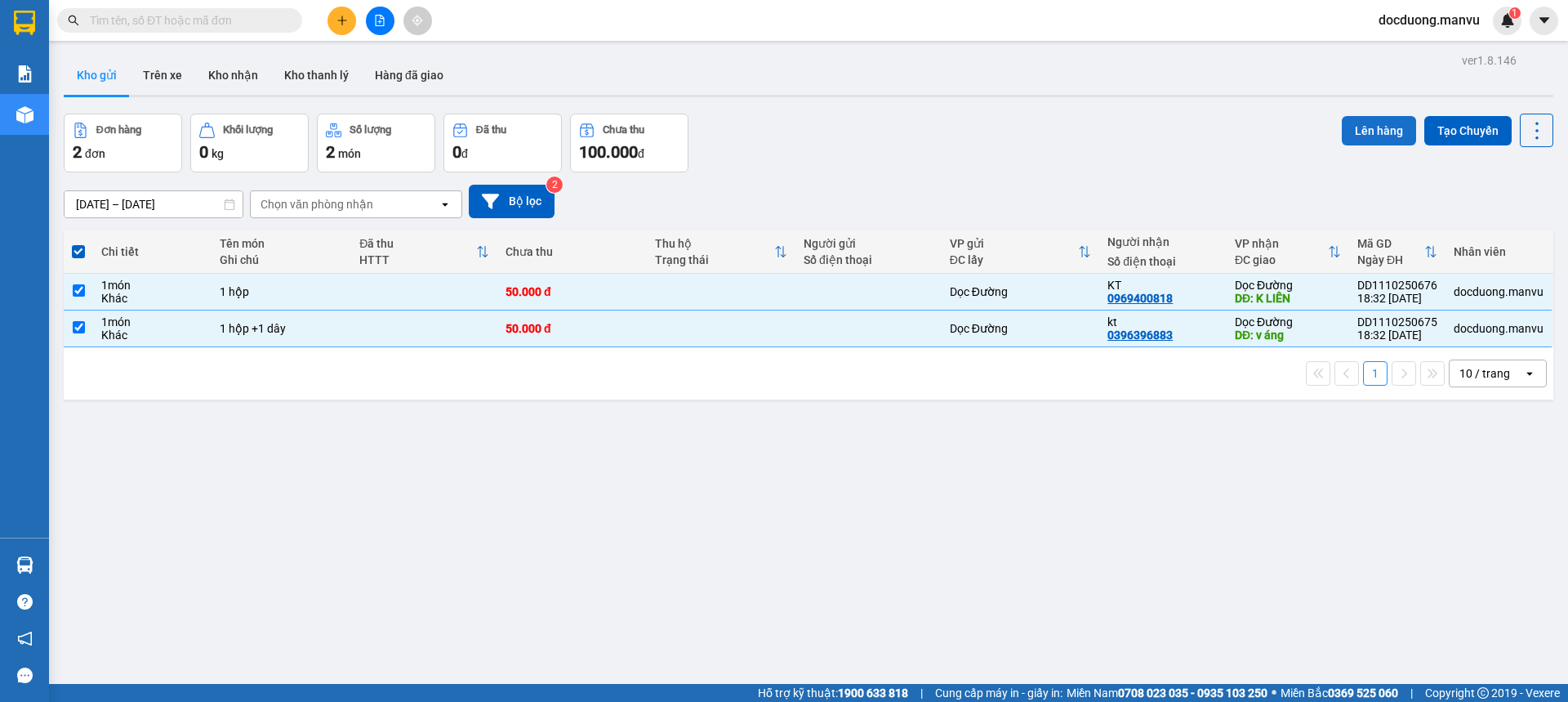
click at [1351, 128] on button "Lên hàng" at bounding box center [1379, 131] width 75 height 29
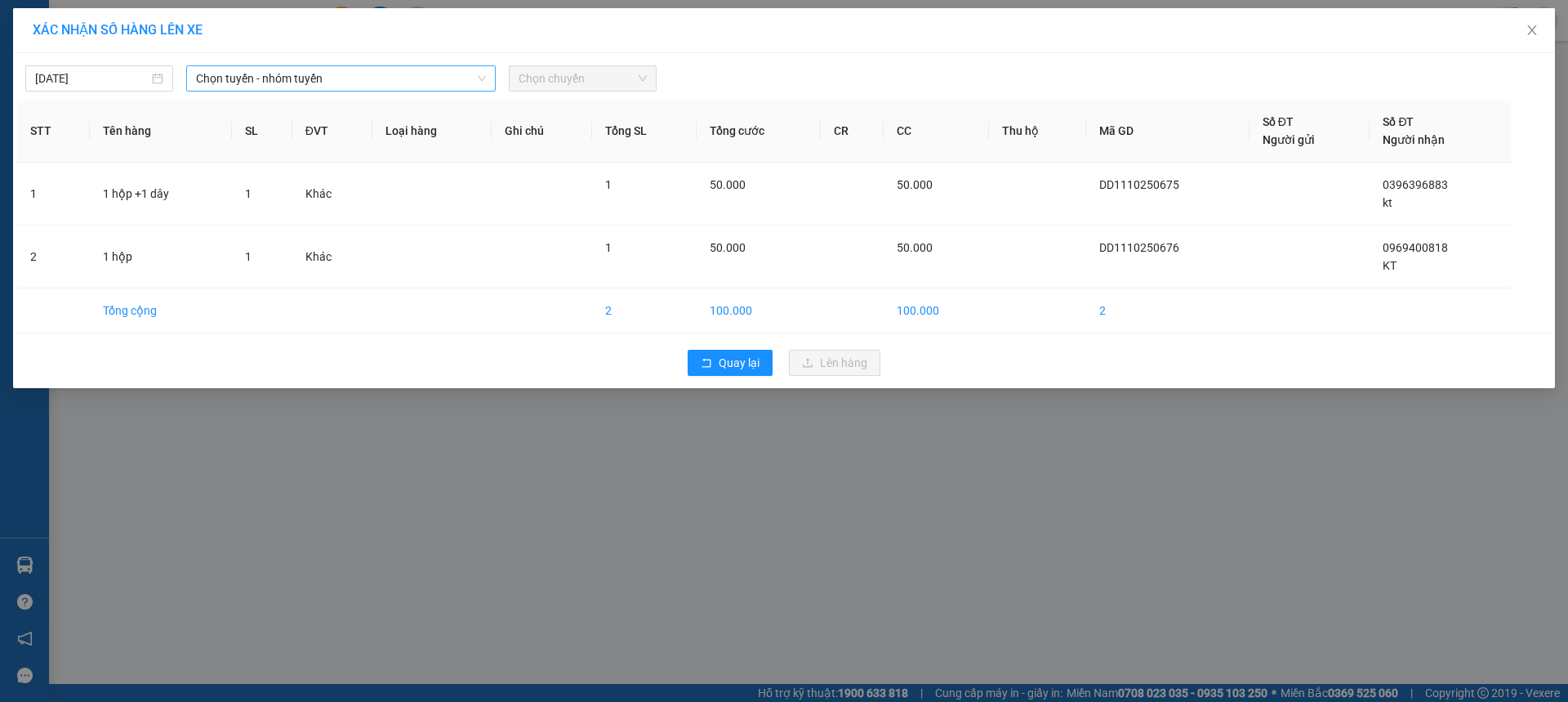
click at [449, 79] on span "Chọn tuyến - nhóm tuyến" at bounding box center [340, 78] width 290 height 24
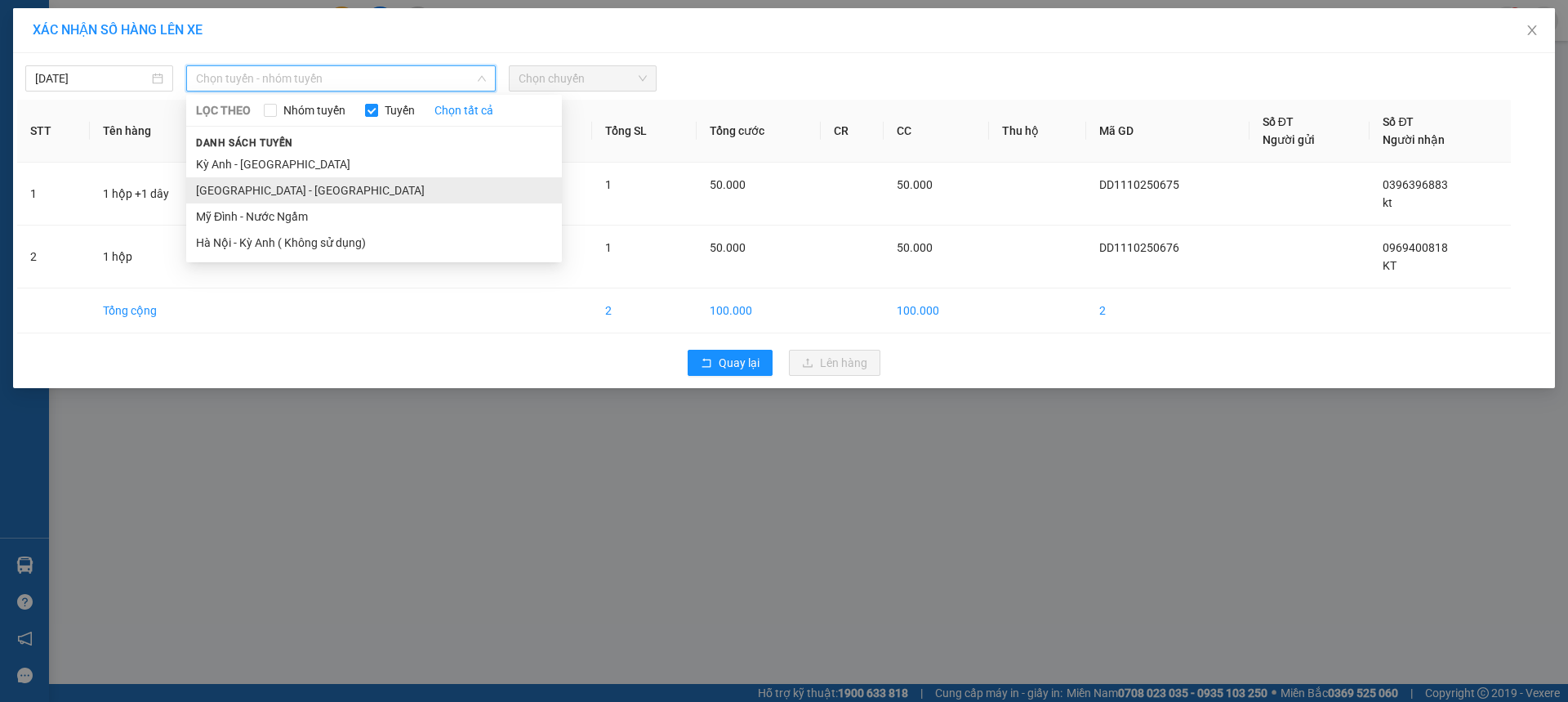
click at [250, 183] on li "[GEOGRAPHIC_DATA] - [GEOGRAPHIC_DATA]" at bounding box center [374, 191] width 376 height 26
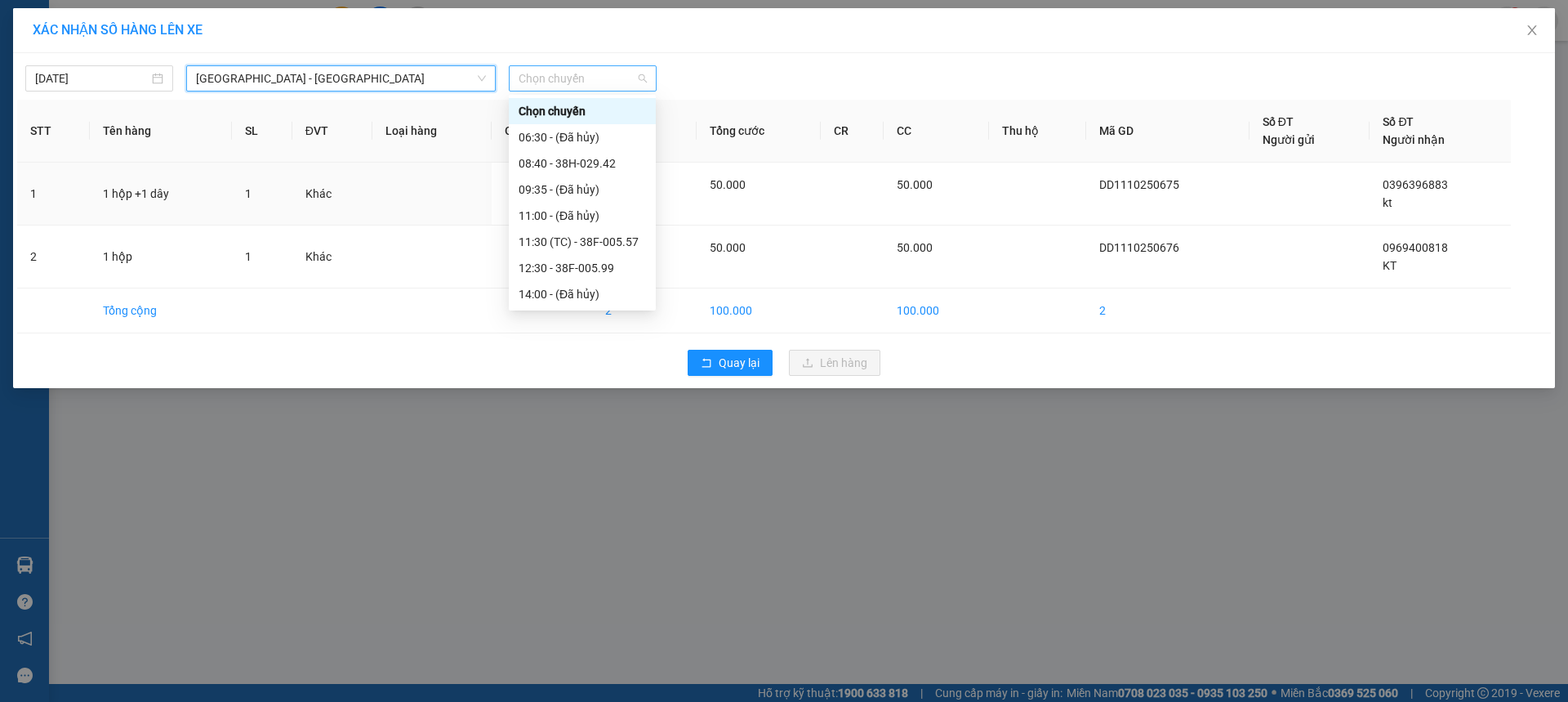
click at [612, 75] on span "Chọn chuyến" at bounding box center [583, 78] width 128 height 24
click at [635, 240] on div "11:30 (TC) - 38F-005.57" at bounding box center [582, 242] width 147 height 26
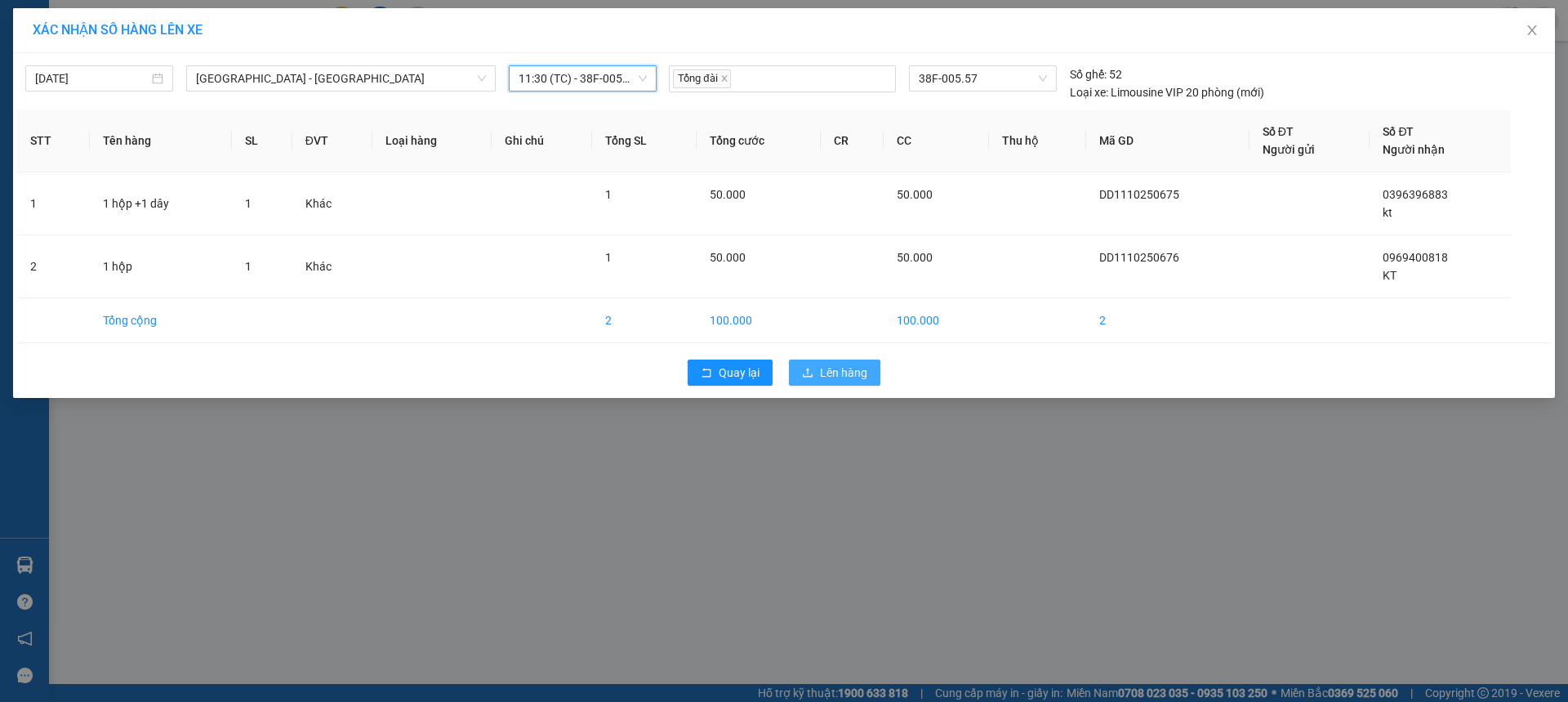
click at [873, 363] on div "Quay lại Lên hàng" at bounding box center [784, 372] width 1533 height 42
click at [862, 367] on span "Lên hàng" at bounding box center [844, 373] width 48 height 18
